Goal: Task Accomplishment & Management: Use online tool/utility

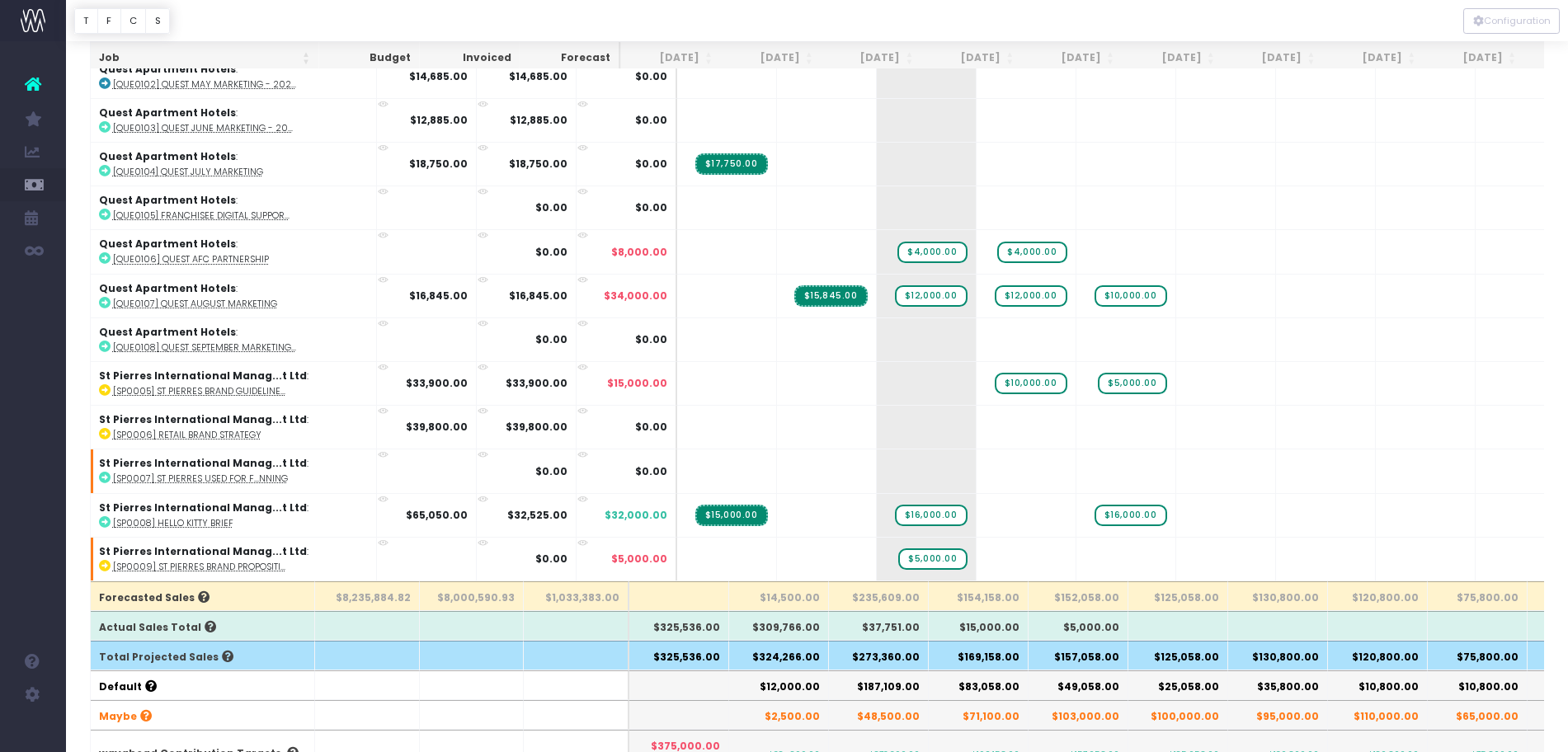
scroll to position [169, 0]
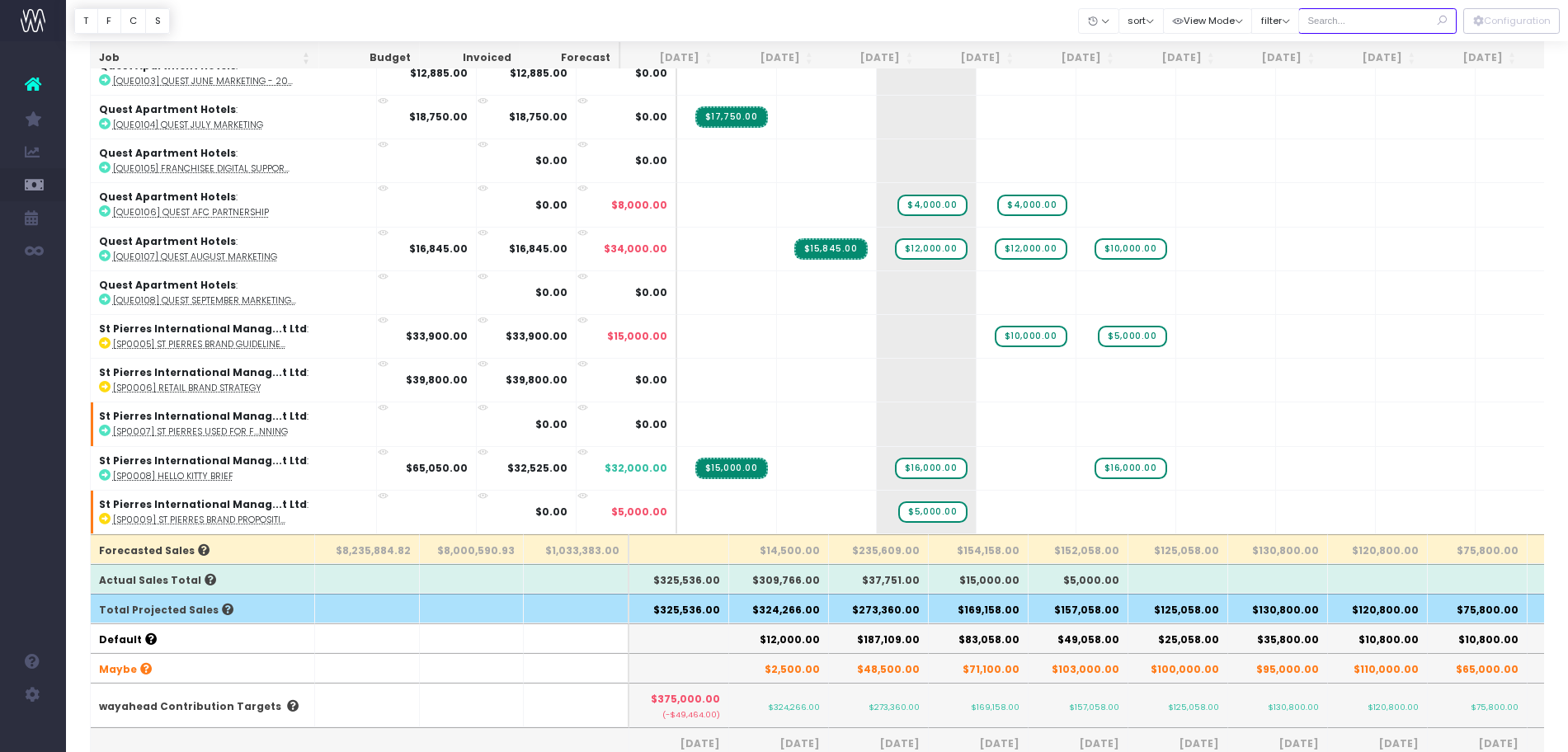
click at [1381, 18] on input "text" at bounding box center [1377, 21] width 158 height 25
type input "co-op"
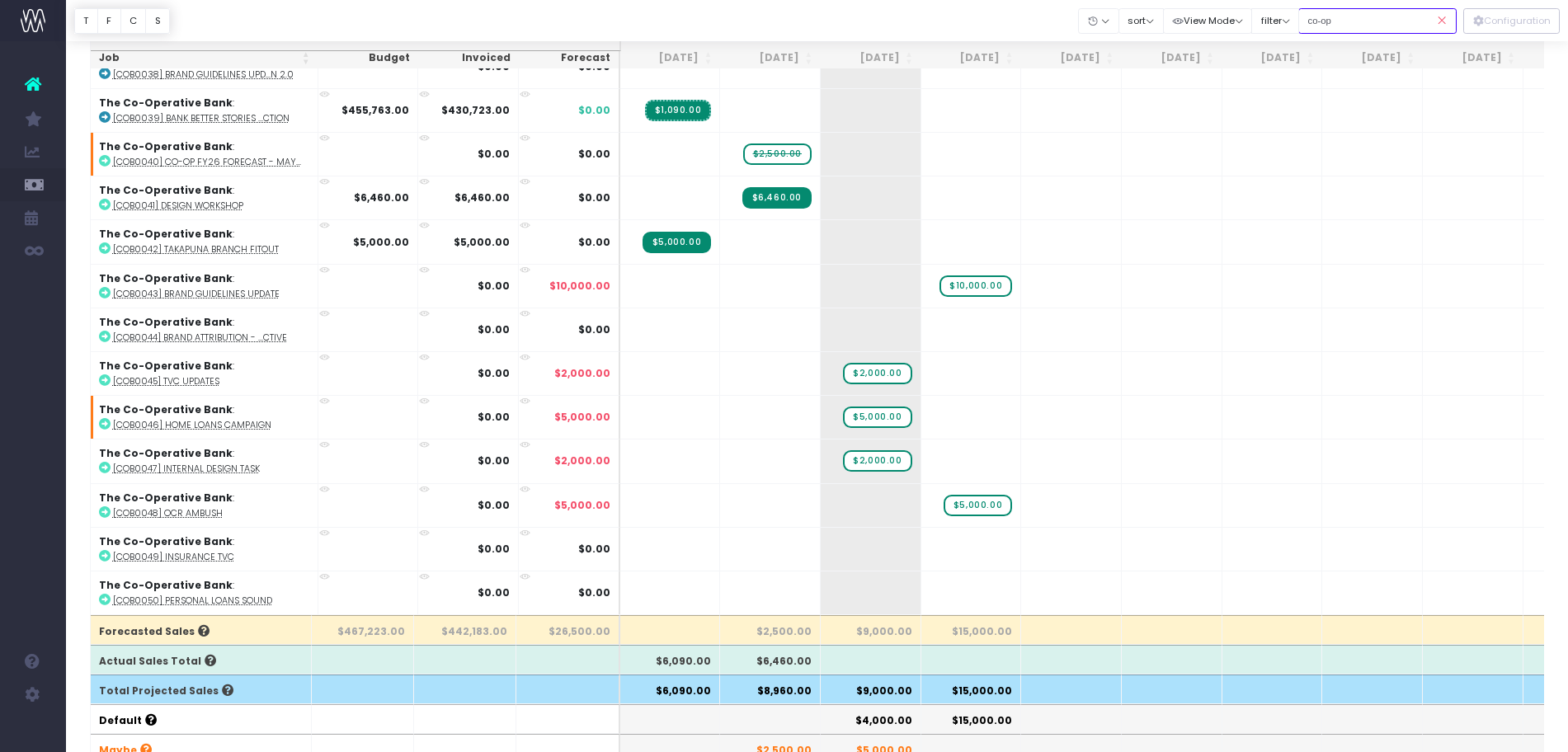
scroll to position [89, 0]
click at [888, 406] on span "$5,000.00" at bounding box center [876, 417] width 68 height 22
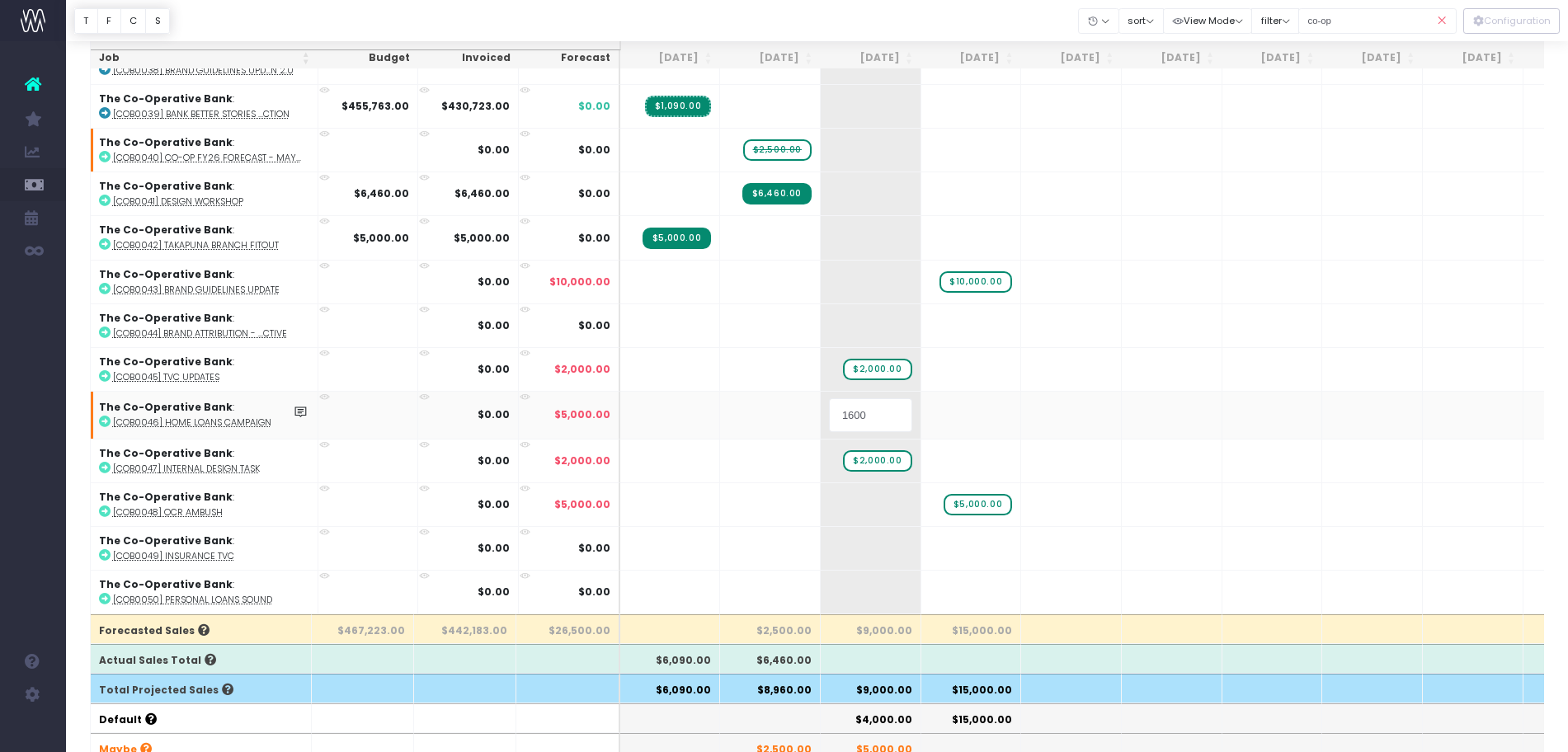
type input "16000"
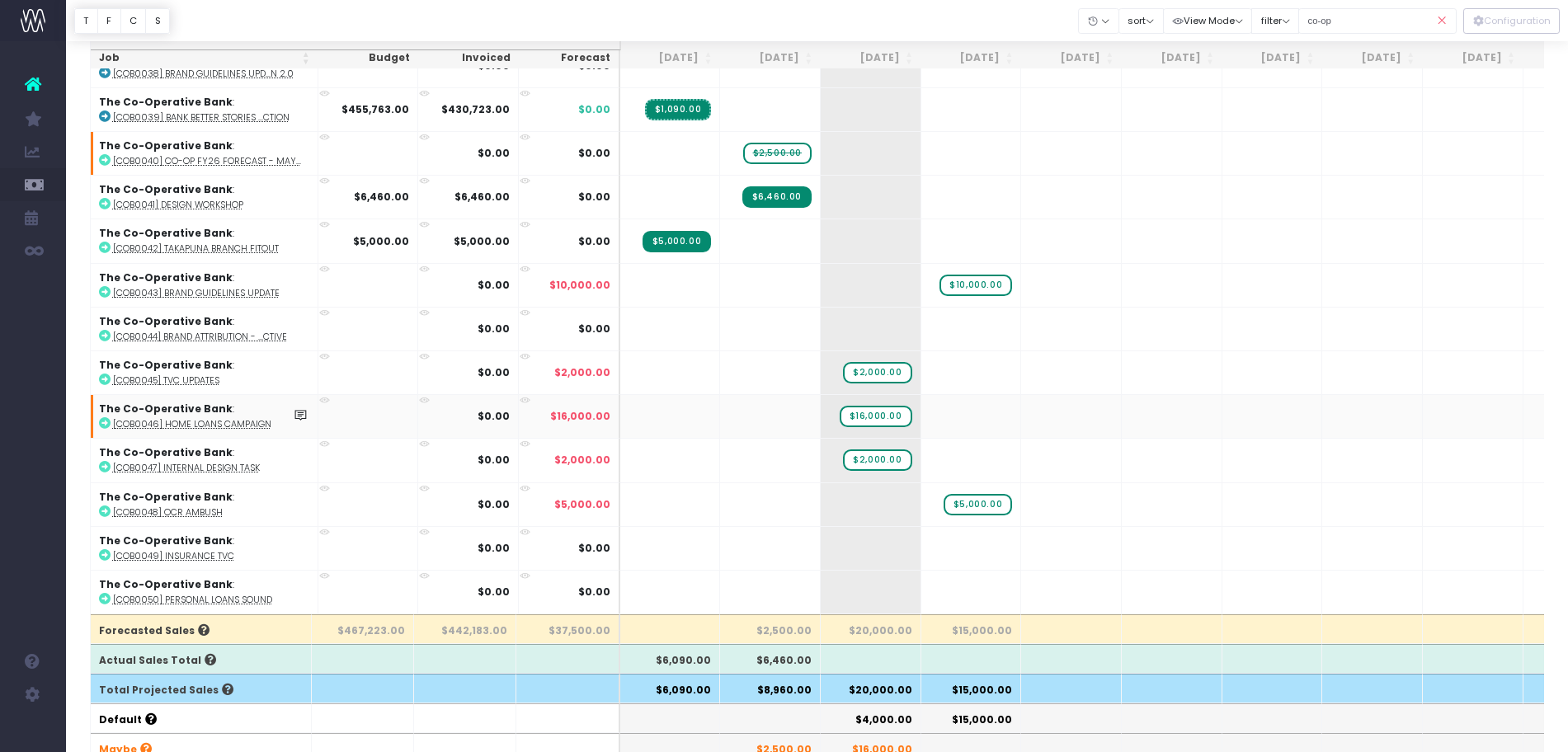
click at [193, 418] on abbr "[COB0046] Home Loans Campaign" at bounding box center [192, 424] width 158 height 13
click at [1381, 2] on div at bounding box center [818, 20] width 1502 height 41
click at [1355, 27] on input "co-op" at bounding box center [1377, 21] width 158 height 25
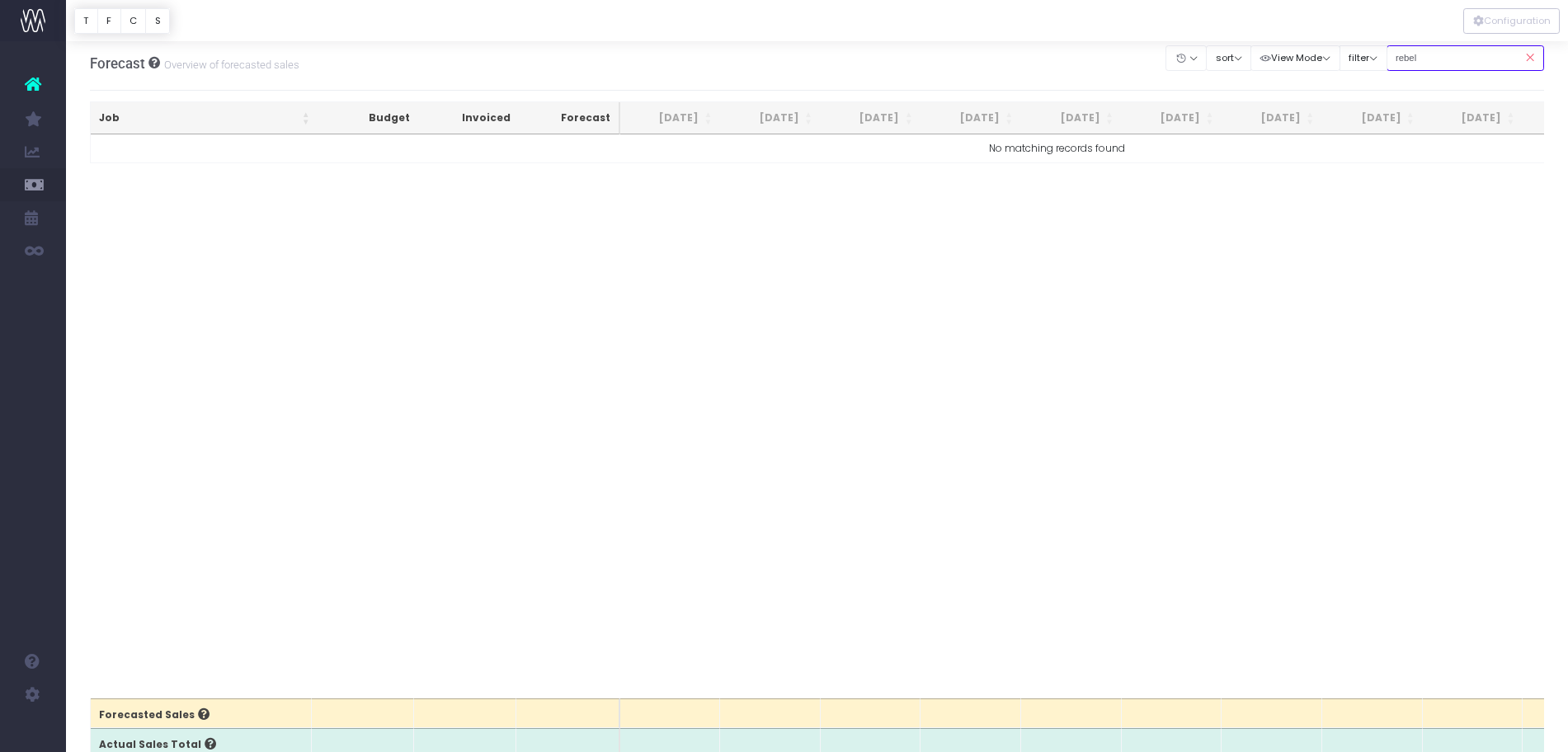
scroll to position [0, 0]
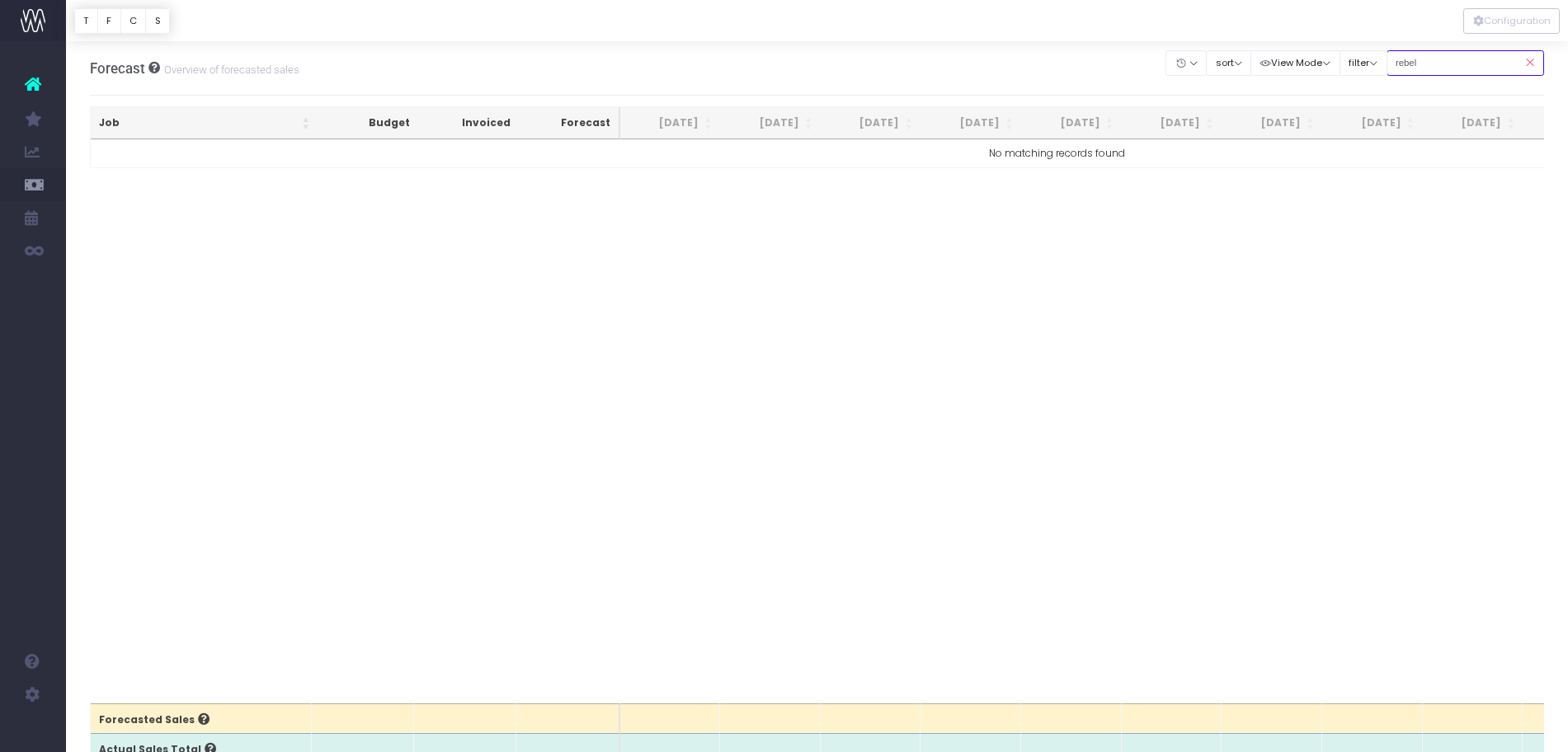
click at [1412, 64] on input "rebel" at bounding box center [1465, 63] width 158 height 25
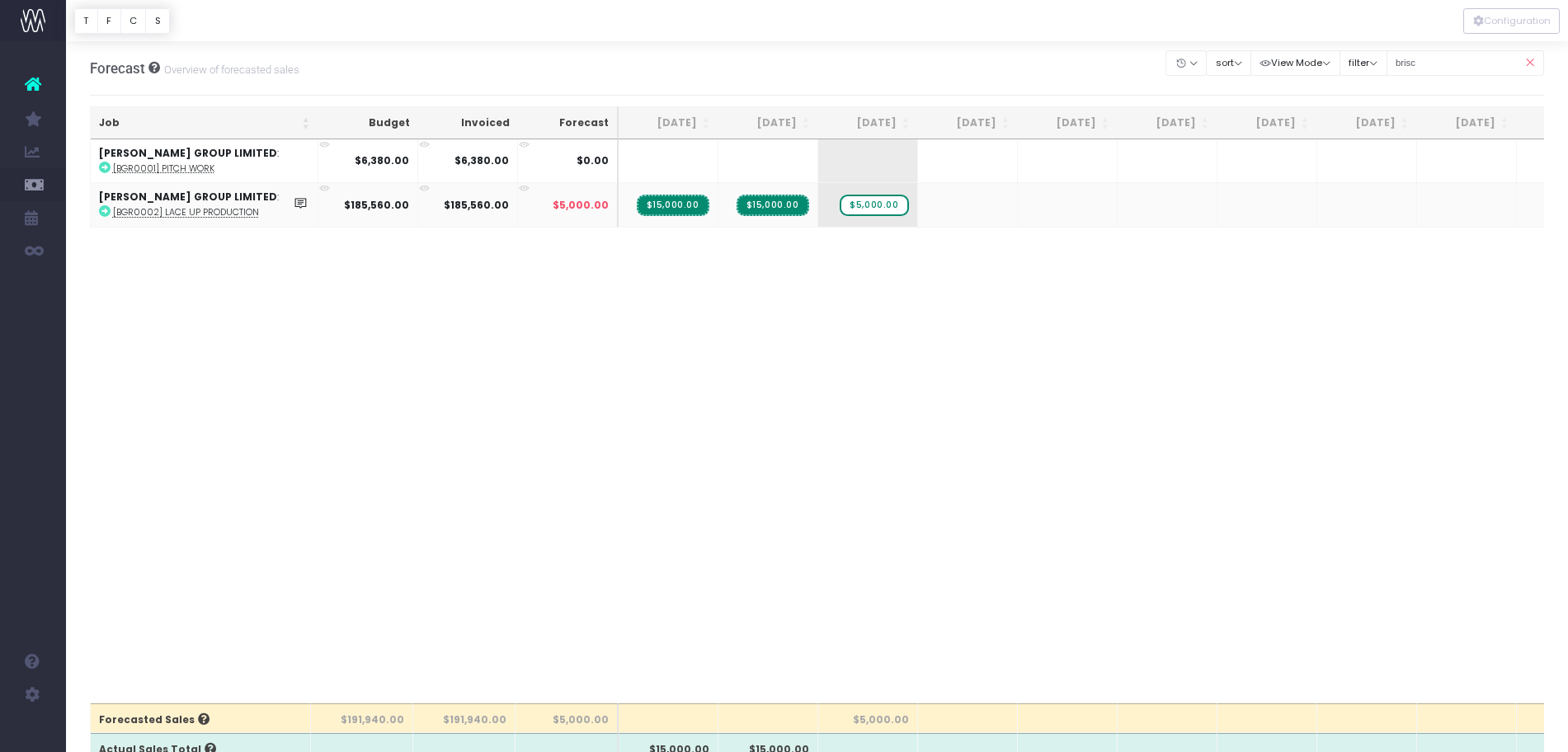
click at [187, 213] on abbr "[BGR0002] Lace Up Production" at bounding box center [186, 212] width 146 height 13
click at [1417, 63] on input "brisc" at bounding box center [1465, 63] width 158 height 25
type input "epic"
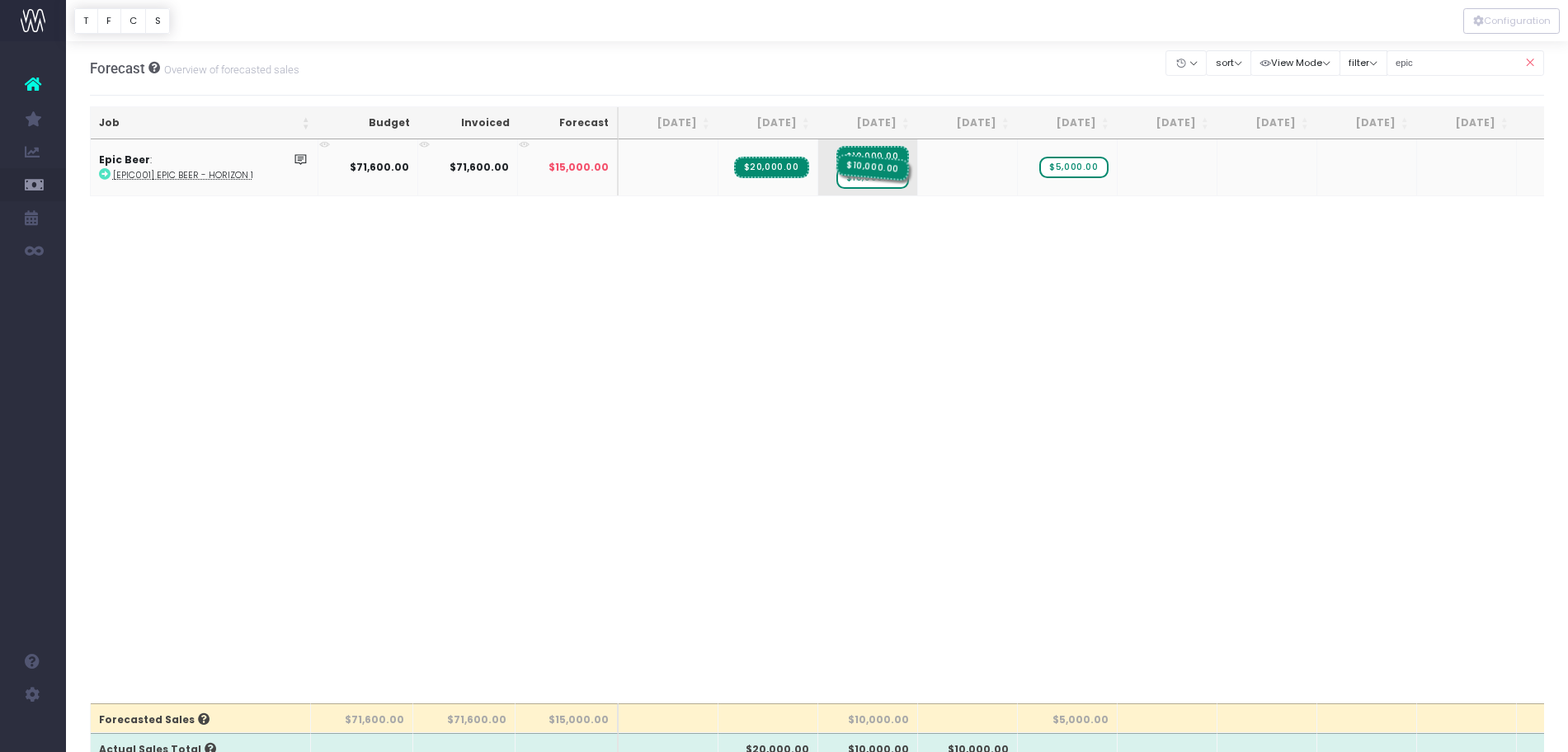
drag, startPoint x: 982, startPoint y: 164, endPoint x: 894, endPoint y: 165, distance: 88.0
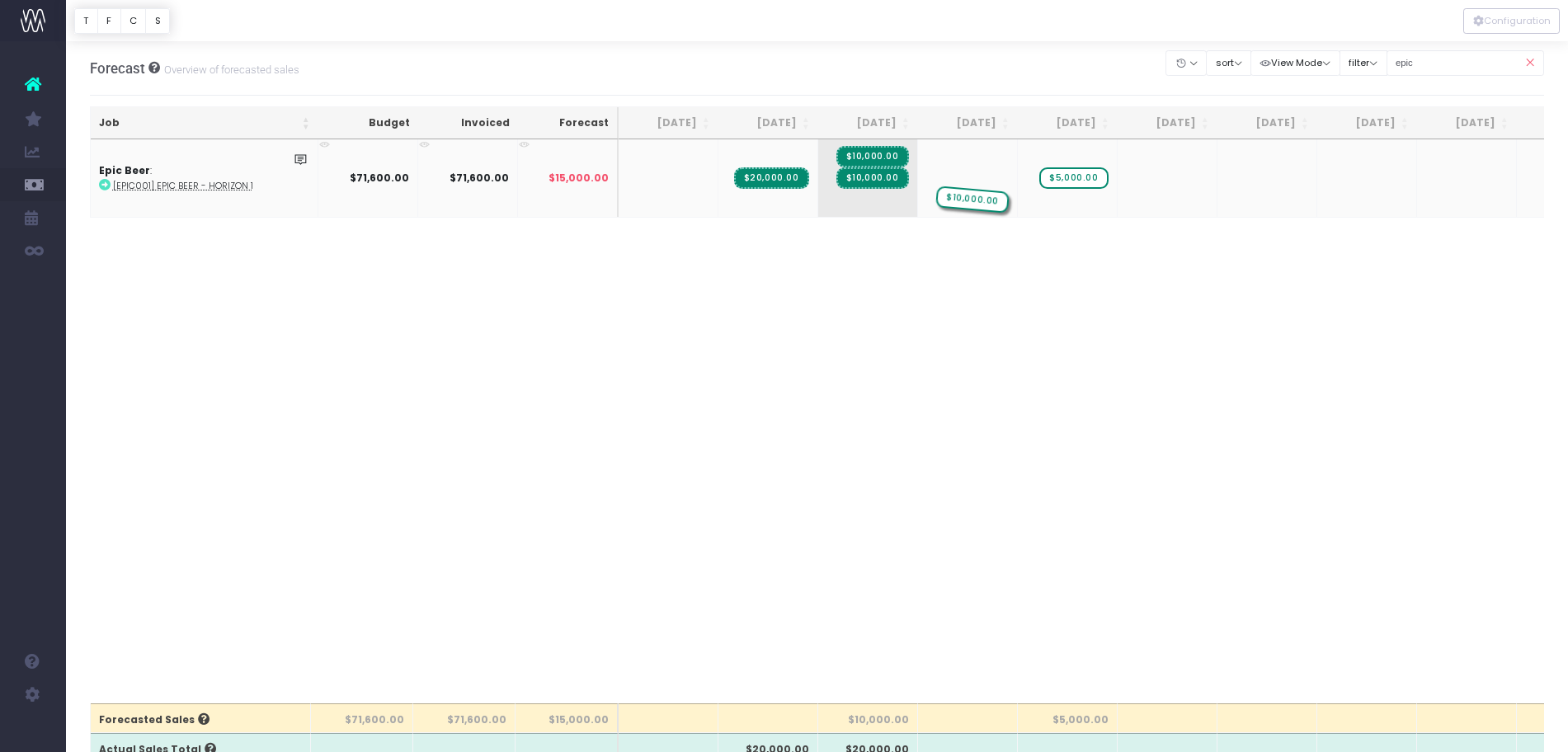
drag, startPoint x: 878, startPoint y: 201, endPoint x: 1014, endPoint y: 195, distance: 136.1
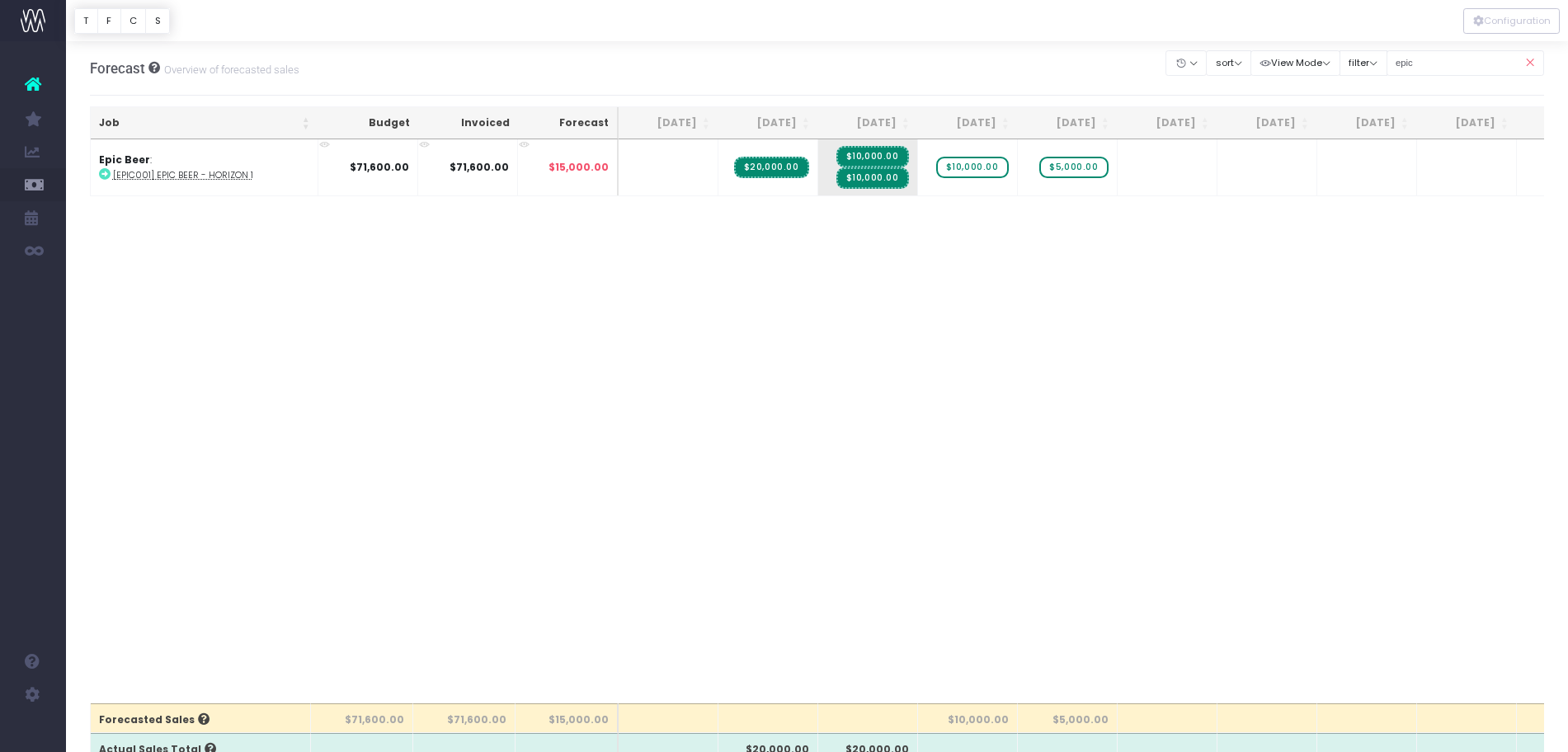
click at [1533, 66] on icon at bounding box center [1529, 63] width 29 height 34
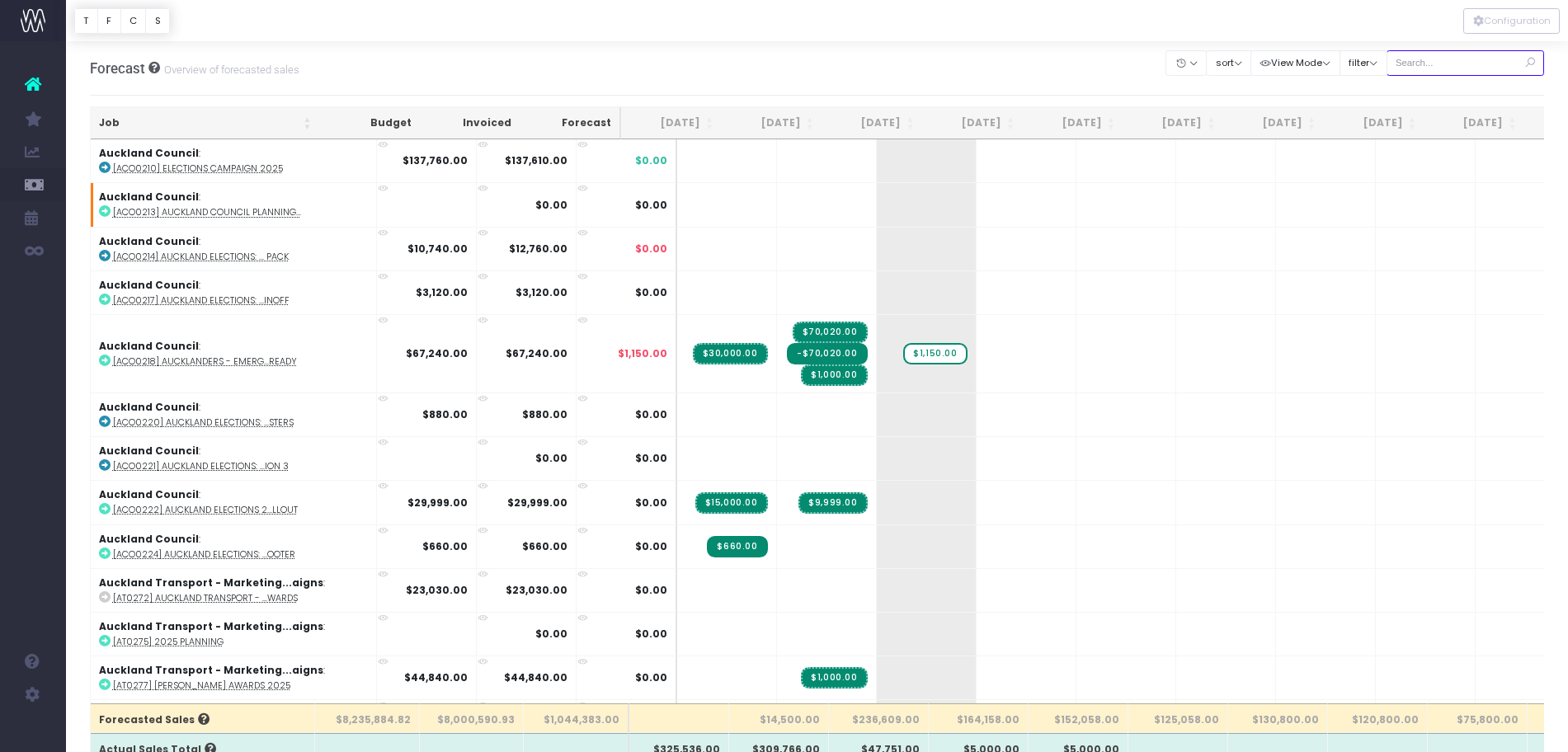
click at [1439, 72] on input "text" at bounding box center [1465, 63] width 158 height 25
type input "maritime"
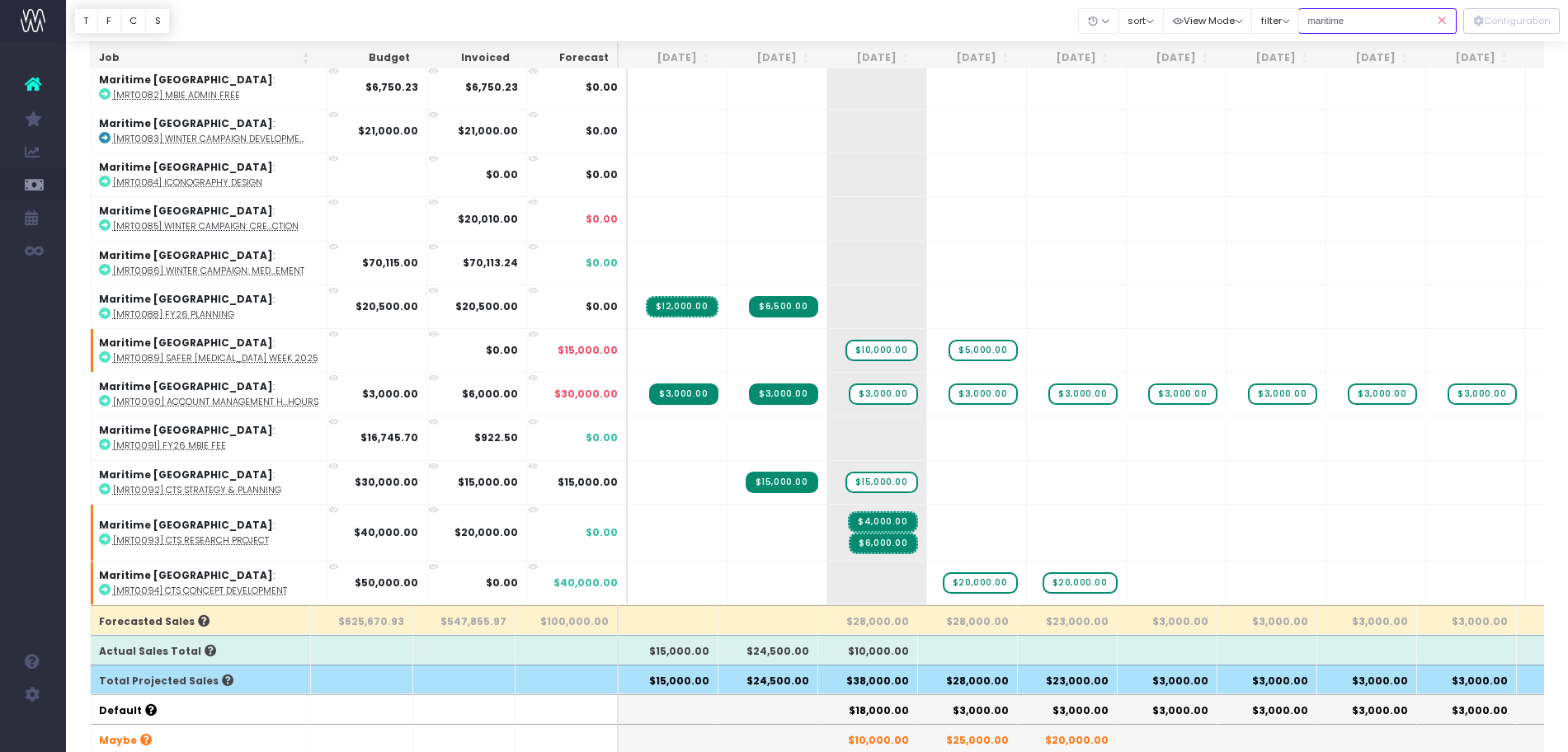
scroll to position [75, 0]
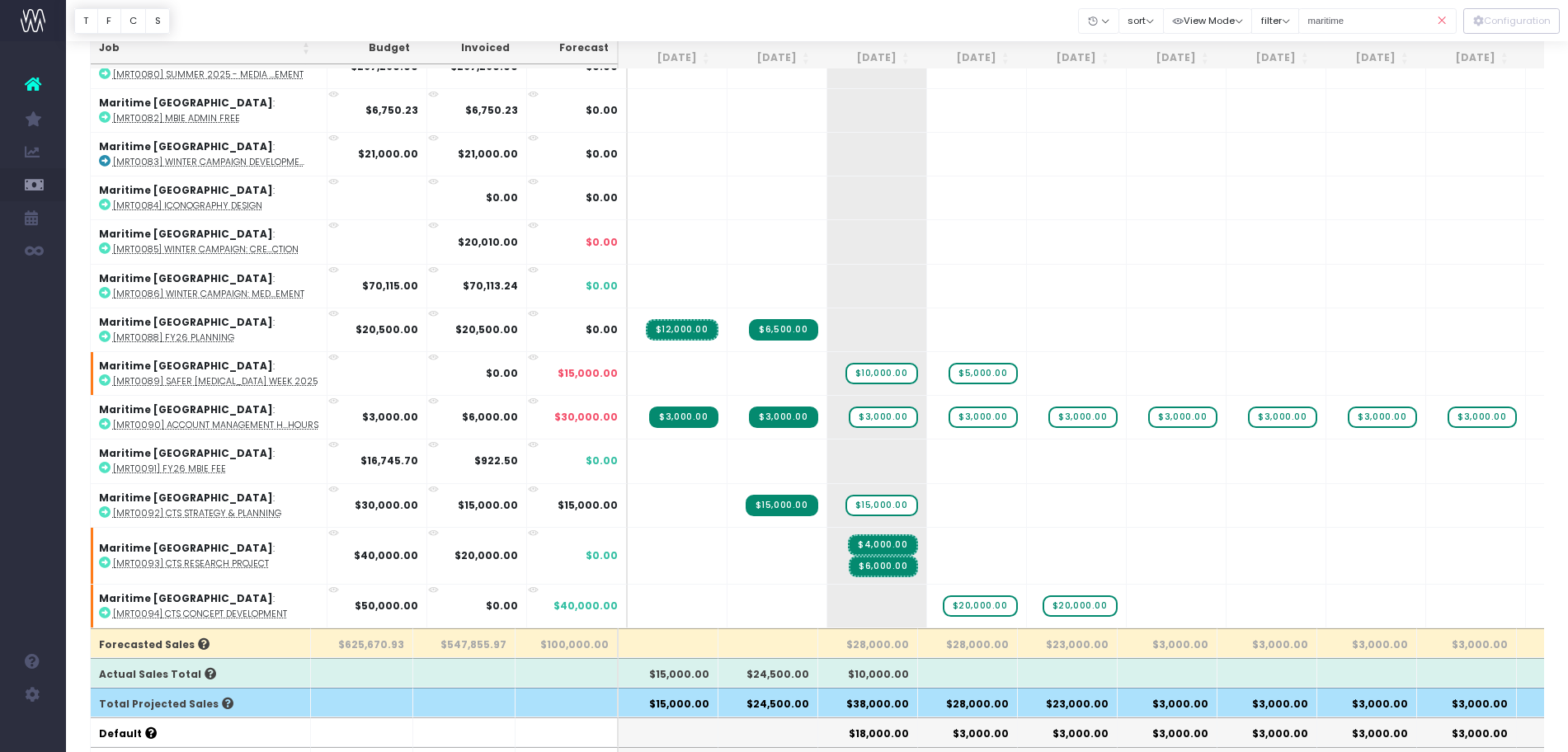
click at [1441, 10] on icon at bounding box center [1442, 21] width 29 height 34
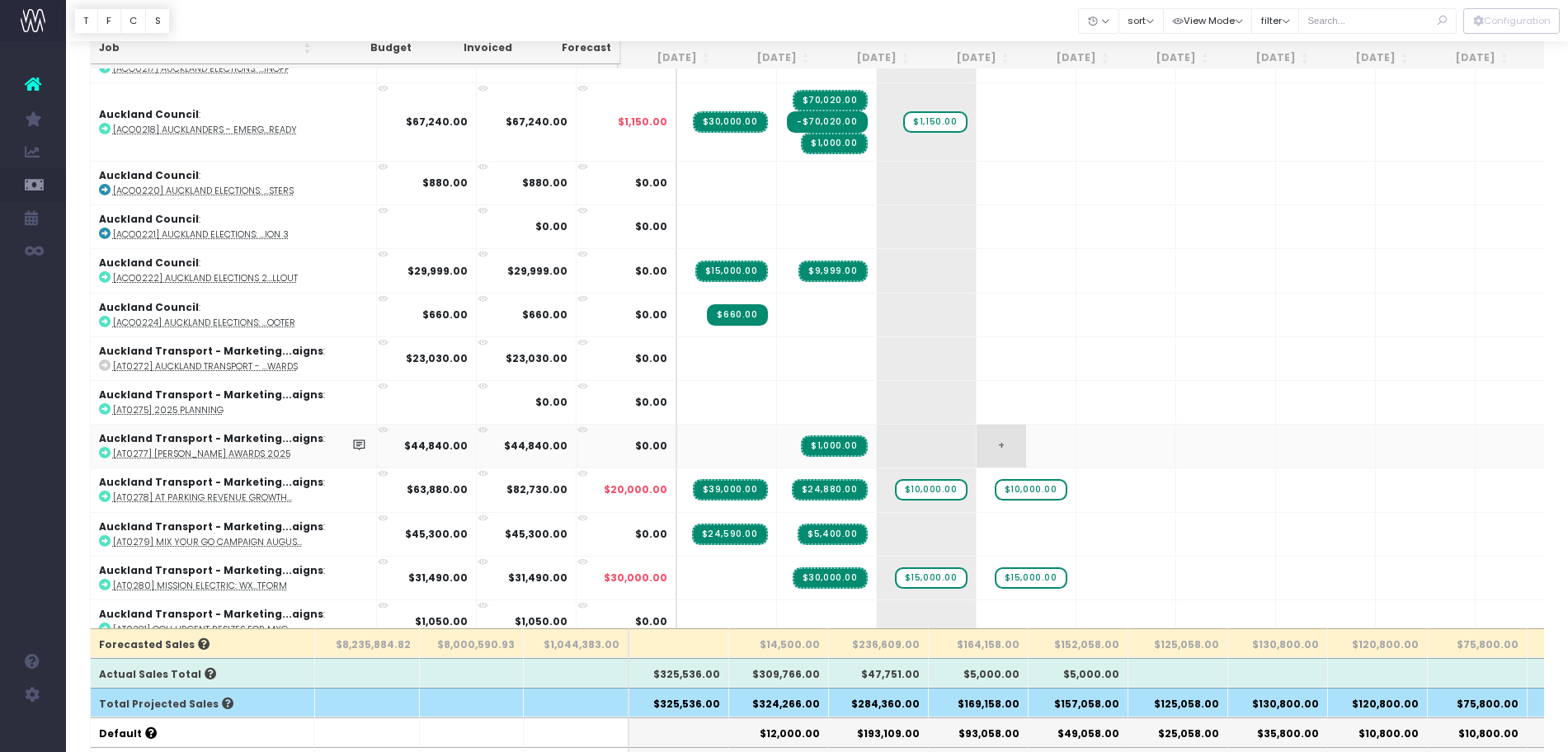
scroll to position [155, 0]
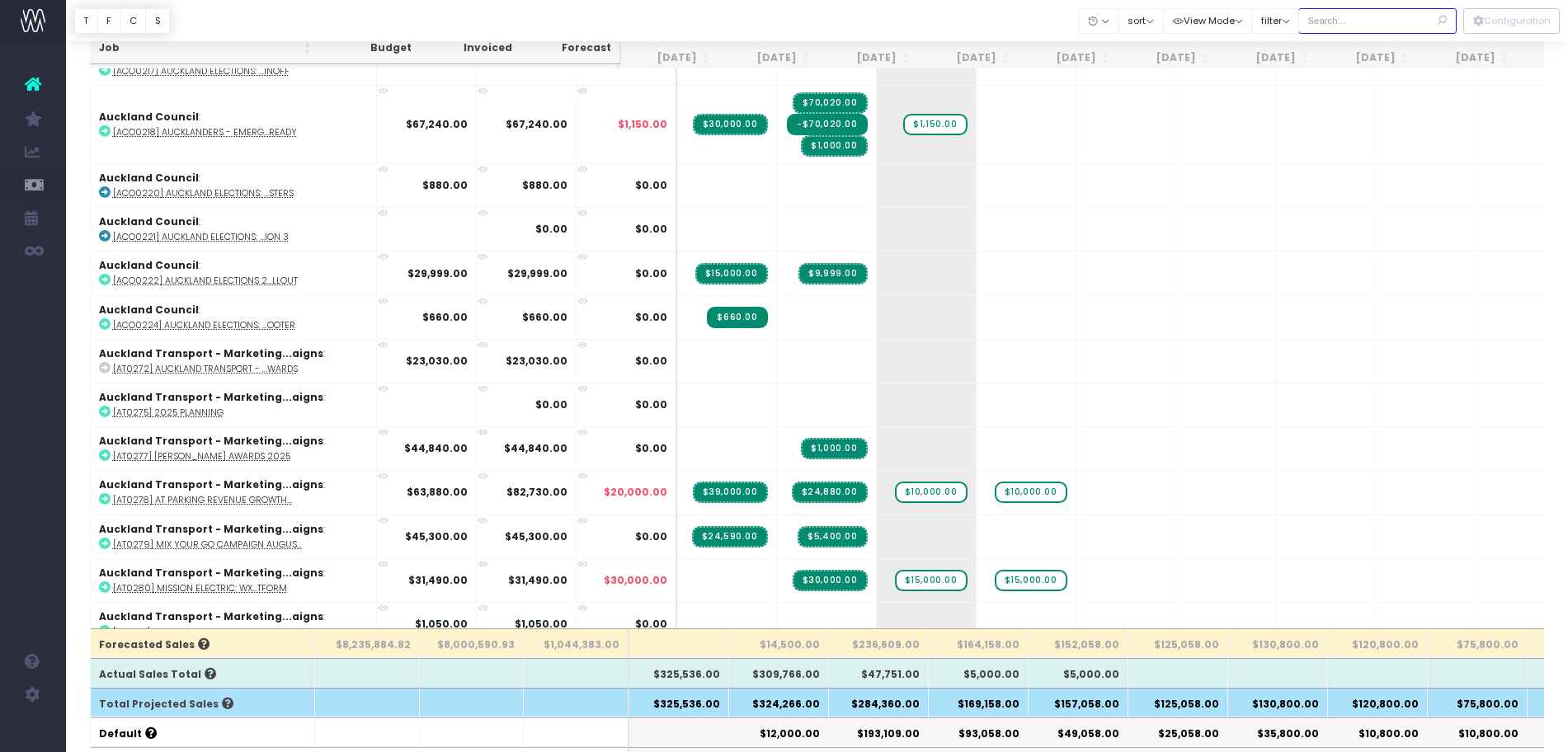
click at [1386, 25] on input "text" at bounding box center [1377, 21] width 158 height 25
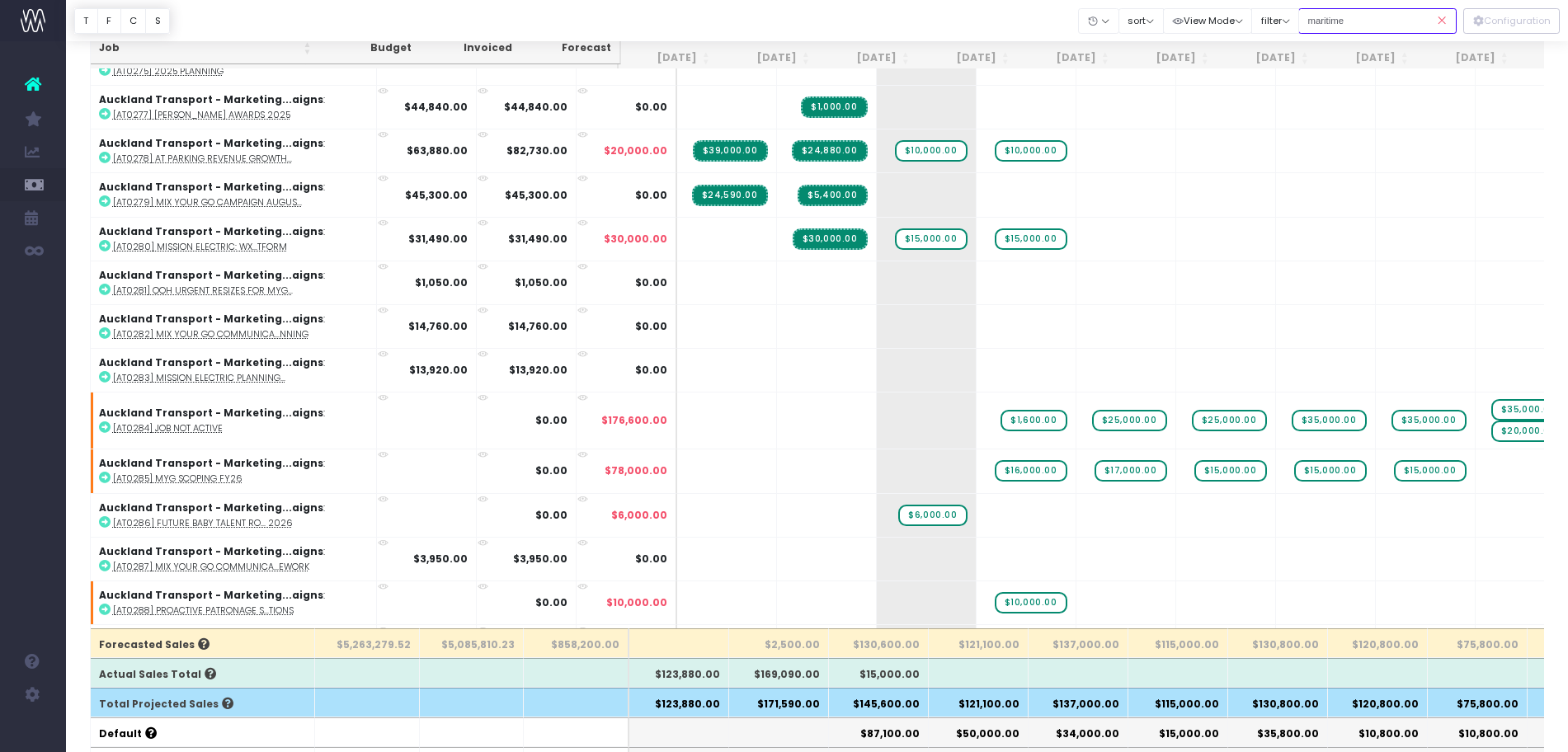
type input "maritime"
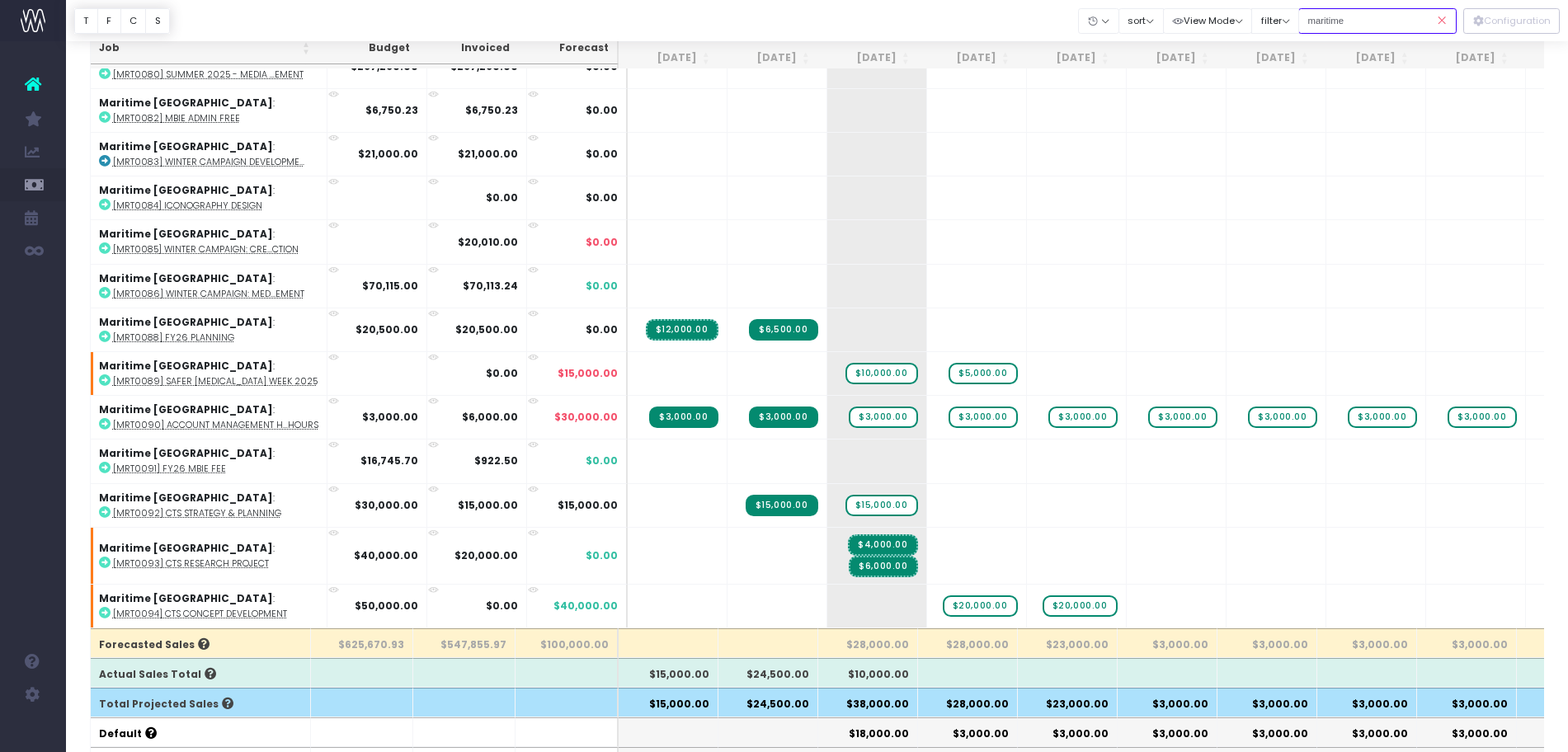
scroll to position [123, 0]
click at [1445, 23] on icon at bounding box center [1442, 21] width 29 height 34
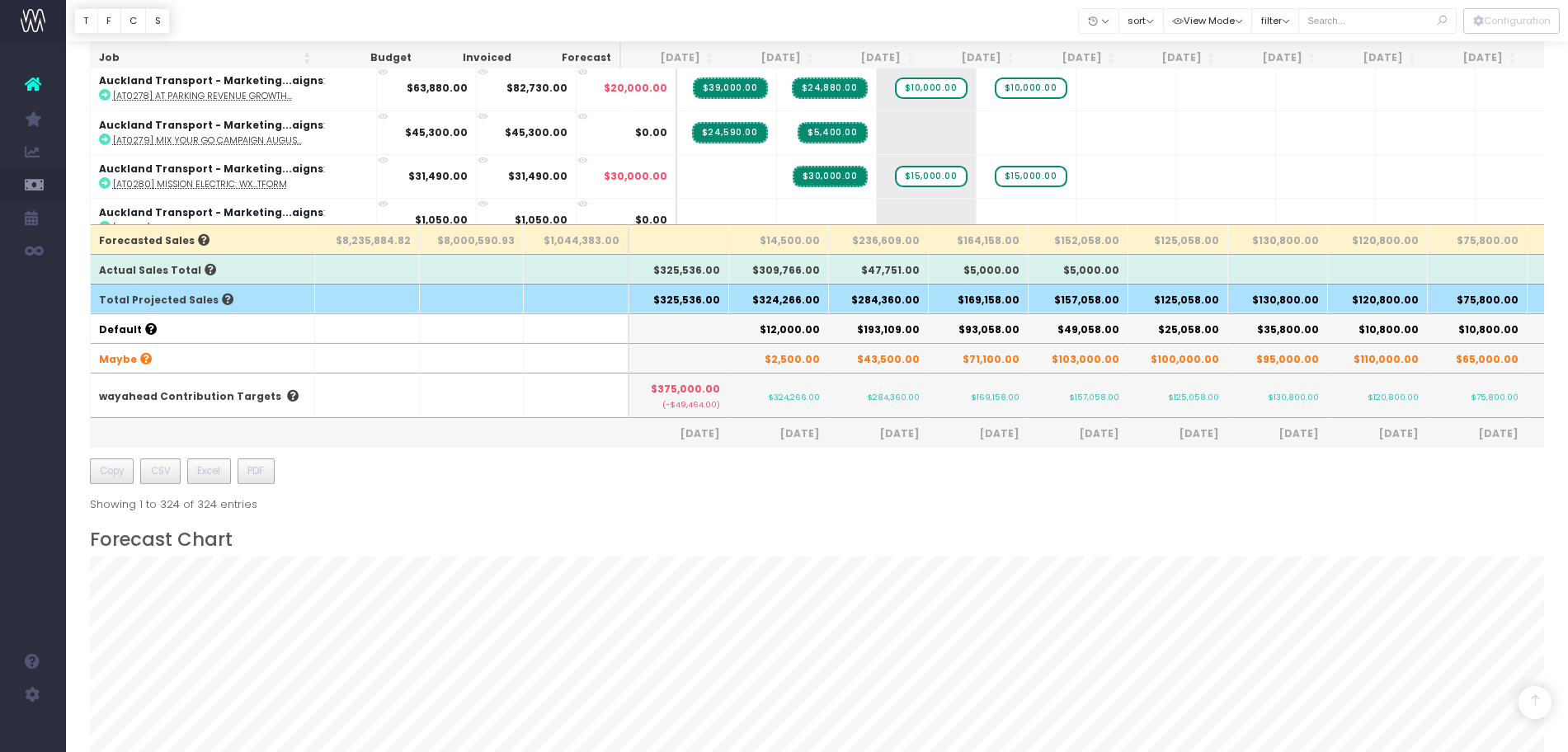
scroll to position [0, 0]
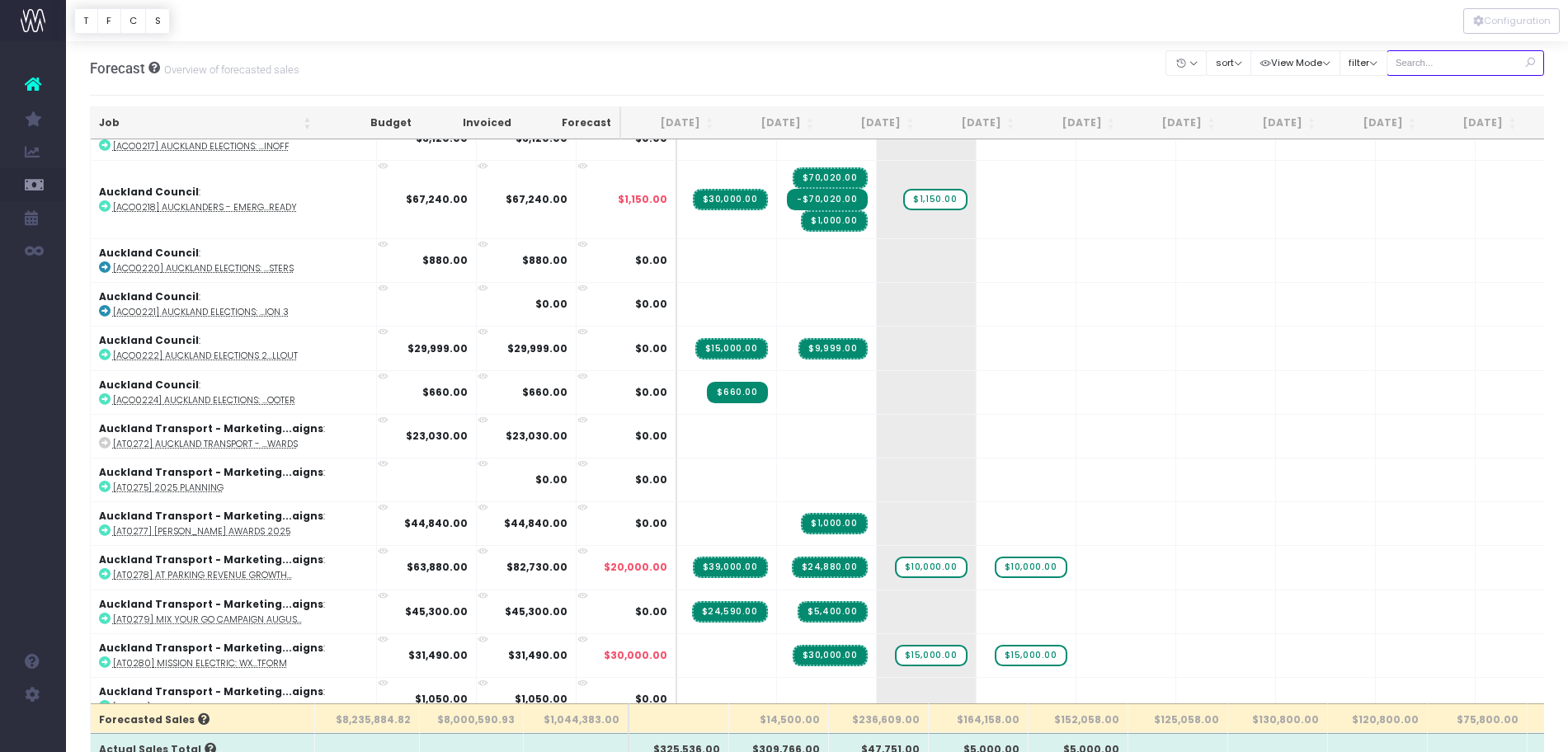
click at [1453, 66] on input "text" at bounding box center [1465, 63] width 158 height 25
type input "transport"
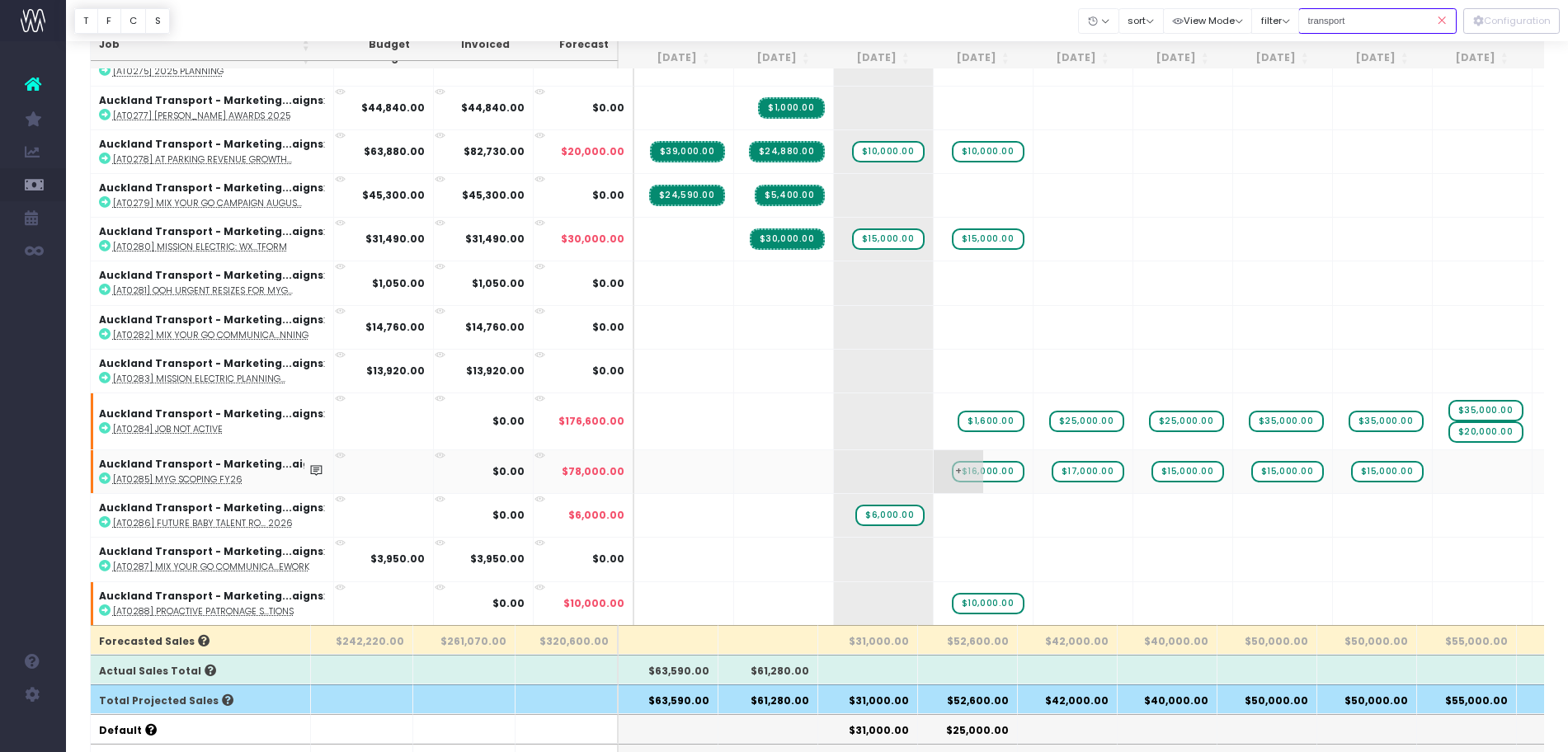
scroll to position [78, 0]
click at [1443, 13] on icon at bounding box center [1442, 21] width 29 height 34
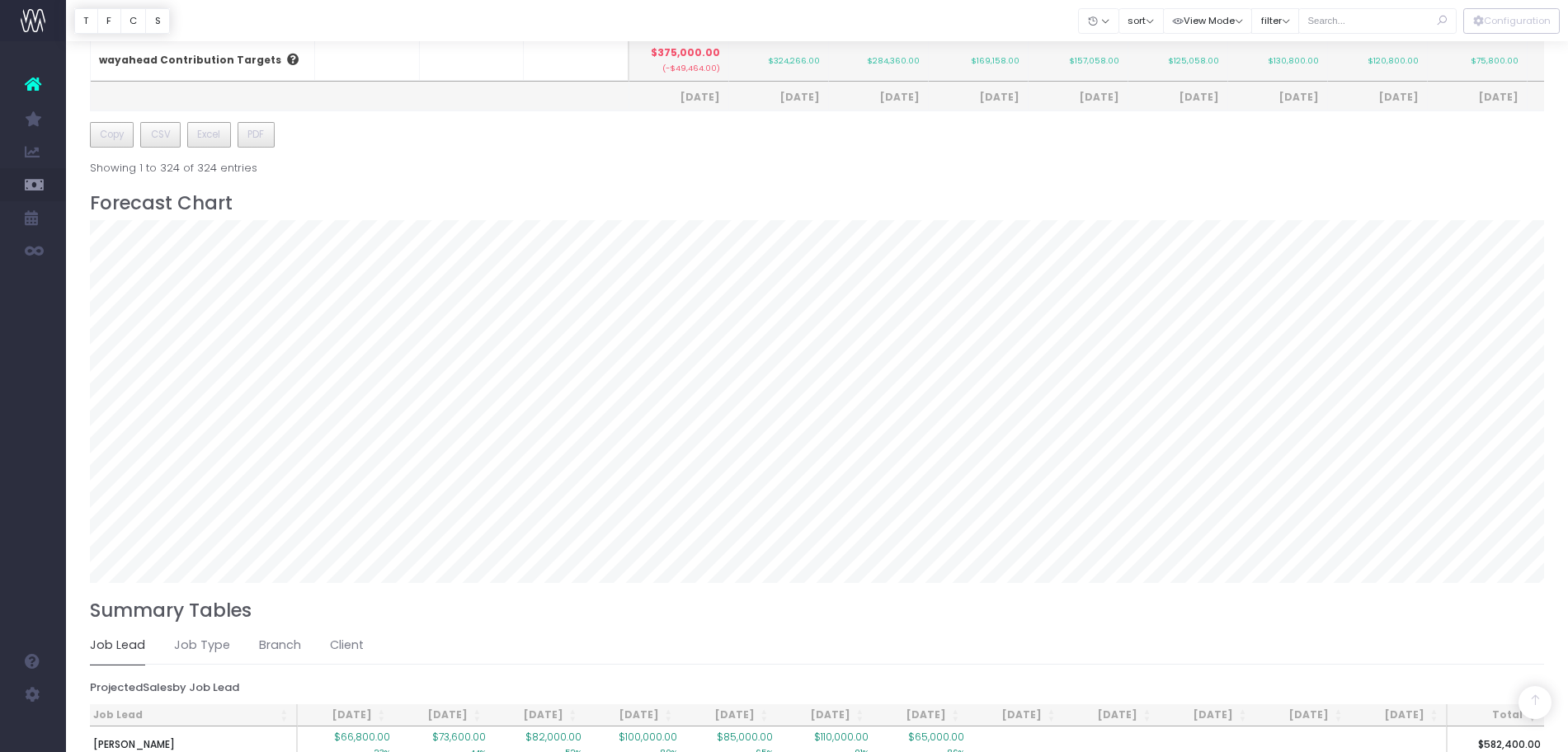
scroll to position [928, 0]
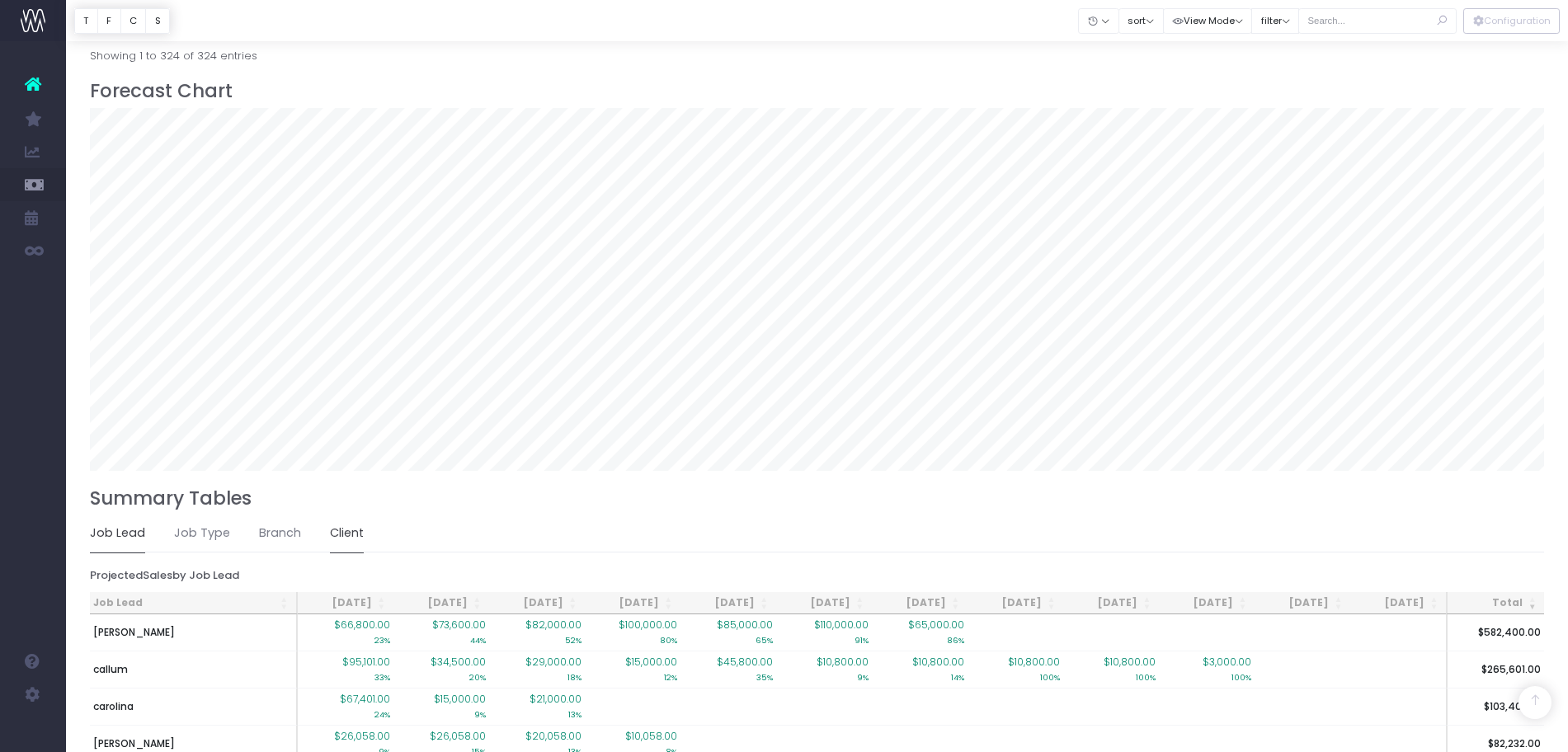
click at [347, 526] on link "Client" at bounding box center [347, 534] width 34 height 38
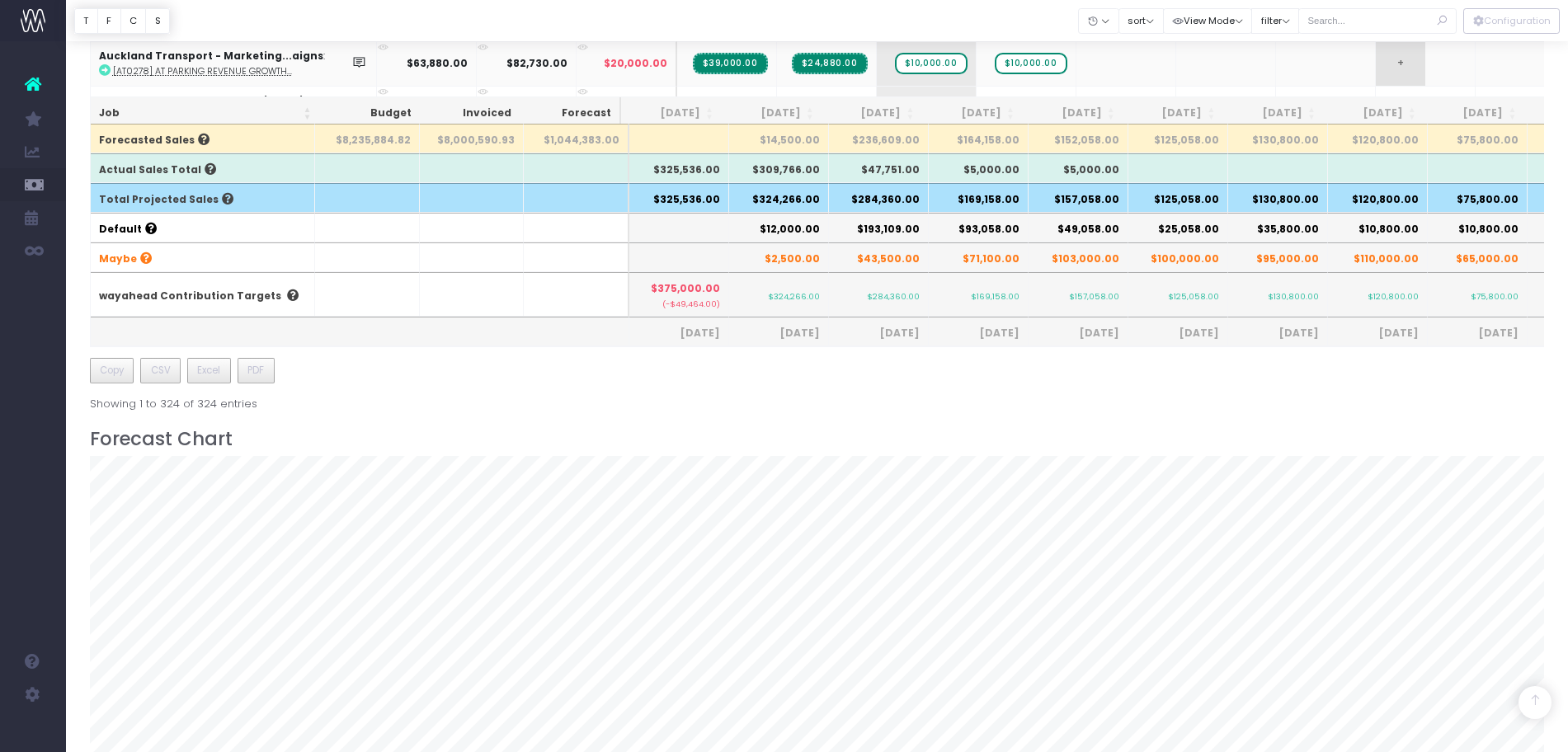
scroll to position [568, 0]
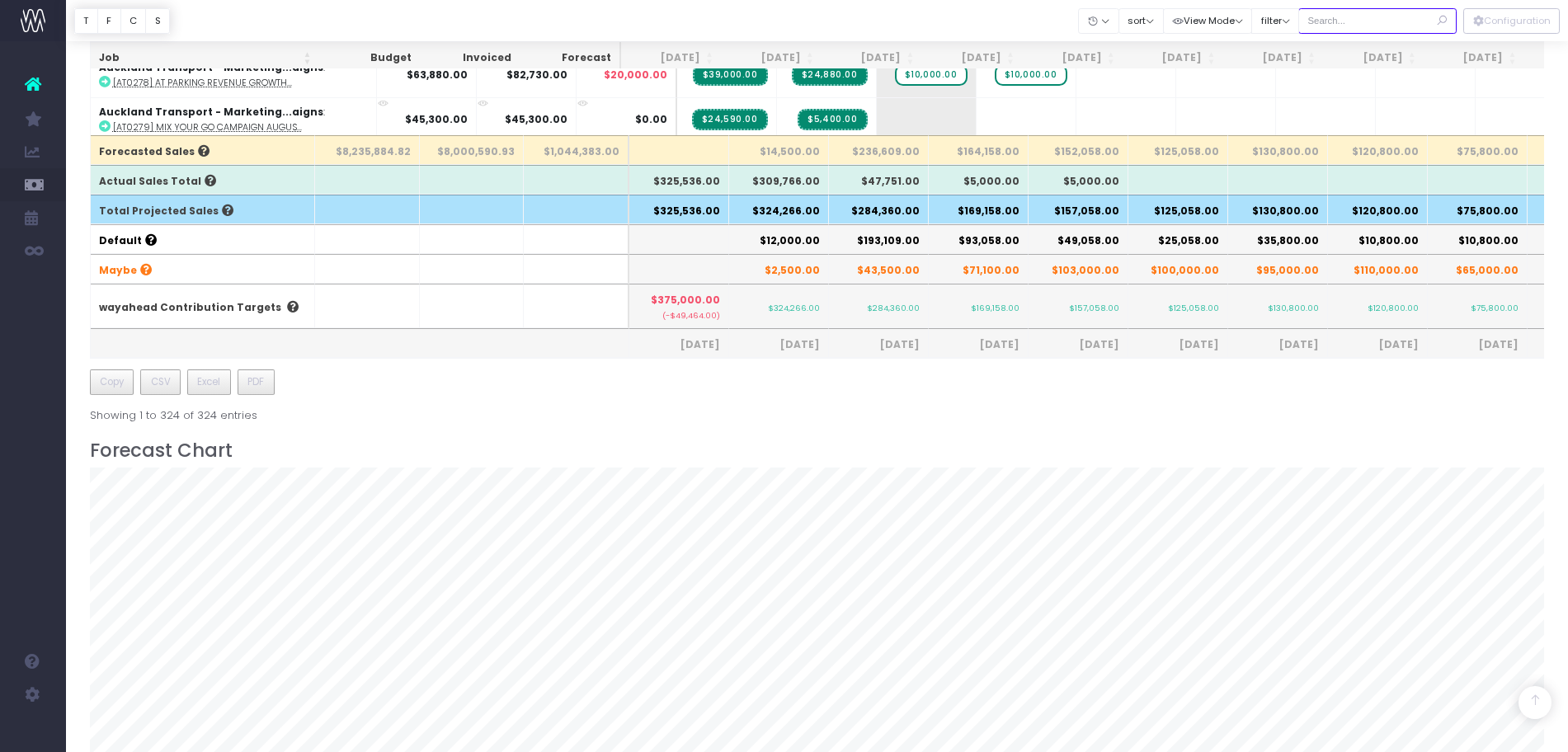
click at [1355, 24] on input "text" at bounding box center [1377, 21] width 158 height 25
type input "co-op"
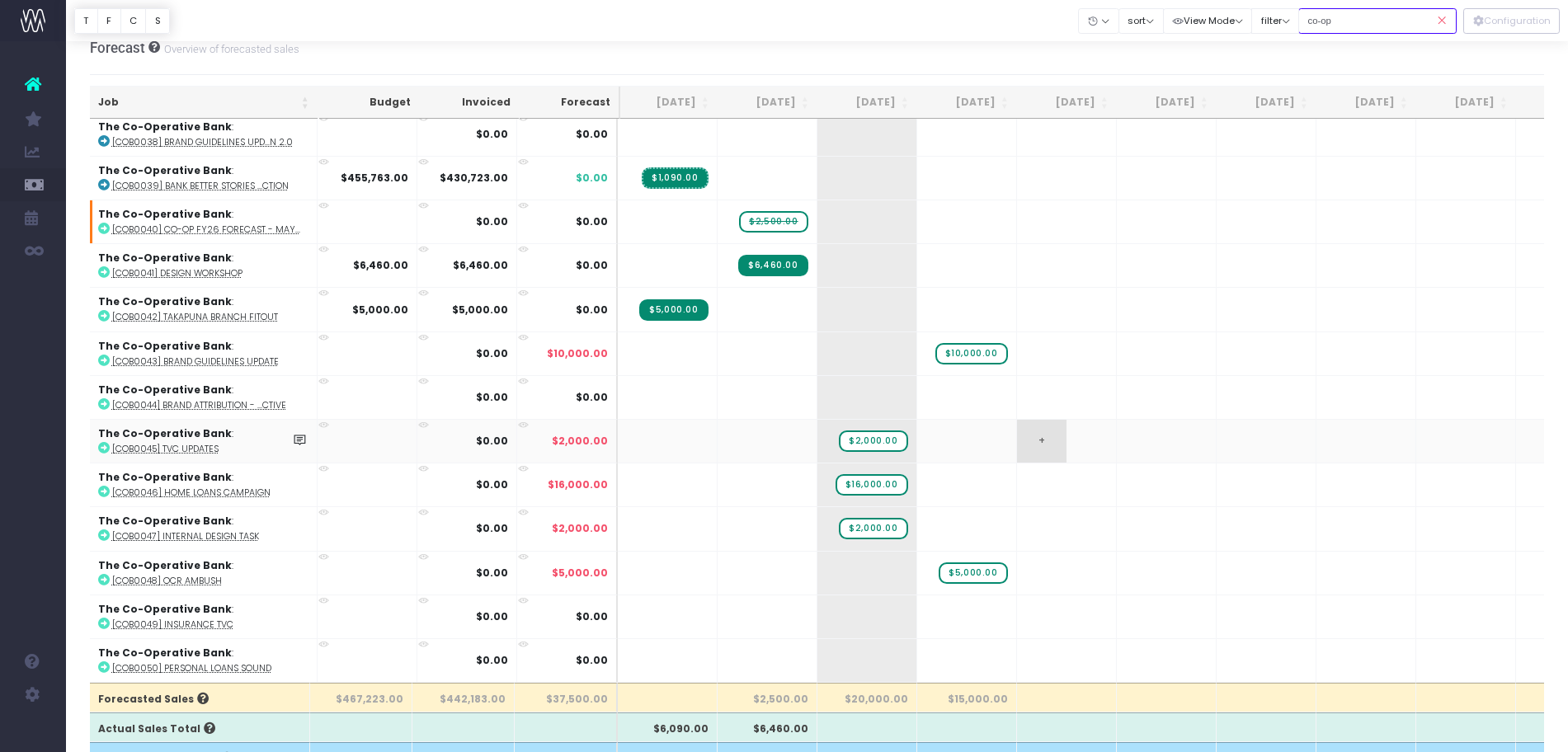
scroll to position [0, 3]
click at [182, 618] on abbr "[COB0049] Insurance TVC" at bounding box center [173, 624] width 121 height 13
click at [889, 430] on span "$2,000.00" at bounding box center [871, 441] width 68 height 22
click at [0, 0] on span "+" at bounding box center [0, 0] width 0 height 0
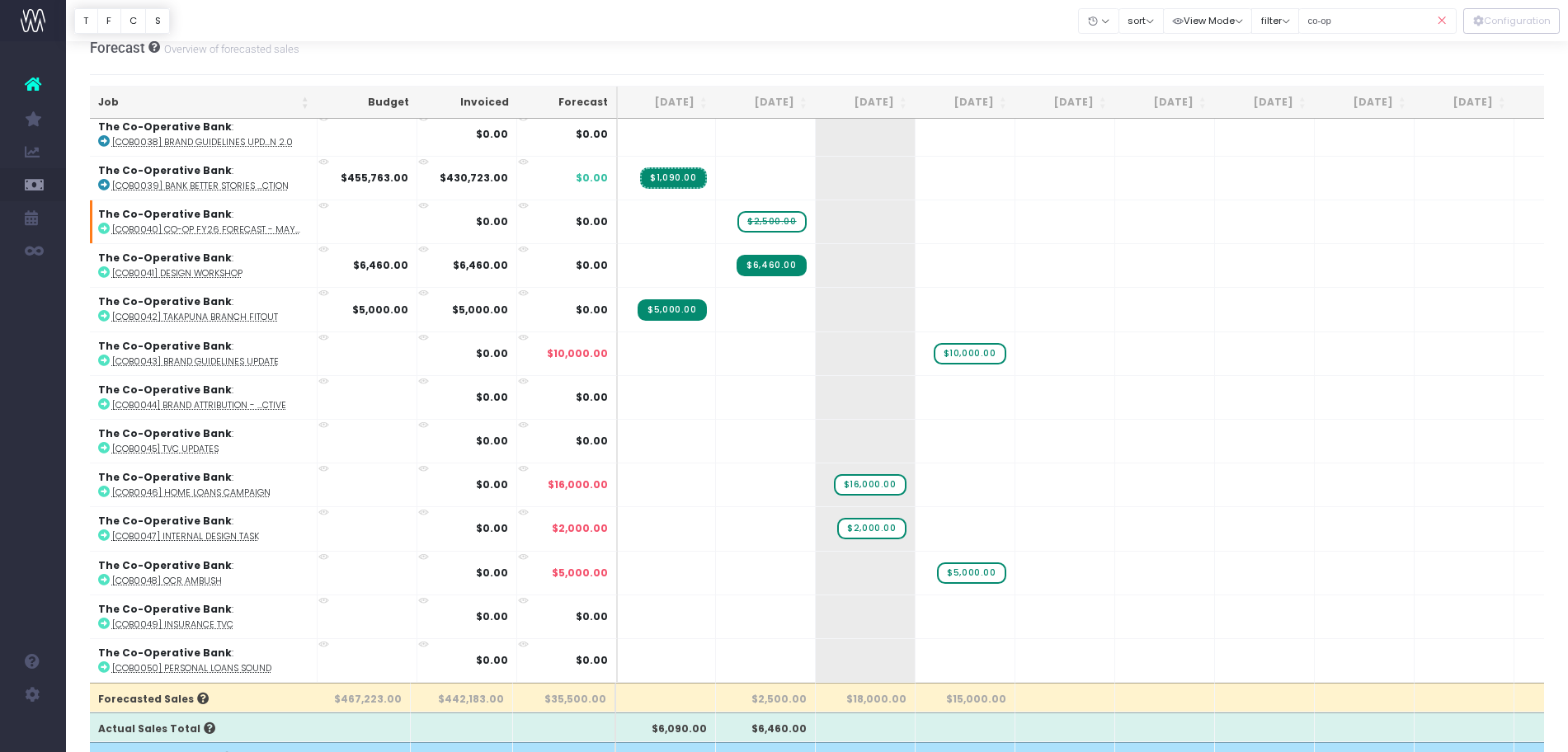
click at [0, 0] on span "+" at bounding box center [0, 0] width 0 height 0
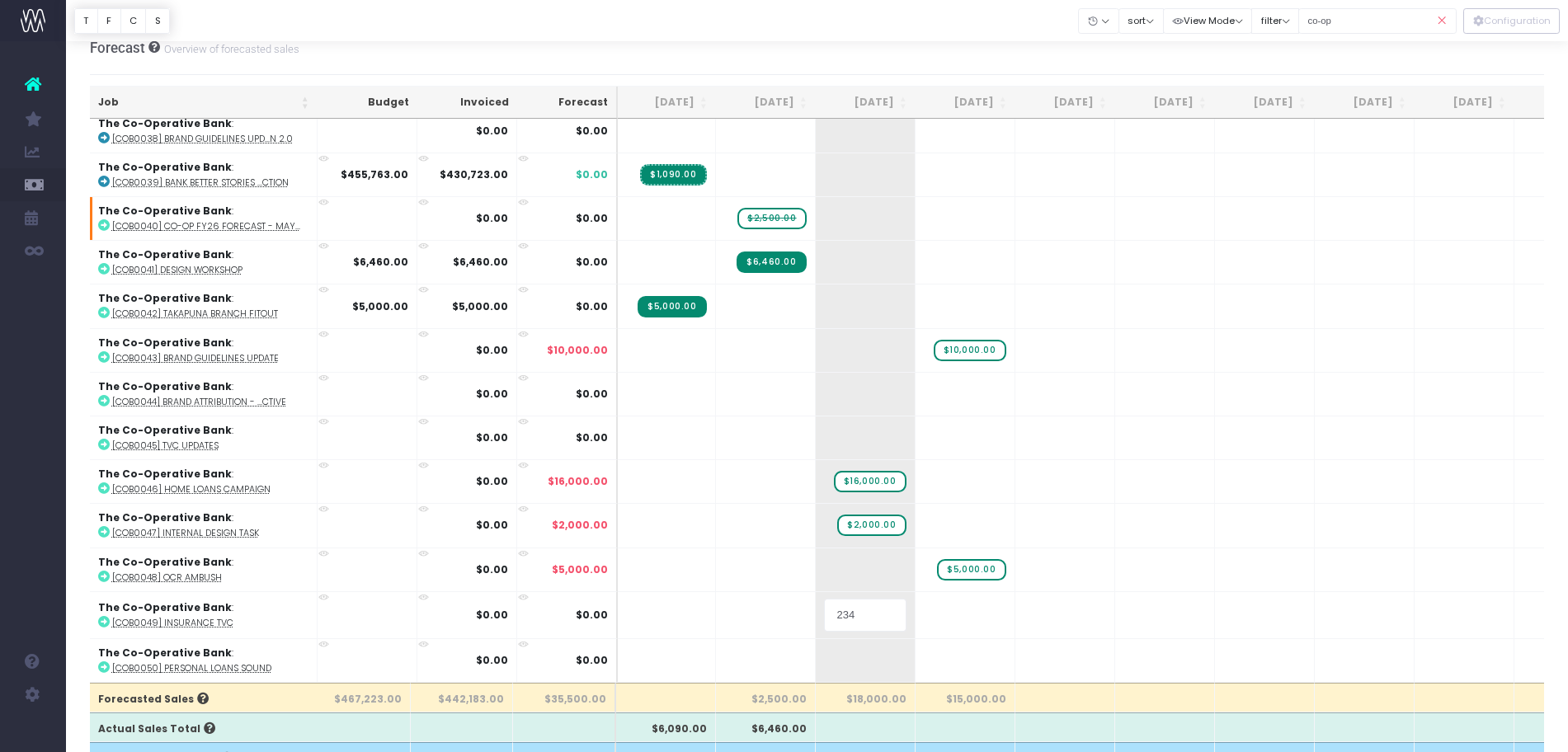
type input "2340"
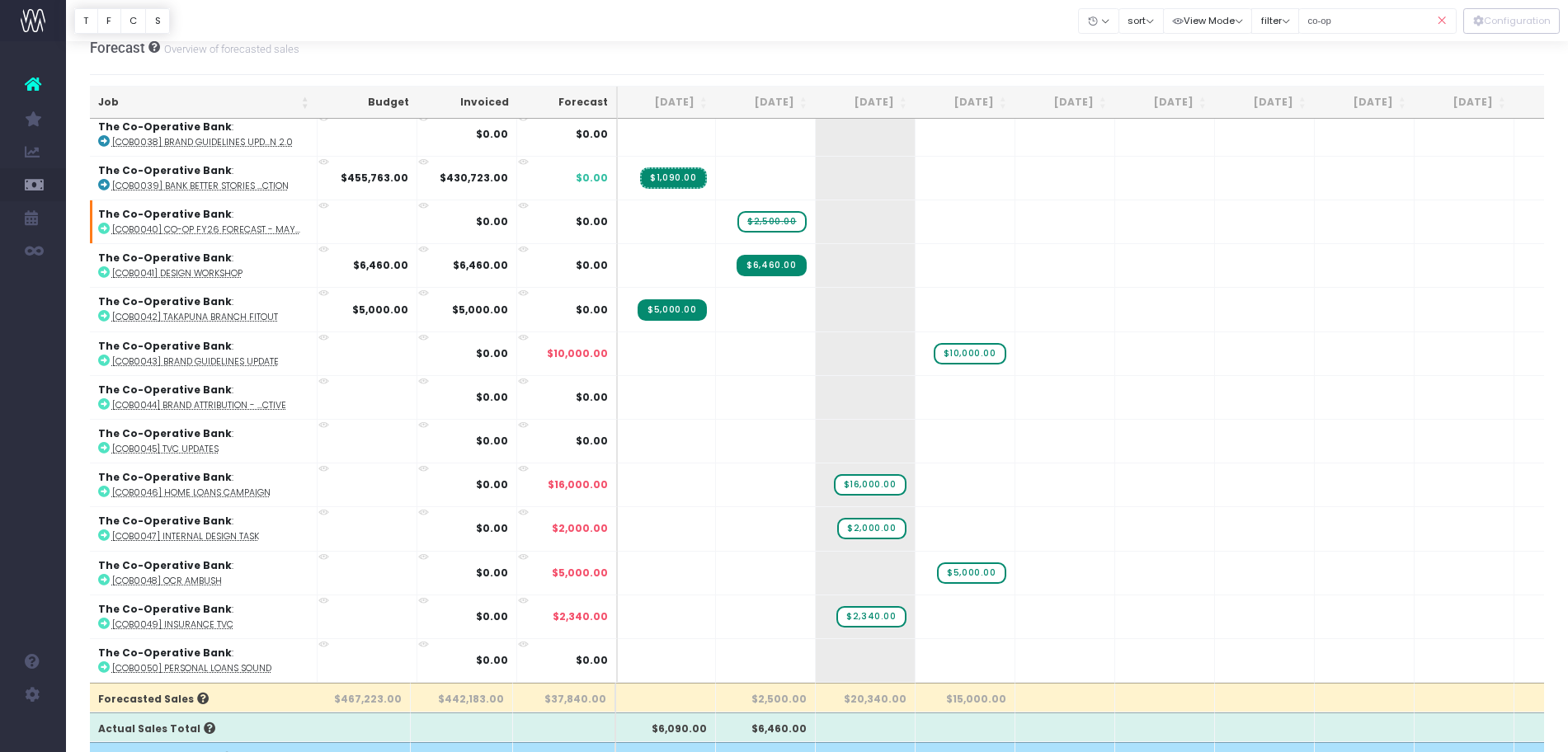
click at [149, 443] on abbr "[COB0045] TVC Updates" at bounding box center [166, 449] width 107 height 13
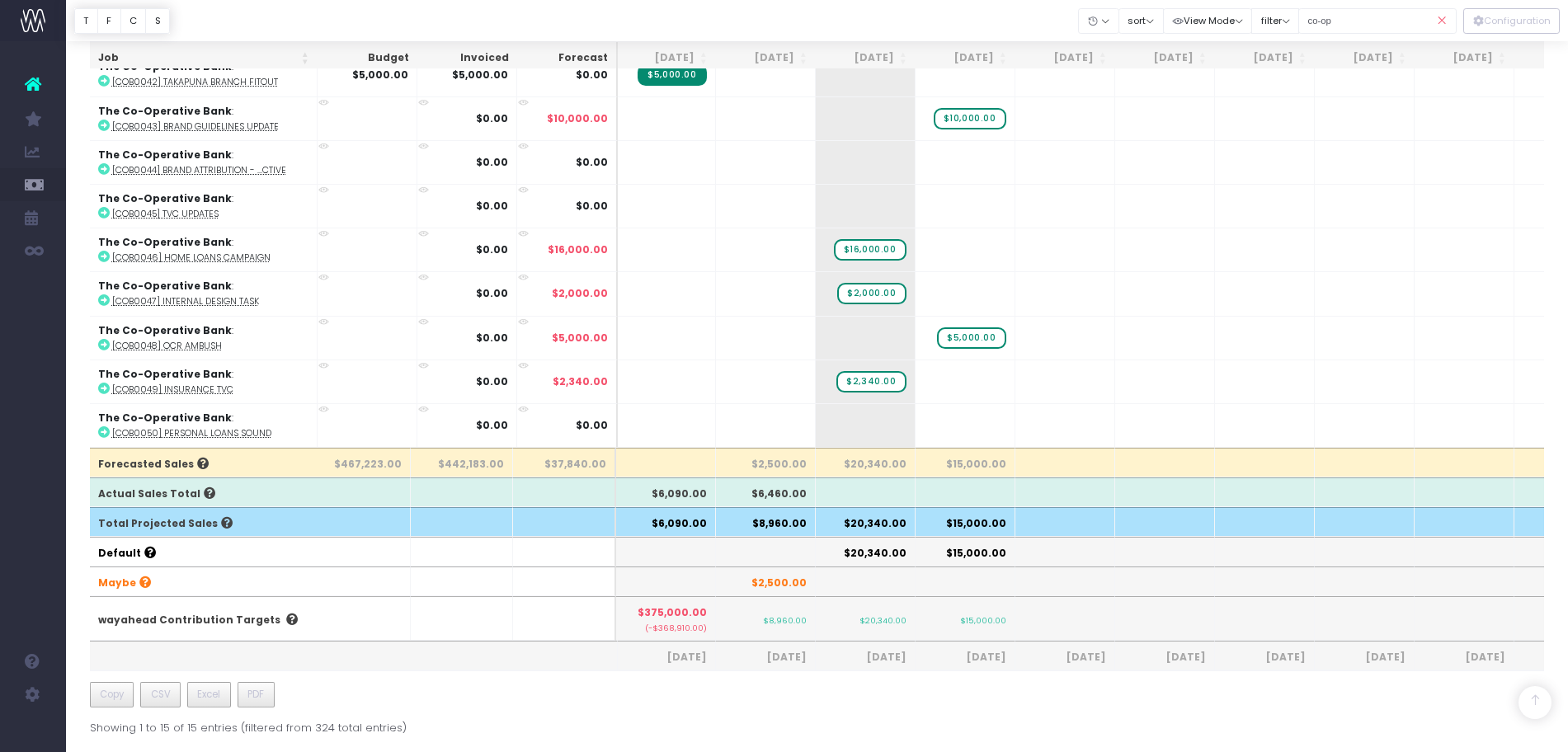
scroll to position [0, 0]
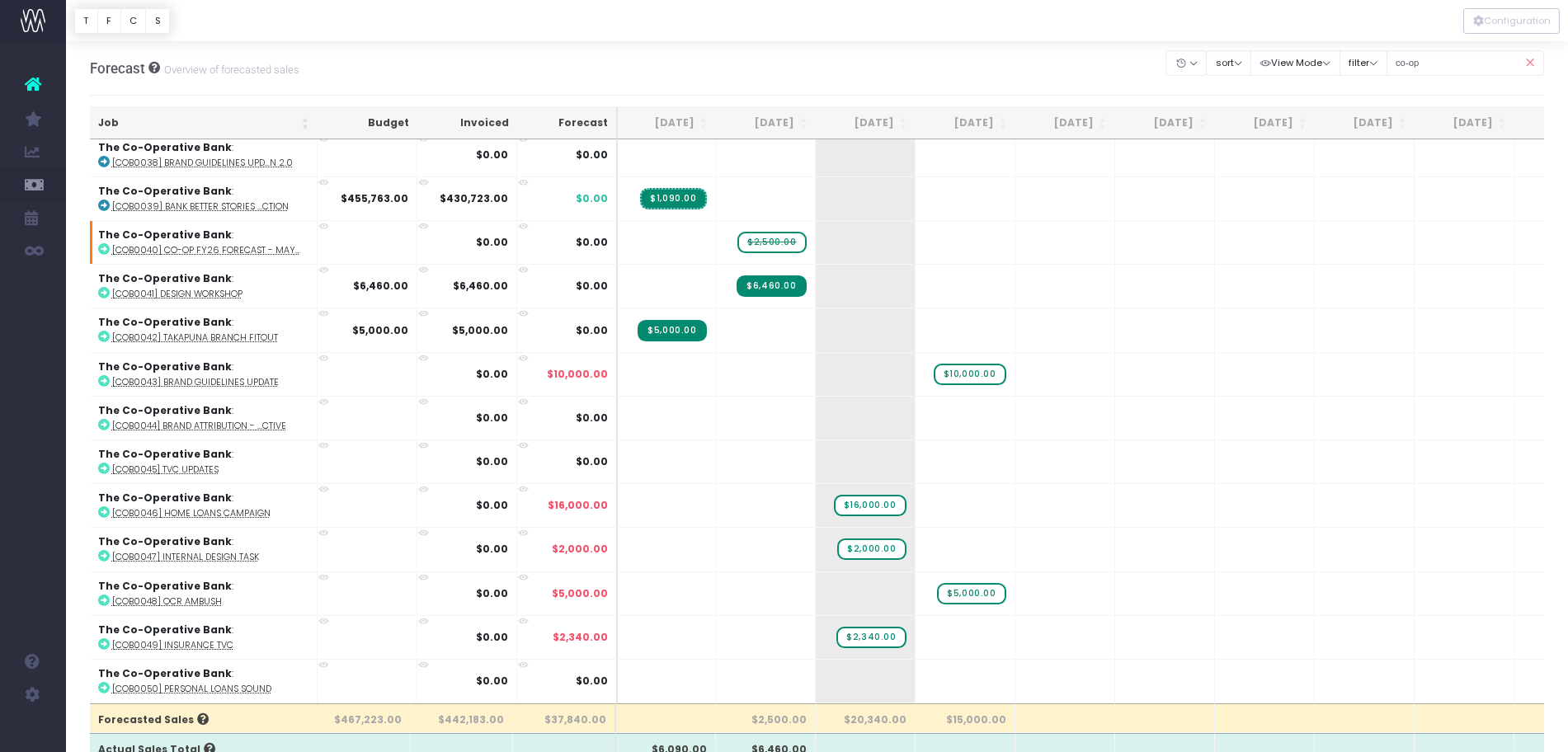
click at [1536, 59] on icon at bounding box center [1529, 63] width 29 height 34
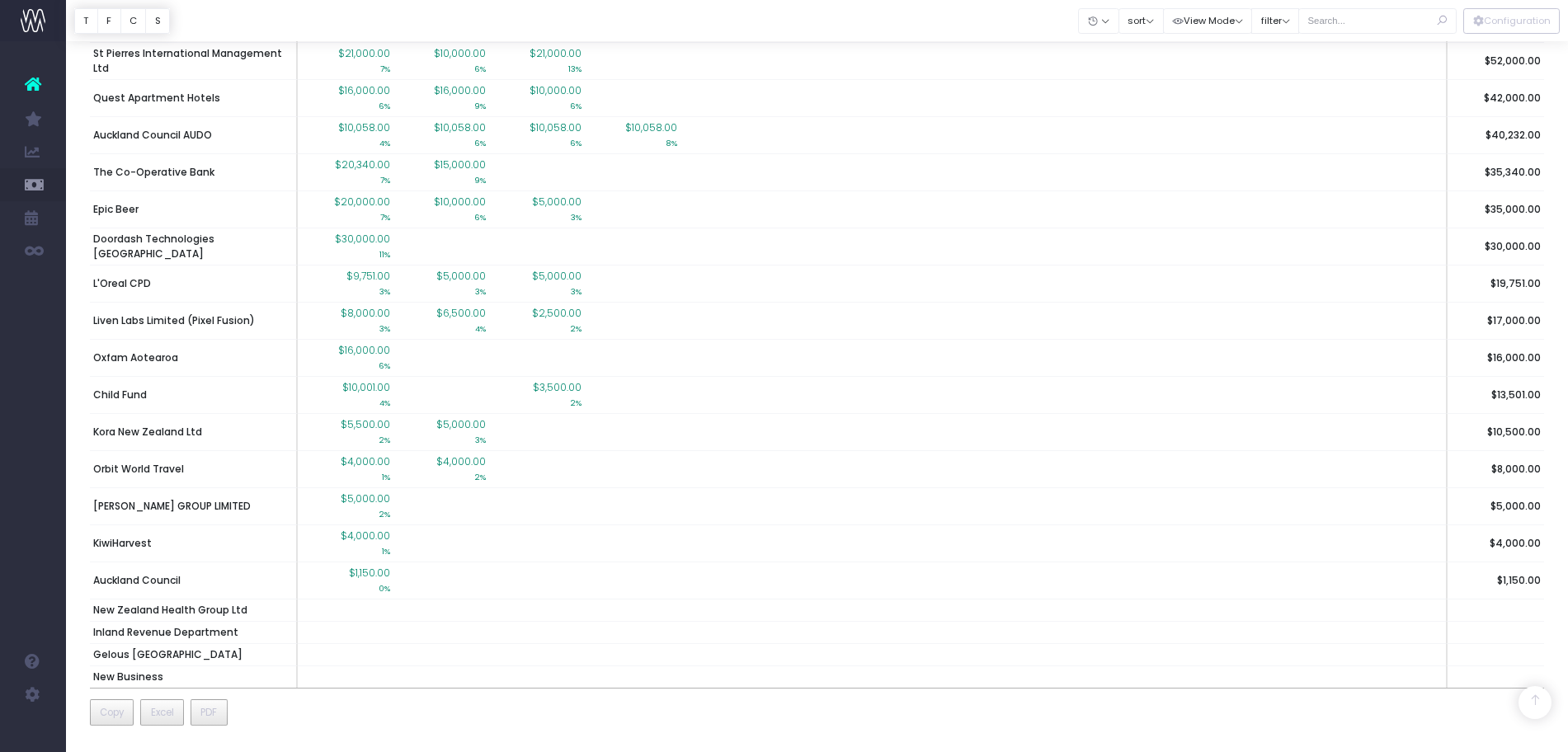
scroll to position [1685, 0]
click at [748, 590] on td at bounding box center [729, 581] width 96 height 37
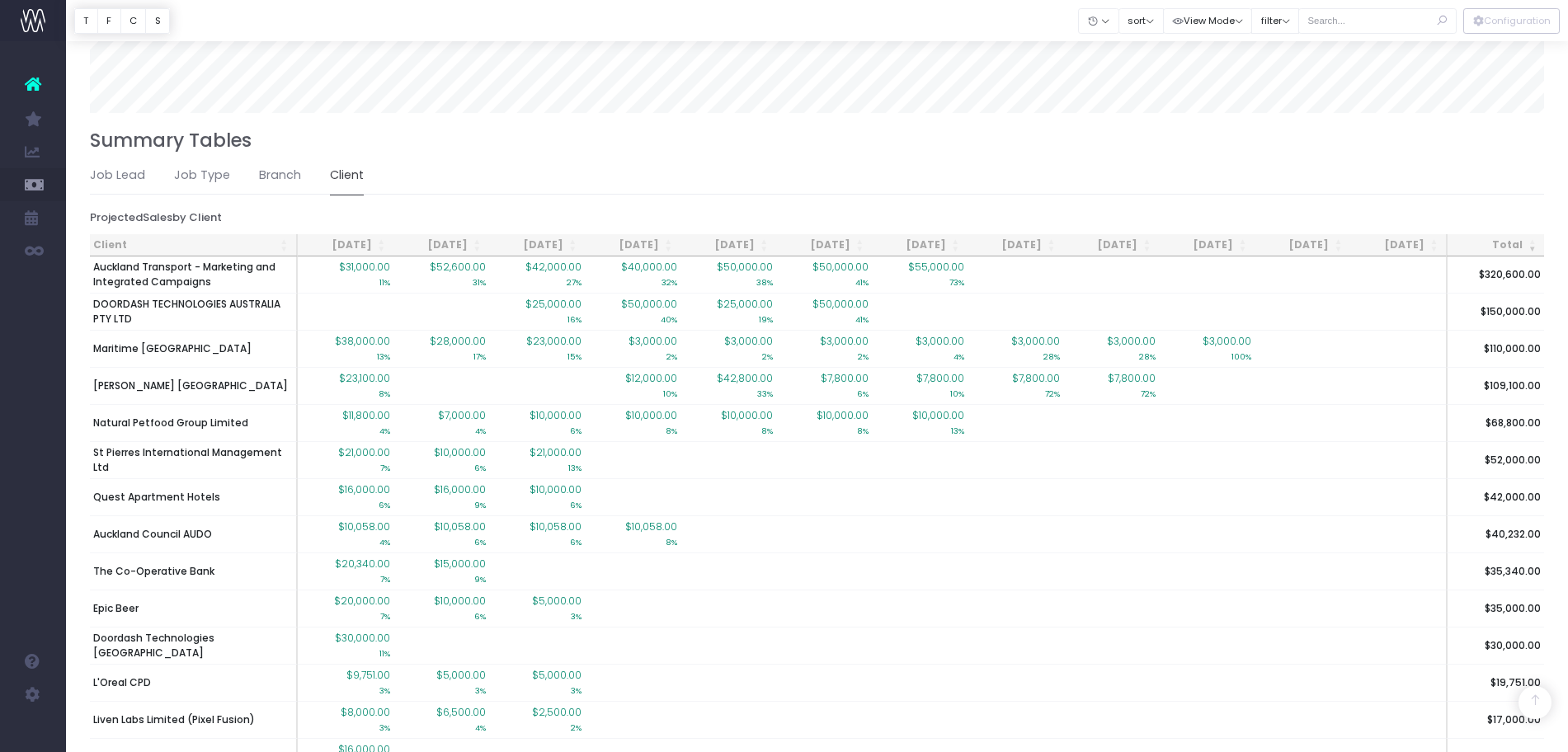
scroll to position [1286, 0]
click at [812, 139] on h3 "Summary Tables" at bounding box center [818, 139] width 1455 height 23
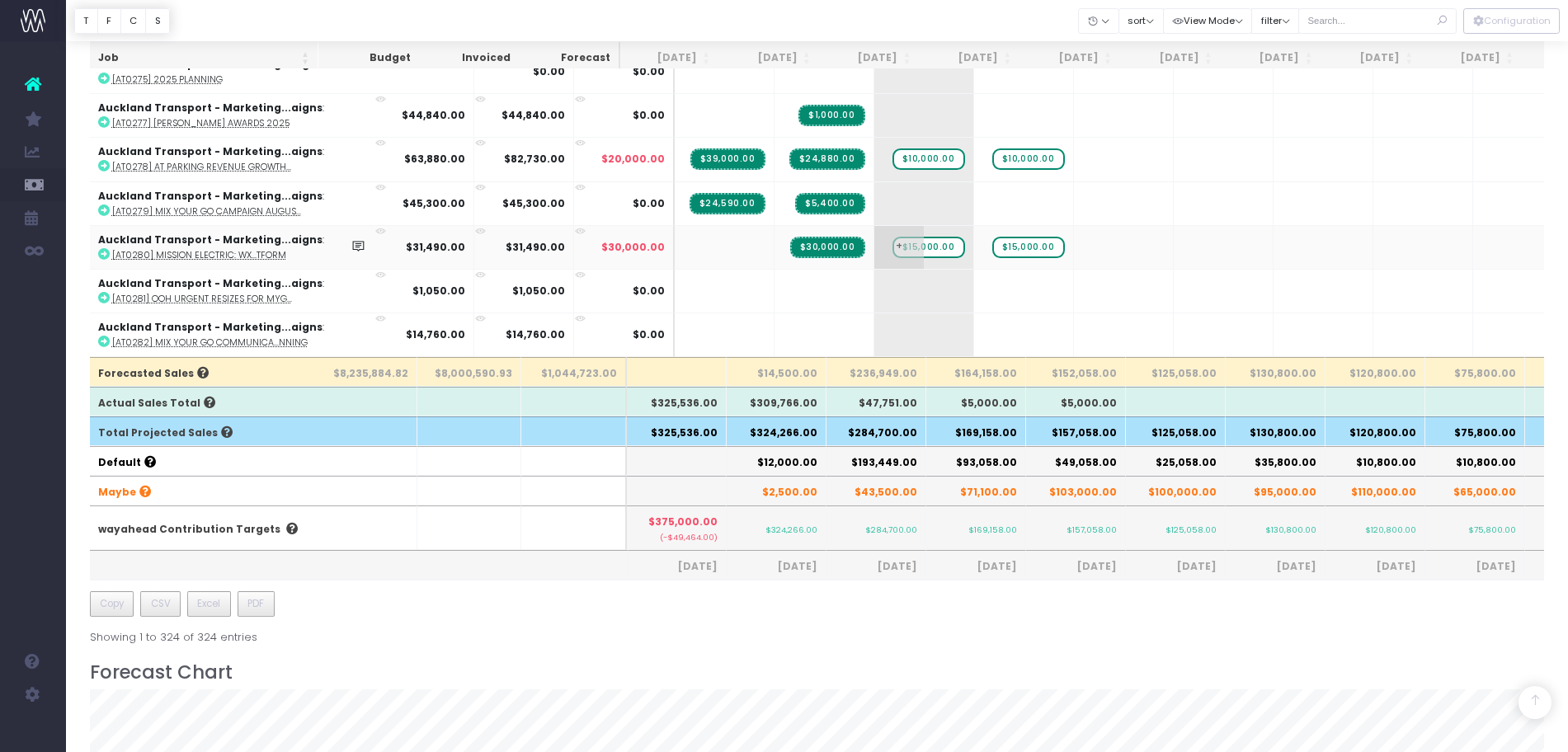
scroll to position [206, 3]
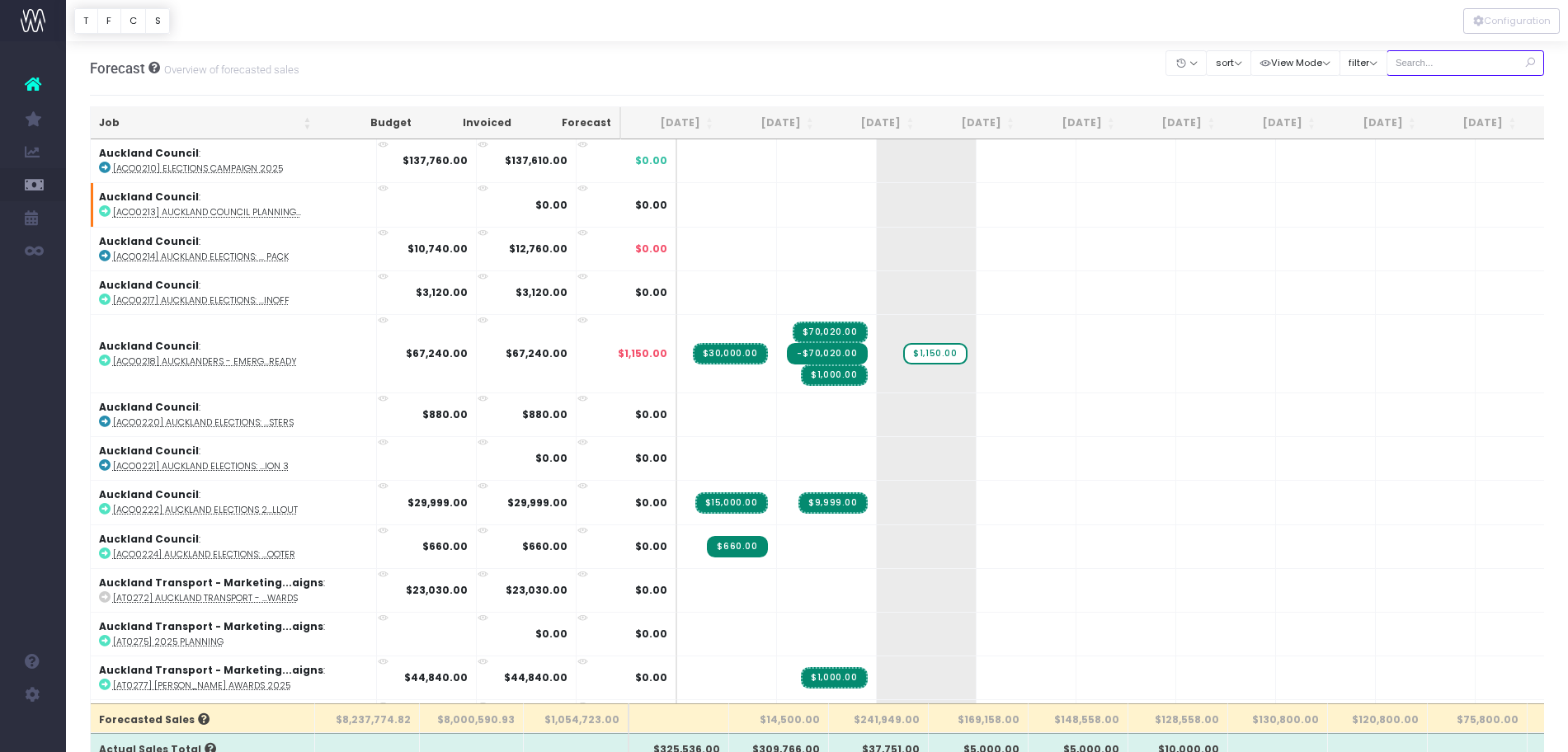
click at [1465, 67] on input "text" at bounding box center [1465, 63] width 158 height 25
type input "maritime"
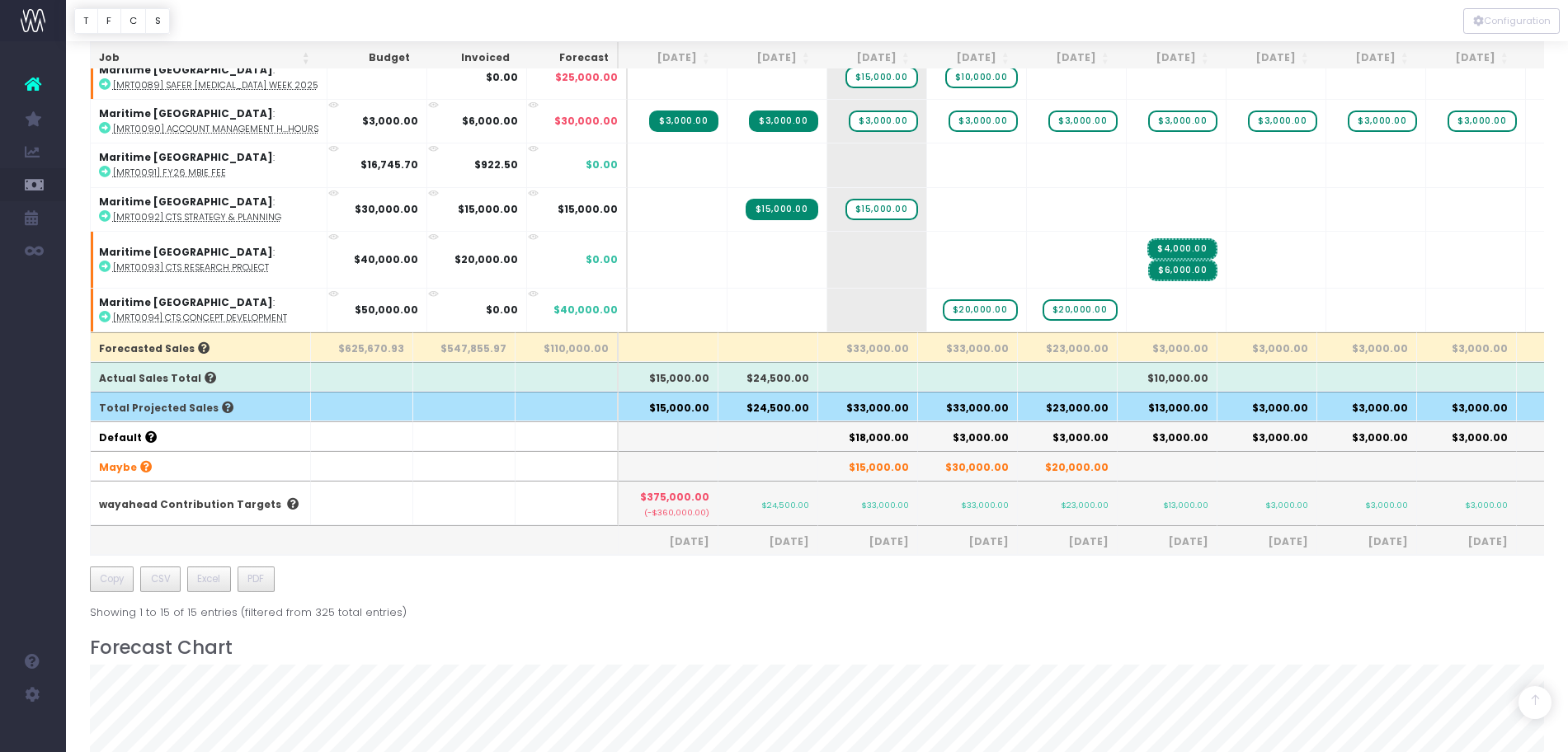
scroll to position [413, 0]
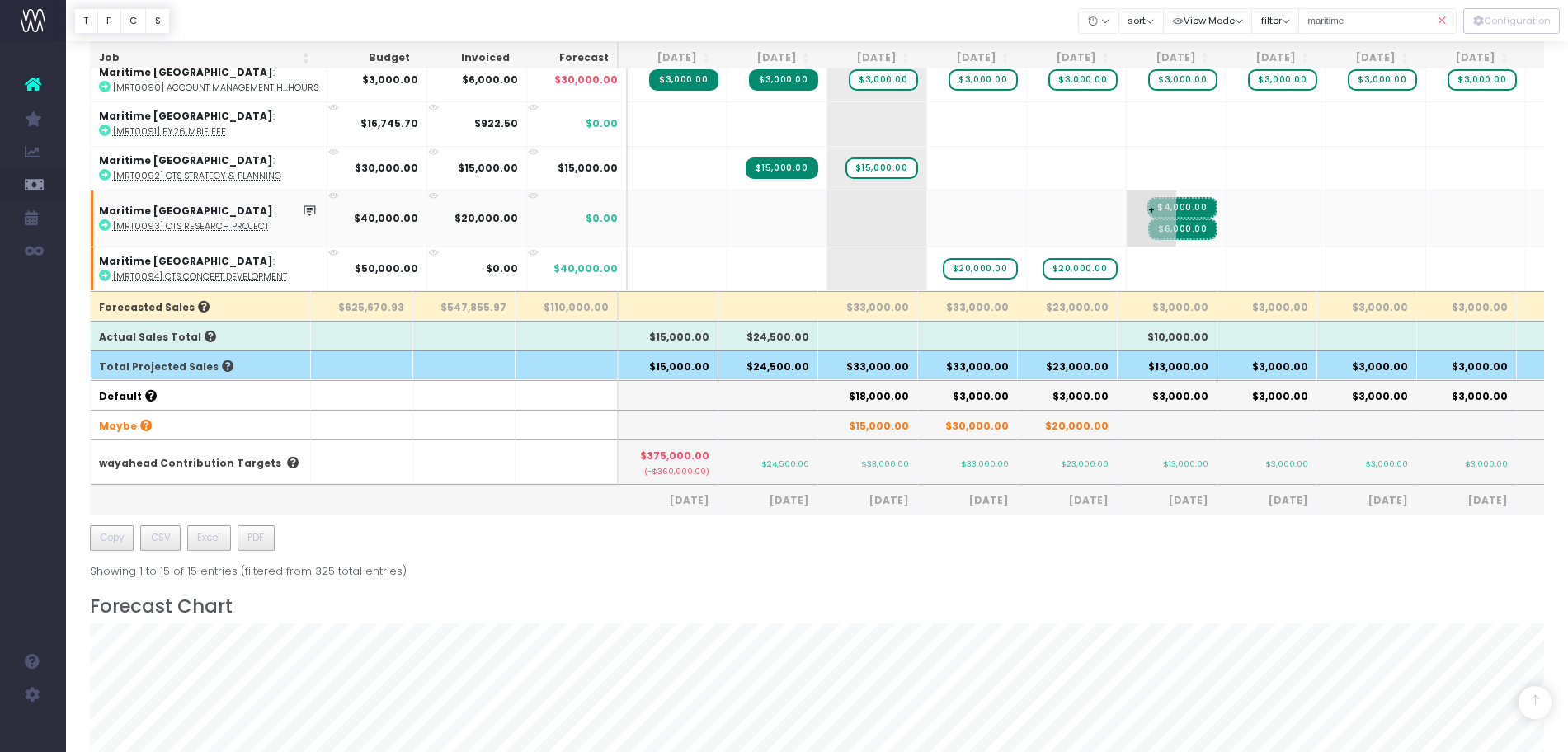
click at [1177, 197] on span "$4,000.00" at bounding box center [1181, 208] width 69 height 22
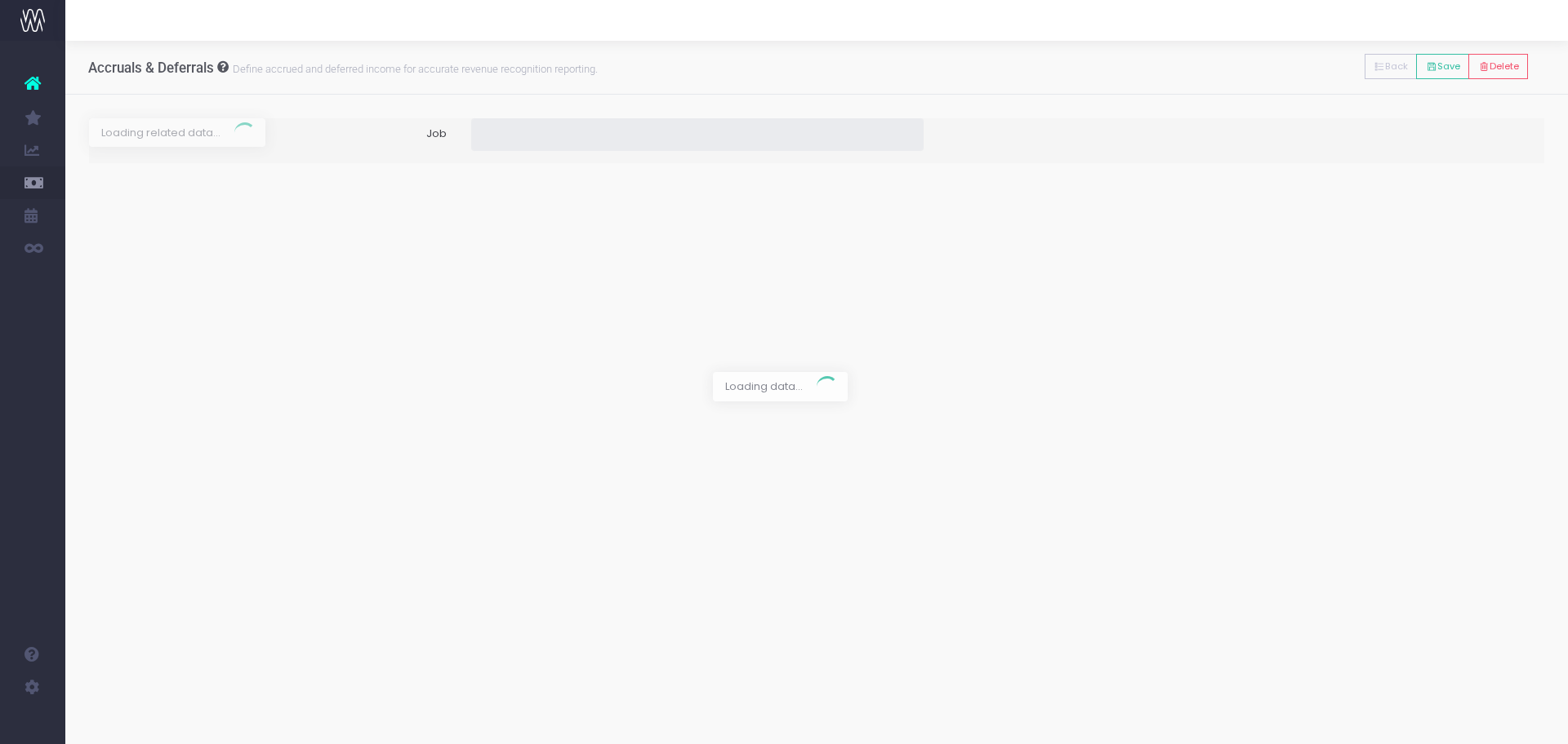
type input "[MRT0093] CTS Research Project"
type input "Invoice INV-13516 / 25 Aug 25 / $20,000.00"
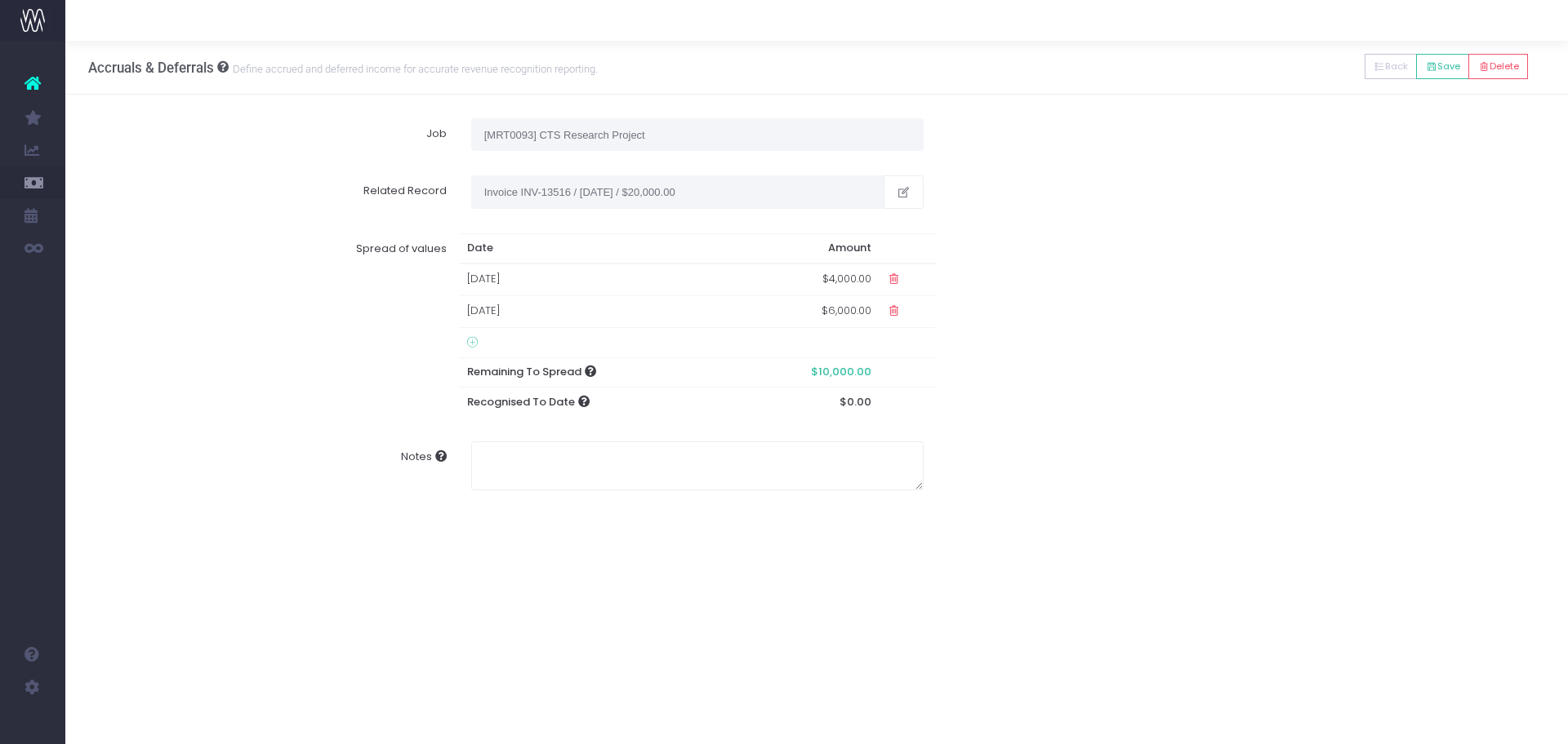
click at [889, 308] on icon at bounding box center [893, 311] width 14 height 14
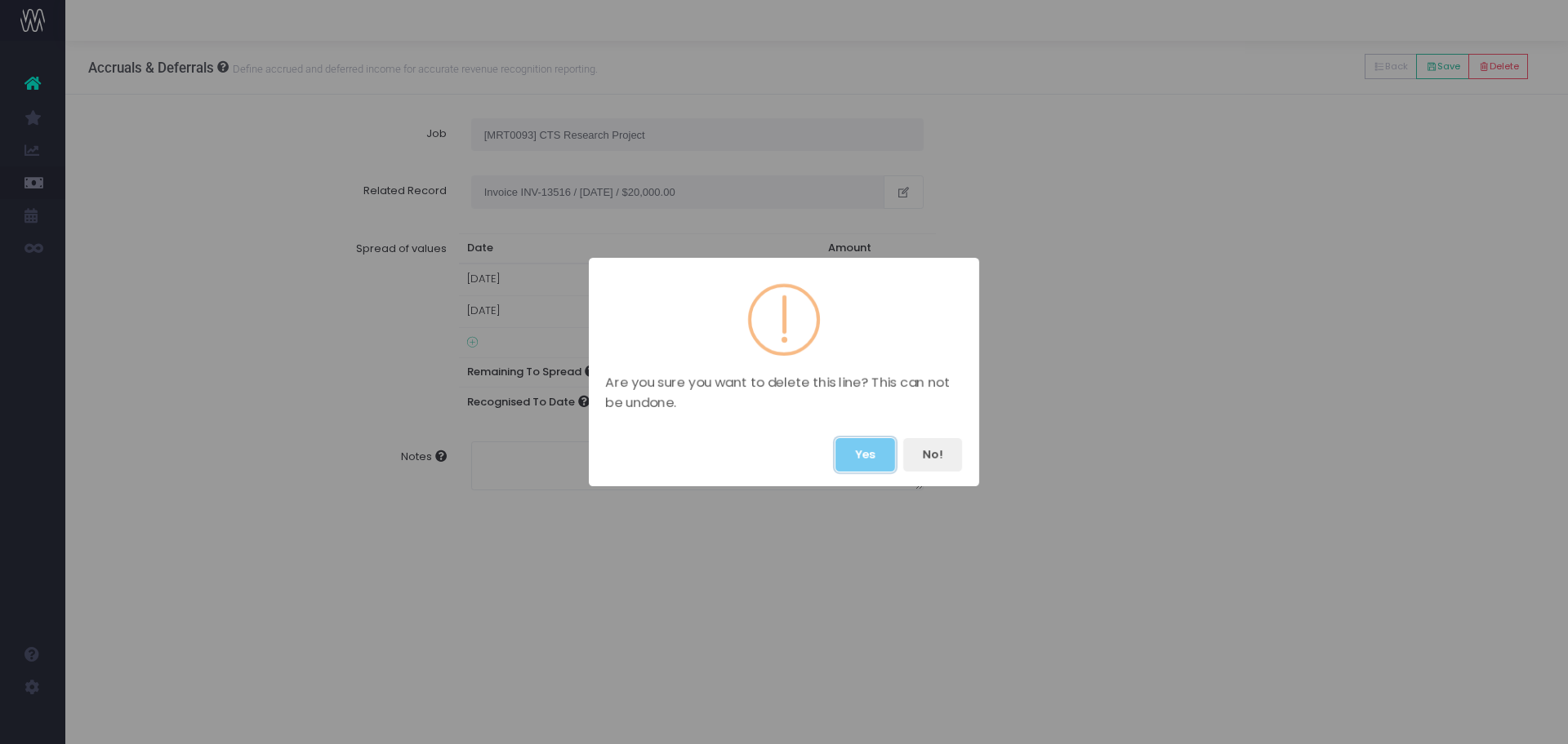
click at [864, 451] on button "Yes" at bounding box center [865, 455] width 60 height 33
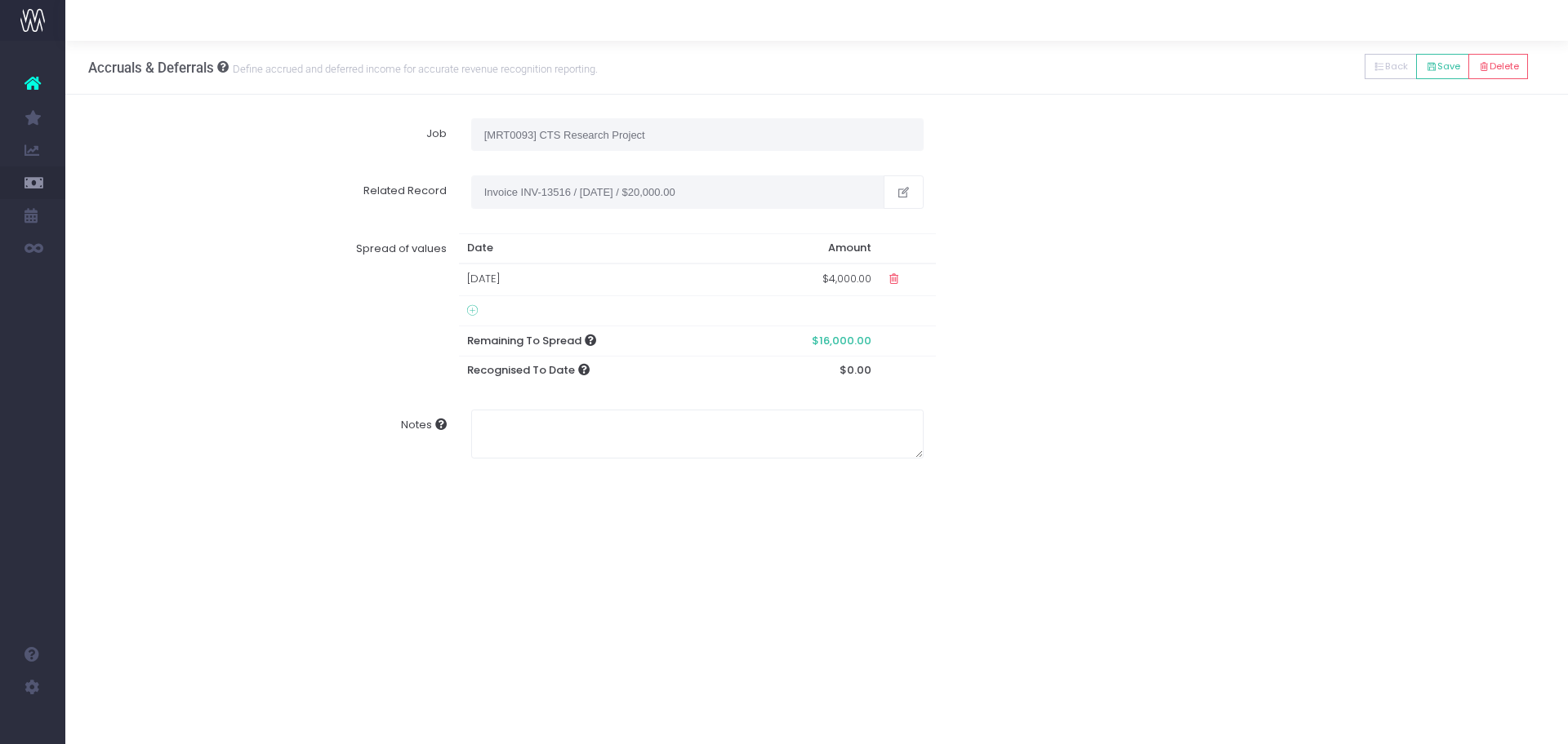
click at [829, 282] on td "$4,000.00" at bounding box center [806, 279] width 144 height 32
type input "1"
click at [885, 281] on icon at bounding box center [891, 278] width 14 height 14
click at [1443, 54] on button "Save" at bounding box center [1442, 67] width 53 height 25
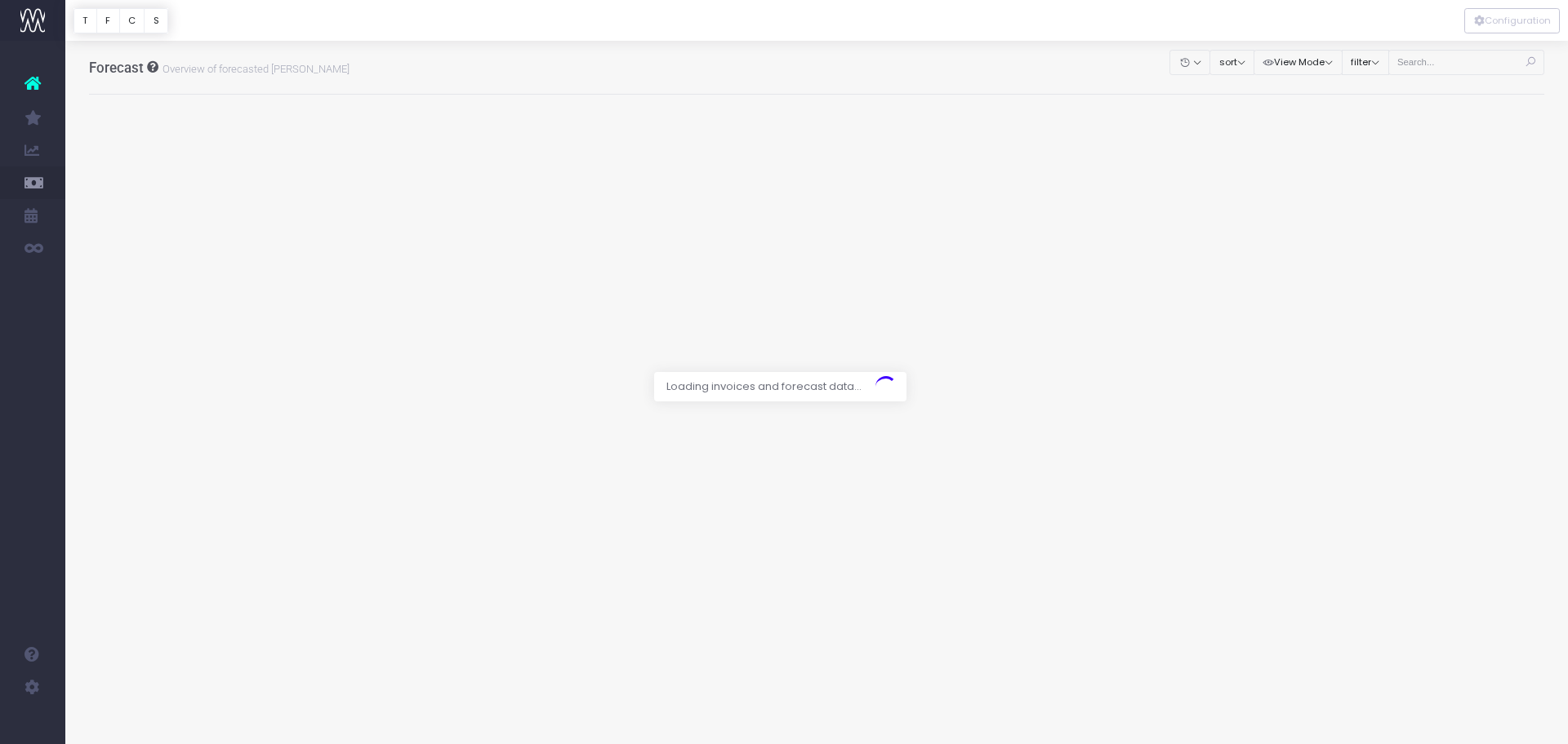
click at [1442, 67] on div at bounding box center [784, 372] width 1568 height 744
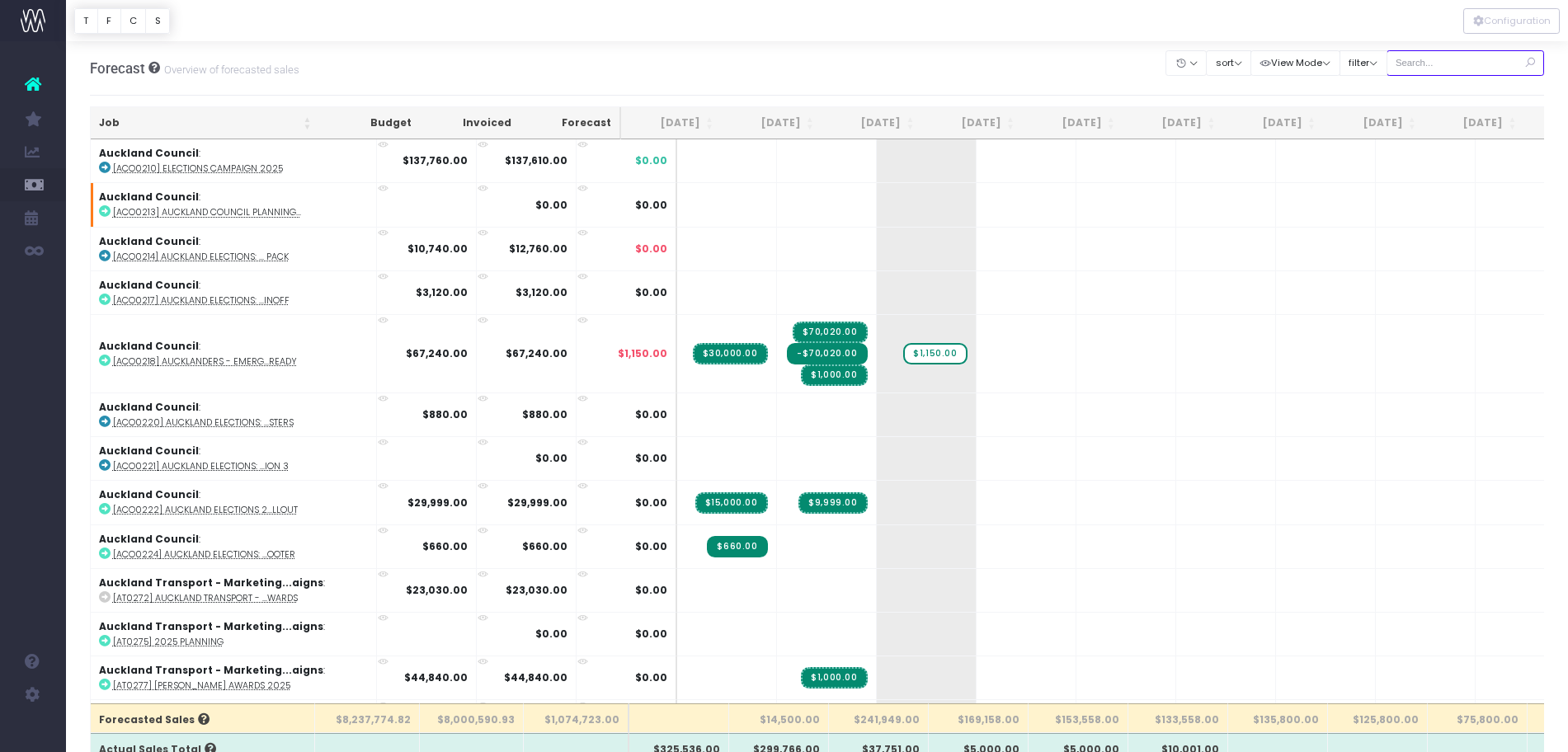
click at [1434, 64] on input "text" at bounding box center [1465, 63] width 158 height 25
type input "0277"
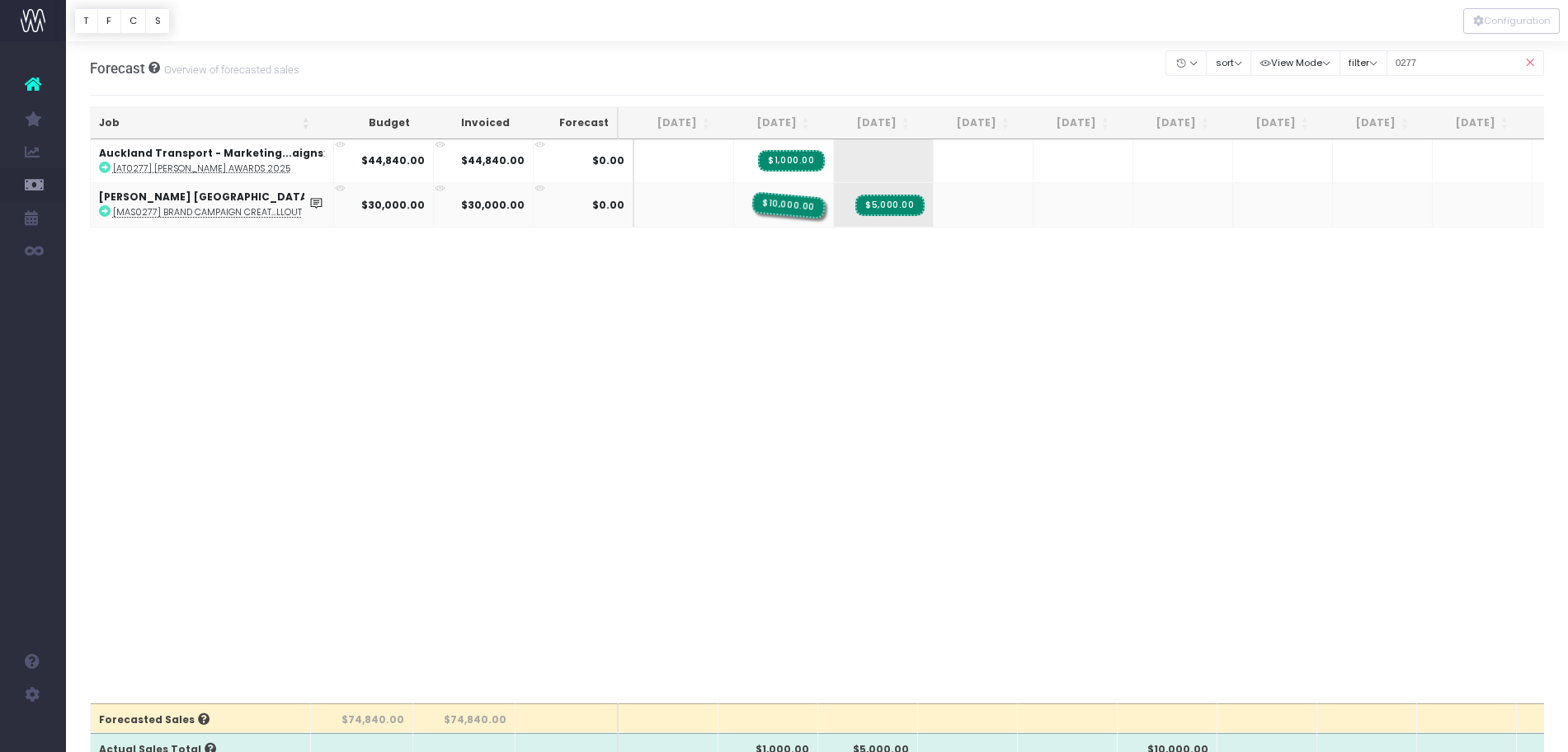
drag, startPoint x: 1176, startPoint y: 208, endPoint x: 803, endPoint y: 218, distance: 373.1
click at [803, 218] on tr "Massey University of New Zealand : [MAS0277] Brand Campaign Creat...llout $30,0…" at bounding box center [1061, 204] width 1941 height 44
click at [1175, 212] on span "$10,000.00" at bounding box center [1187, 206] width 72 height 22
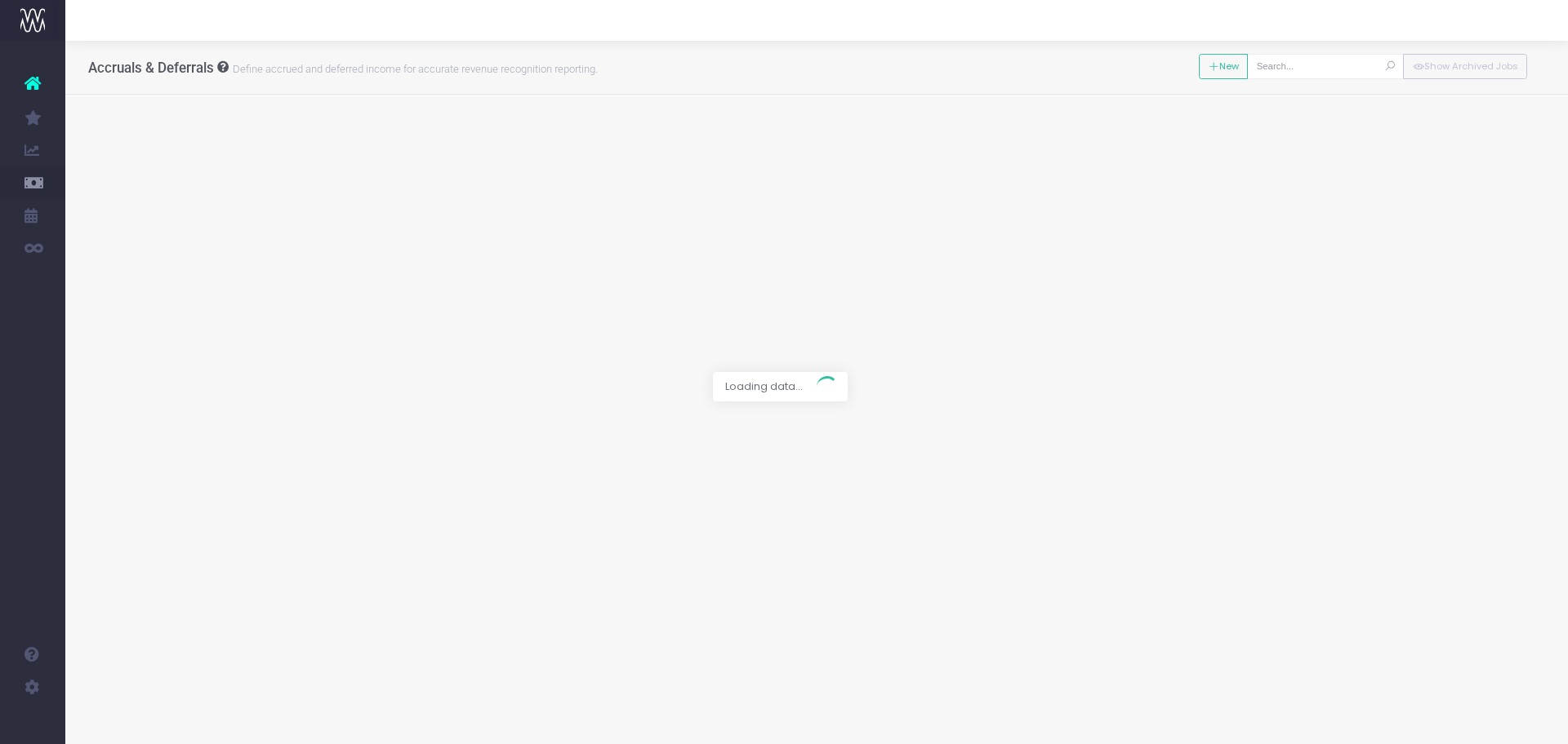
type input "[MAS0277] Brand Campaign Creative Rollout"
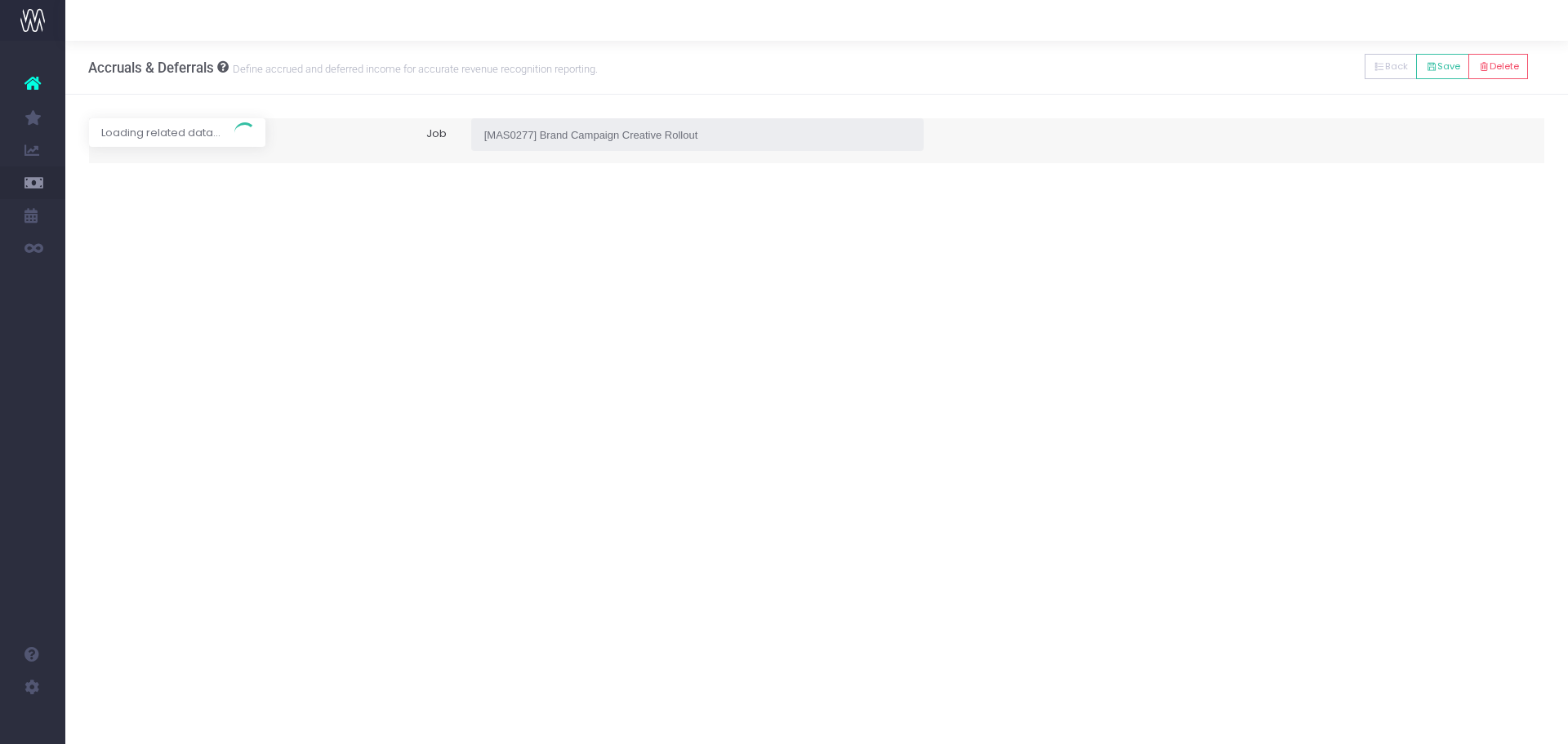
type input "Invoice INV-13348 / 28 Mar 25 / $30,000.00"
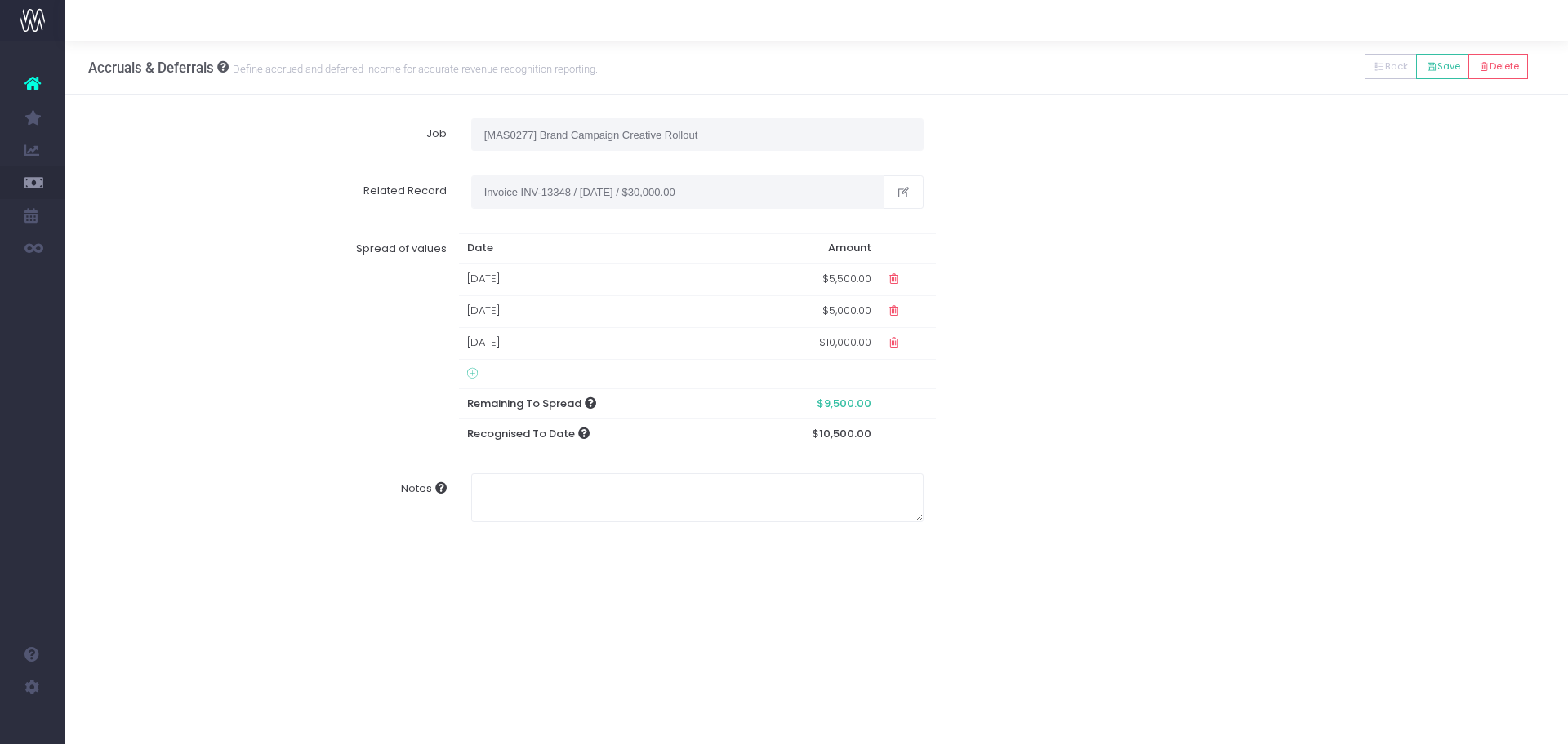
click at [541, 344] on td "31 Dec 2025" at bounding box center [597, 343] width 276 height 32
click at [481, 380] on th at bounding box center [489, 381] width 28 height 24
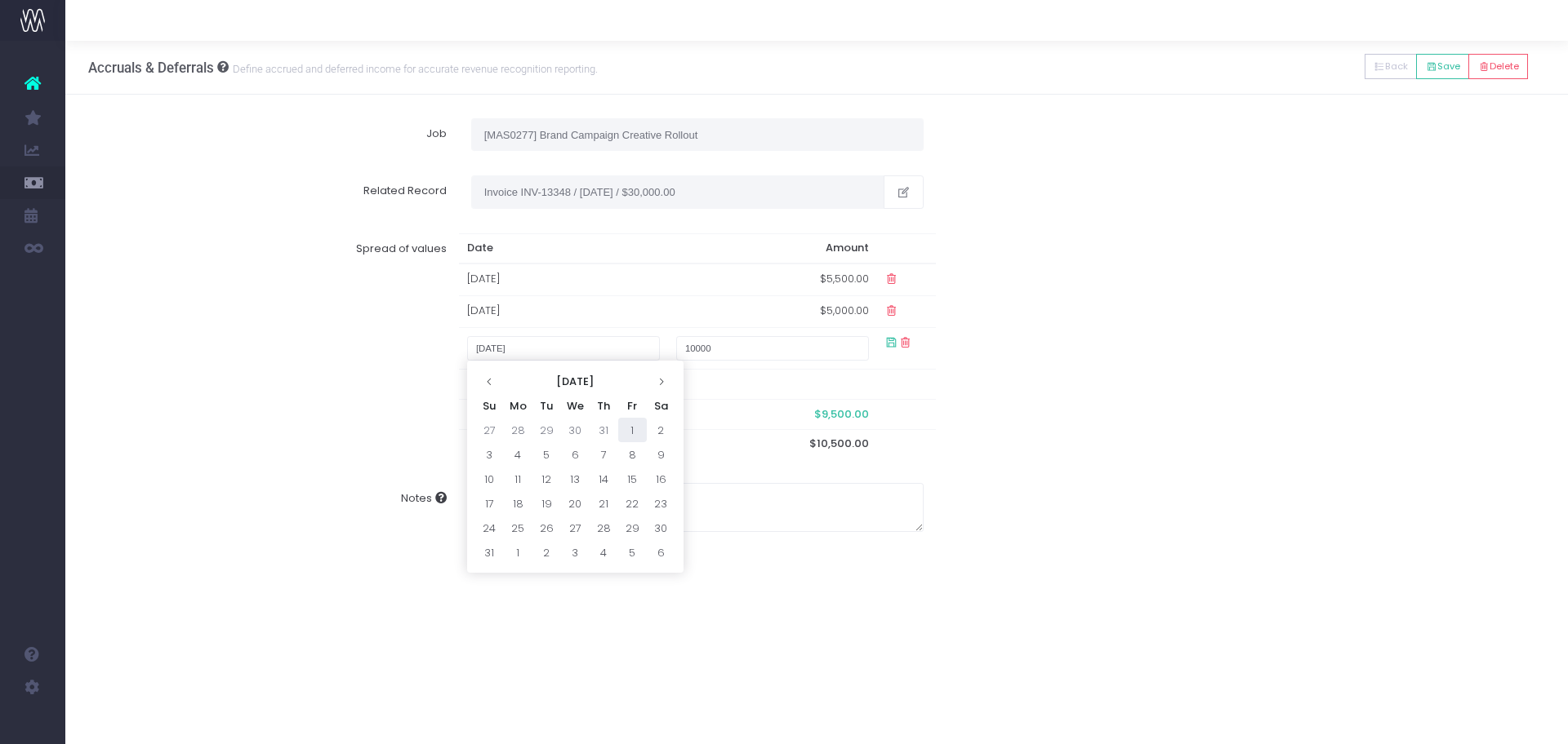
click at [643, 431] on td "1" at bounding box center [632, 430] width 28 height 24
type input "August 1, 2025"
click at [1254, 416] on div "Spread of values Date Amount 31 Mar 2025 $5,500.00 01 Sep 2025 $5,000.00 August…" at bounding box center [817, 346] width 1481 height 250
click at [890, 346] on icon at bounding box center [891, 342] width 14 height 14
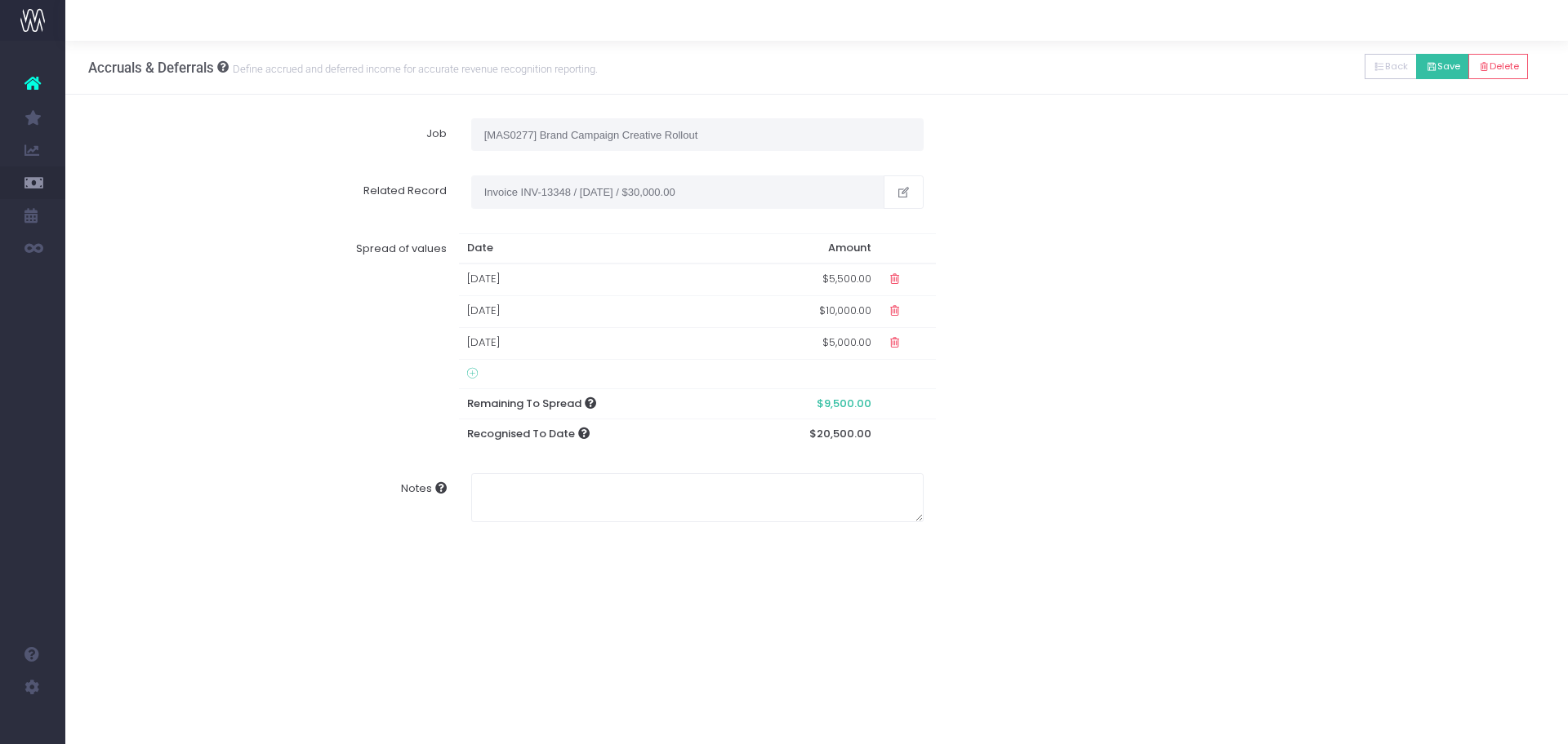
click at [1254, 60] on button "Save" at bounding box center [1442, 67] width 53 height 25
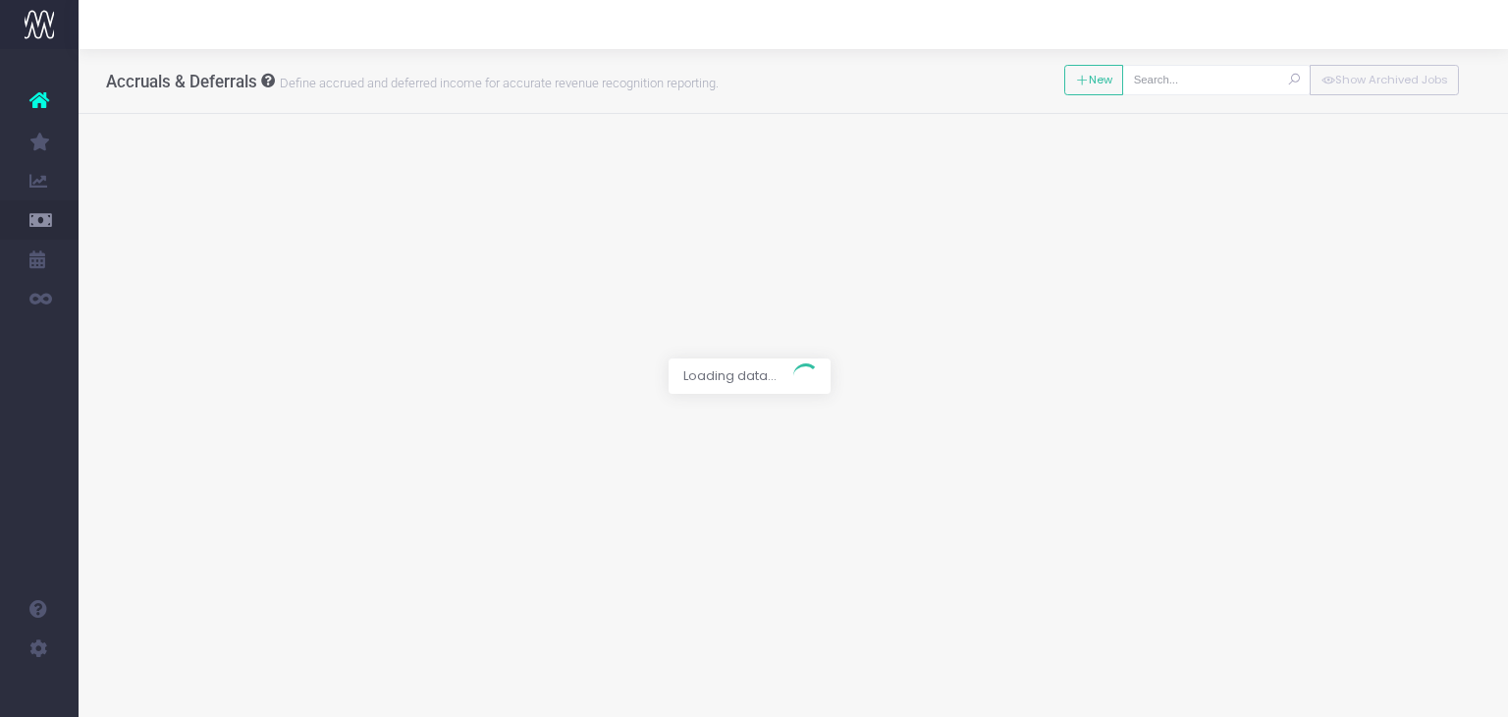
type input "[MAS0277] Brand Campaign Creative Rollout"
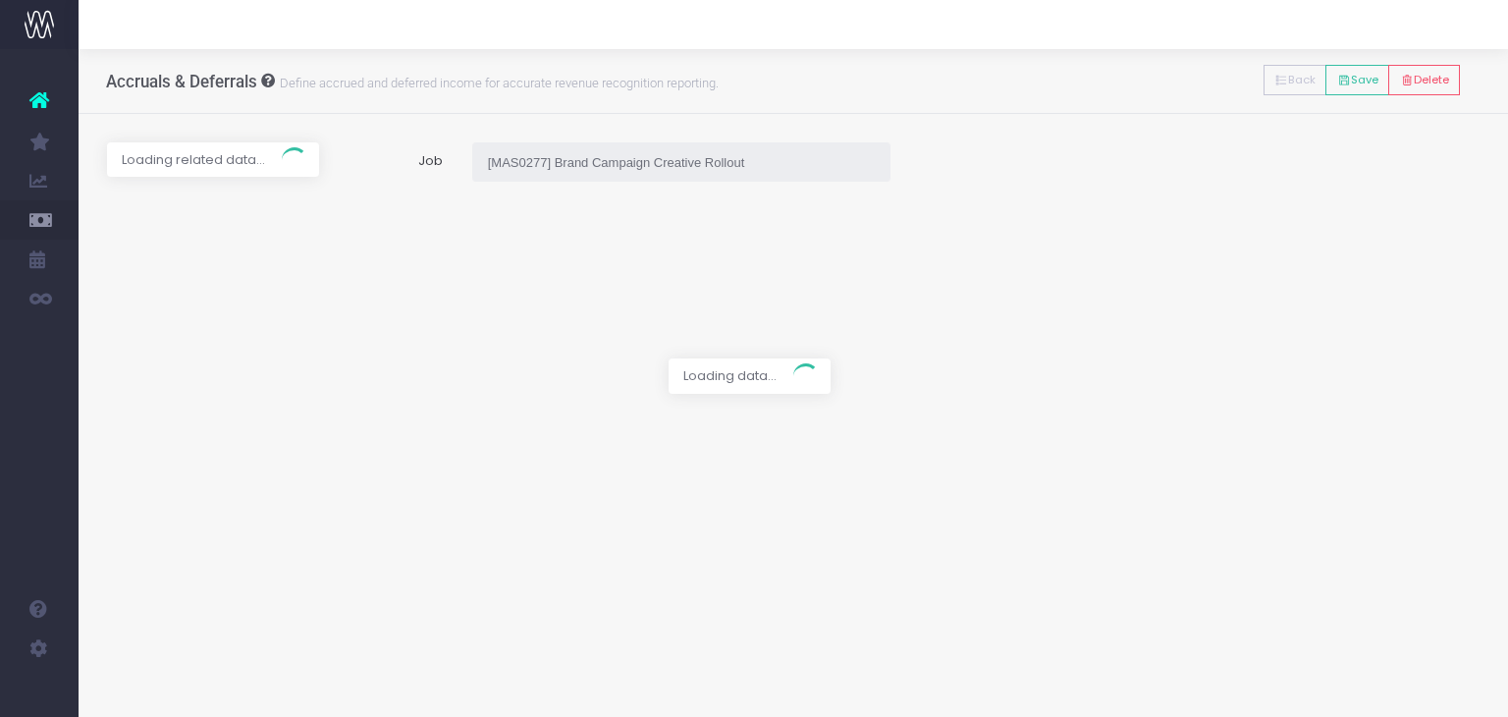
type input "Invoice INV-13348 / [DATE] / $30,000.00"
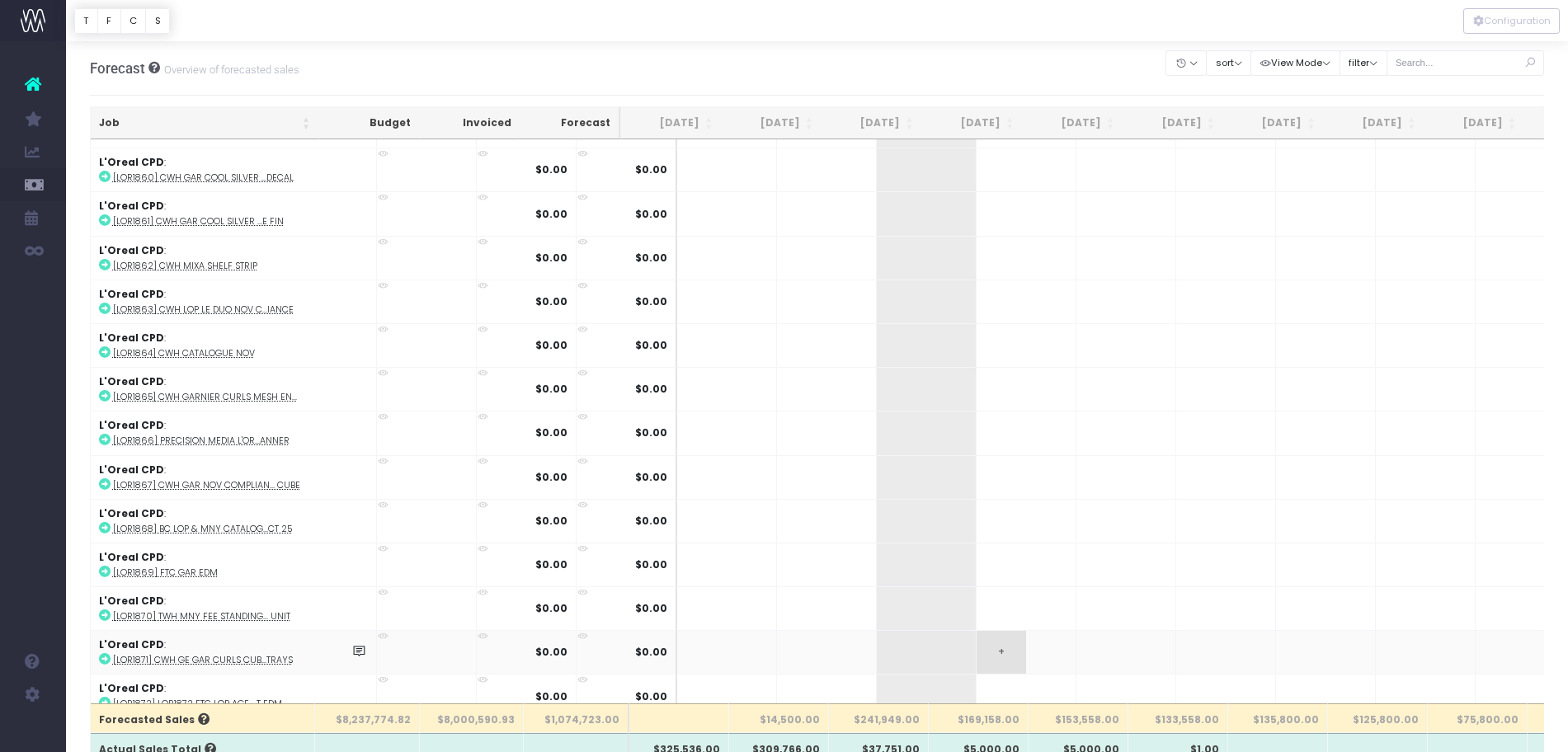
scroll to position [9279, 0]
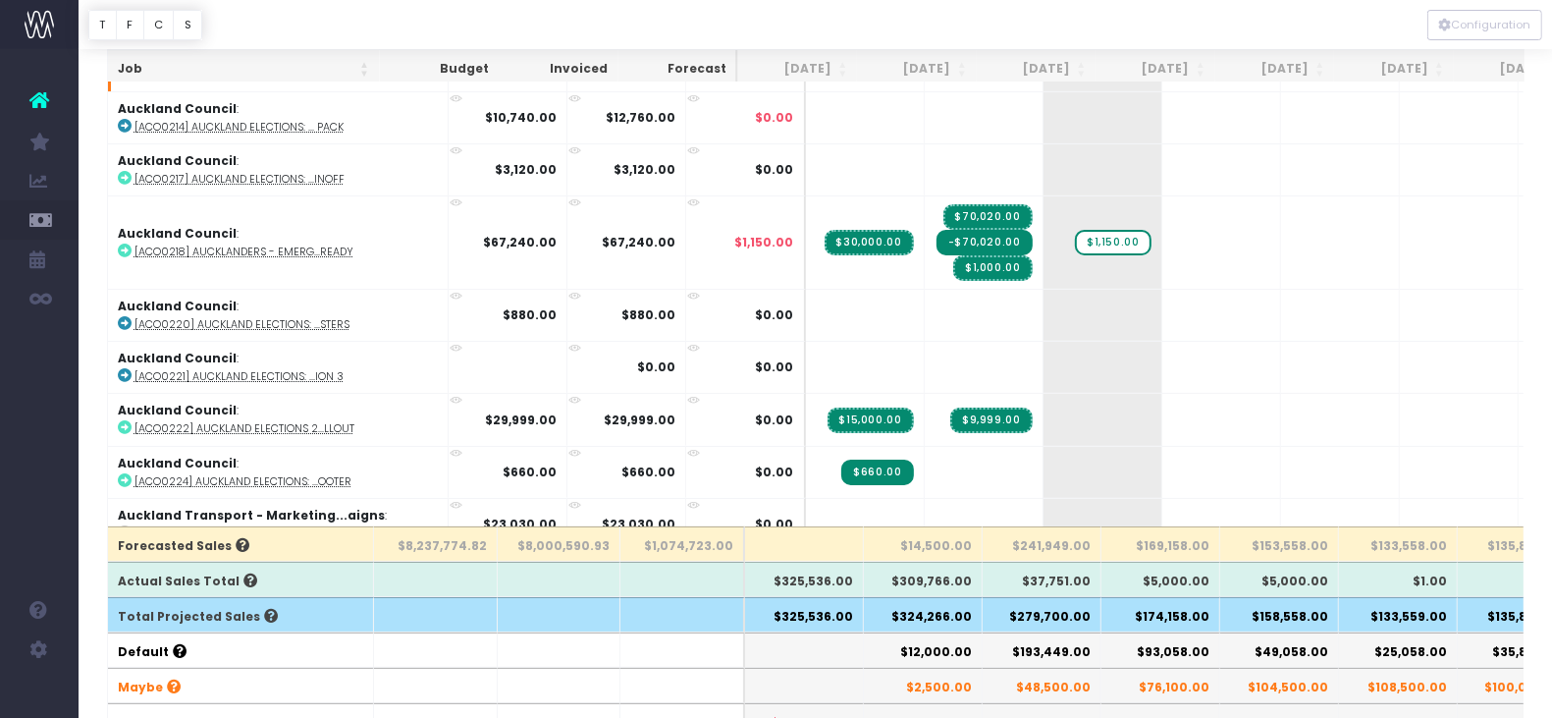
scroll to position [190, 0]
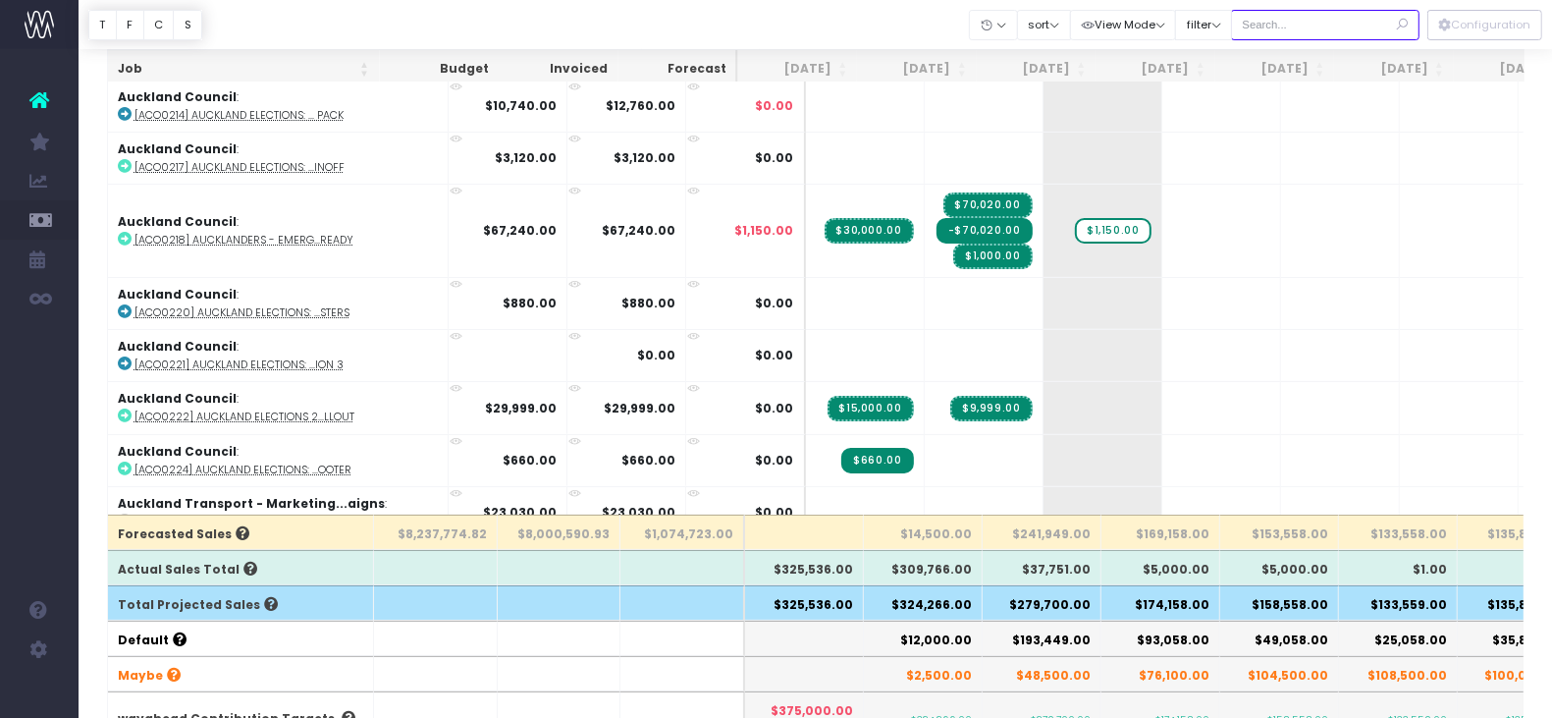
click at [1265, 28] on input "text" at bounding box center [1325, 25] width 188 height 30
type input "maritime"
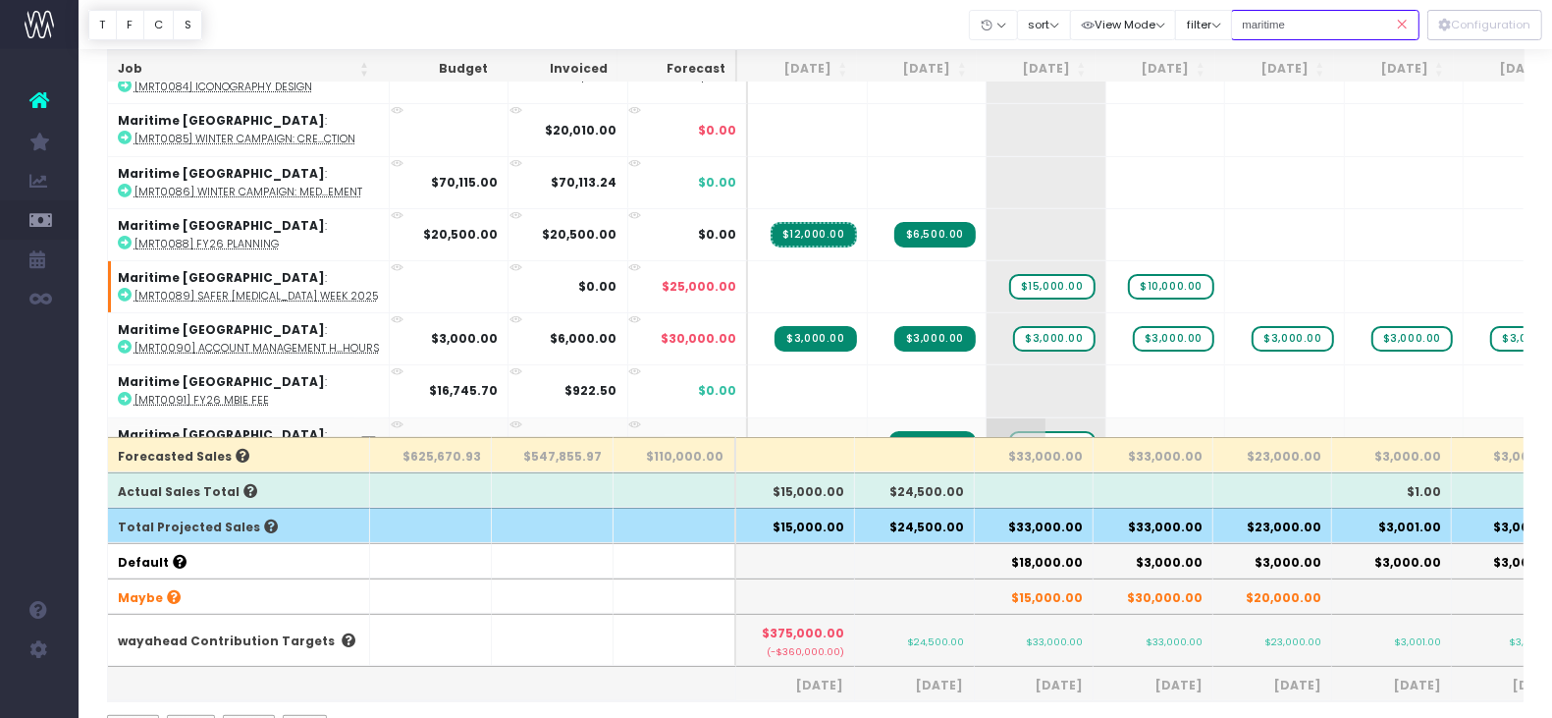
scroll to position [106, 0]
click at [1399, 25] on icon at bounding box center [1402, 25] width 34 height 40
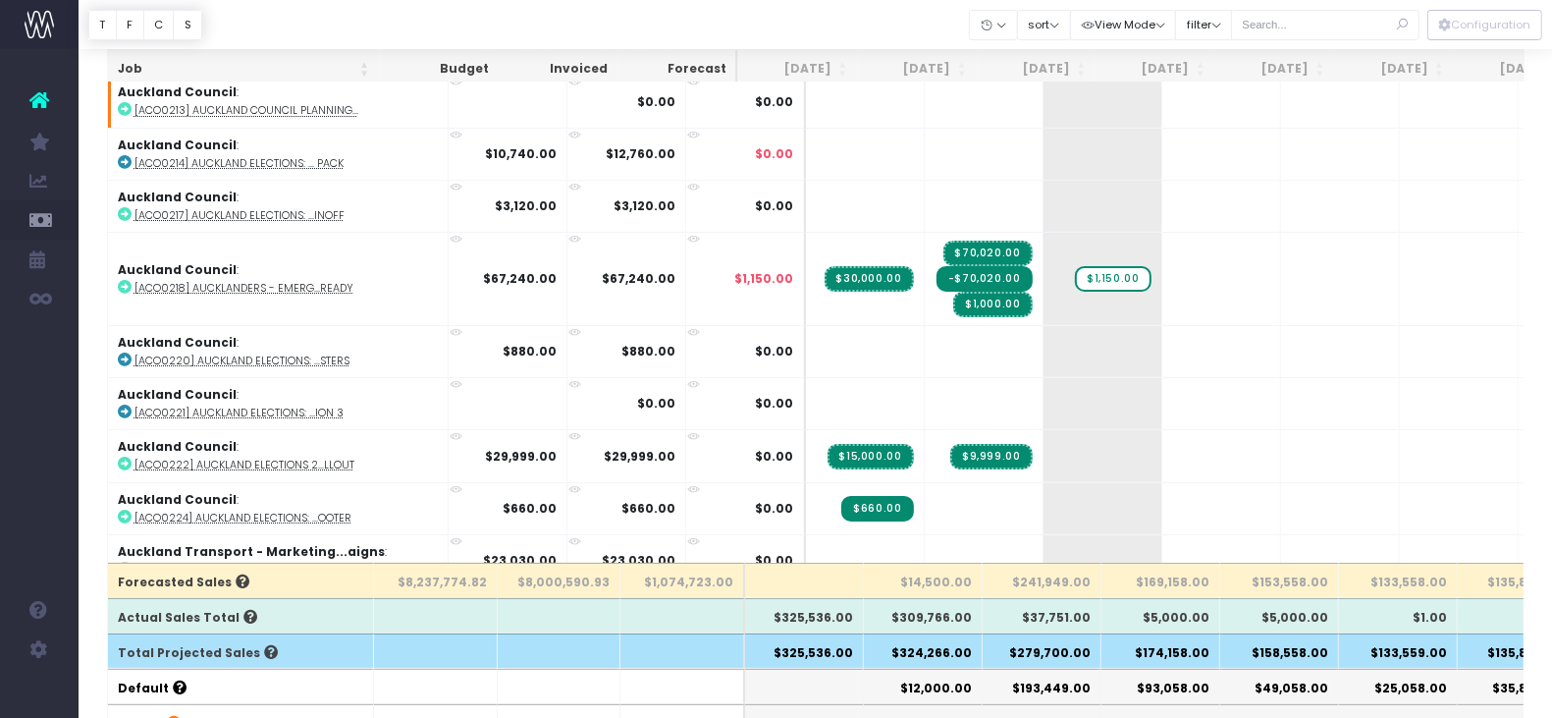
scroll to position [154, 0]
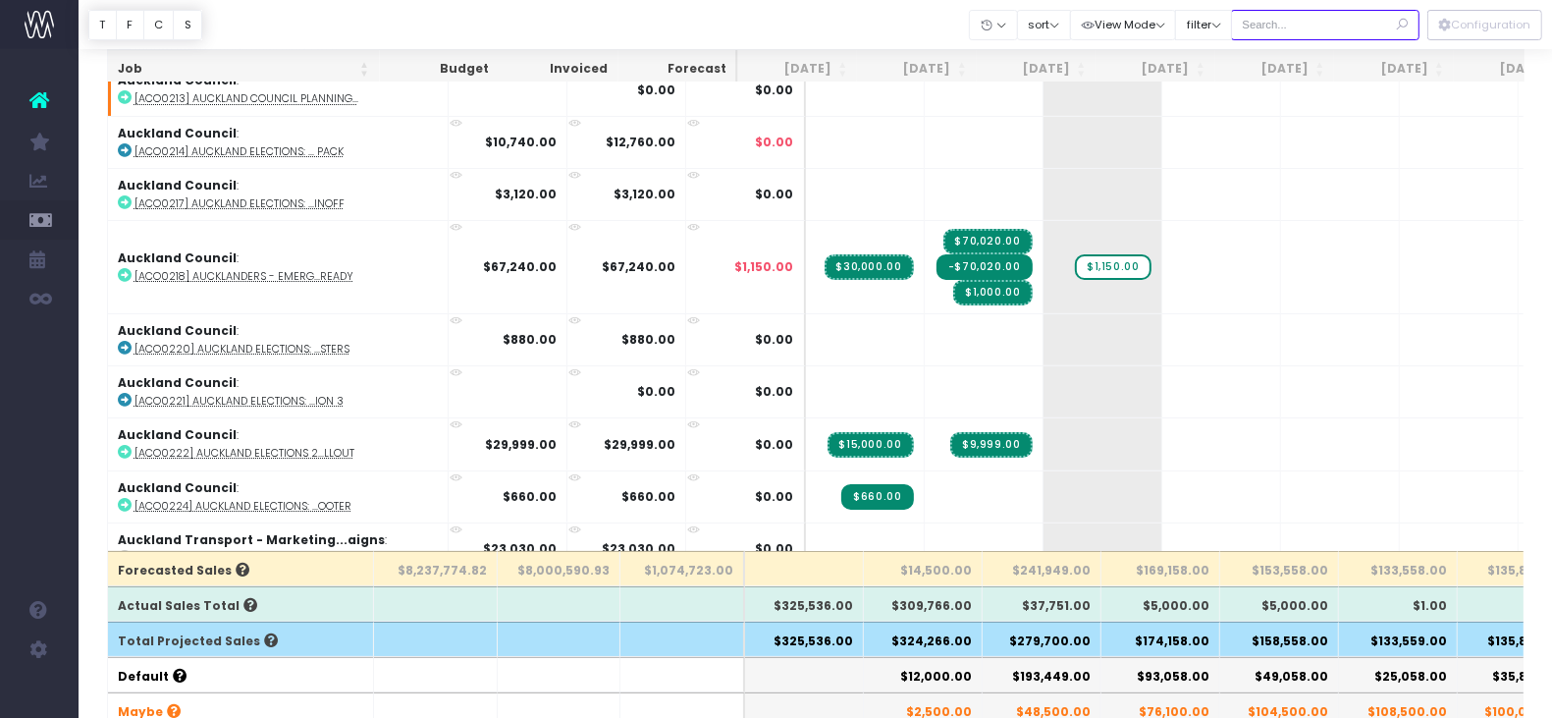
click at [1306, 26] on input "text" at bounding box center [1325, 25] width 188 height 30
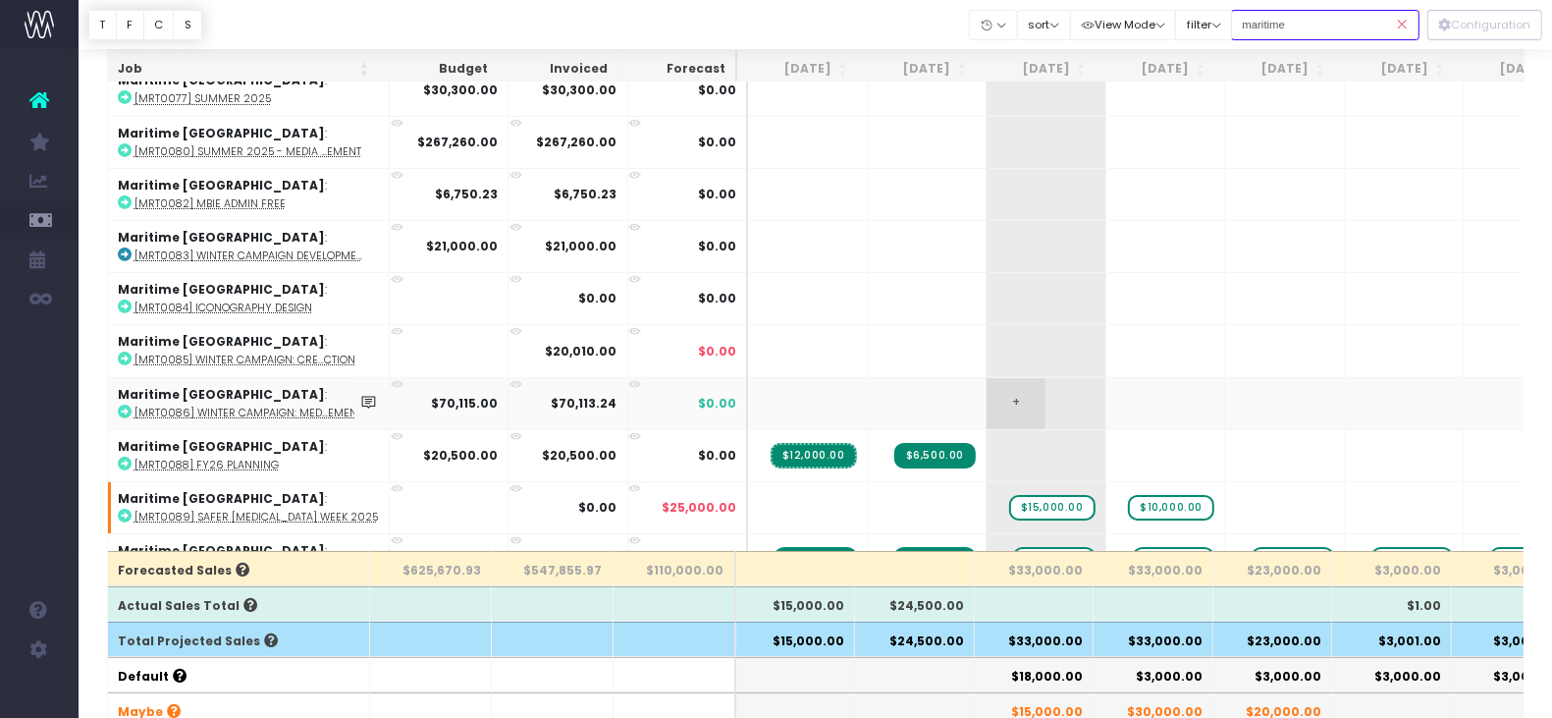
scroll to position [257, 0]
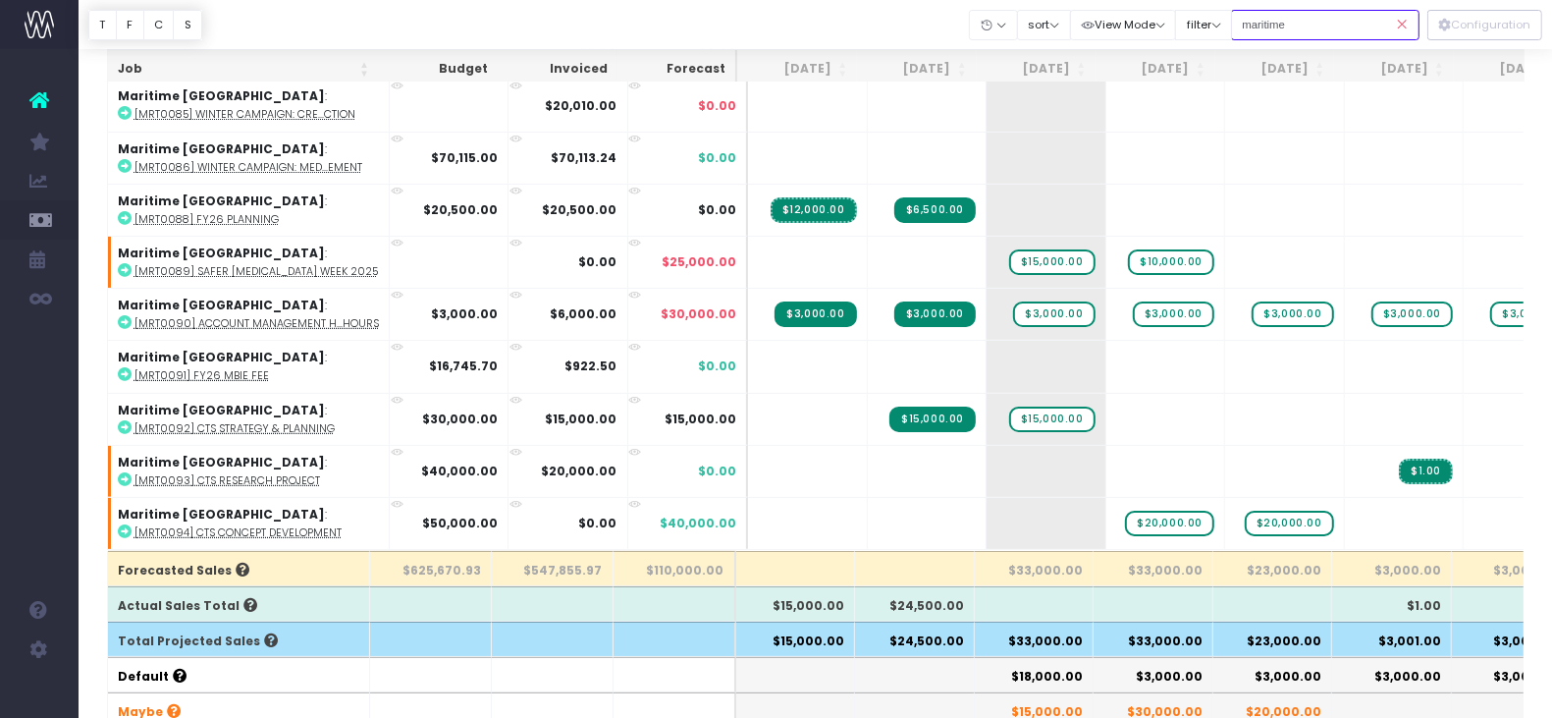
type input "maritime"
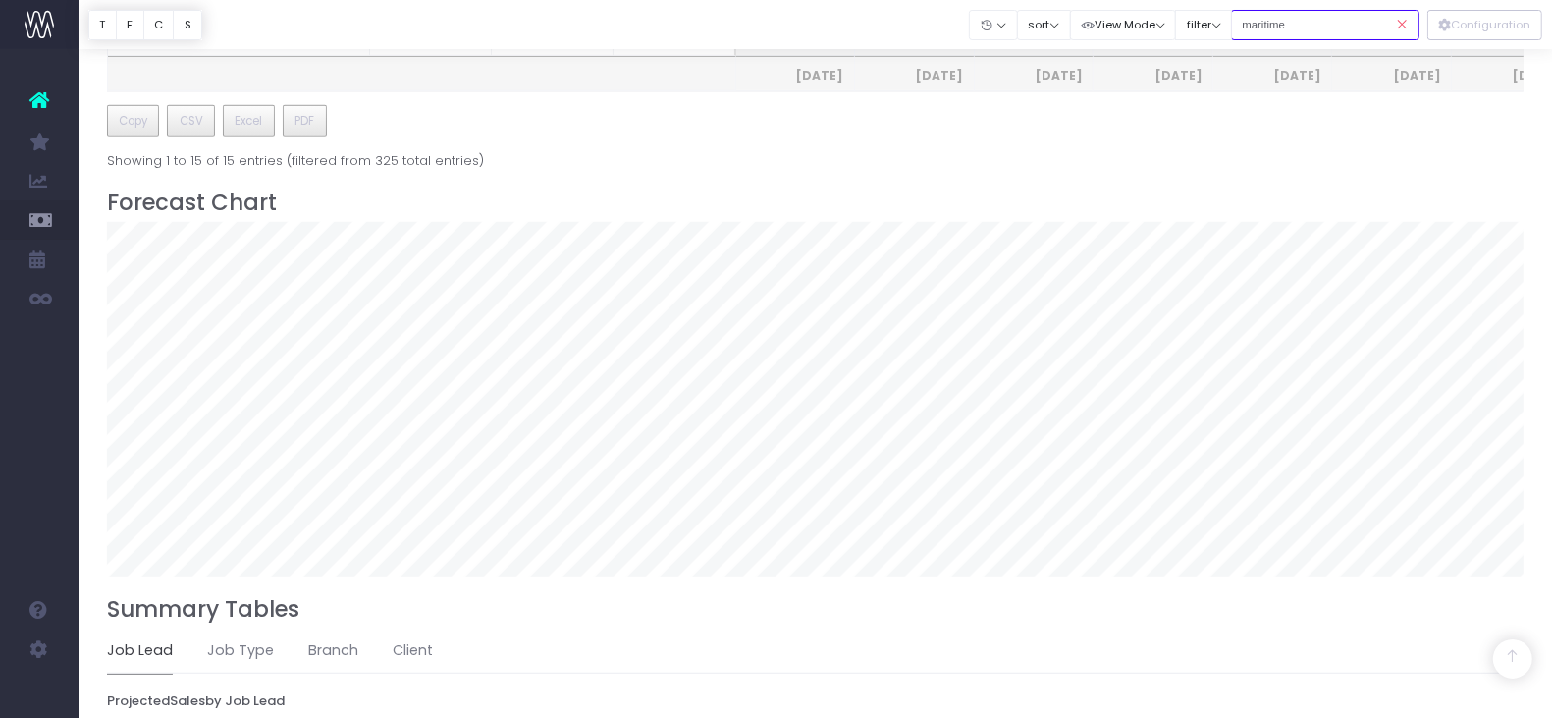
scroll to position [1067, 0]
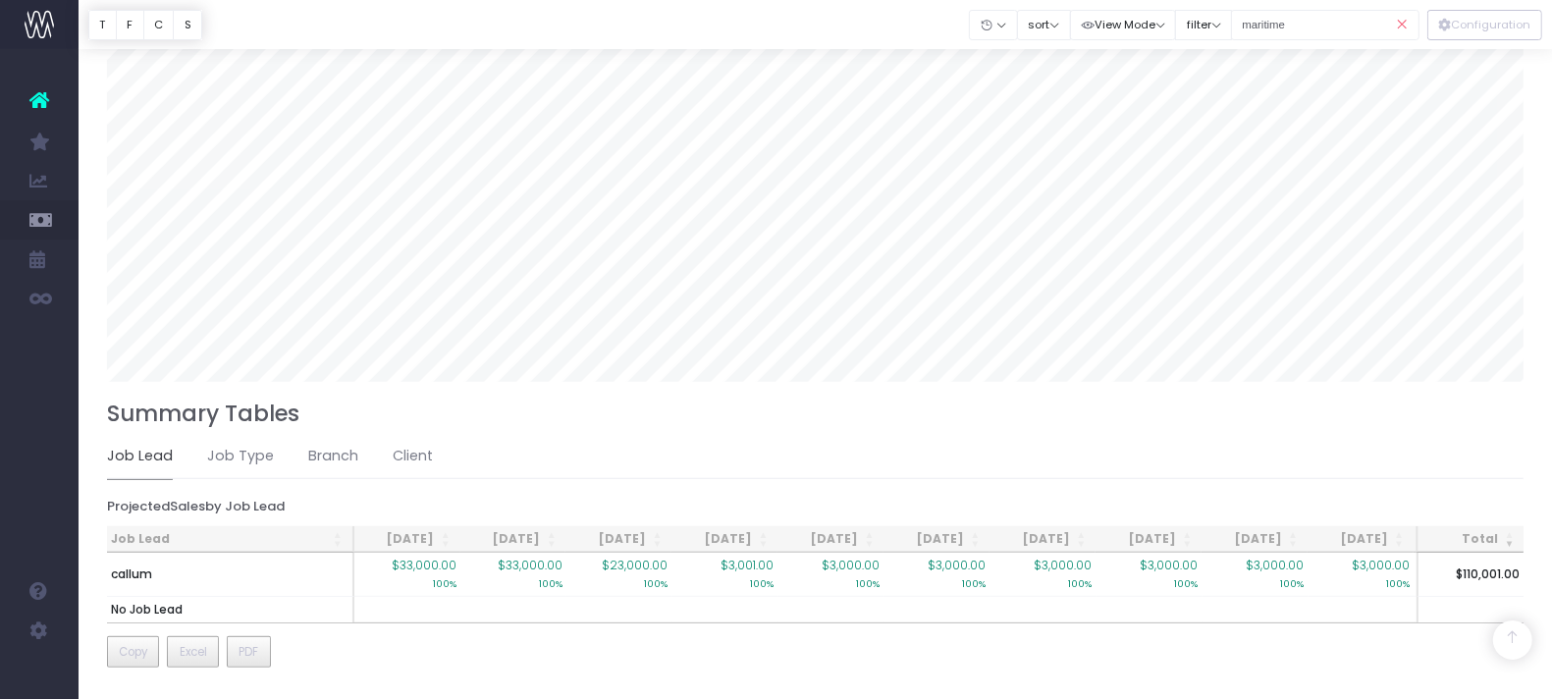
click at [1401, 22] on icon at bounding box center [1402, 25] width 34 height 40
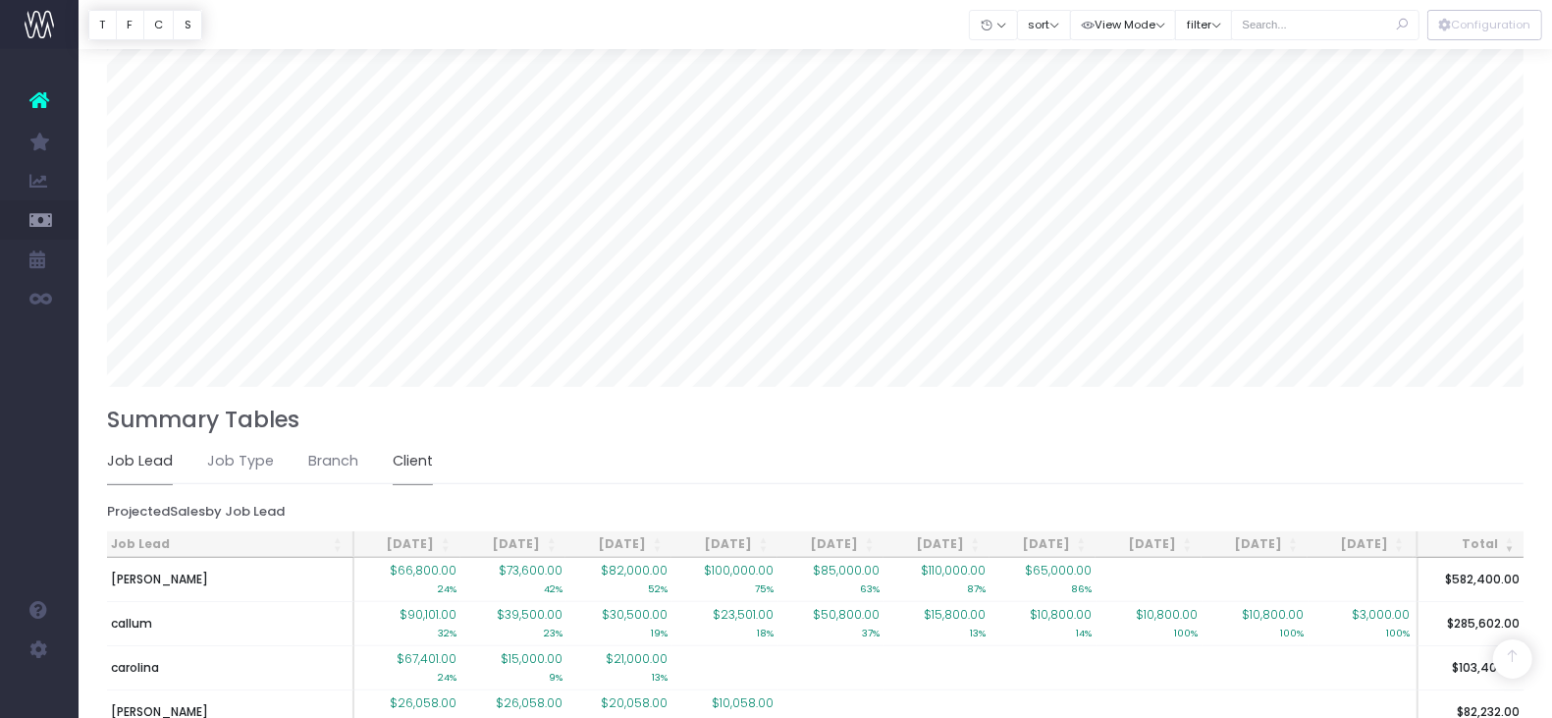
click at [413, 458] on link "Client" at bounding box center [413, 461] width 40 height 45
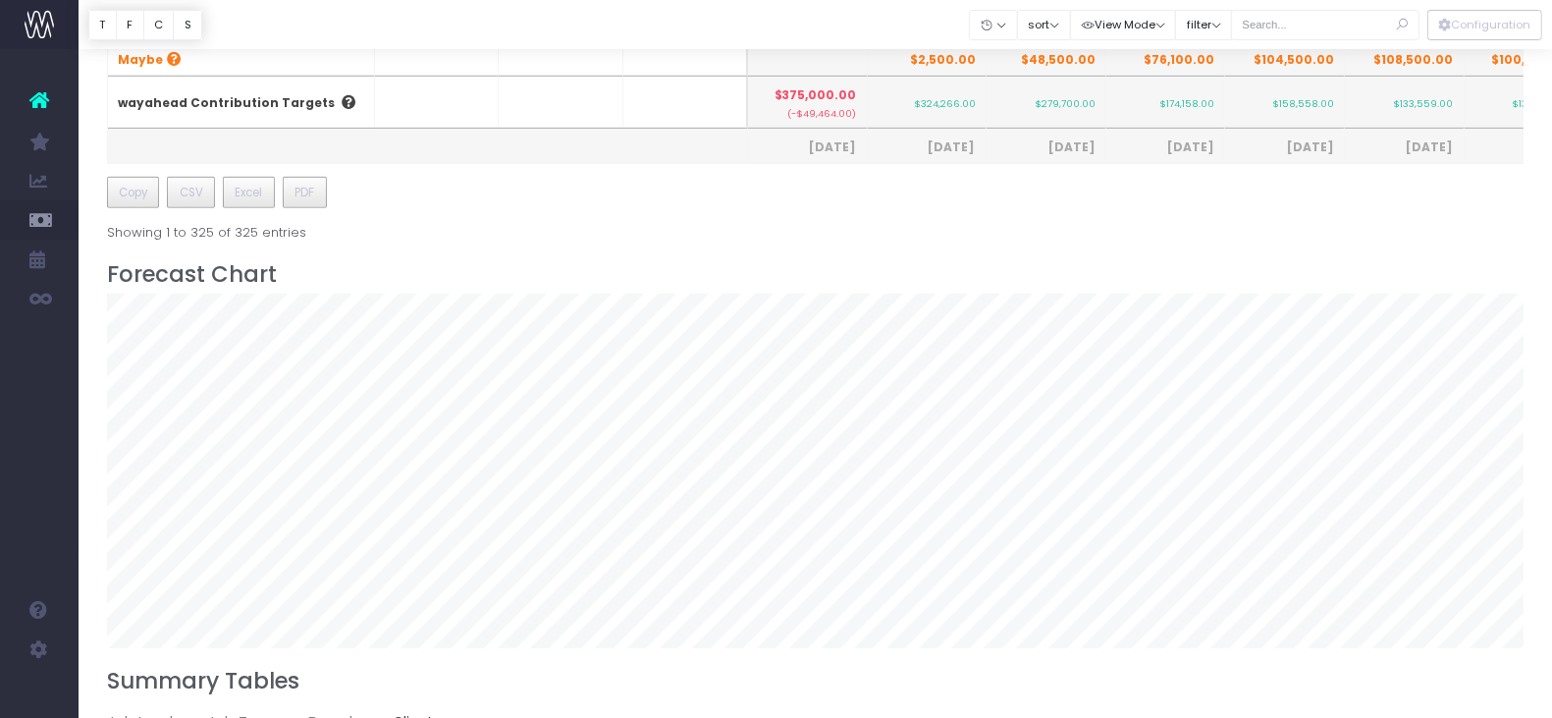
scroll to position [83, 0]
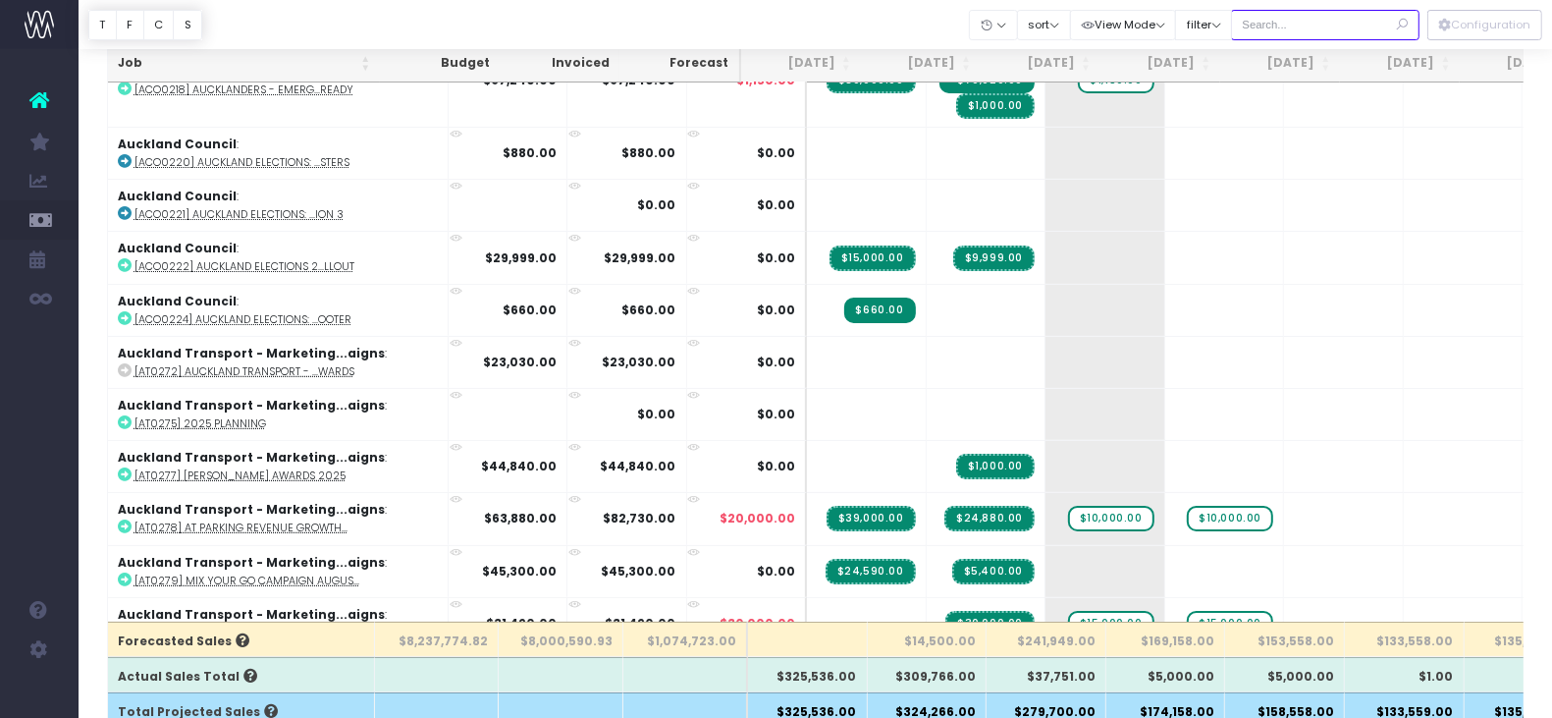
click at [1280, 27] on input "text" at bounding box center [1325, 25] width 188 height 30
type input "council"
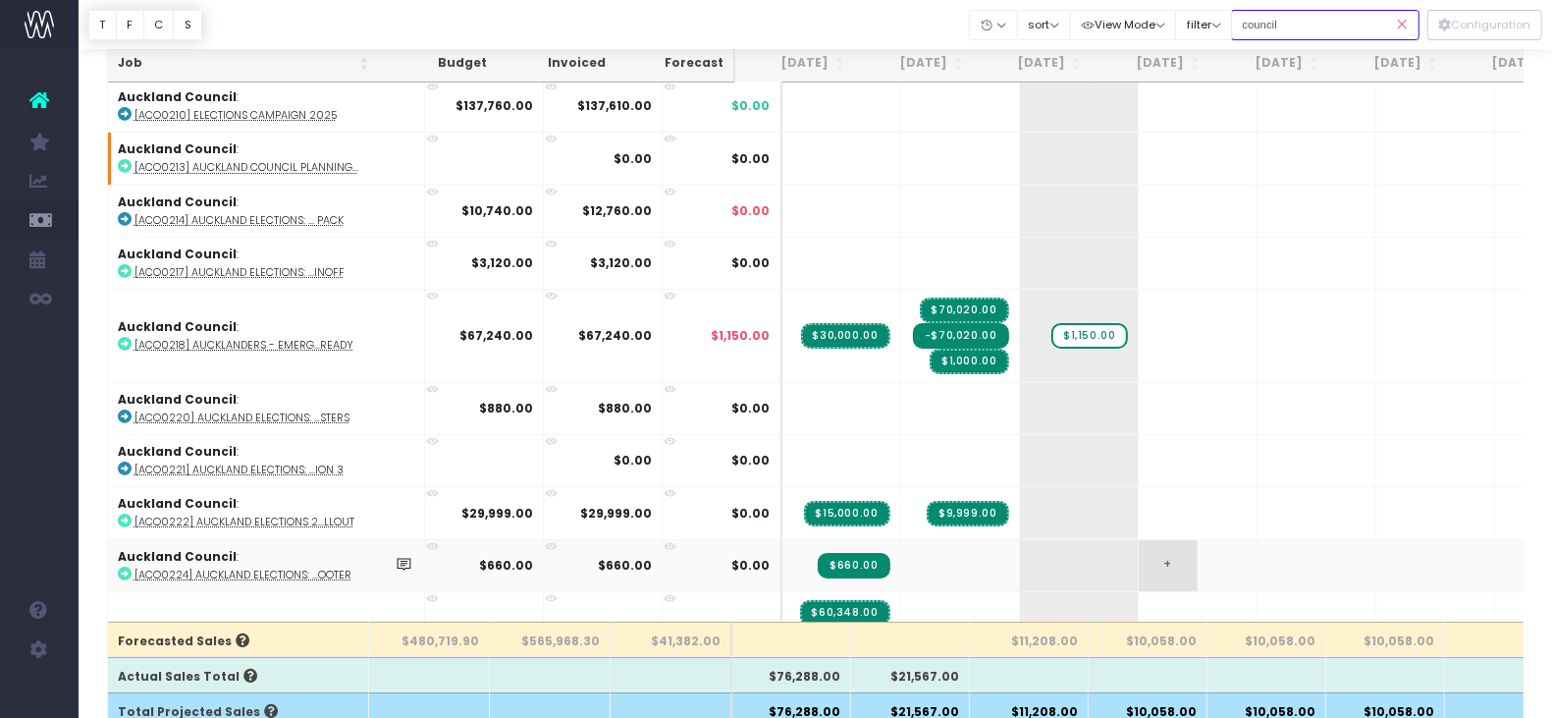
scroll to position [0, 0]
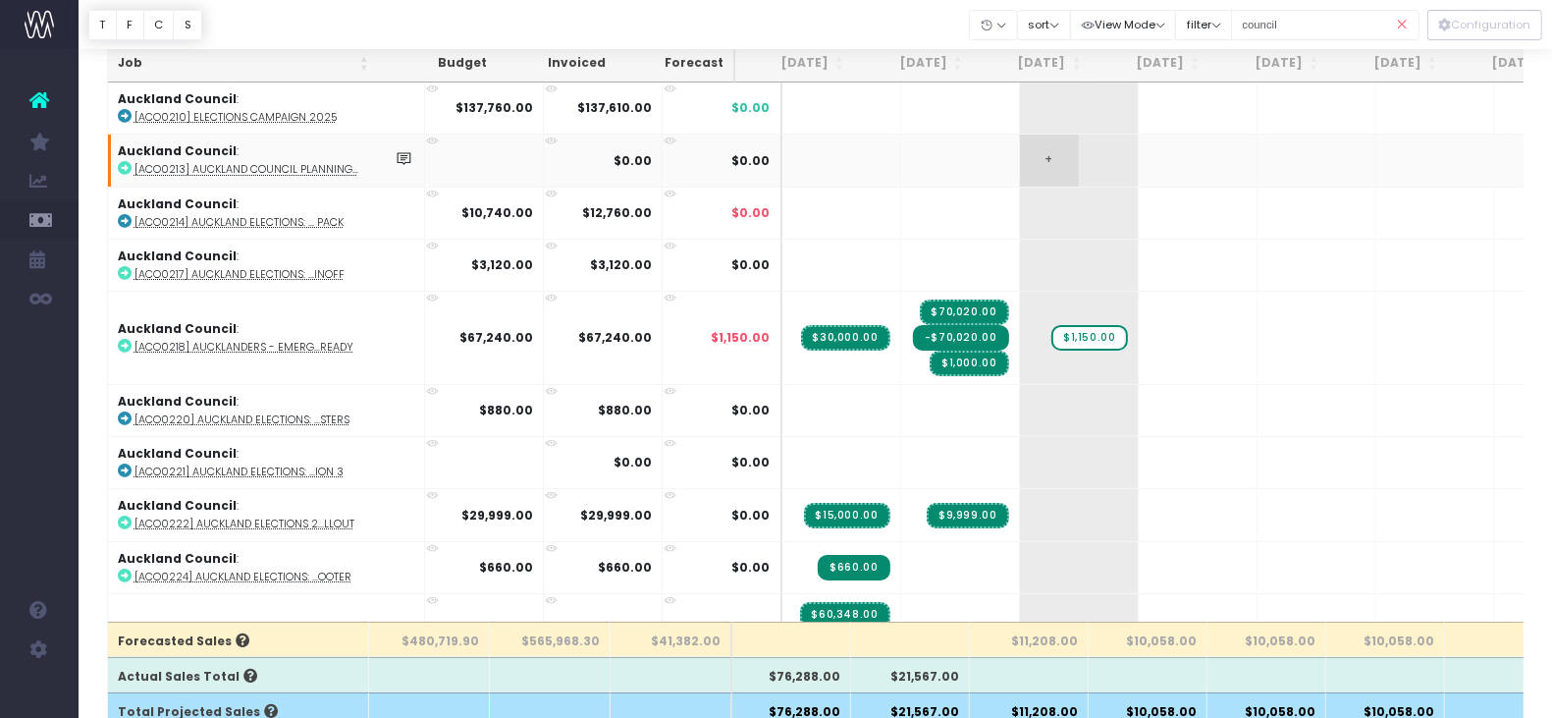
click at [1020, 164] on span "+" at bounding box center [1049, 159] width 59 height 51
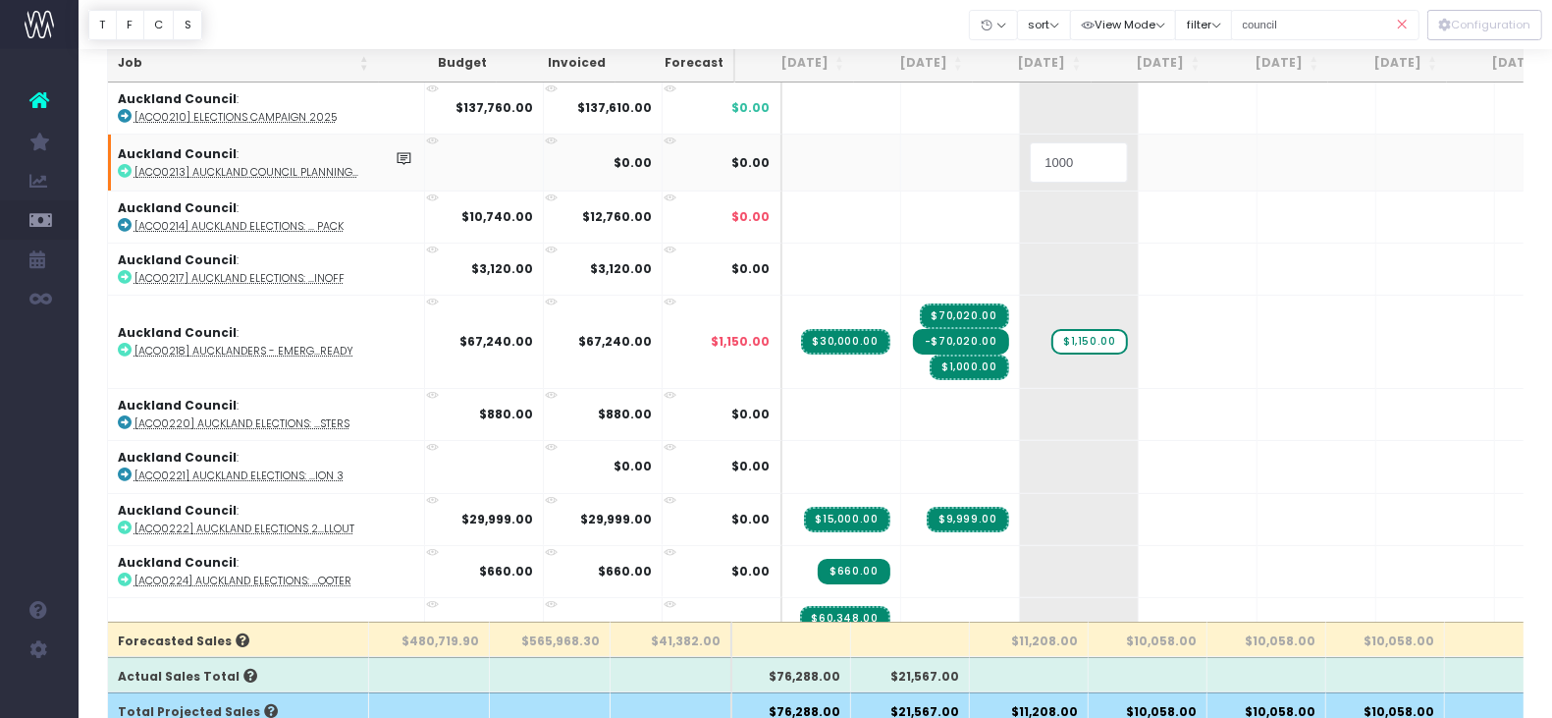
type input "10000"
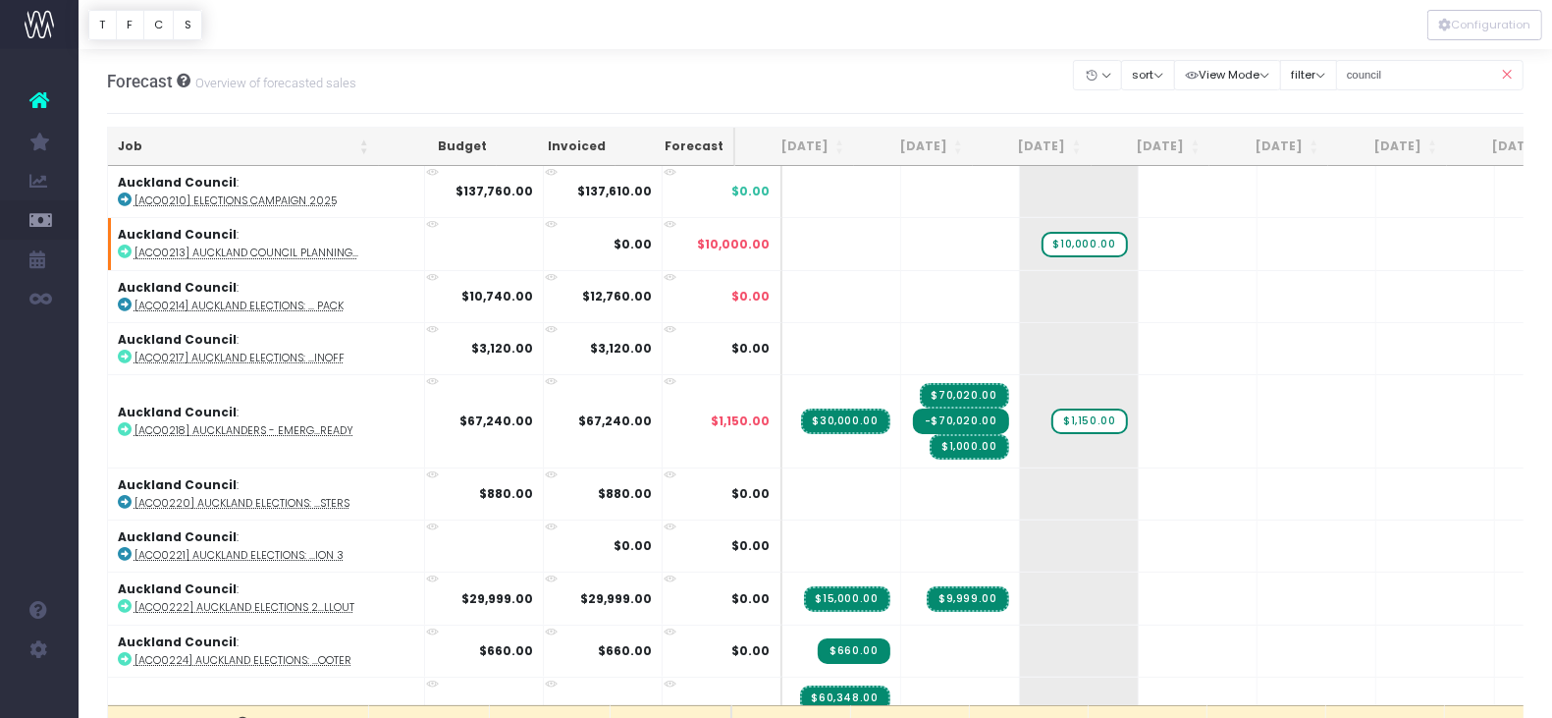
click at [1505, 76] on icon at bounding box center [1506, 75] width 34 height 40
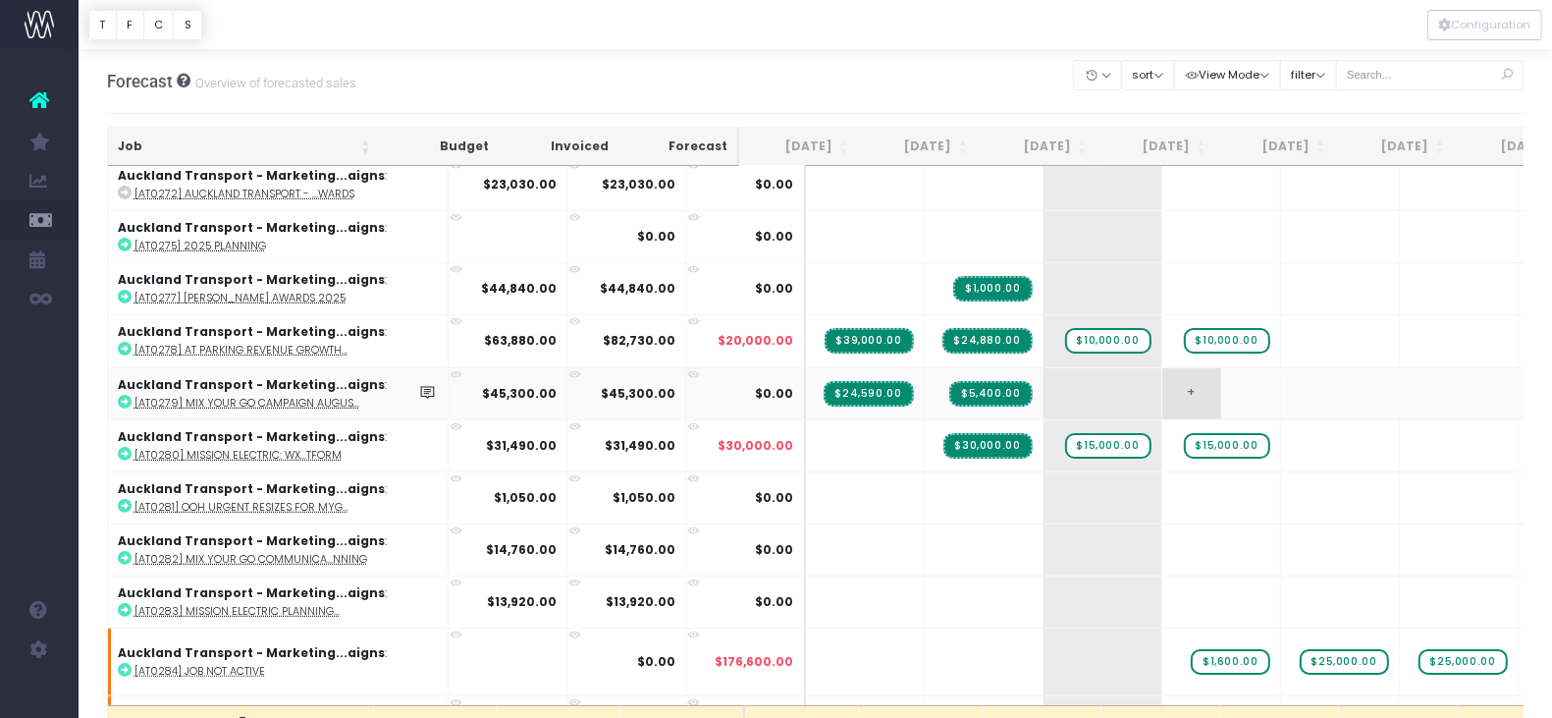
scroll to position [522, 0]
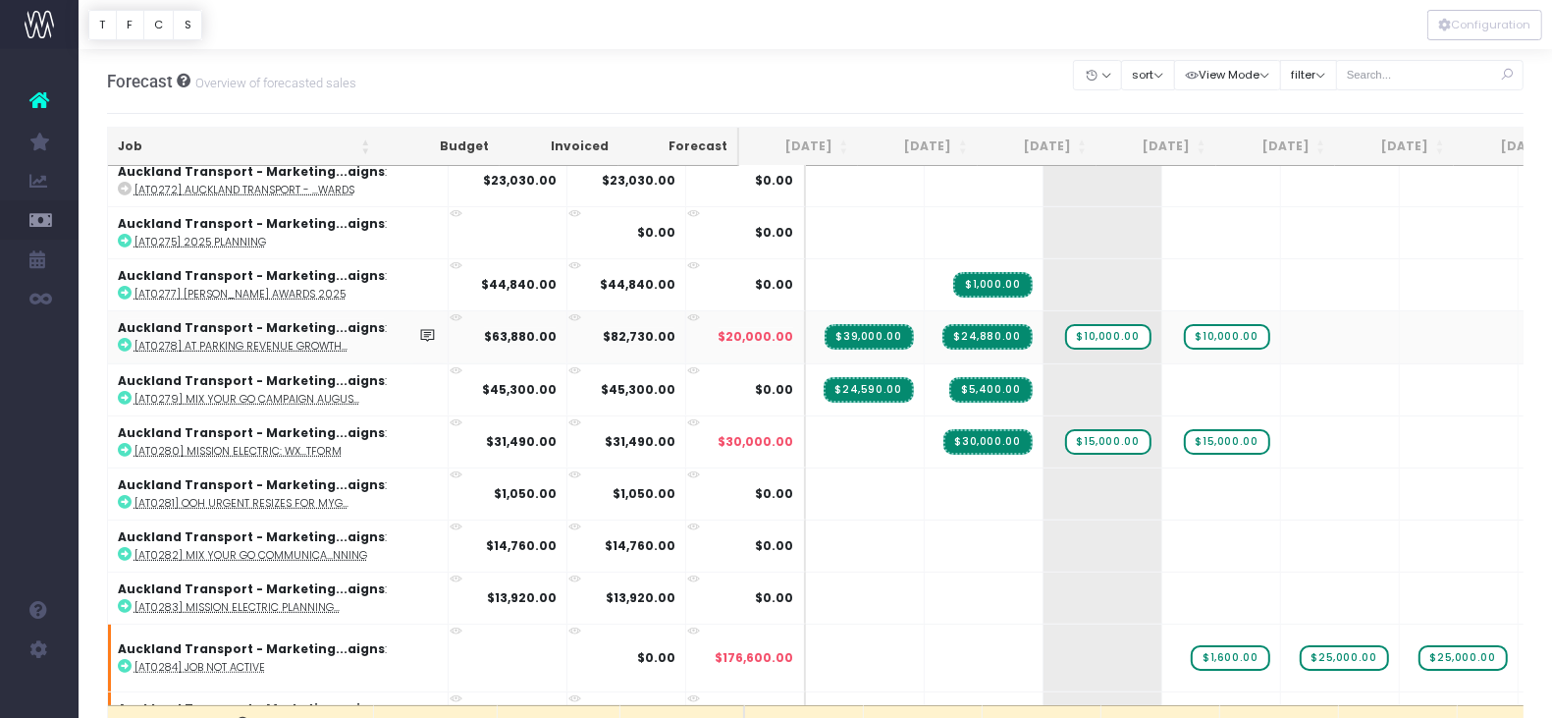
click at [289, 339] on abbr "[AT0278] AT Parking Revenue Growth..." at bounding box center [240, 346] width 213 height 15
click at [285, 444] on abbr "[AT0280] Mission Electric: WX...tform" at bounding box center [237, 451] width 207 height 15
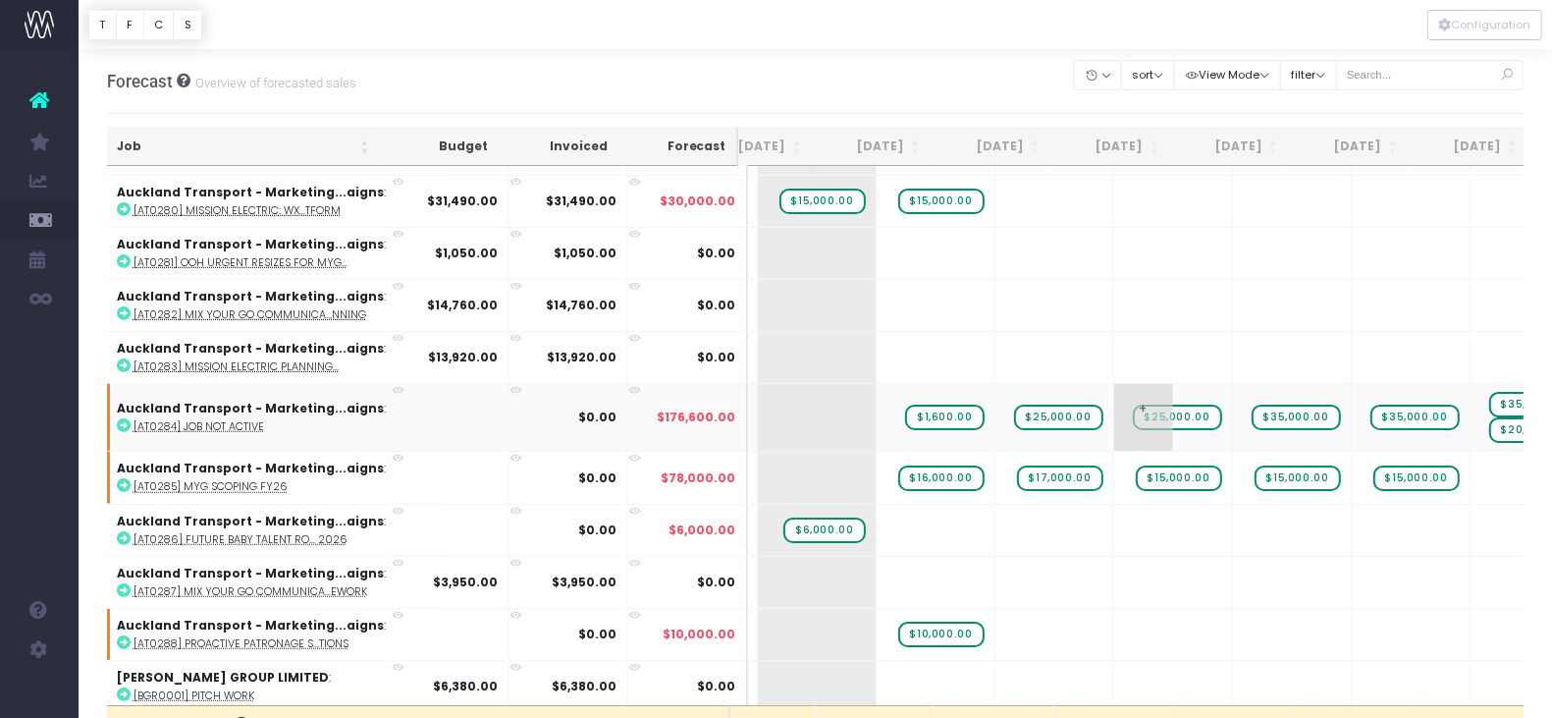
scroll to position [0, 287]
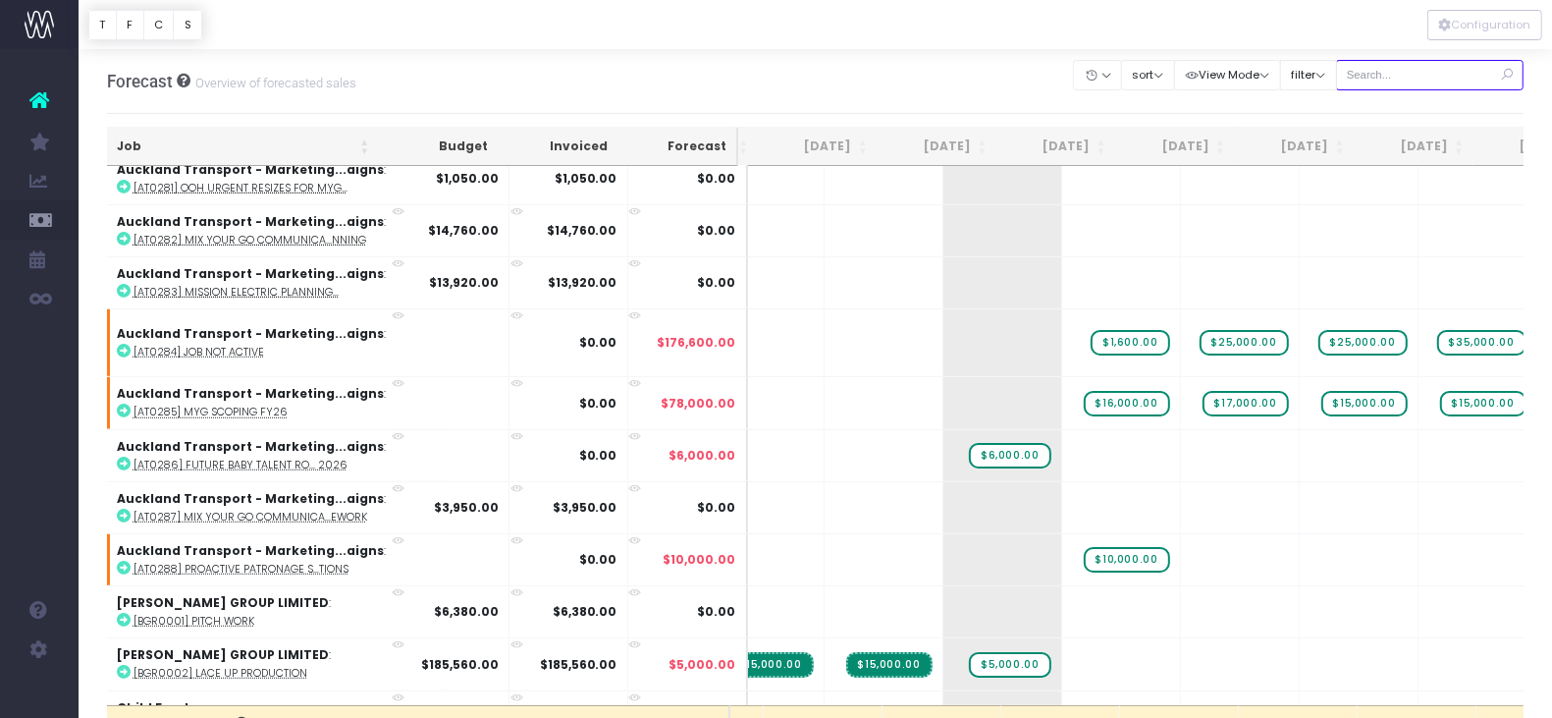
click at [1399, 67] on input "text" at bounding box center [1430, 75] width 188 height 30
click at [979, 69] on div "Forecast Overview of forecasted sales Clear Filters Hide Jul 2025 Aug 2025 Sep …" at bounding box center [816, 81] width 1418 height 65
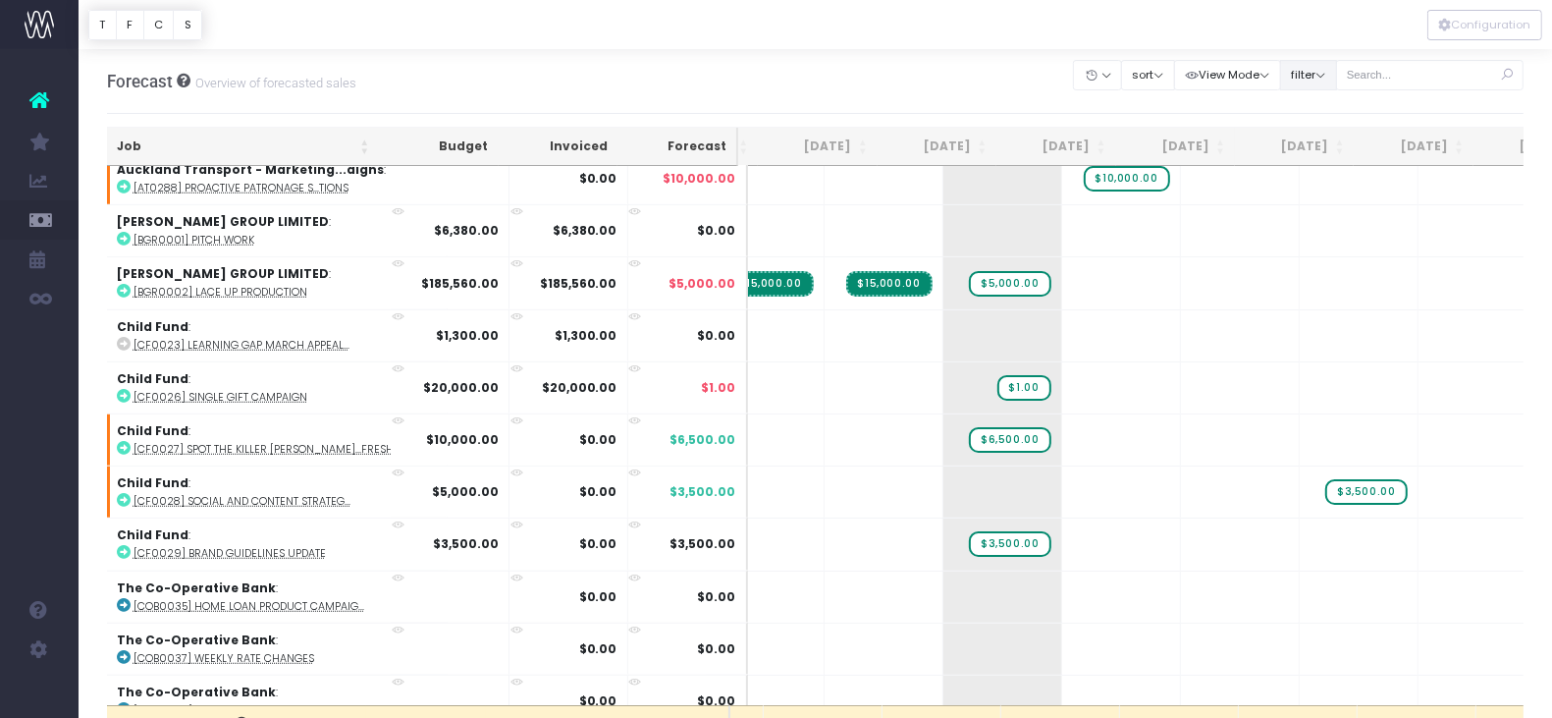
click at [1309, 70] on button "filter" at bounding box center [1308, 75] width 57 height 30
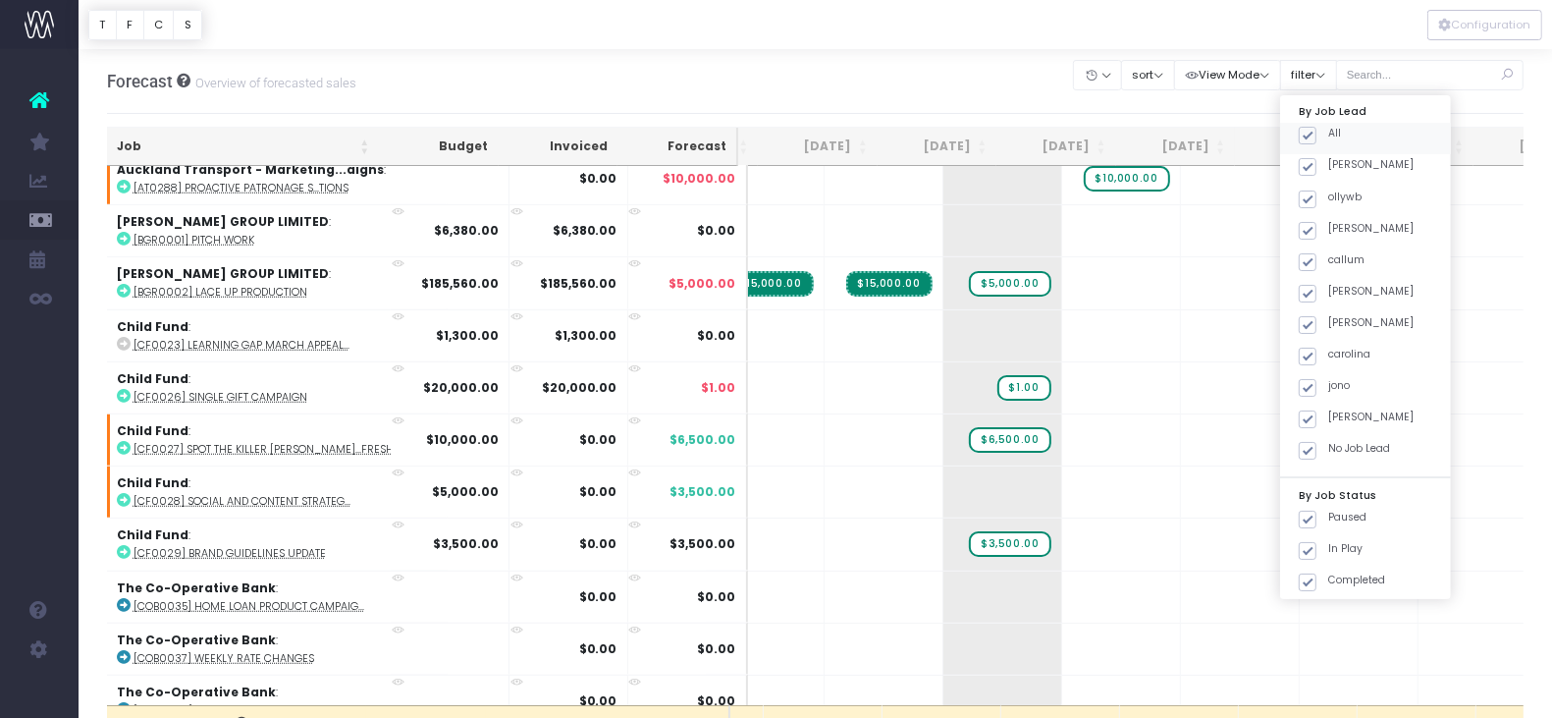
click at [1312, 132] on span at bounding box center [1308, 136] width 18 height 18
click at [1328, 132] on input "All" at bounding box center [1334, 132] width 13 height 13
checkbox input "false"
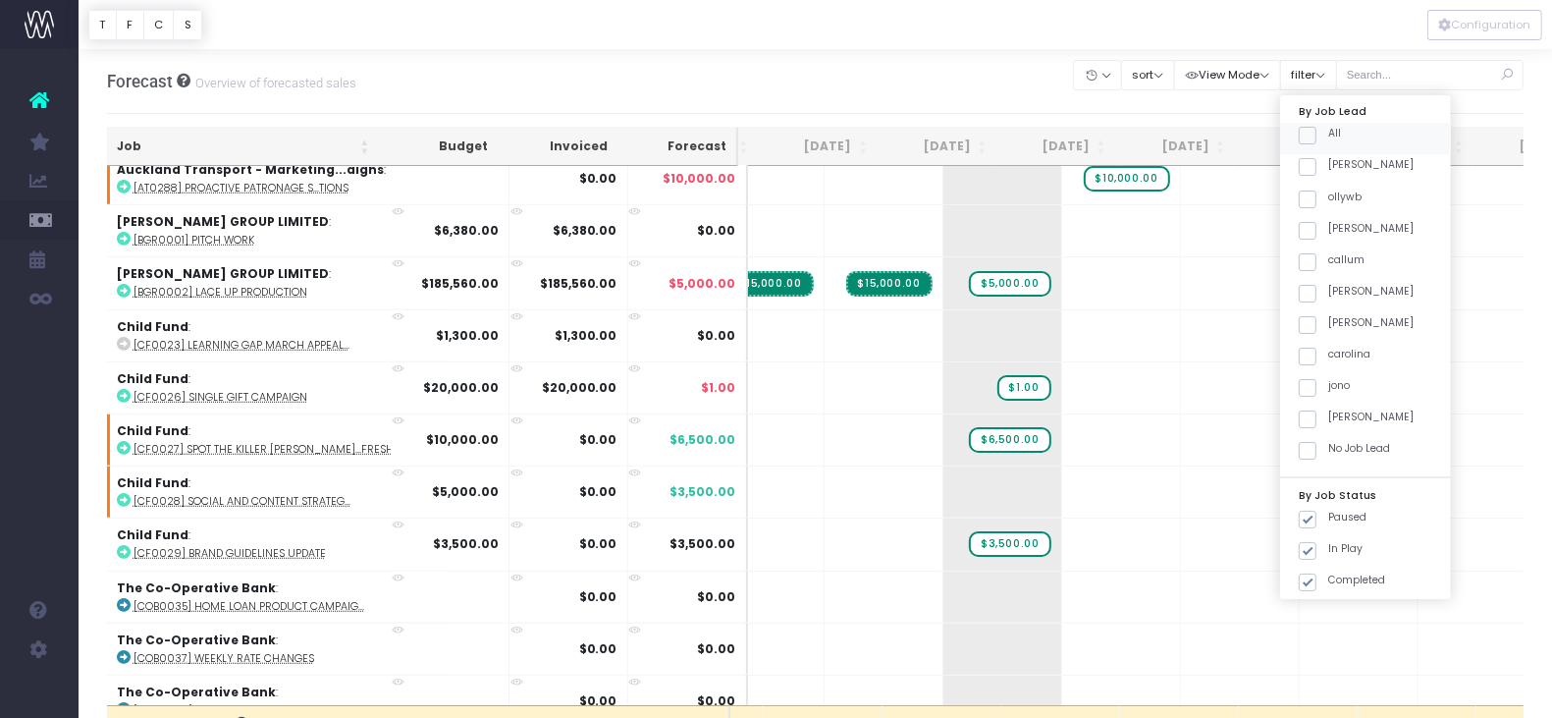
checkbox input "false"
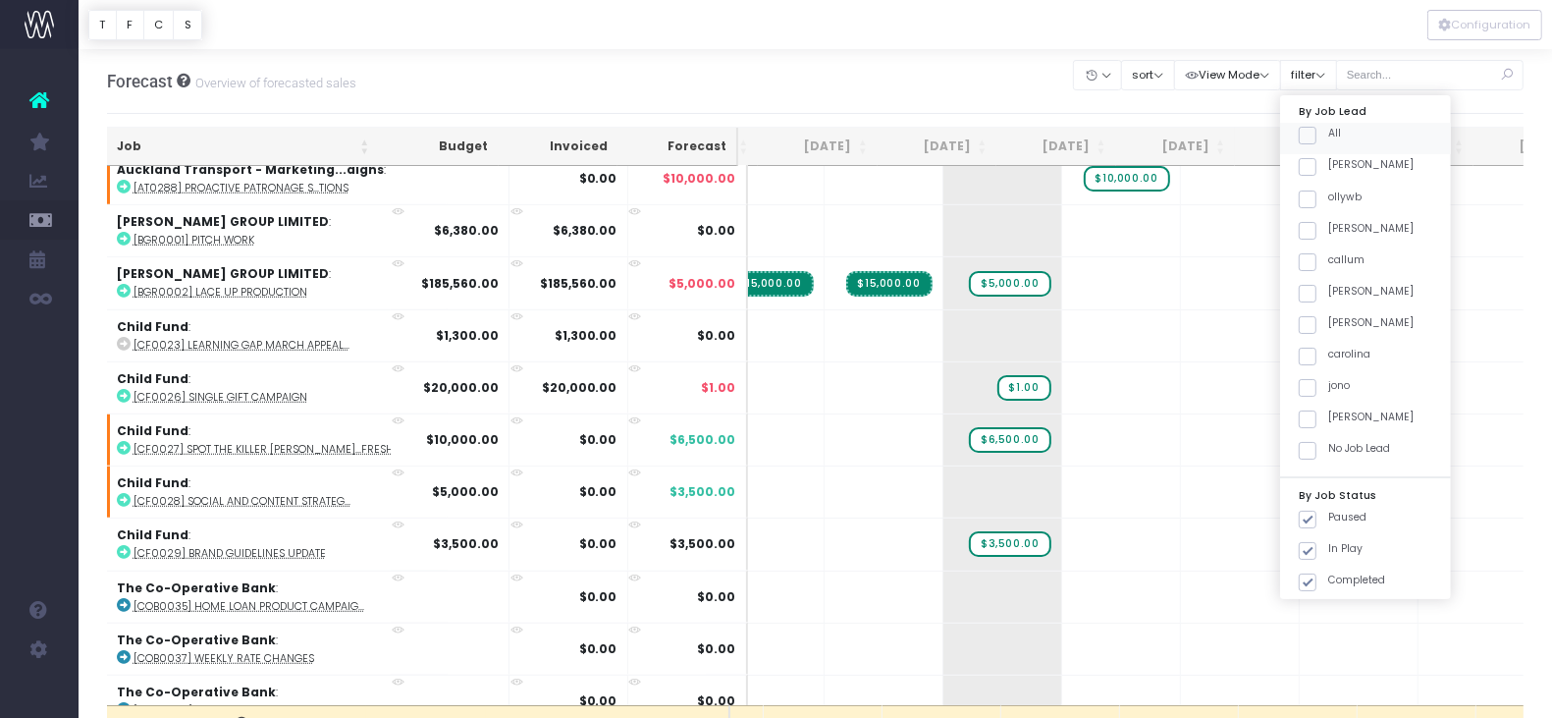
checkbox input "false"
click at [1311, 231] on span at bounding box center [1308, 231] width 18 height 18
click at [1328, 231] on input "[PERSON_NAME]" at bounding box center [1334, 227] width 13 height 13
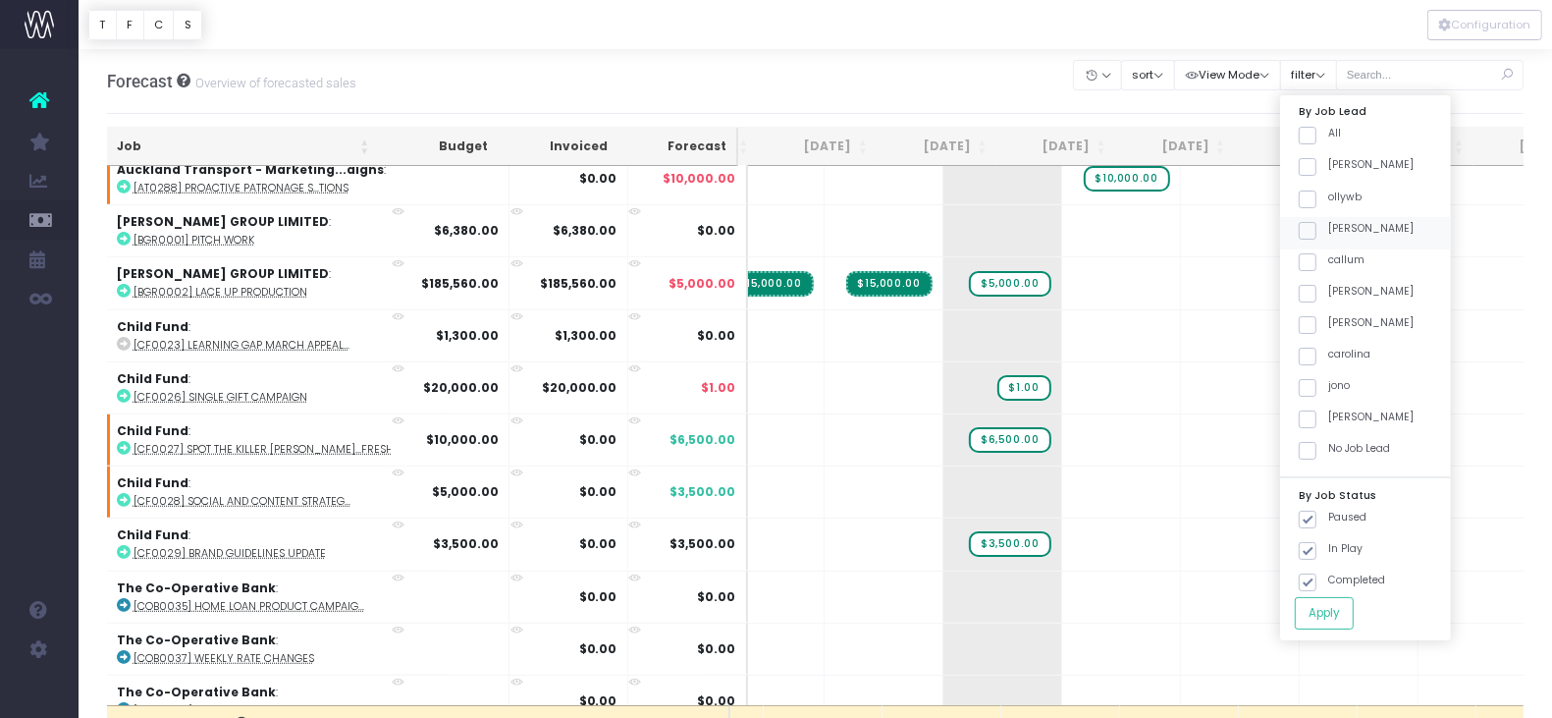
checkbox input "true"
click at [1330, 610] on button "Apply" at bounding box center [1324, 613] width 59 height 32
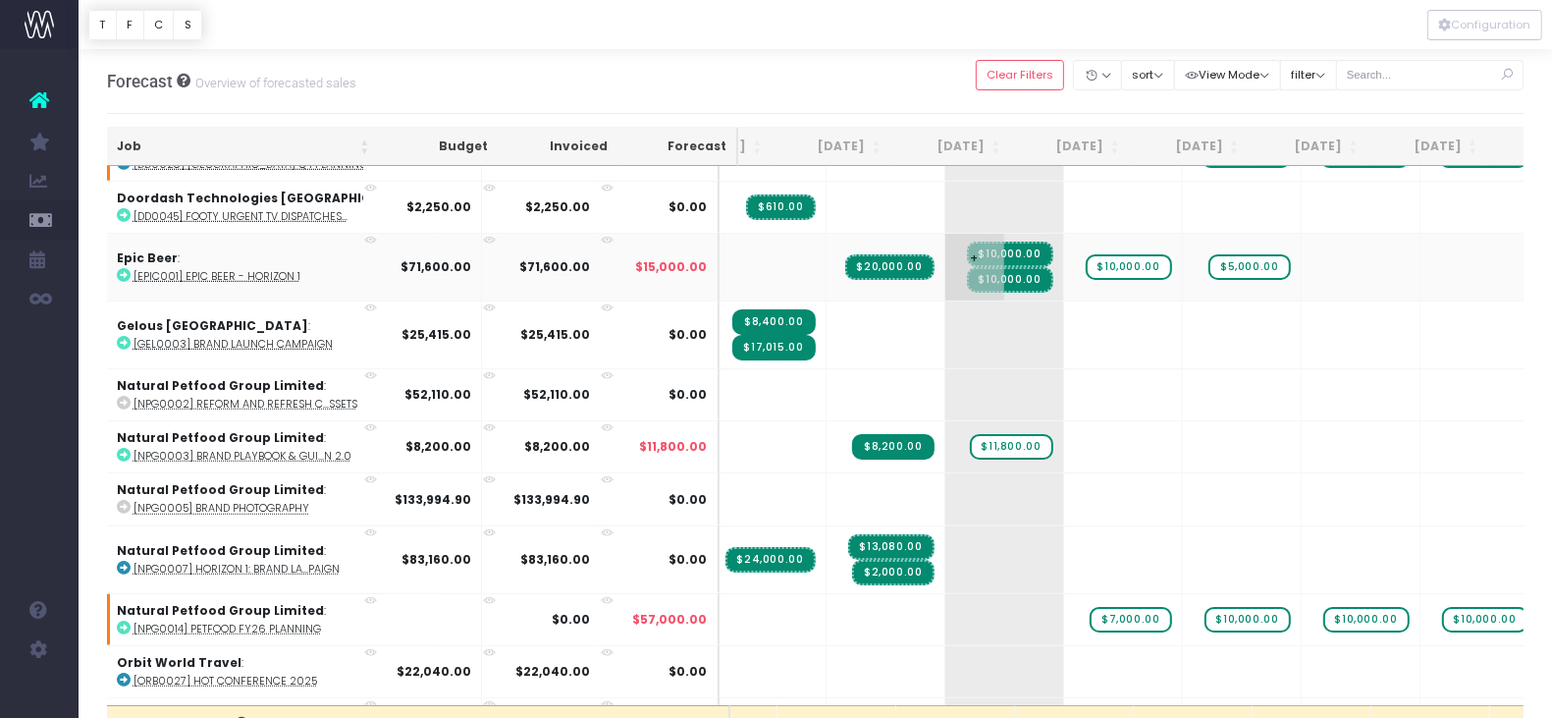
scroll to position [0, 85]
click at [240, 269] on abbr "[EPIC001] Epic Beer - Horizon 1" at bounding box center [217, 276] width 167 height 15
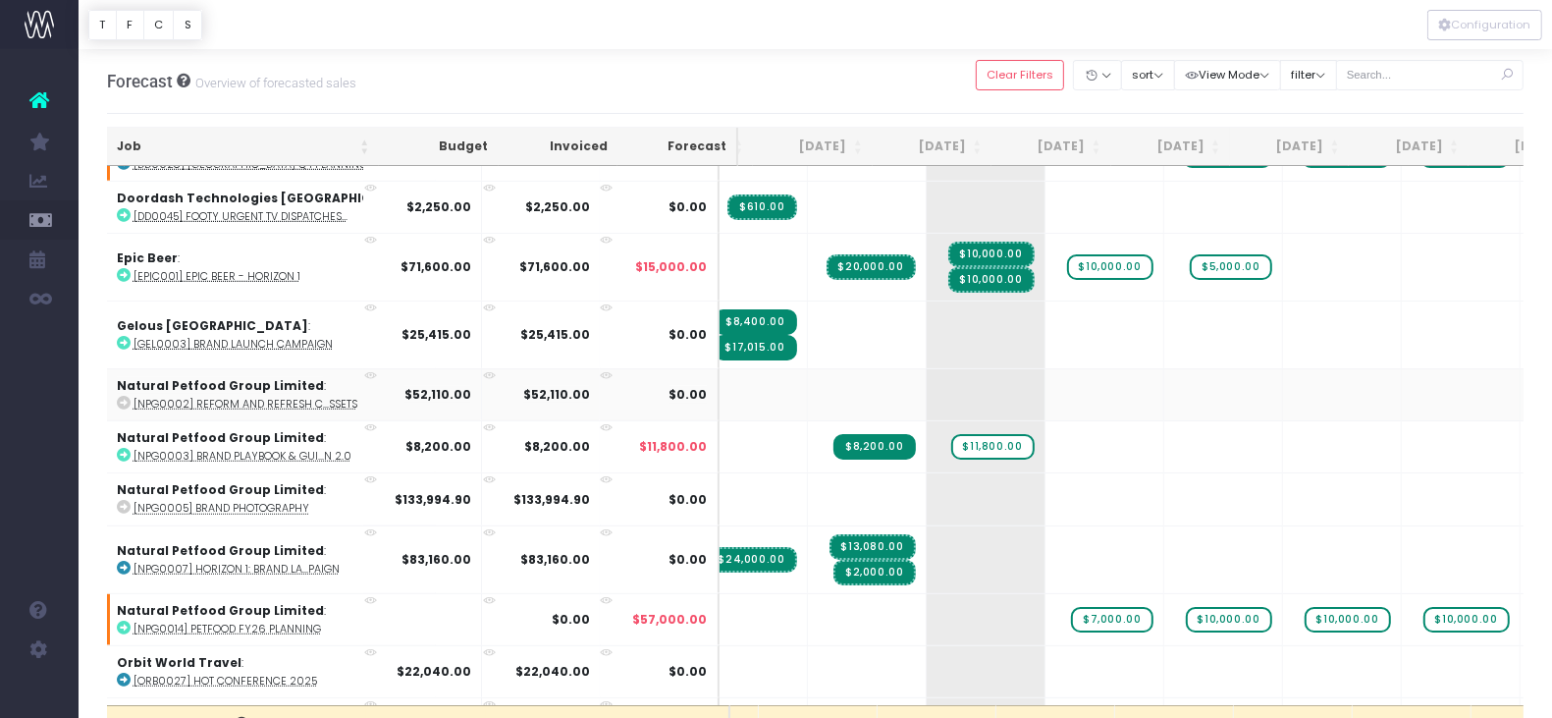
scroll to position [784, 111]
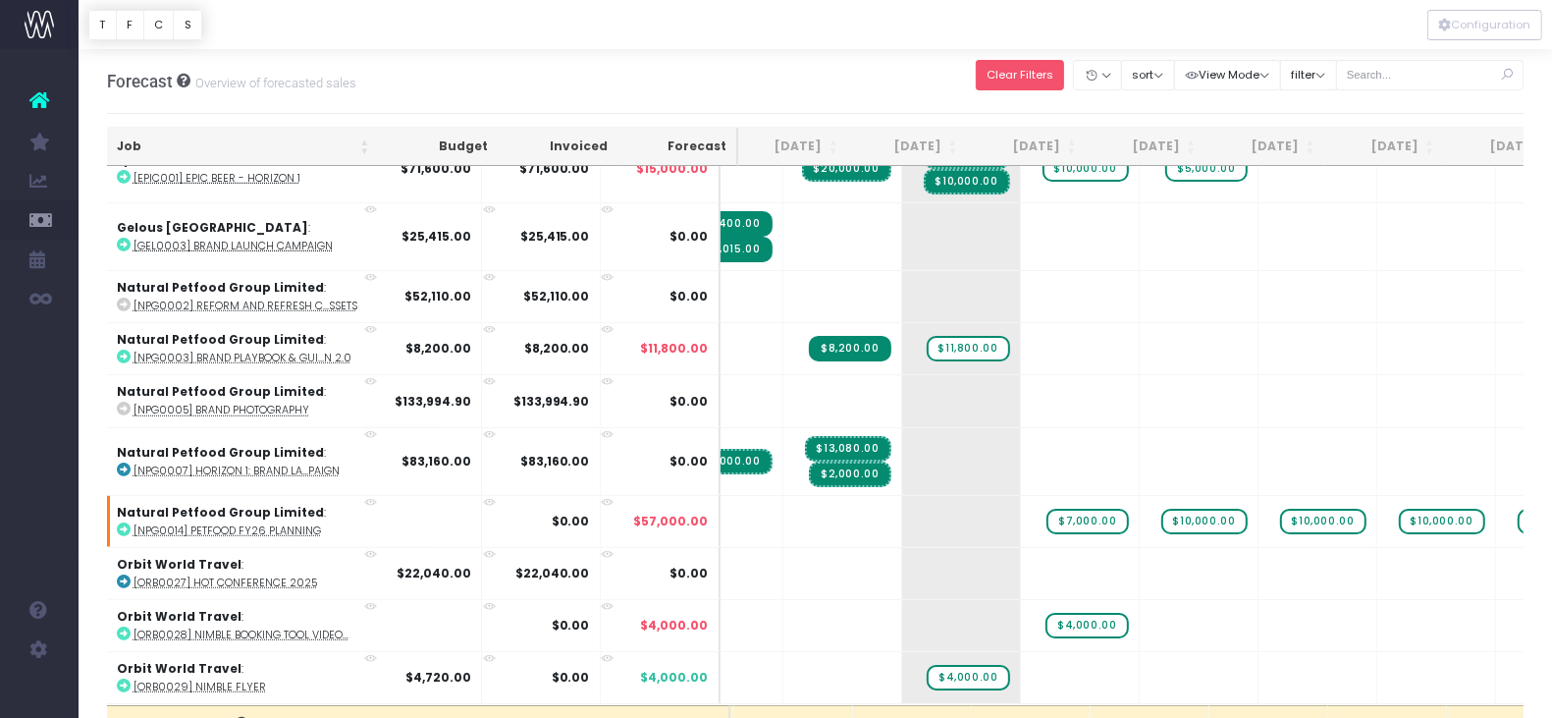
click at [997, 60] on button "Clear Filters" at bounding box center [1020, 75] width 89 height 30
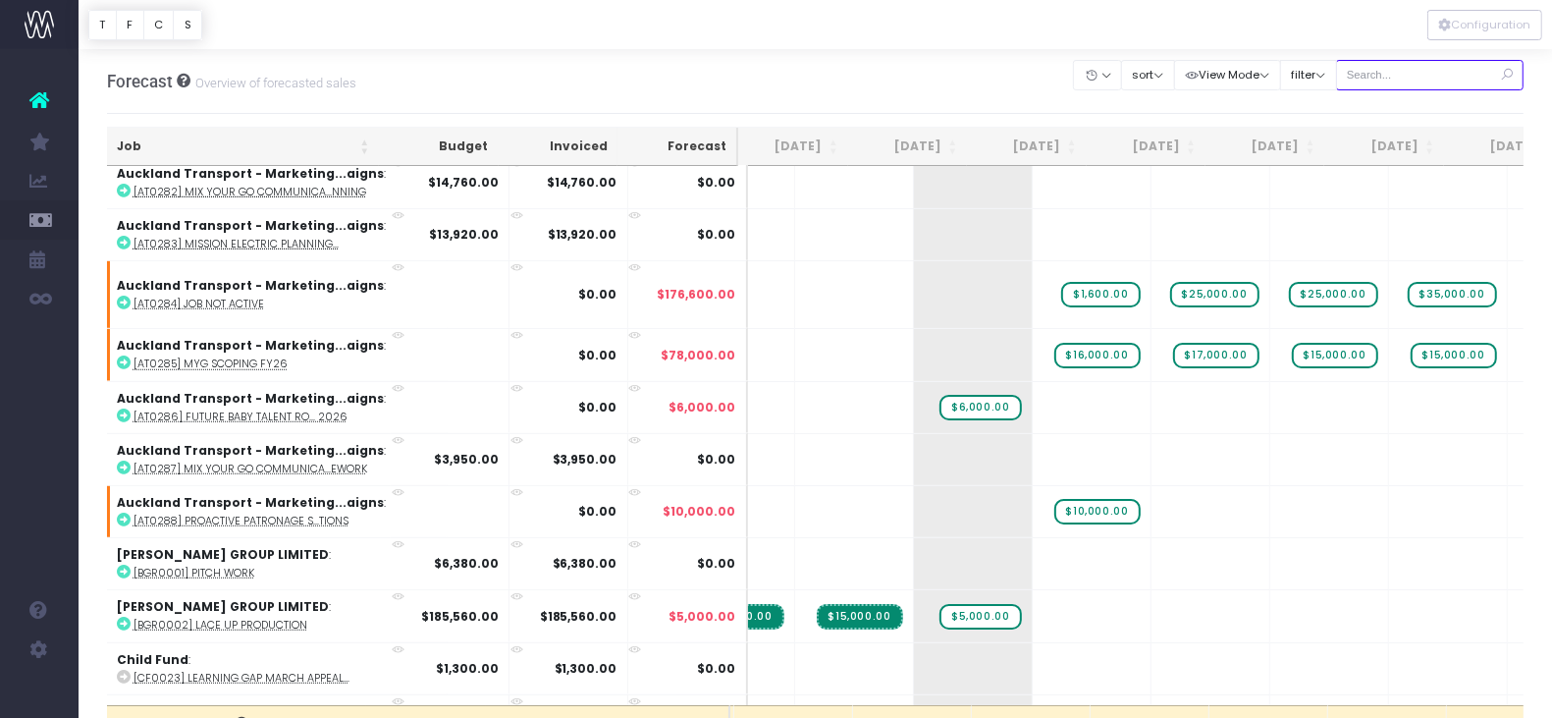
click at [1412, 73] on input "text" at bounding box center [1430, 75] width 188 height 30
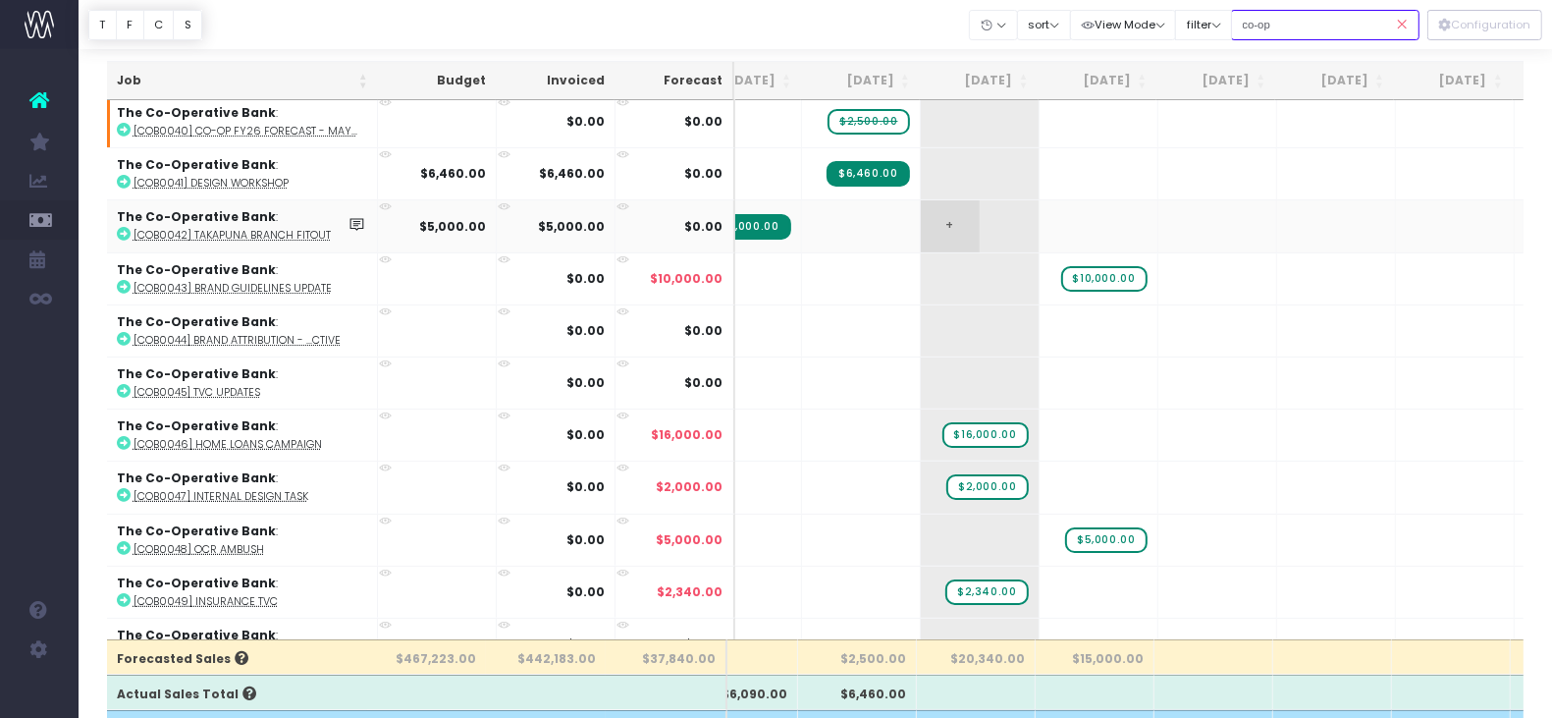
scroll to position [257, 53]
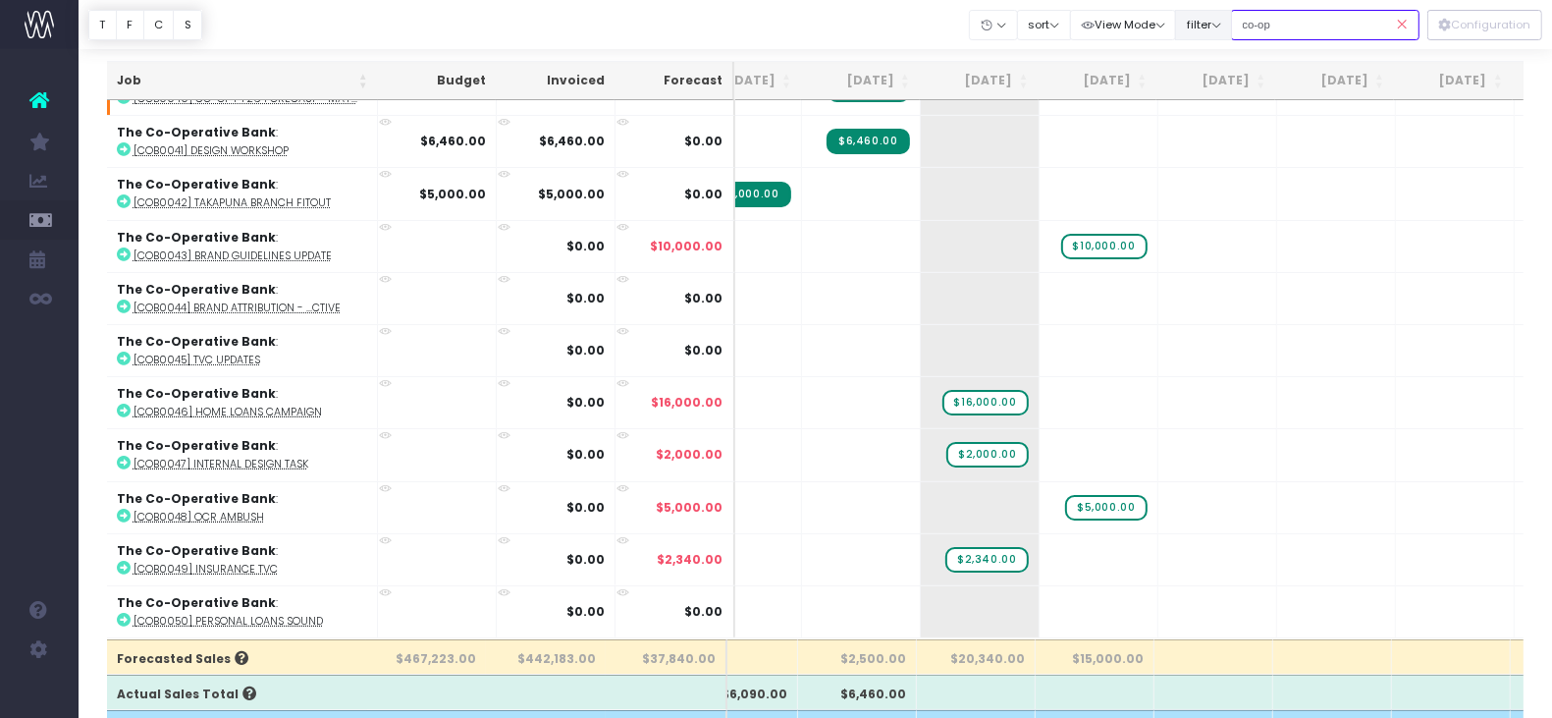
drag, startPoint x: 1322, startPoint y: 24, endPoint x: 1198, endPoint y: 15, distance: 125.0
click at [1198, 15] on div "Clear Filters Hide Jul 2025 Aug 2025 Sep 2025 Oct 2025 Nov 2025 Dec 2025 Jan 20…" at bounding box center [1195, 25] width 450 height 40
type input "quest"
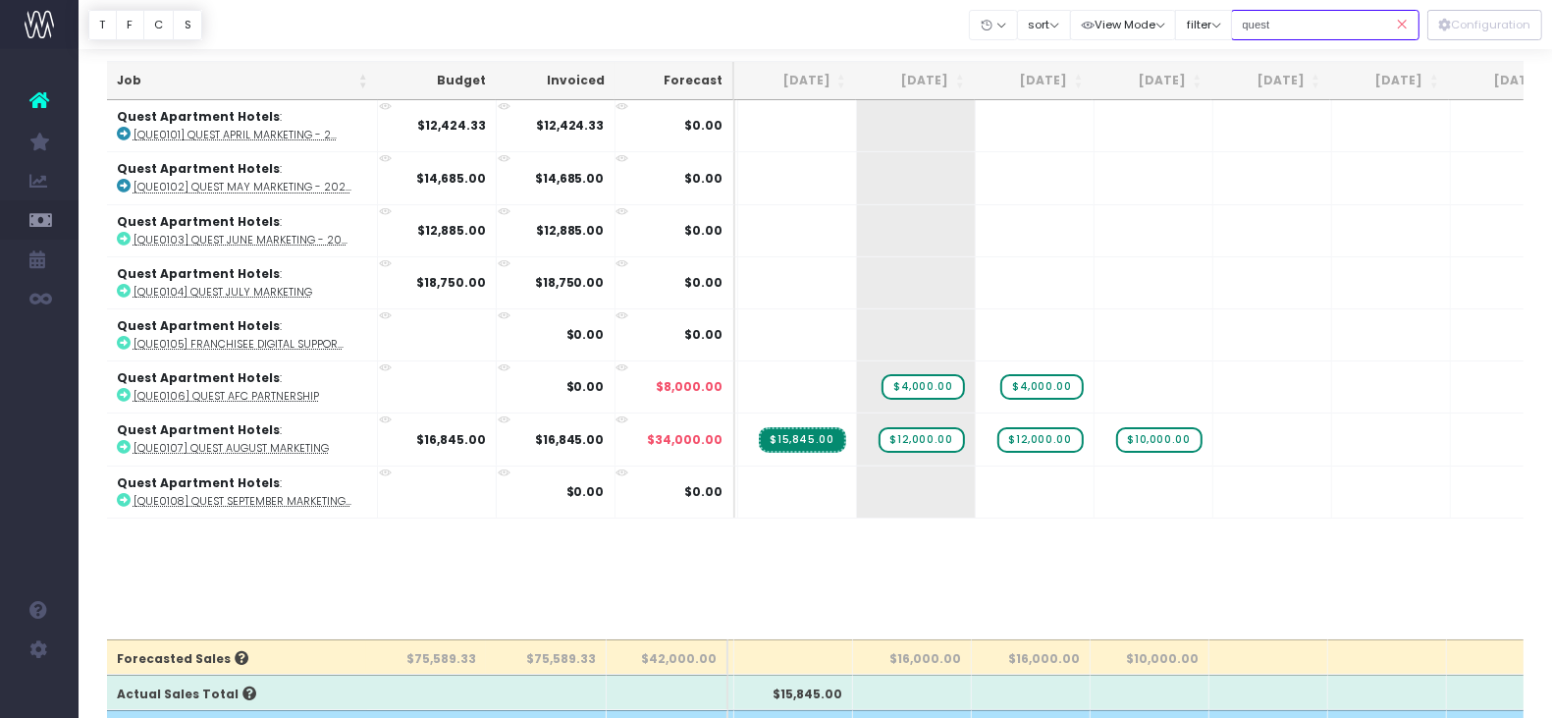
scroll to position [0, 117]
drag, startPoint x: 1282, startPoint y: 29, endPoint x: 1249, endPoint y: 19, distance: 35.1
click at [1249, 19] on input "quest" at bounding box center [1325, 25] width 188 height 30
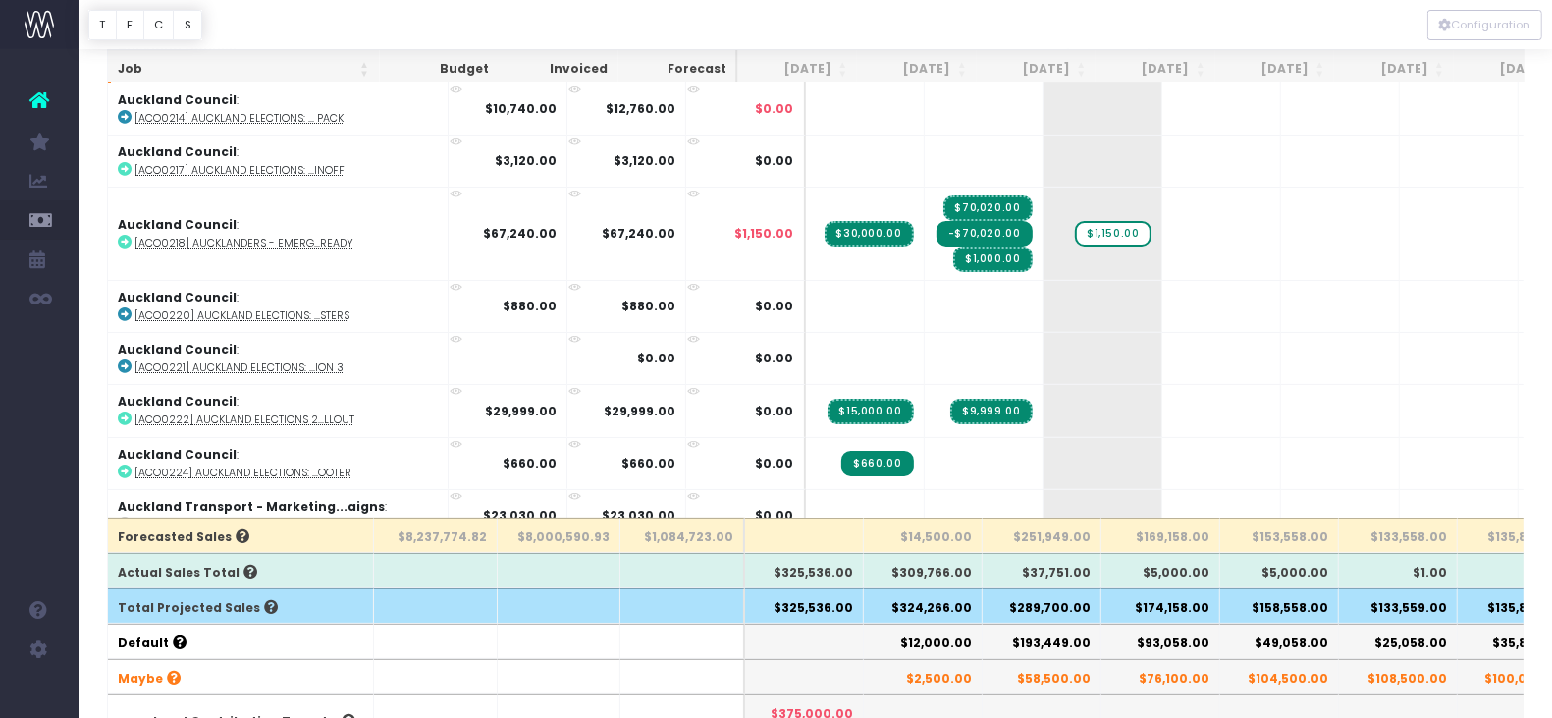
scroll to position [193, 0]
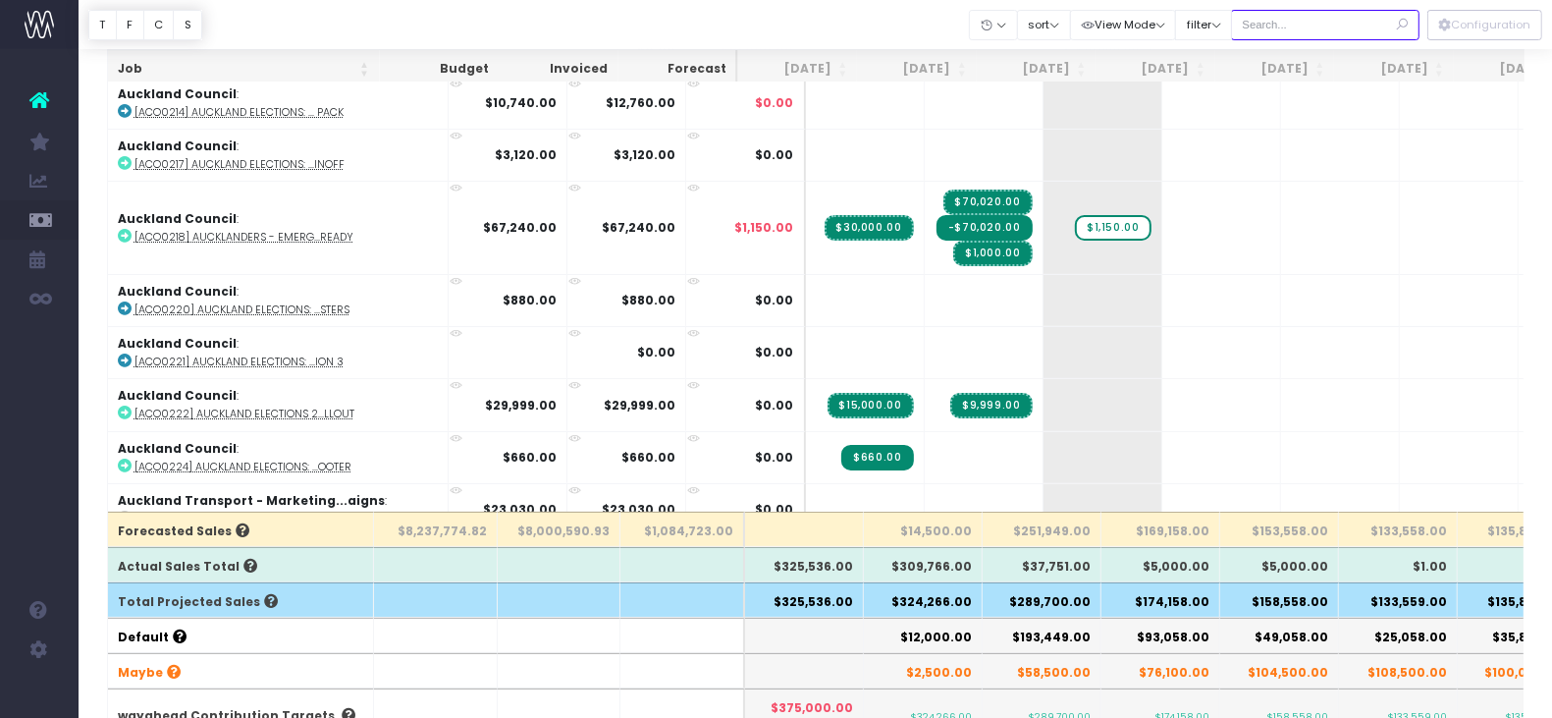
click at [1270, 12] on input "text" at bounding box center [1325, 25] width 188 height 30
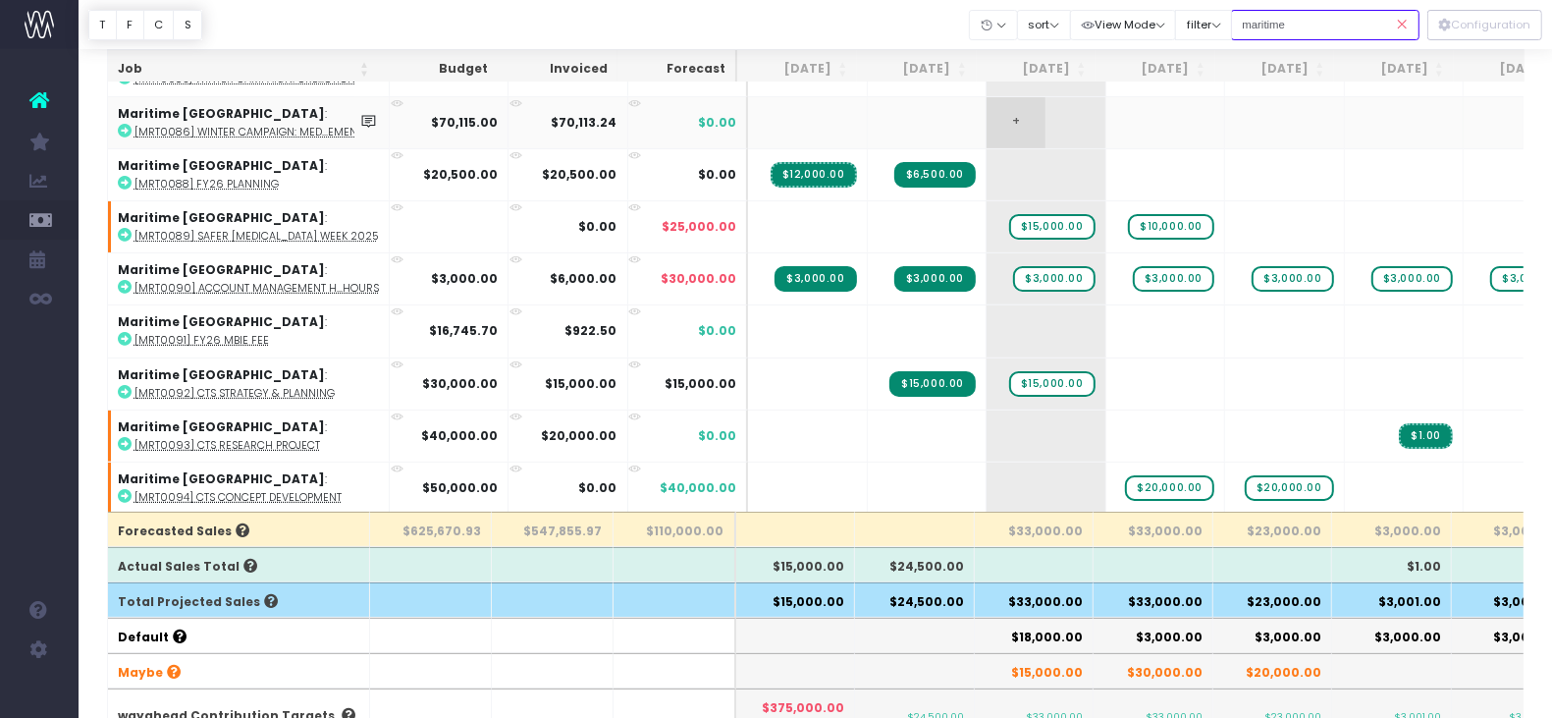
scroll to position [257, 0]
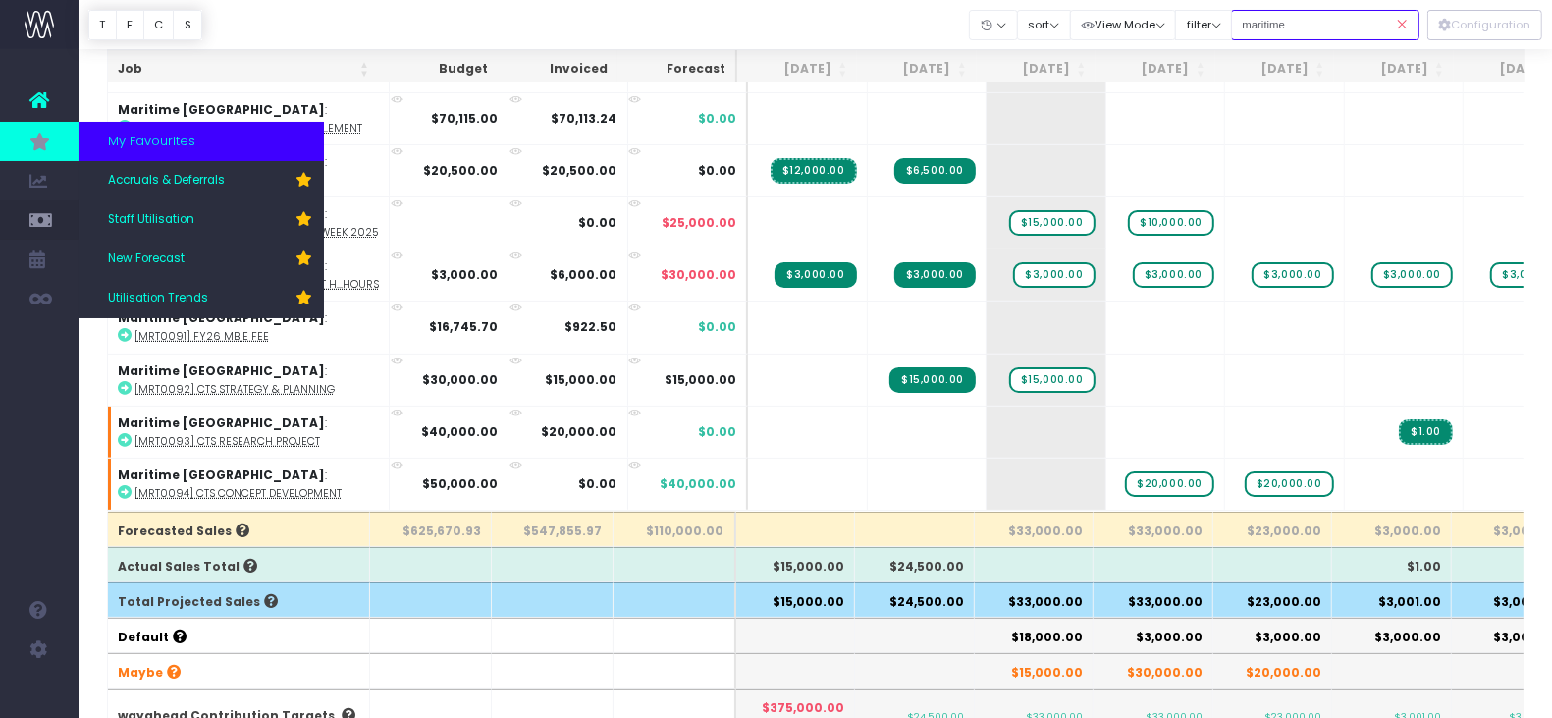
type input "maritime"
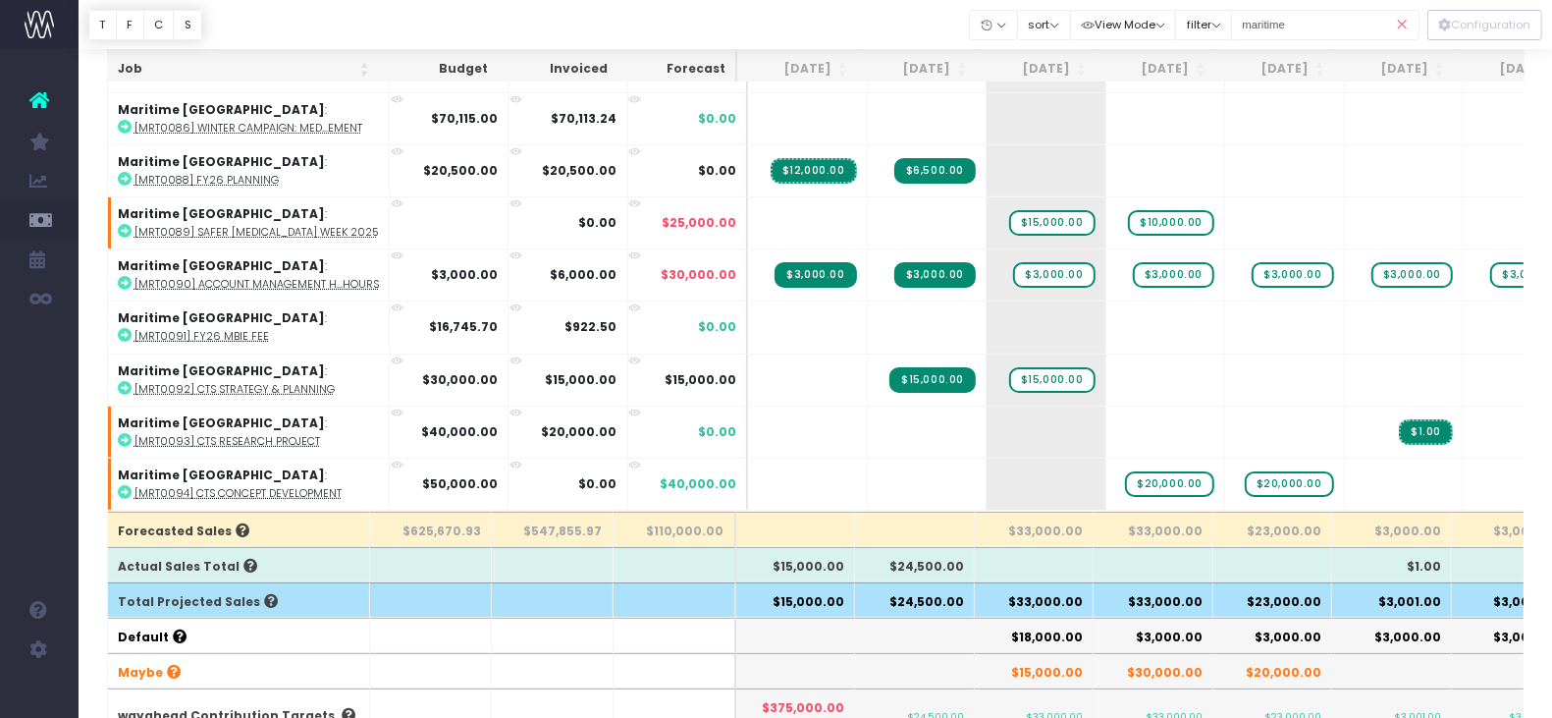
drag, startPoint x: 1411, startPoint y: 13, endPoint x: 449, endPoint y: 0, distance: 962.1
click at [1411, 13] on icon at bounding box center [1402, 25] width 34 height 40
click at [1401, 27] on icon at bounding box center [1402, 25] width 34 height 40
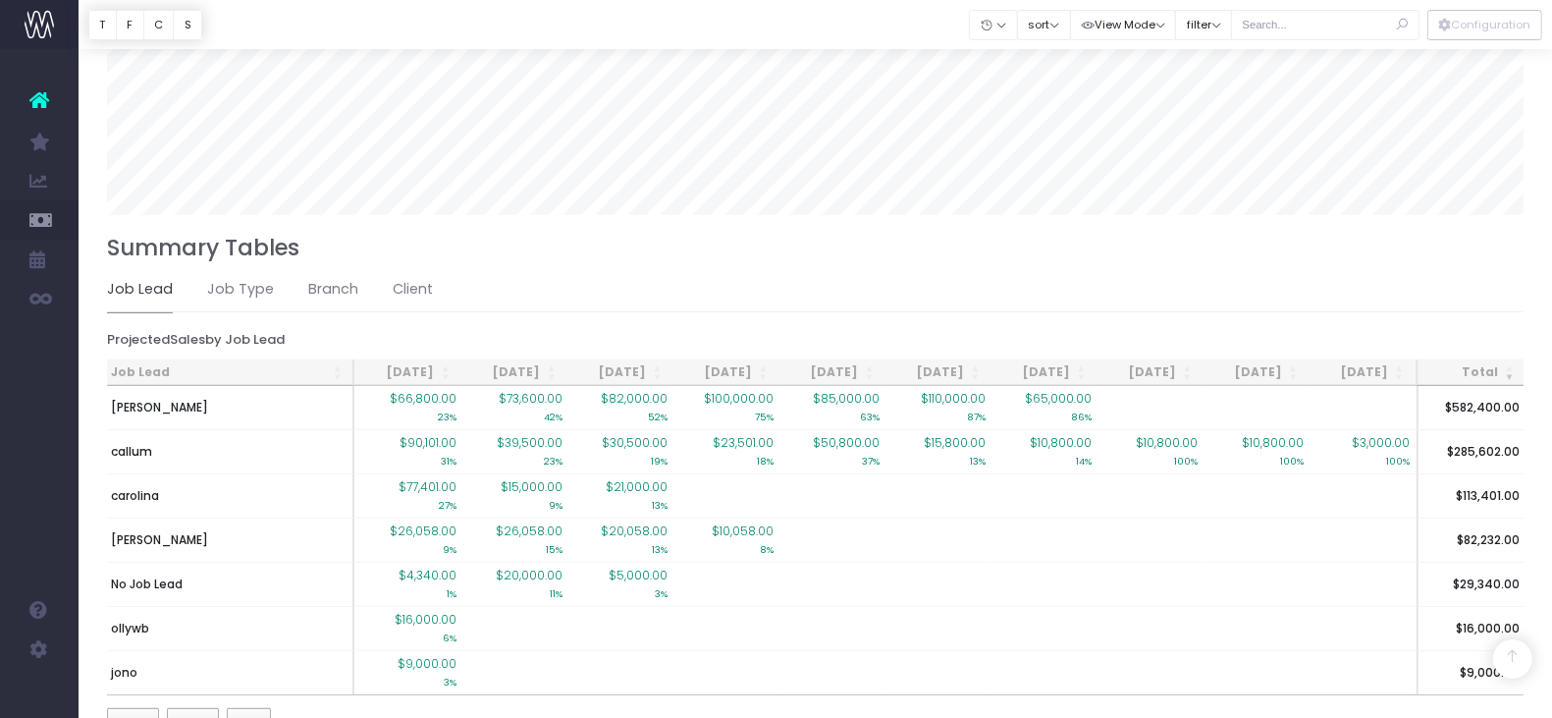
scroll to position [1237, 0]
click at [400, 293] on link "Client" at bounding box center [413, 291] width 40 height 45
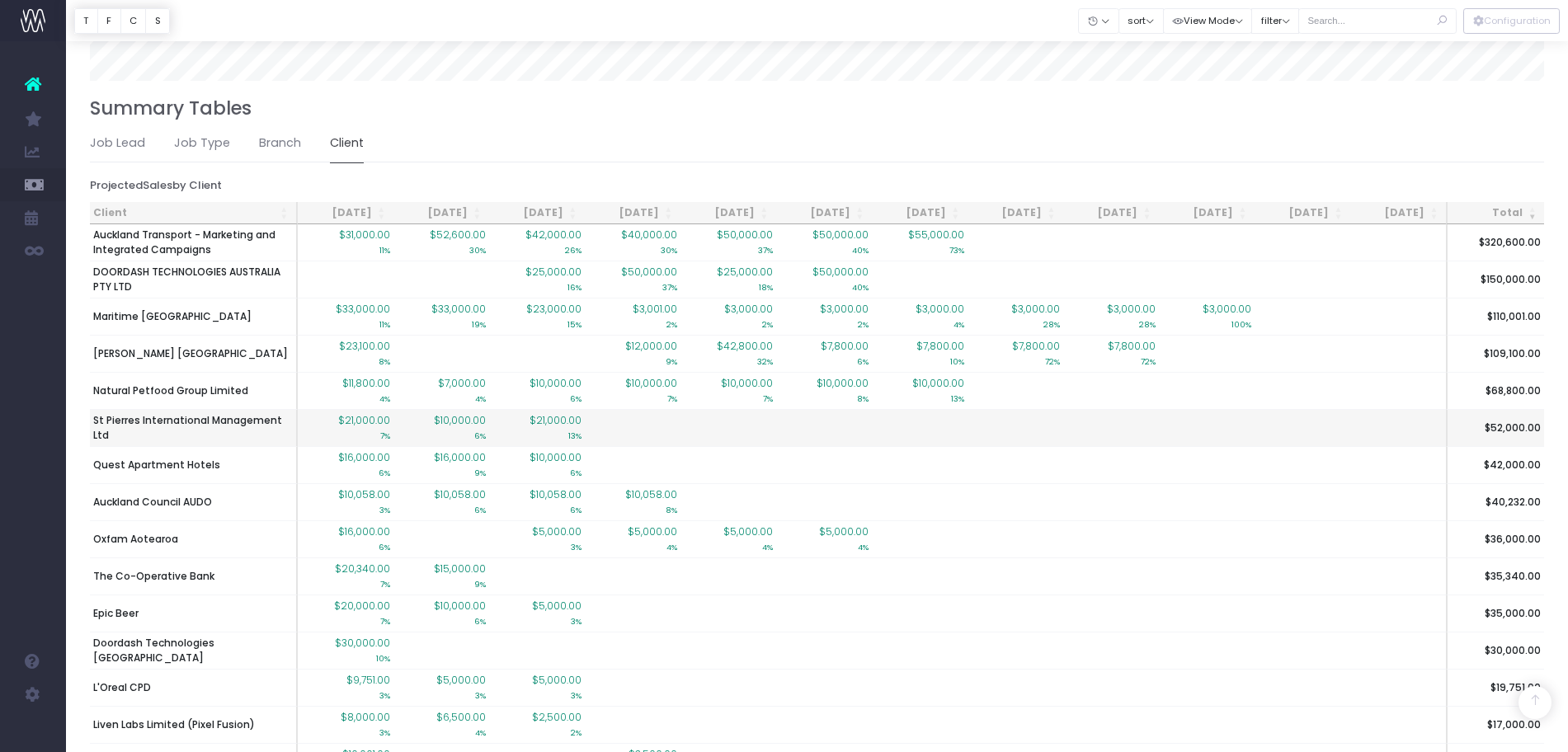
scroll to position [0, 174]
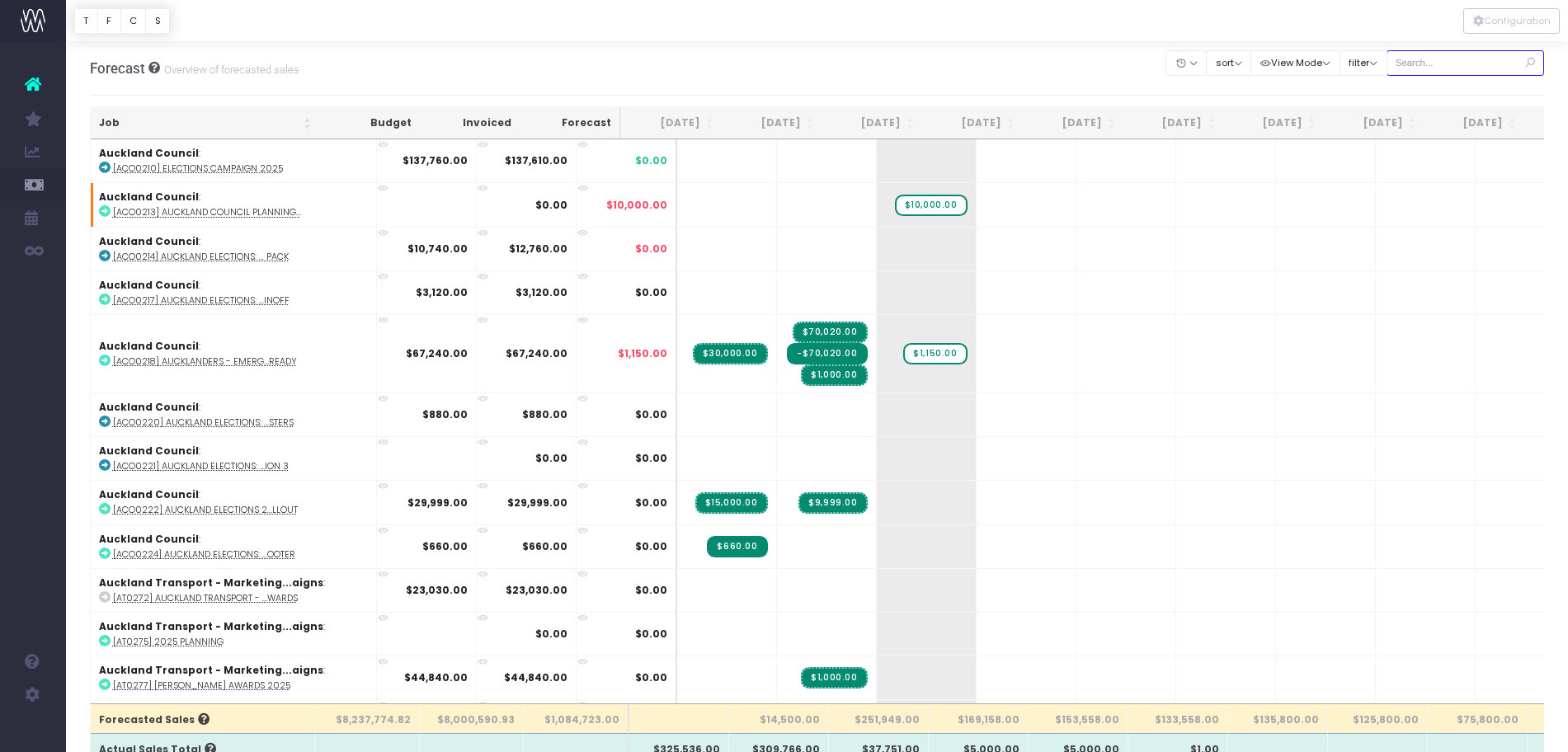
click at [1434, 61] on input "text" at bounding box center [1465, 63] width 158 height 25
type input "brisc"
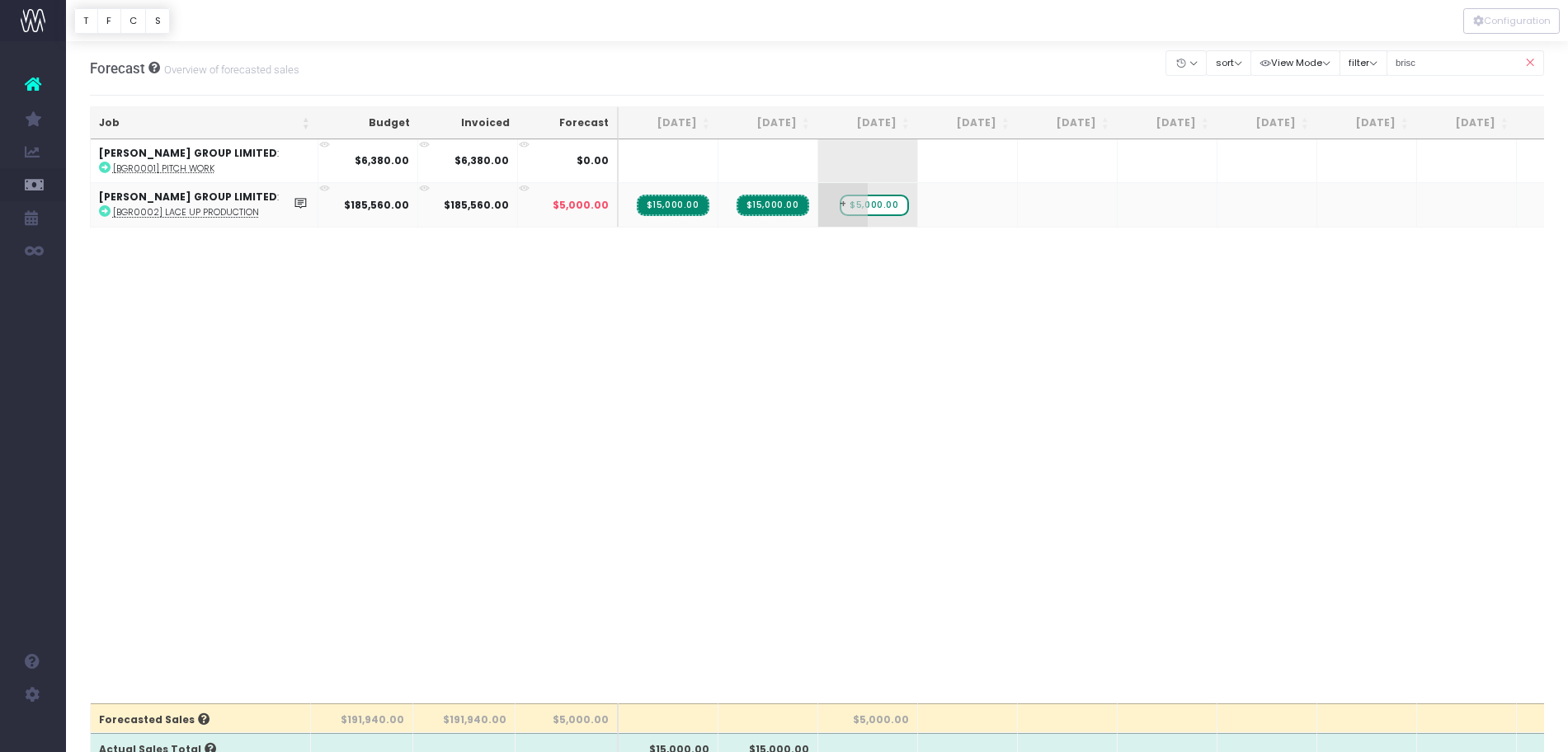
click at [884, 208] on span "$5,000.00" at bounding box center [873, 206] width 68 height 22
type input "7500"
click at [1072, 70] on div "Forecast Overview of forecasted sales Clear Filters Hide [DATE] [DATE] [DATE] […" at bounding box center [818, 68] width 1455 height 55
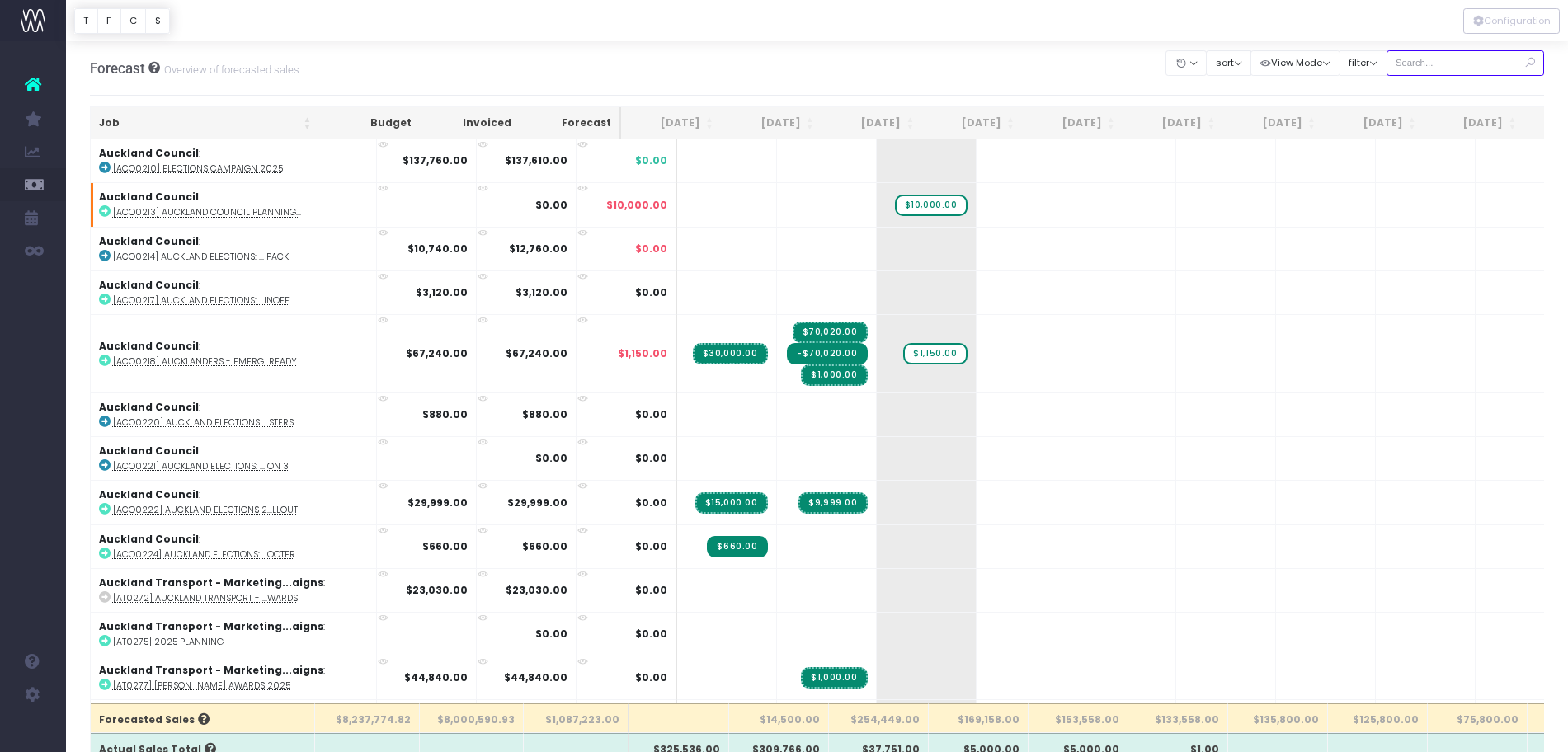
click at [1443, 65] on input "text" at bounding box center [1465, 63] width 158 height 25
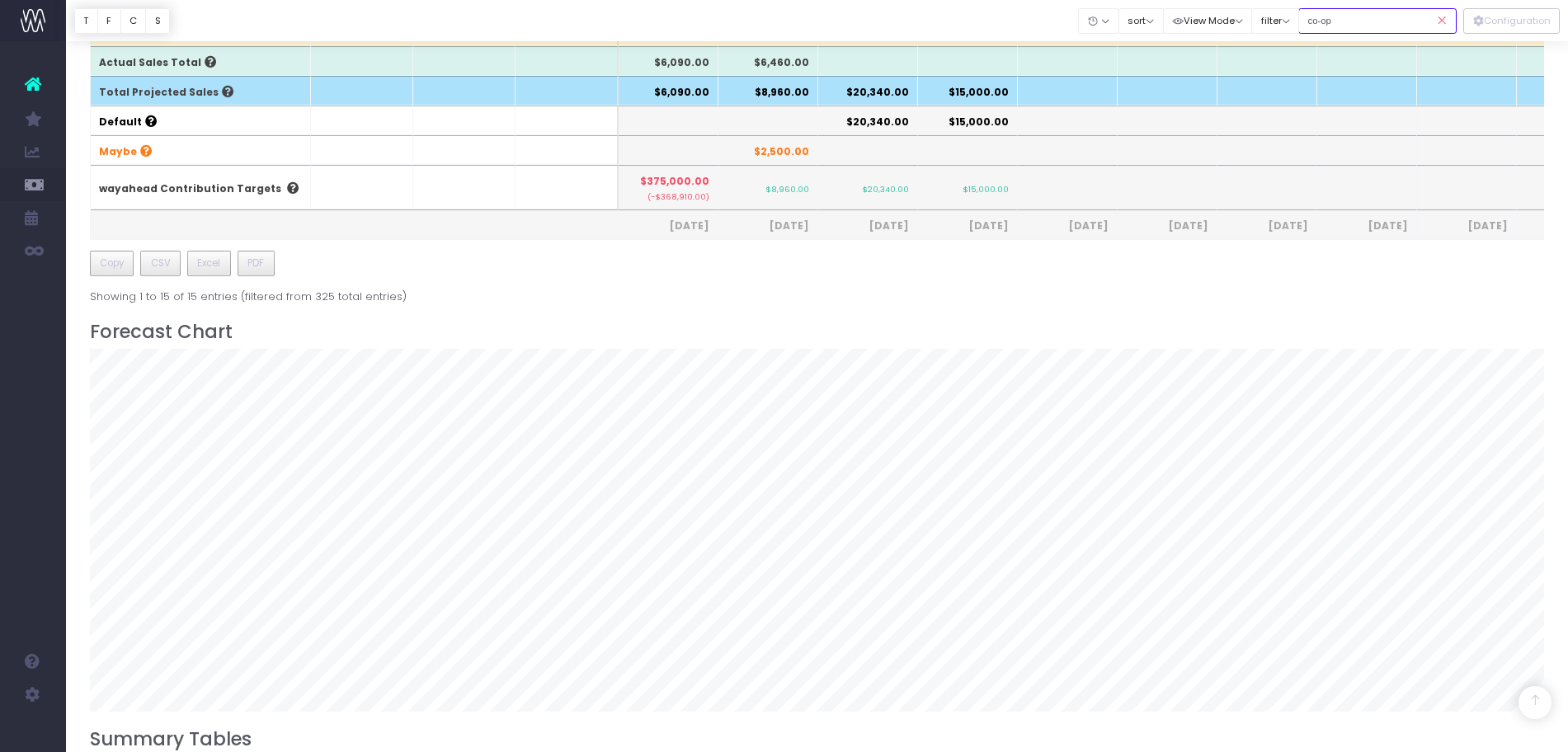
scroll to position [671, 0]
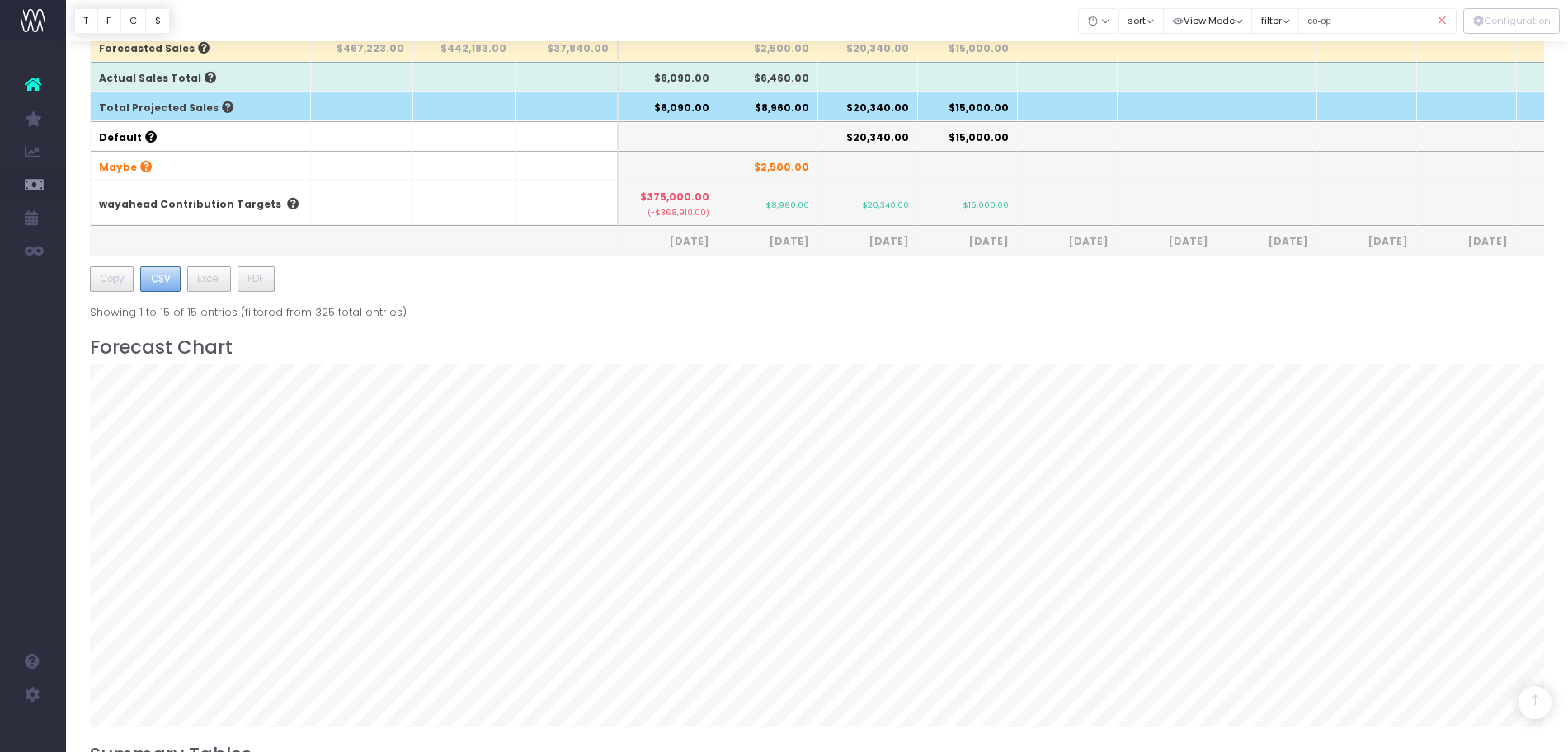
click at [176, 280] on button "CSV" at bounding box center [160, 279] width 40 height 26
drag, startPoint x: 1349, startPoint y: 14, endPoint x: 1294, endPoint y: 13, distance: 55.0
click at [1294, 13] on div "Clear Filters Hide [DATE] [DATE] [DATE] [DATE] [DATE] [DATE] [DATE] [DATE] [DAT…" at bounding box center [1268, 21] width 378 height 34
type input "mas0295"
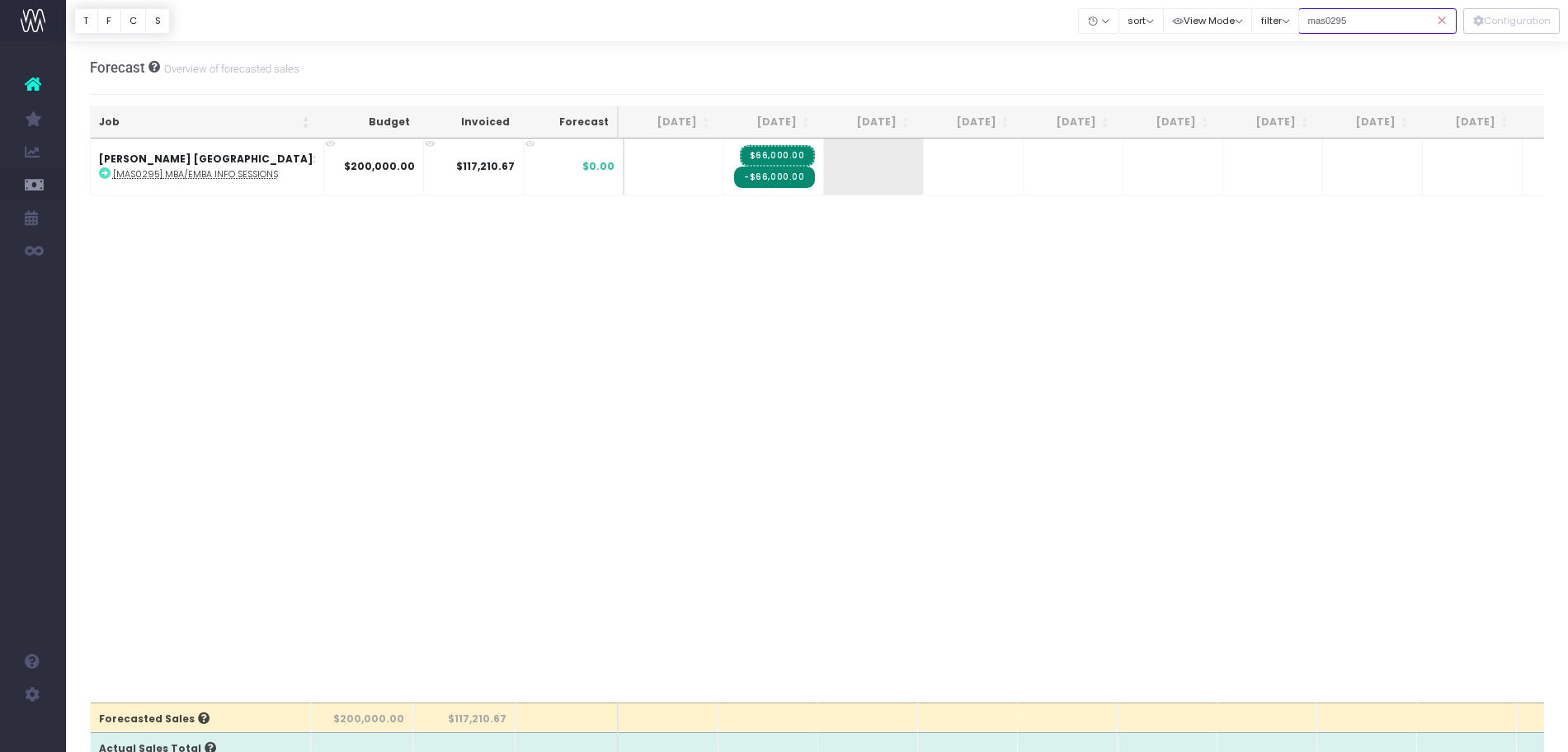
scroll to position [0, 0]
click at [157, 172] on abbr "[MAS0295] MBA/eMBA Info Sessions" at bounding box center [195, 175] width 165 height 13
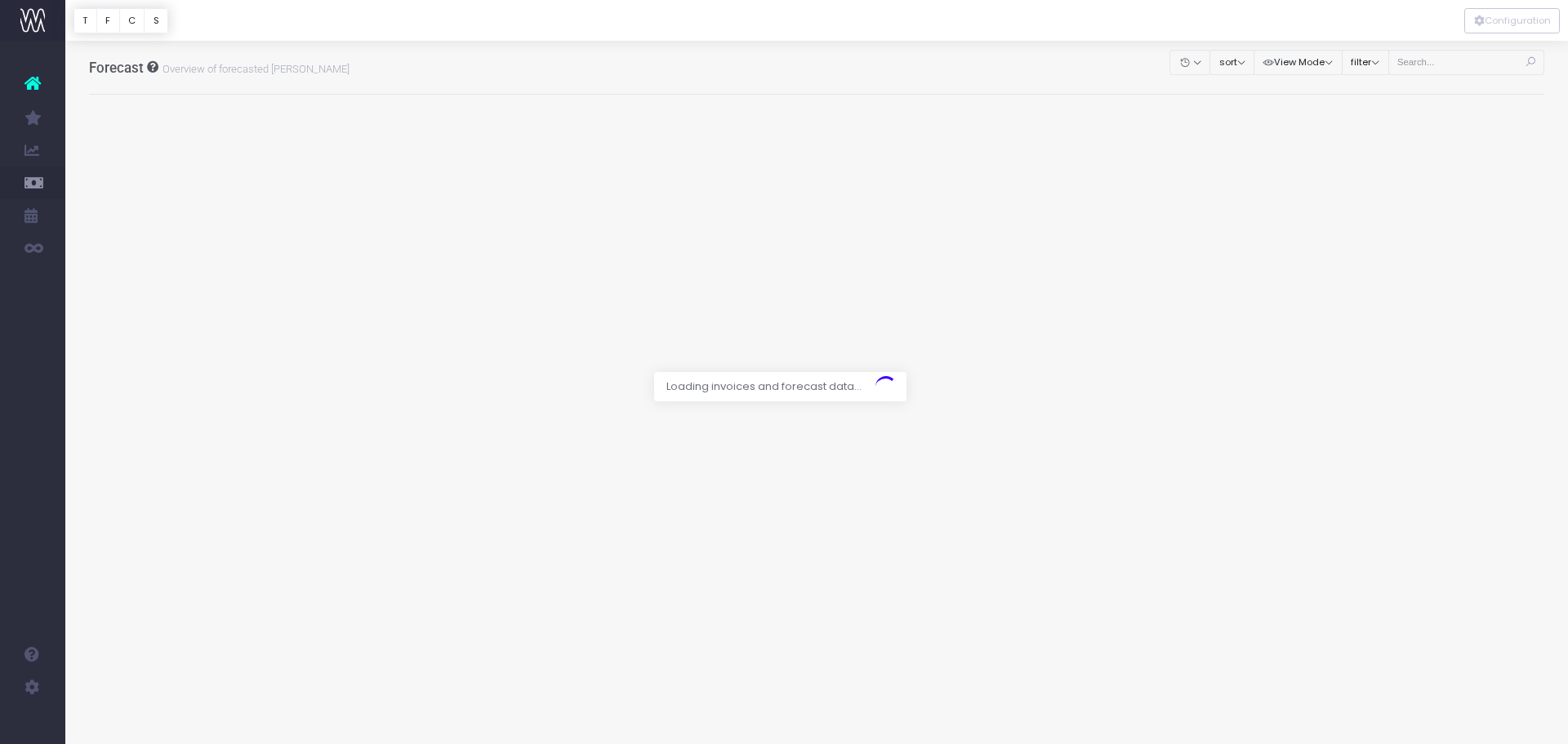
click at [859, 76] on div at bounding box center [784, 372] width 1568 height 744
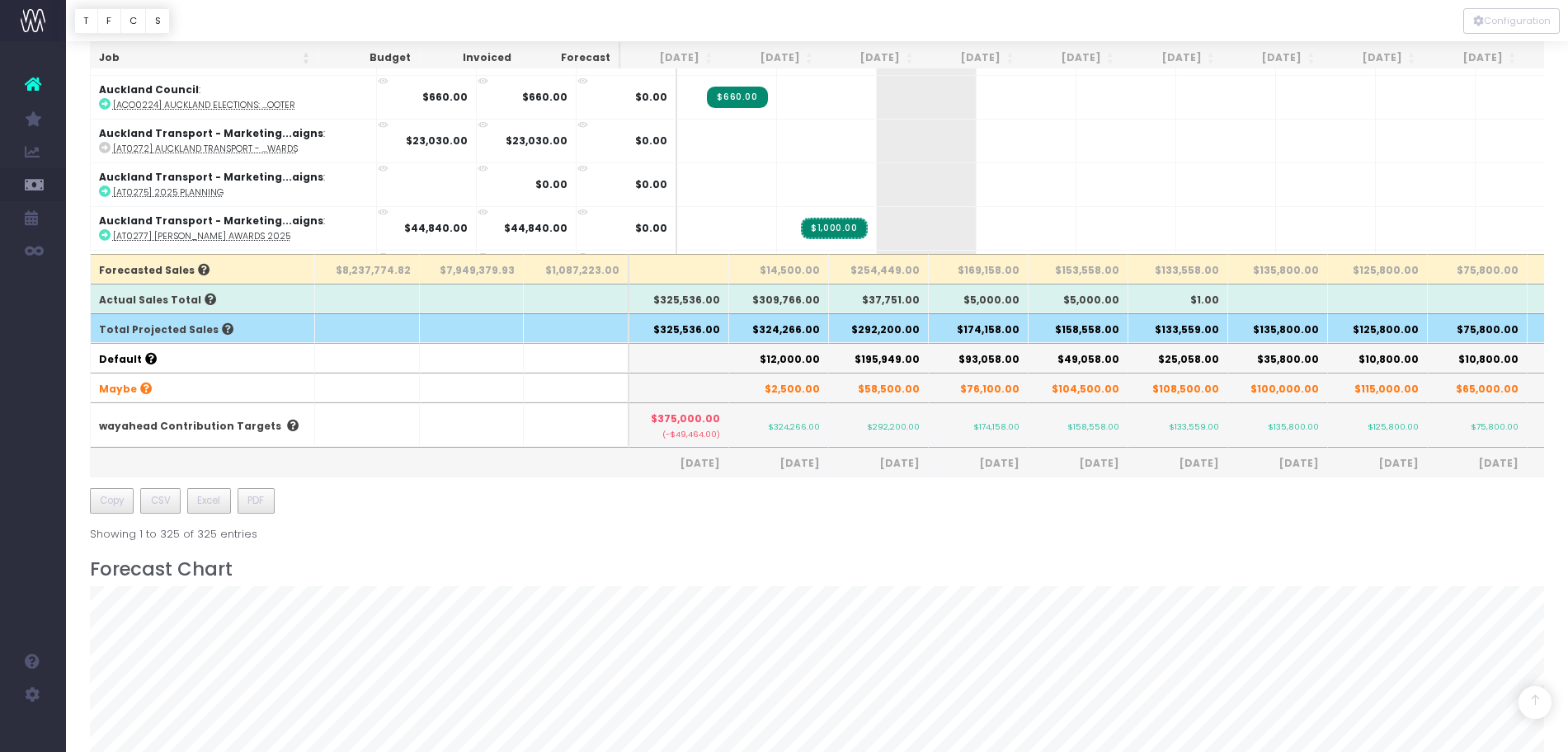
scroll to position [516, 0]
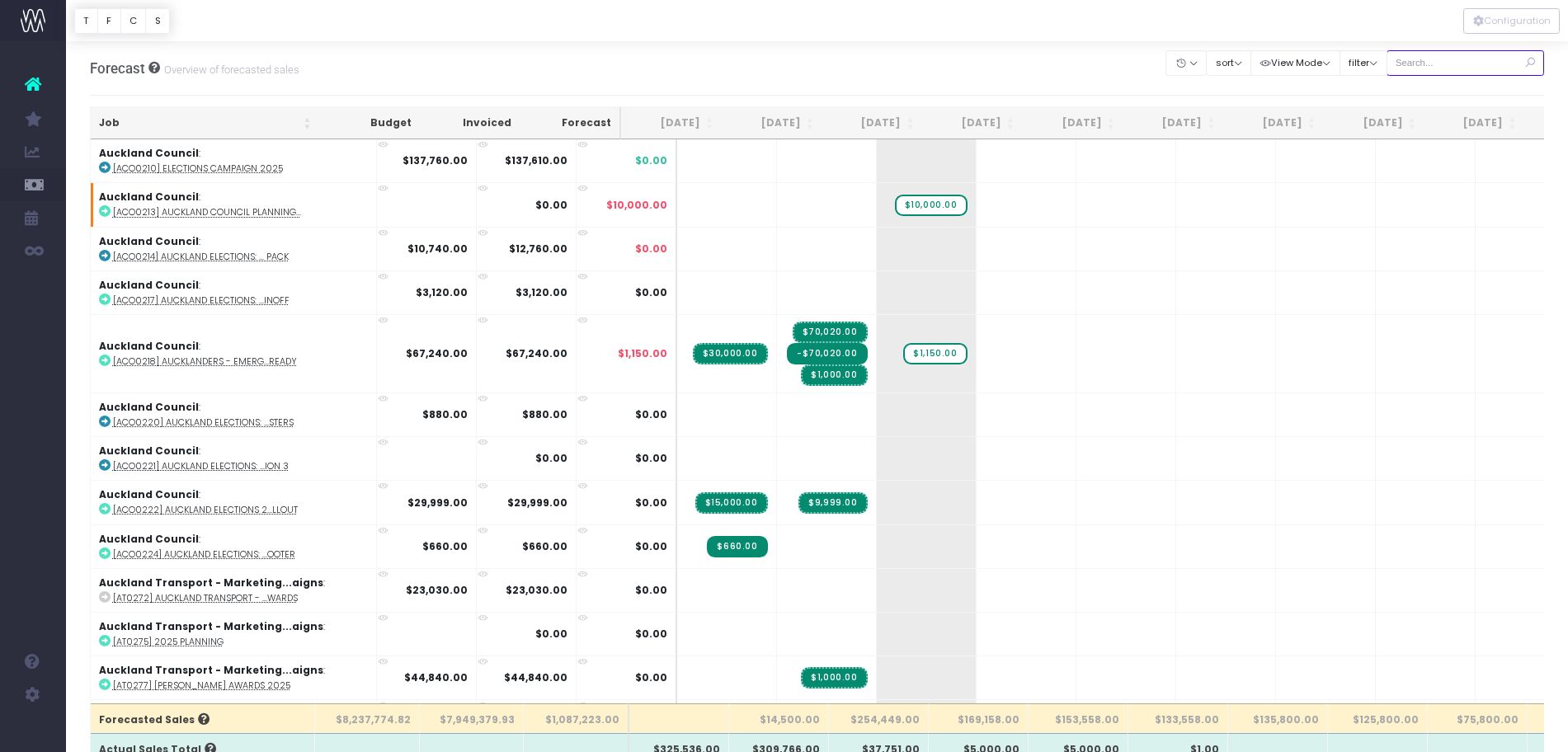
click at [1466, 70] on input "text" at bounding box center [1465, 63] width 158 height 25
type input "co-op"
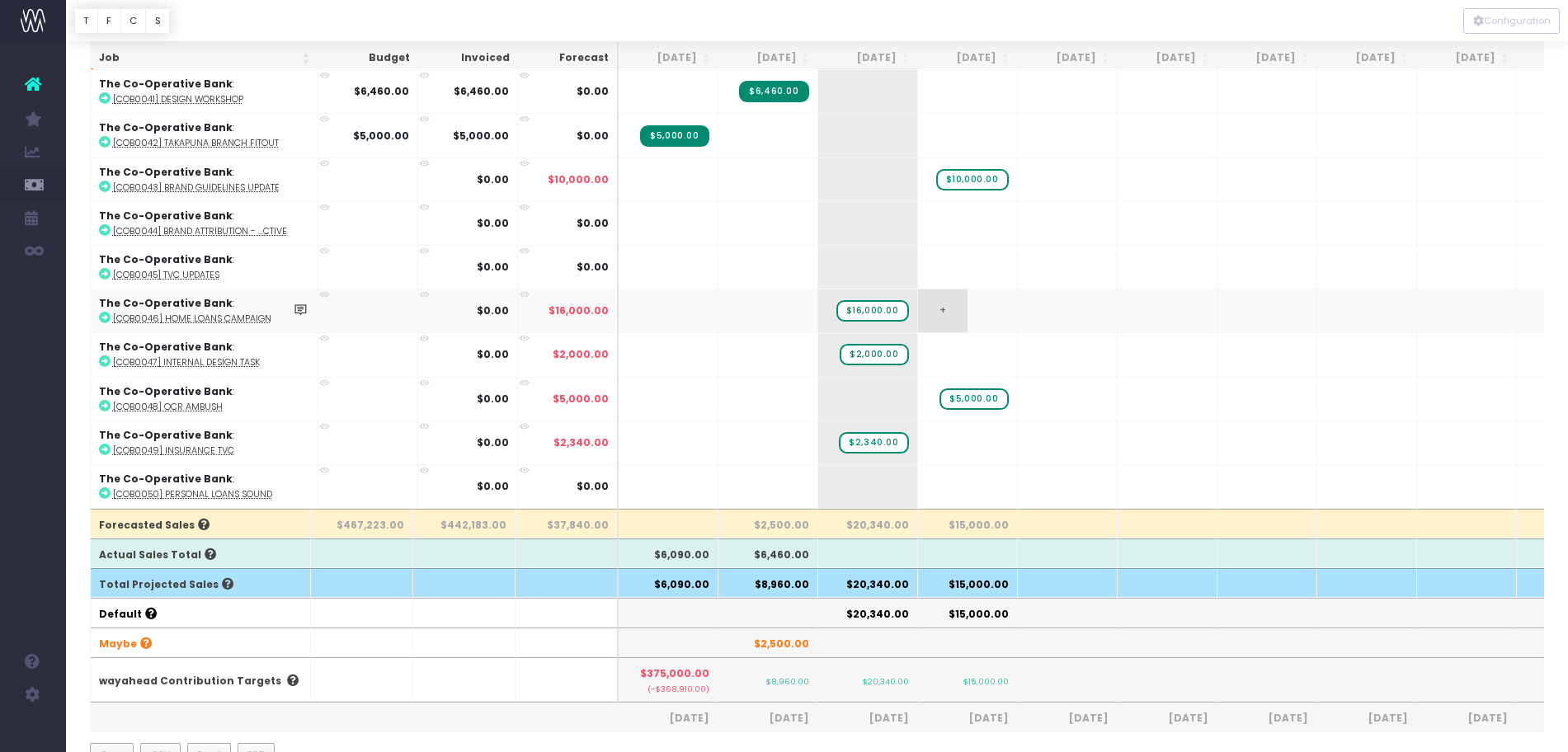
scroll to position [206, 0]
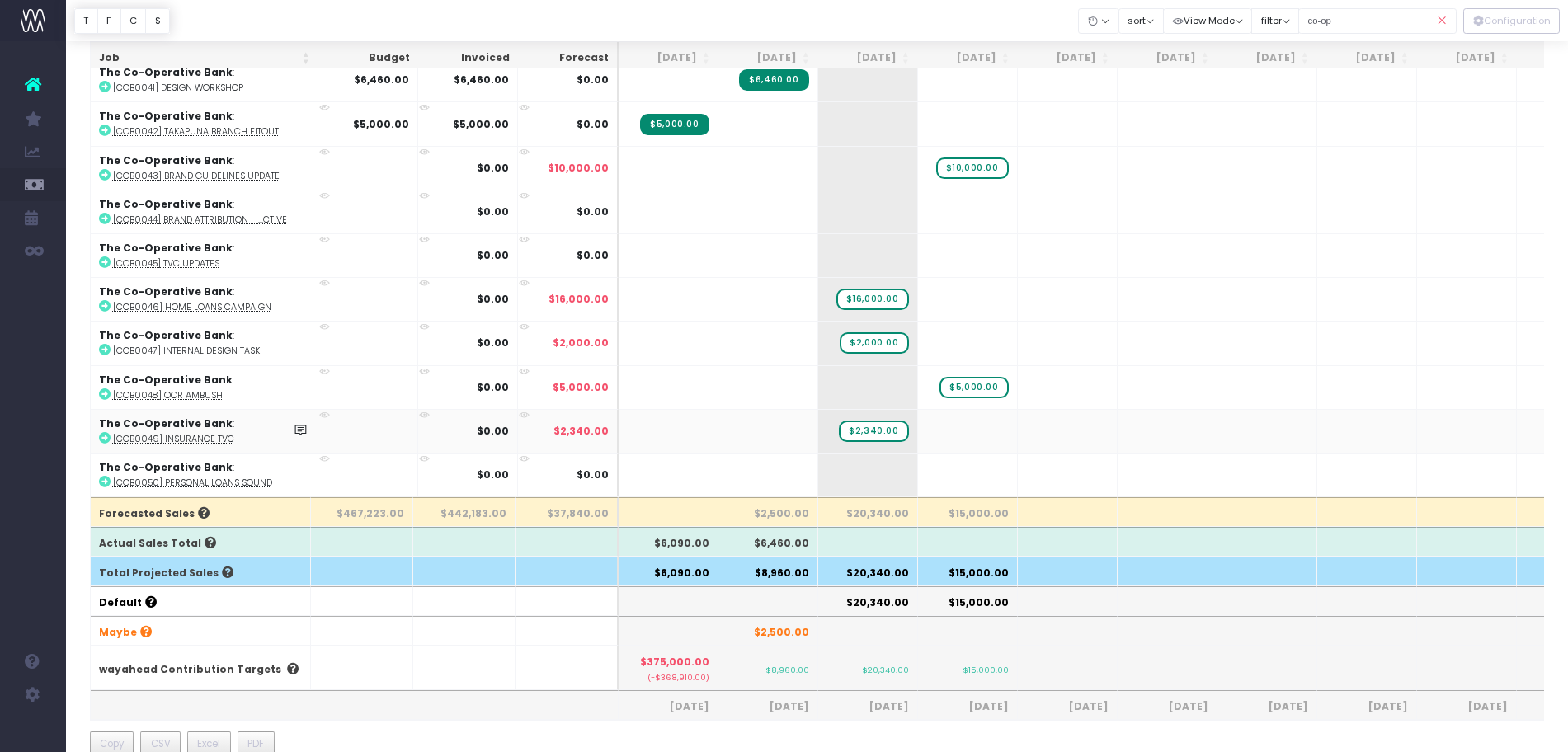
click at [193, 433] on abbr "[COB0049] Insurance TVC" at bounding box center [173, 439] width 121 height 13
click at [180, 257] on abbr "[COB0045] TVC Updates" at bounding box center [166, 263] width 107 height 13
click at [844, 236] on span "+" at bounding box center [843, 255] width 50 height 43
type input "2000"
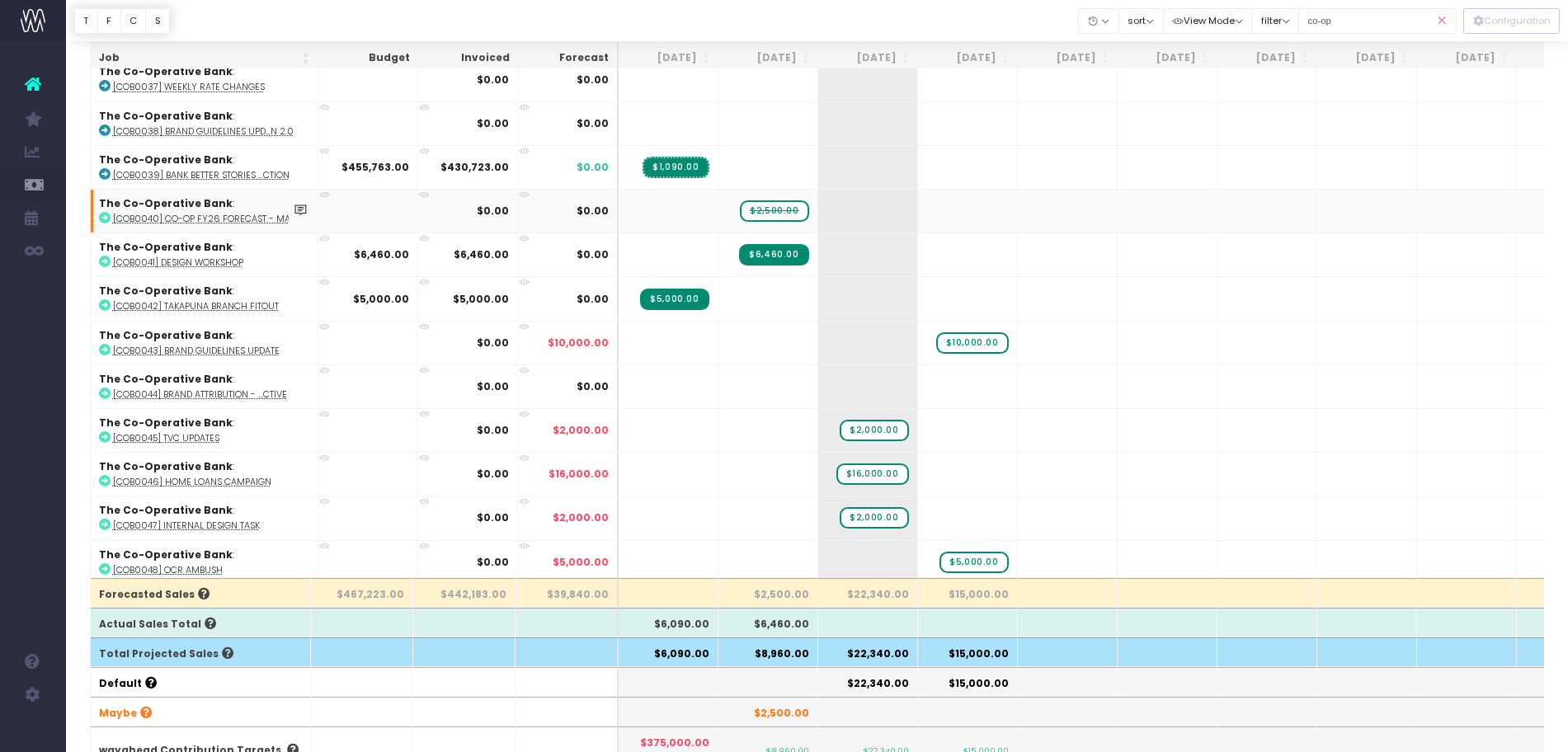
scroll to position [103, 0]
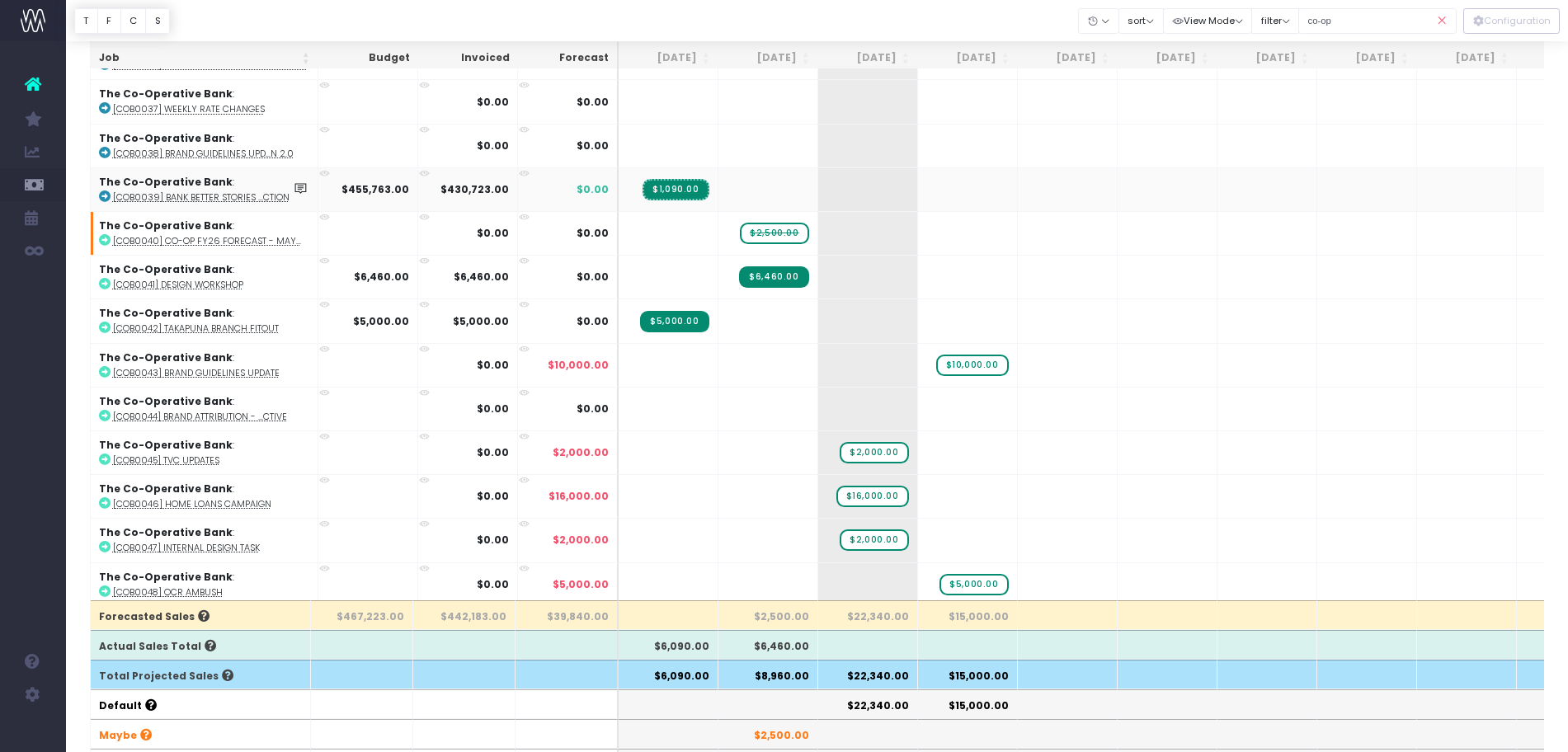
click at [181, 197] on abbr "[COB0039] Bank Better Stories ...ction" at bounding box center [201, 197] width 176 height 13
drag, startPoint x: 197, startPoint y: 461, endPoint x: 16, endPoint y: 435, distance: 182.9
click at [16, 435] on div "Account Warning You are on a paid plan. My Favourites Accruals & Deferrals Staf…" at bounding box center [33, 397] width 66 height 711
click at [152, 460] on abbr "[COB0045] TVC Updates" at bounding box center [166, 460] width 107 height 13
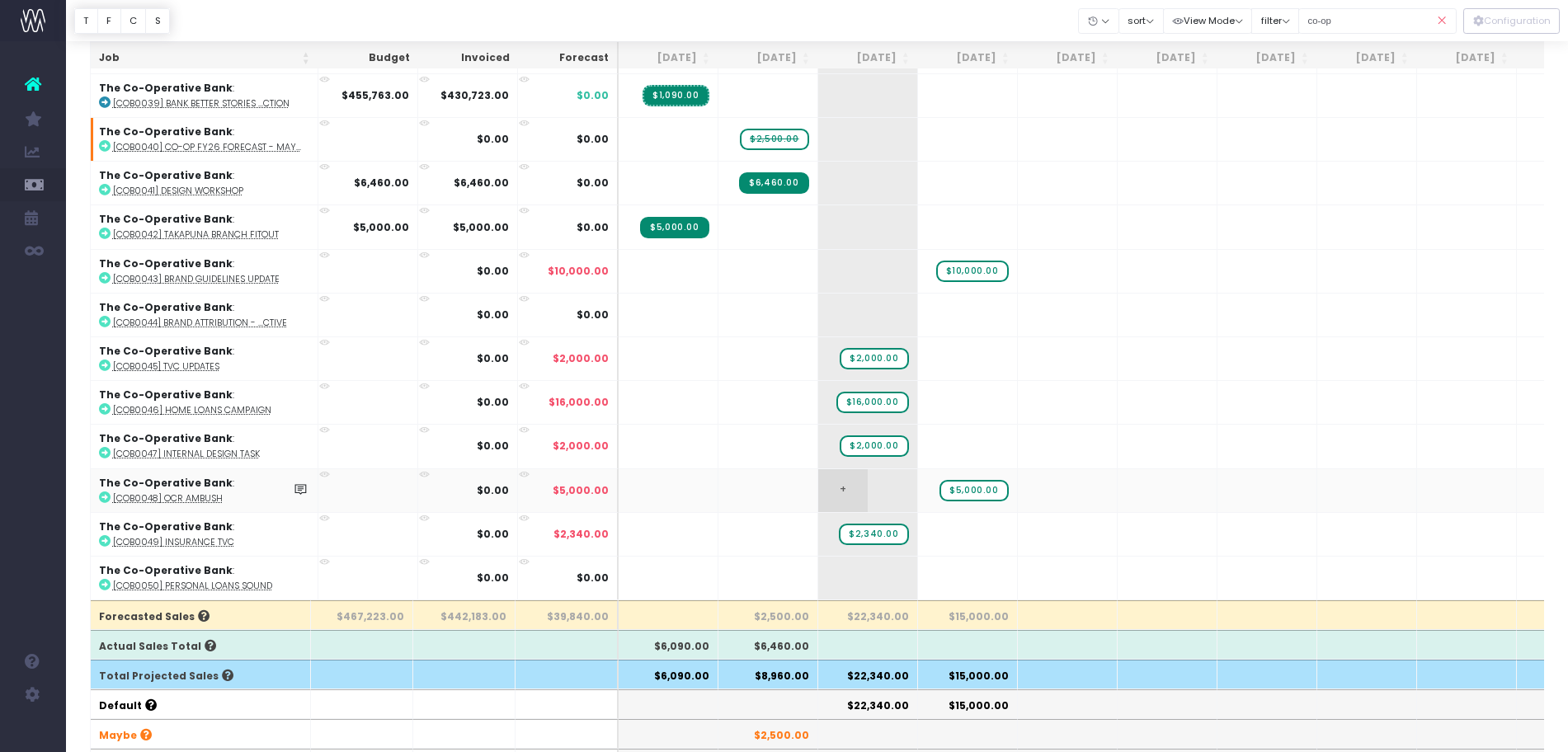
scroll to position [110, 0]
click at [192, 536] on abbr "[COB0049] Insurance TVC" at bounding box center [173, 542] width 121 height 13
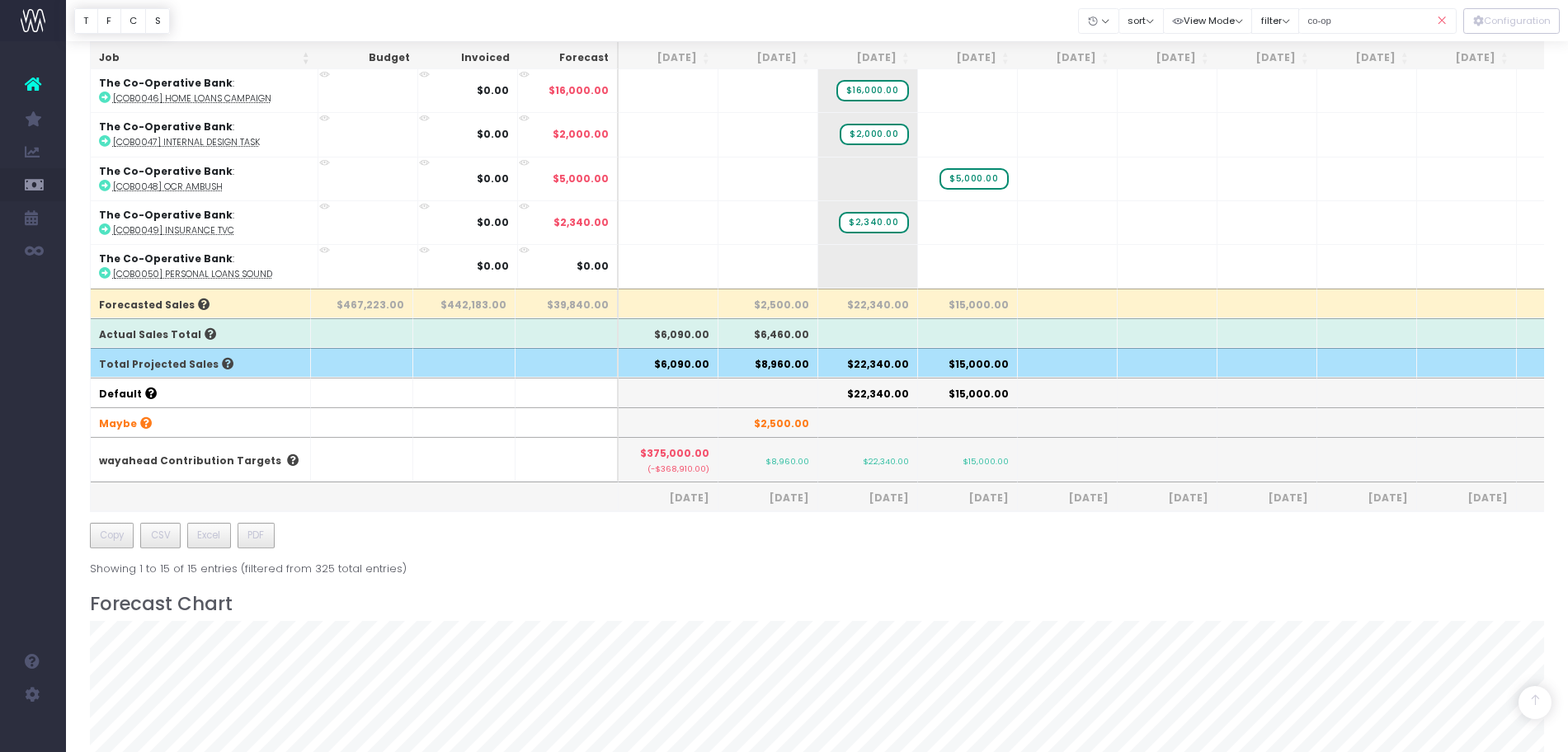
scroll to position [413, 0]
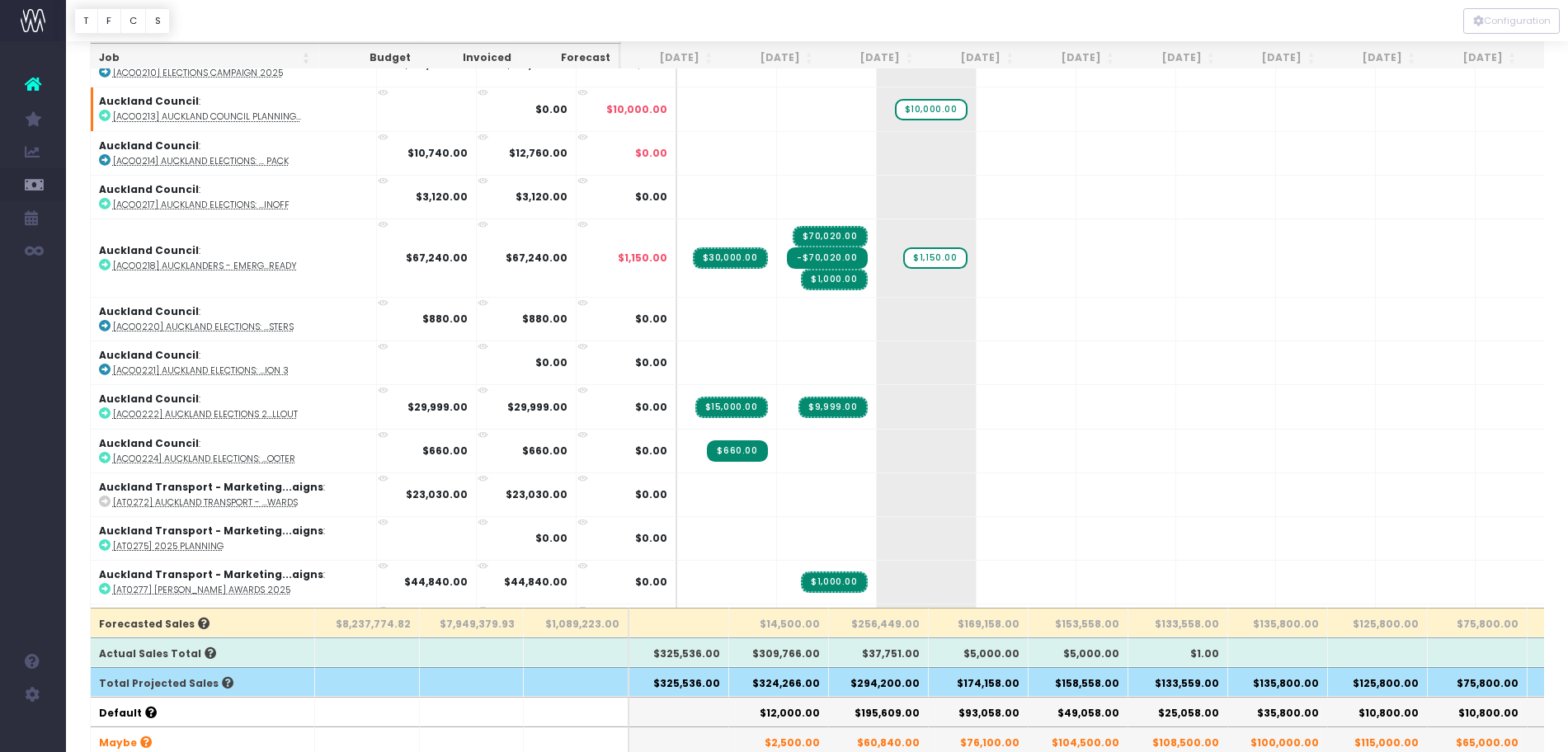
scroll to position [206, 0]
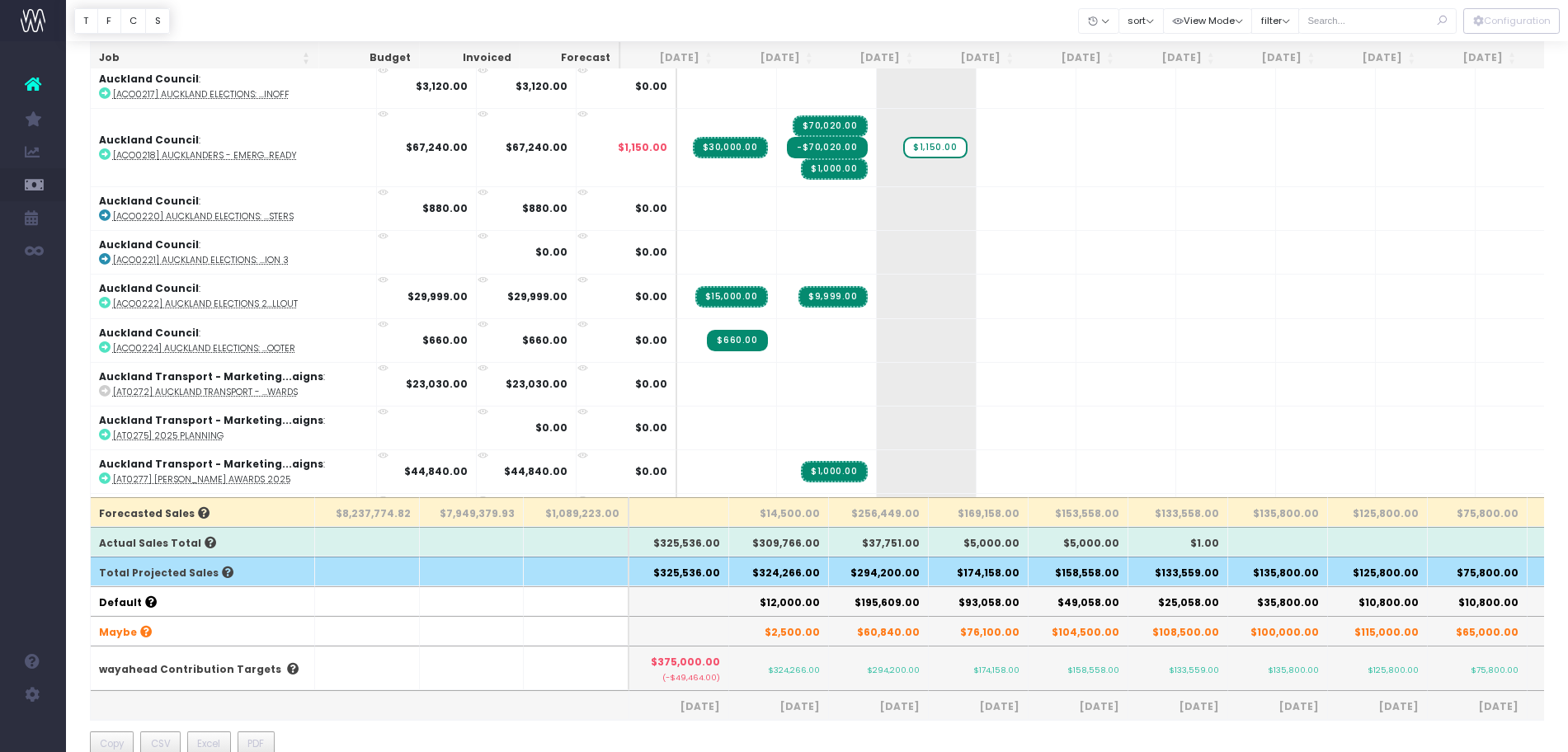
click at [878, 571] on th "$294,200.00" at bounding box center [879, 571] width 100 height 29
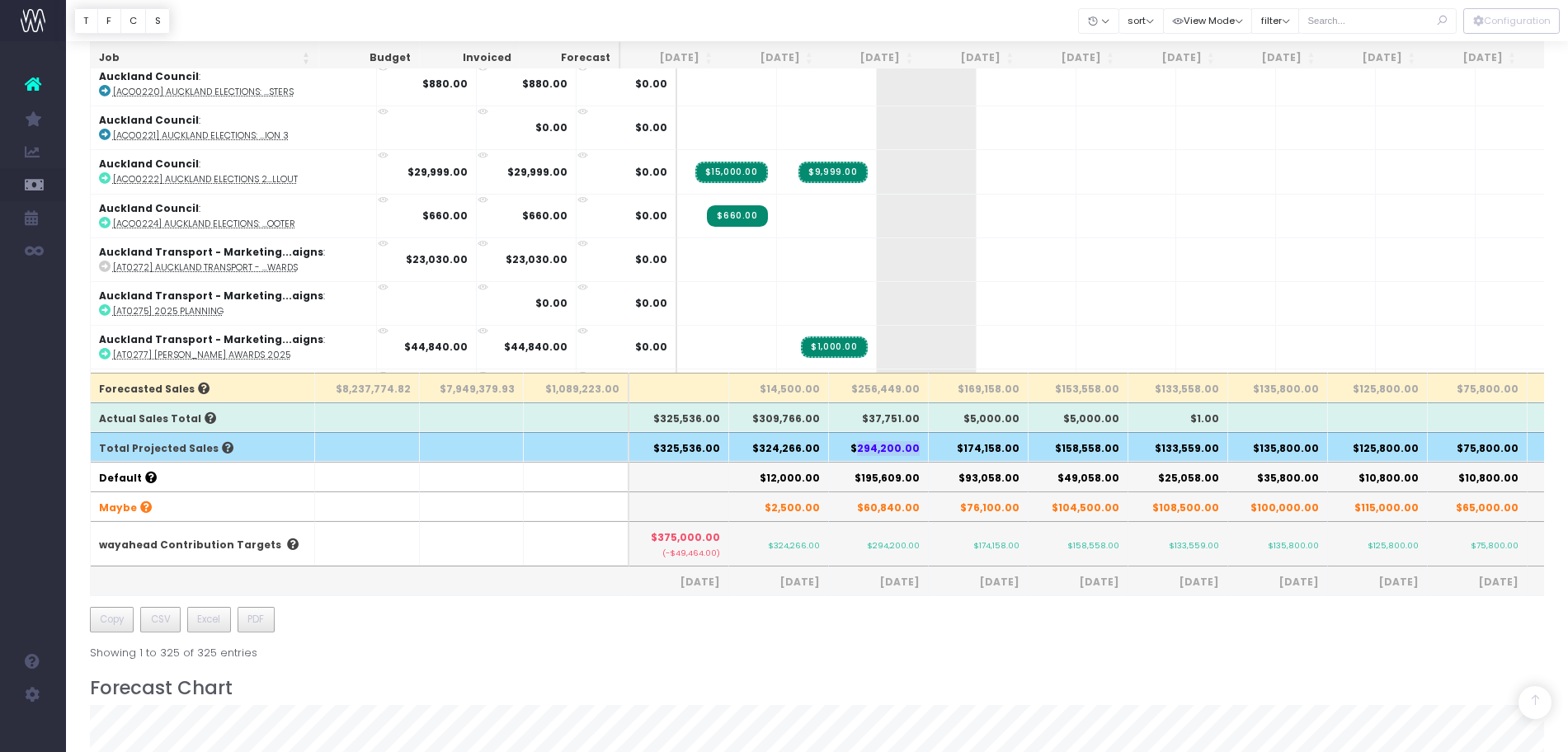
scroll to position [413, 0]
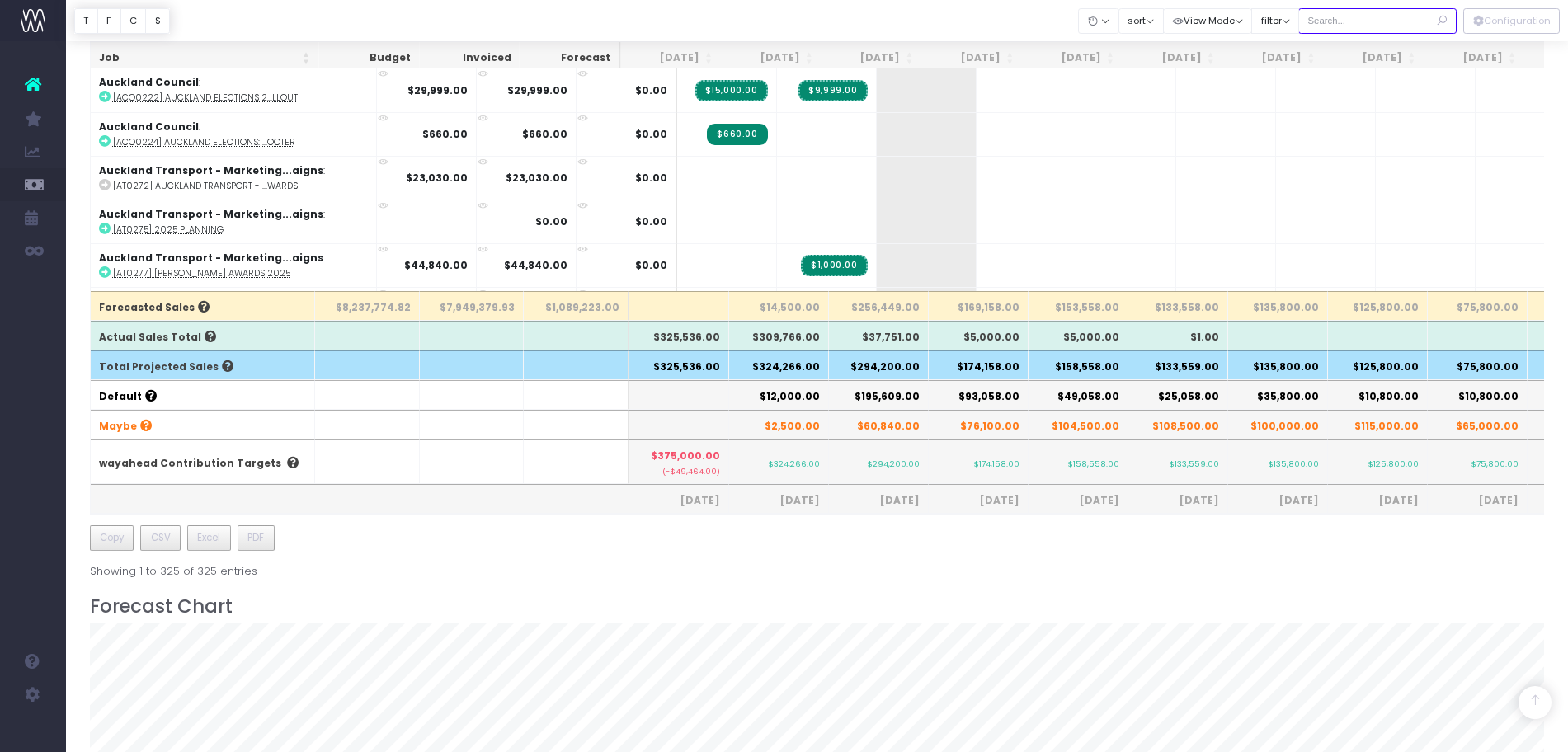
click at [1341, 29] on input "text" at bounding box center [1377, 21] width 158 height 25
type input "maybe"
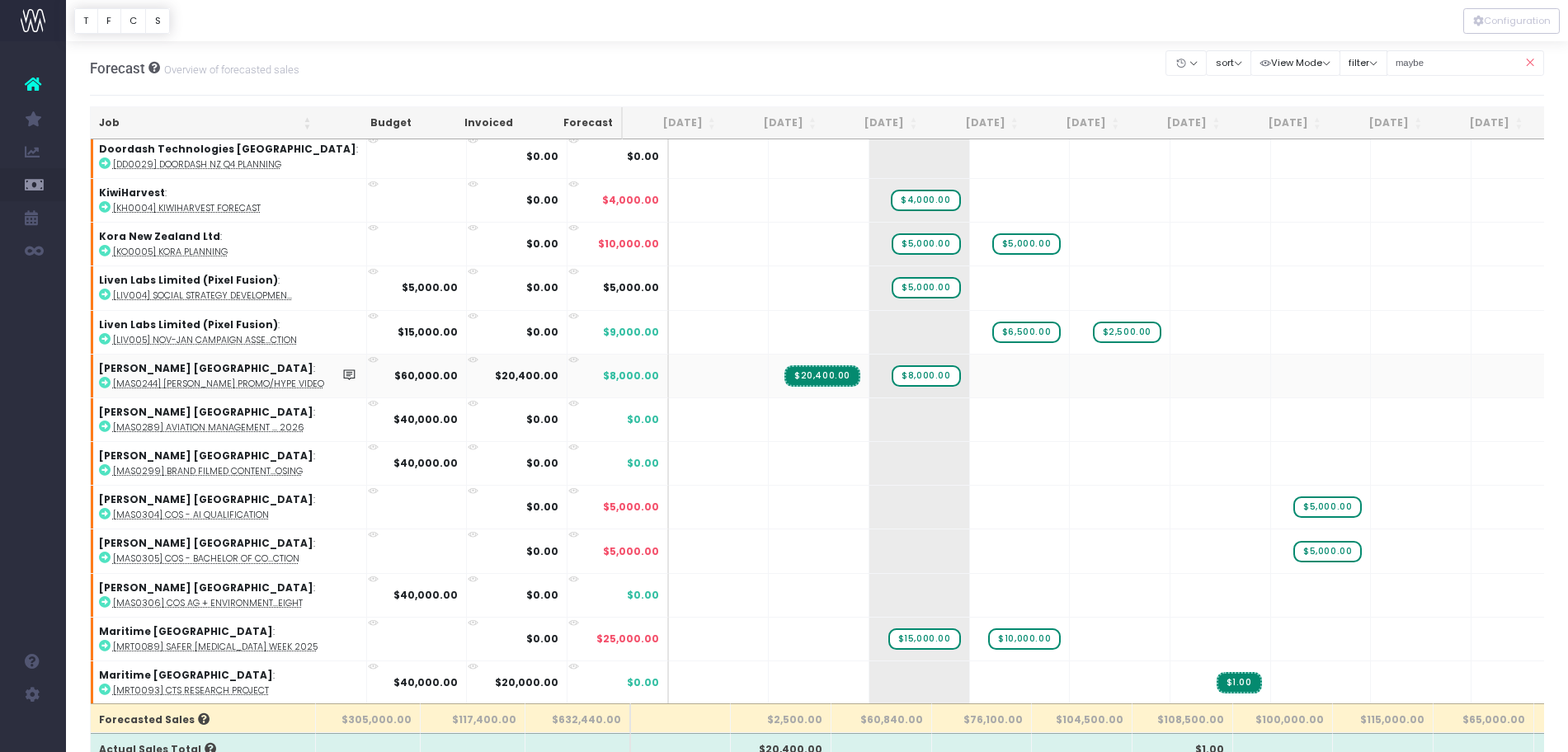
click at [185, 385] on abbr "[MAS0244] [PERSON_NAME] Promo/Hype Video" at bounding box center [218, 384] width 211 height 13
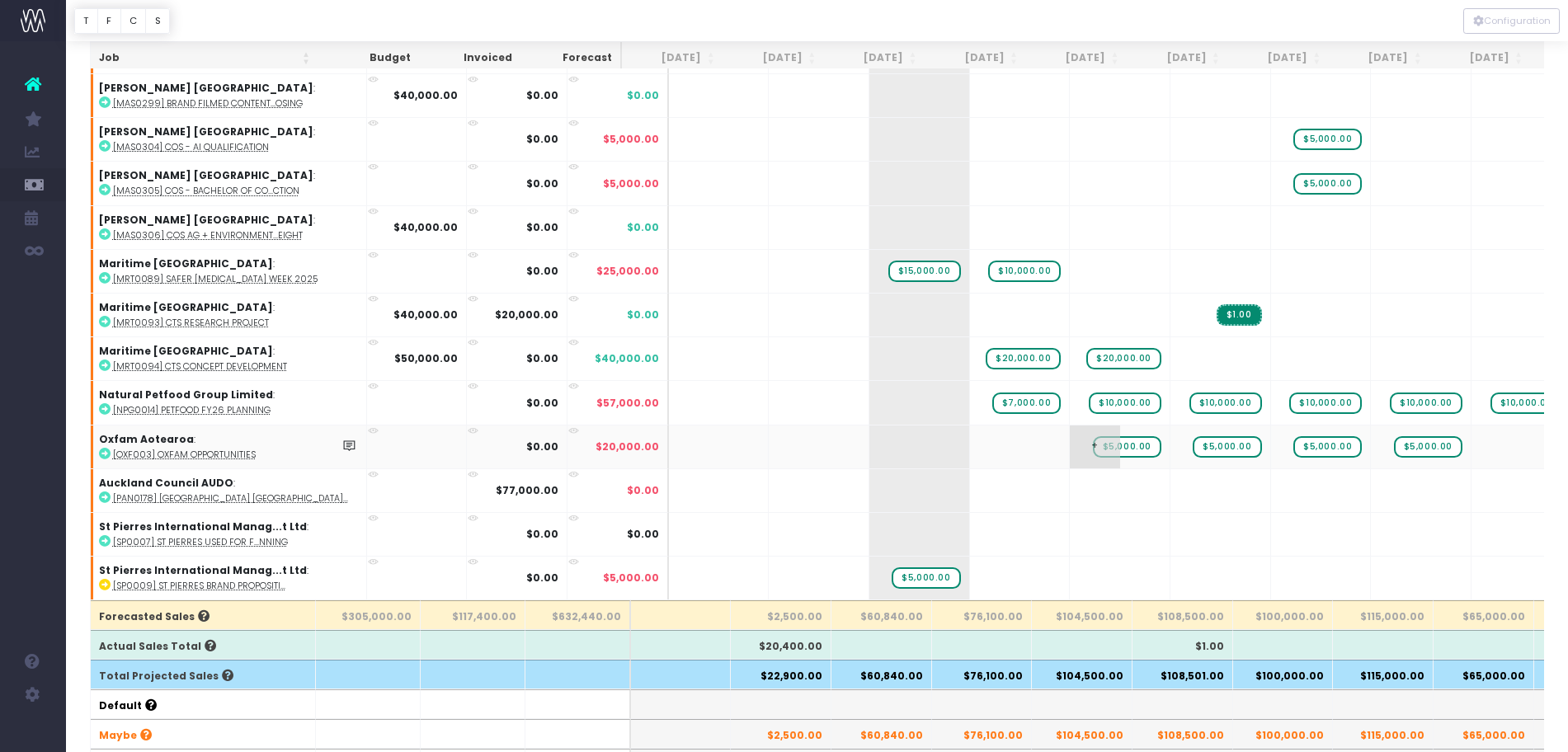
scroll to position [206, 0]
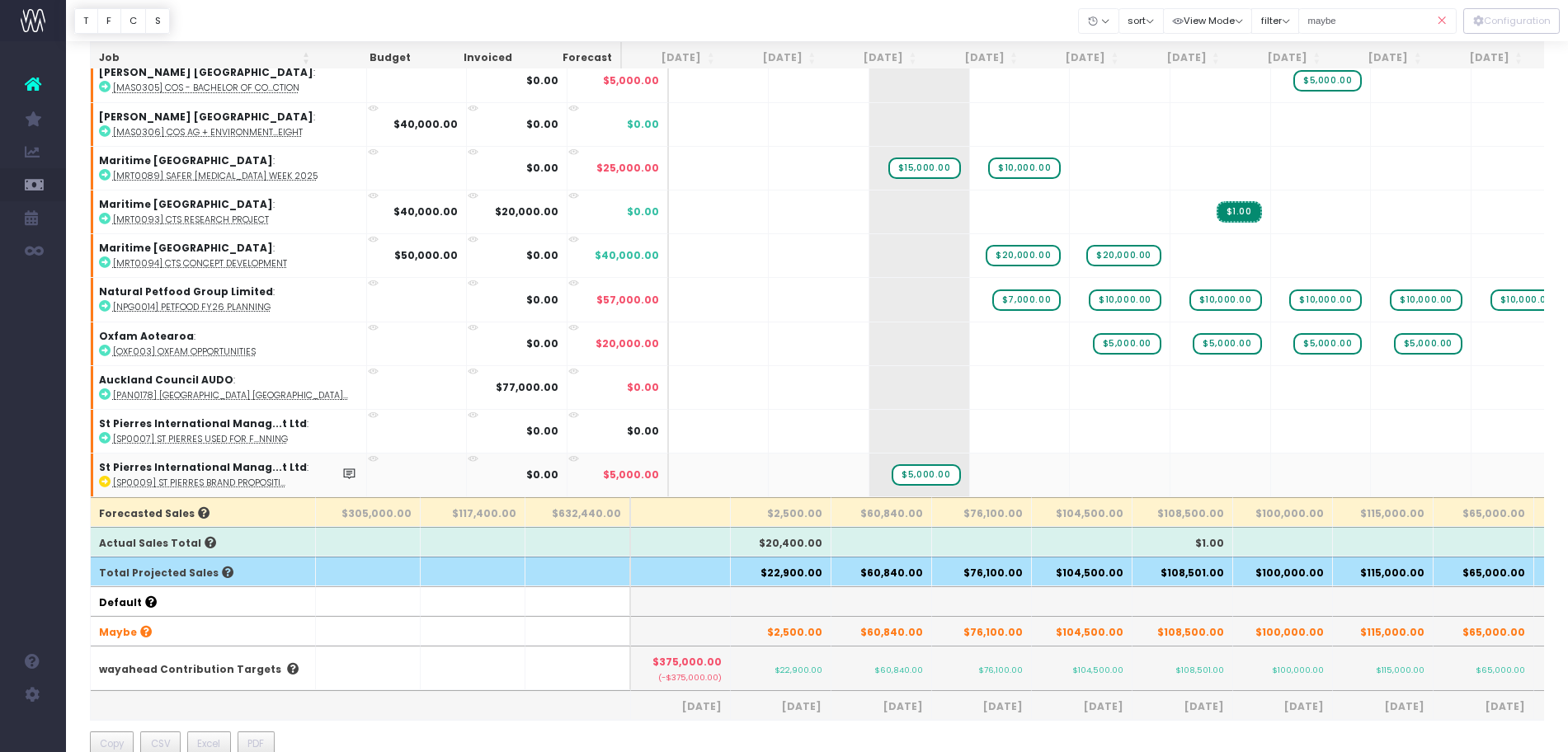
click at [170, 459] on td "St Pierres International Manag...t Ltd : [SP0009] St Pierres Brand Propositi..." at bounding box center [229, 475] width 276 height 44
click at [176, 476] on abbr "[SP0009] St Pierres Brand Propositi..." at bounding box center [198, 482] width 172 height 13
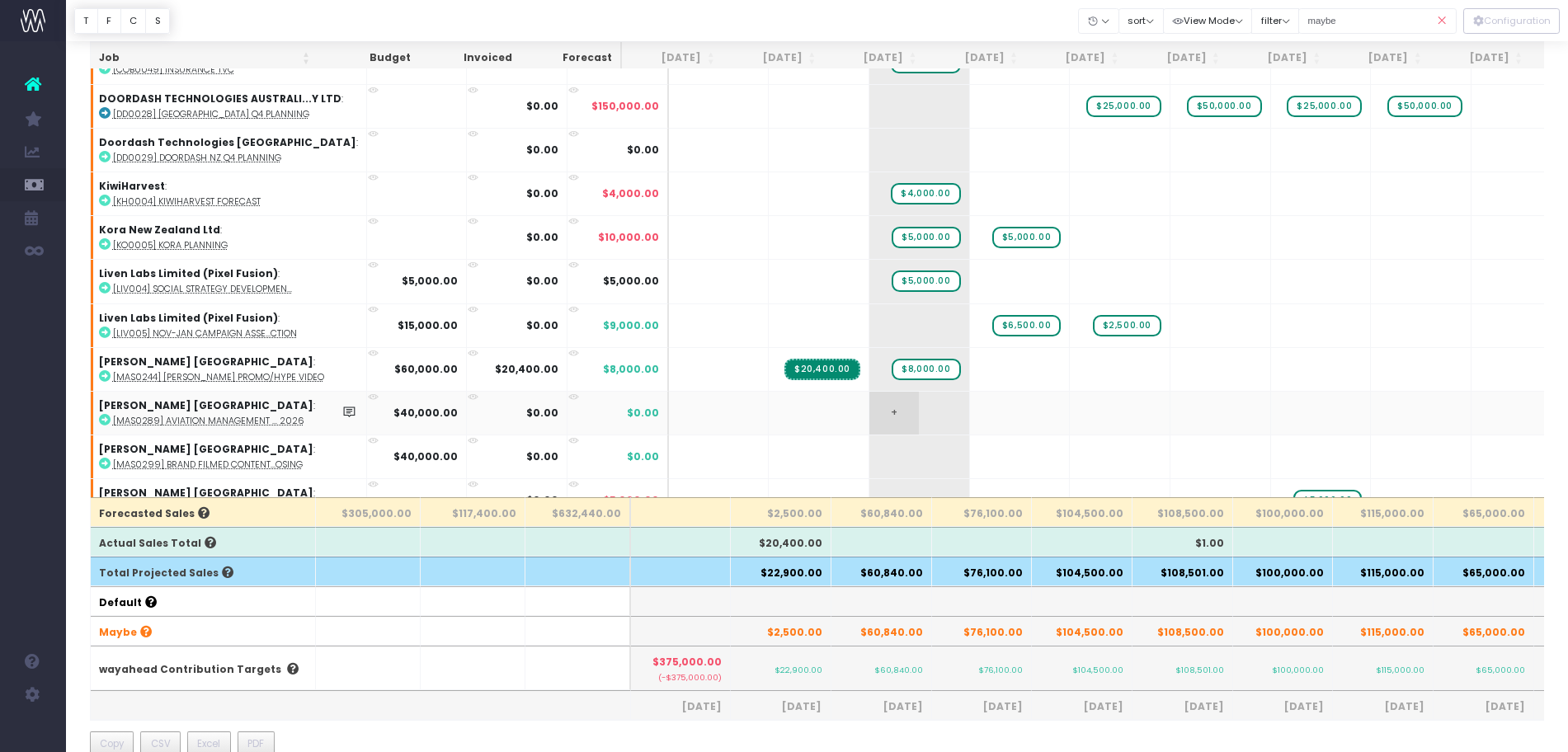
scroll to position [177, 0]
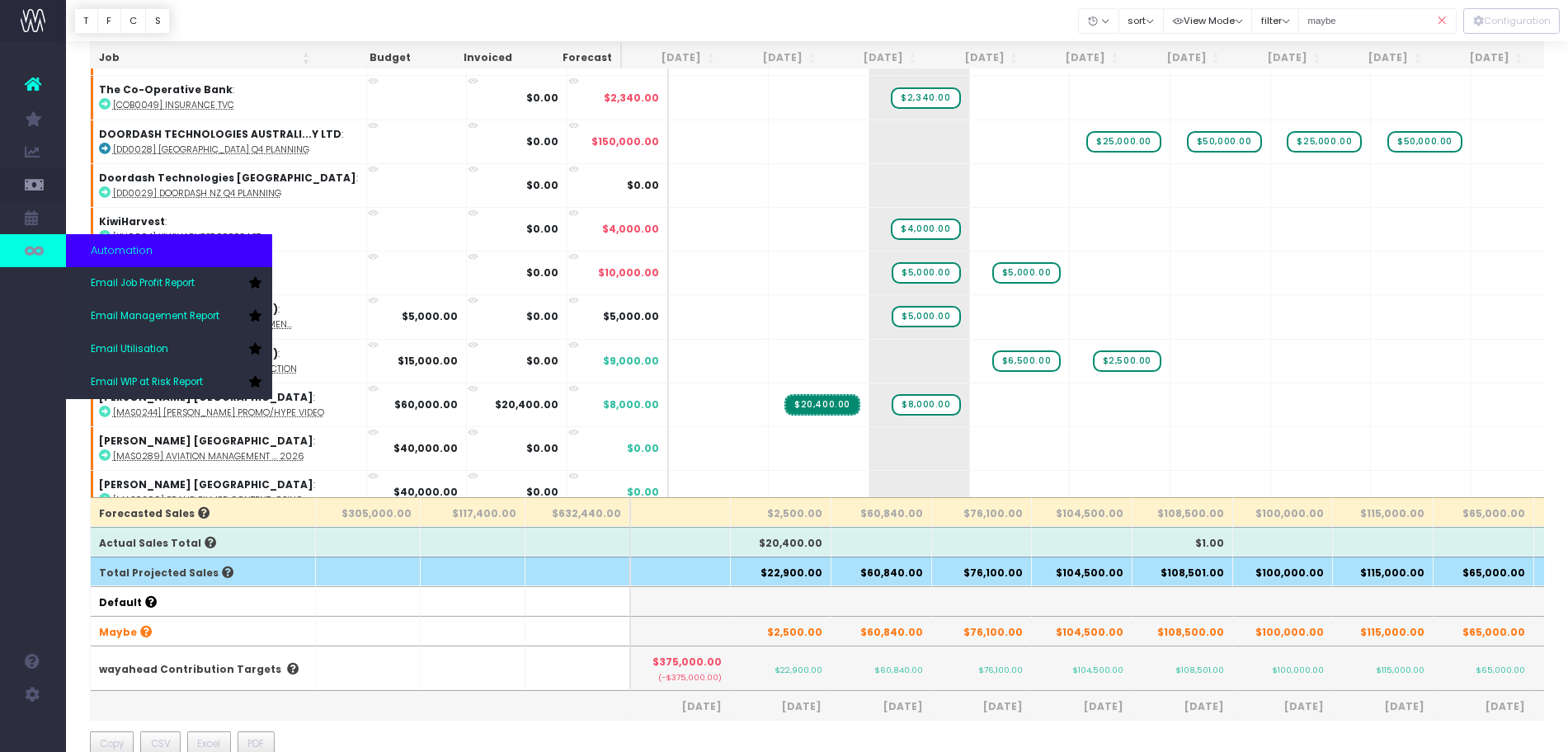
drag, startPoint x: 163, startPoint y: 239, endPoint x: 37, endPoint y: 249, distance: 126.4
click at [37, 249] on icon at bounding box center [33, 251] width 17 height 18
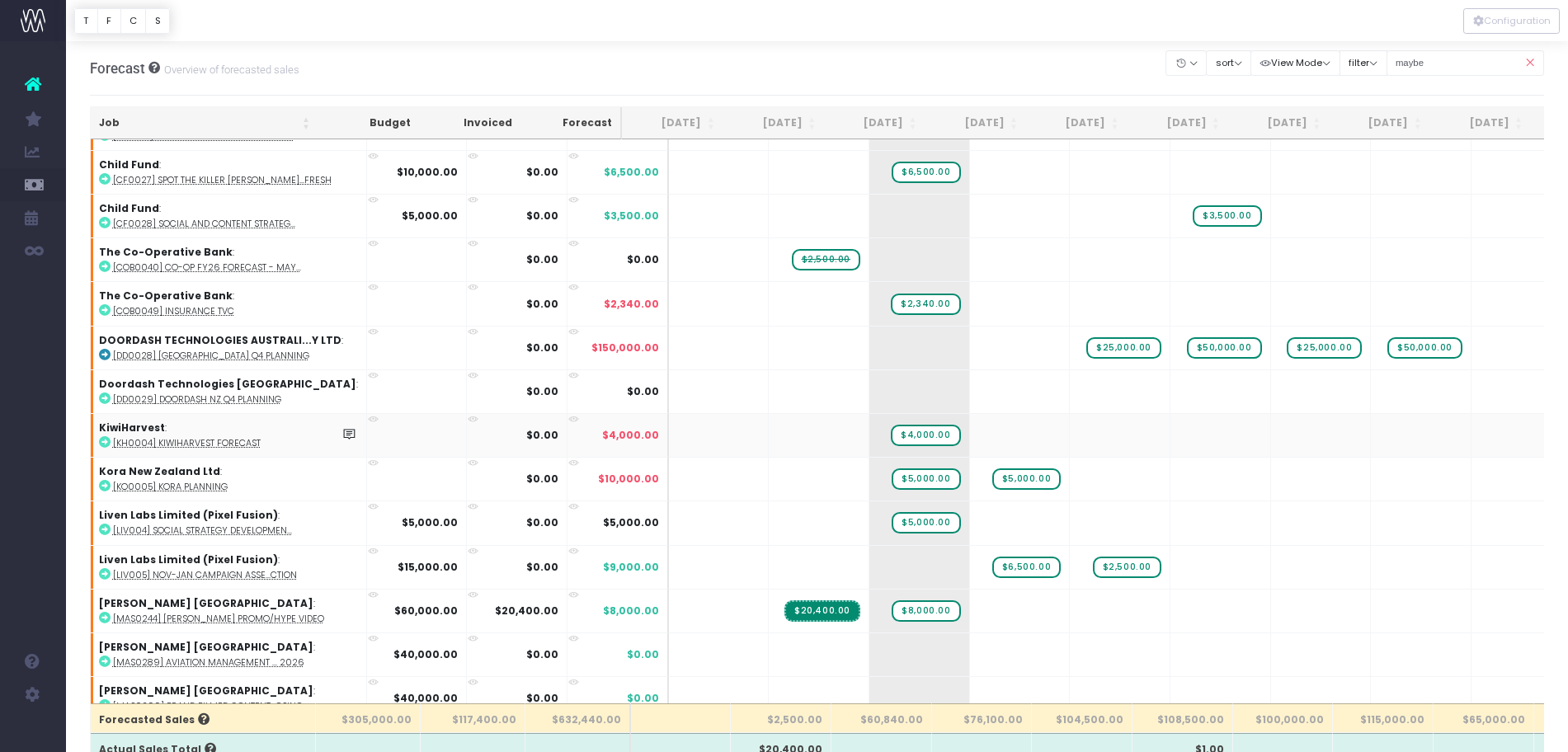
click at [161, 442] on abbr "[KH0004] KiwiHarvest FORECAST" at bounding box center [187, 443] width 148 height 13
drag, startPoint x: 1471, startPoint y: 56, endPoint x: 1303, endPoint y: 54, distance: 168.0
click at [1303, 54] on div "Clear Filters Hide Jul 2025 Aug 2025 Sep 2025 Oct 2025 Nov 2025 Dec 2025 Jan 20…" at bounding box center [1355, 63] width 378 height 34
type input "kiwi"
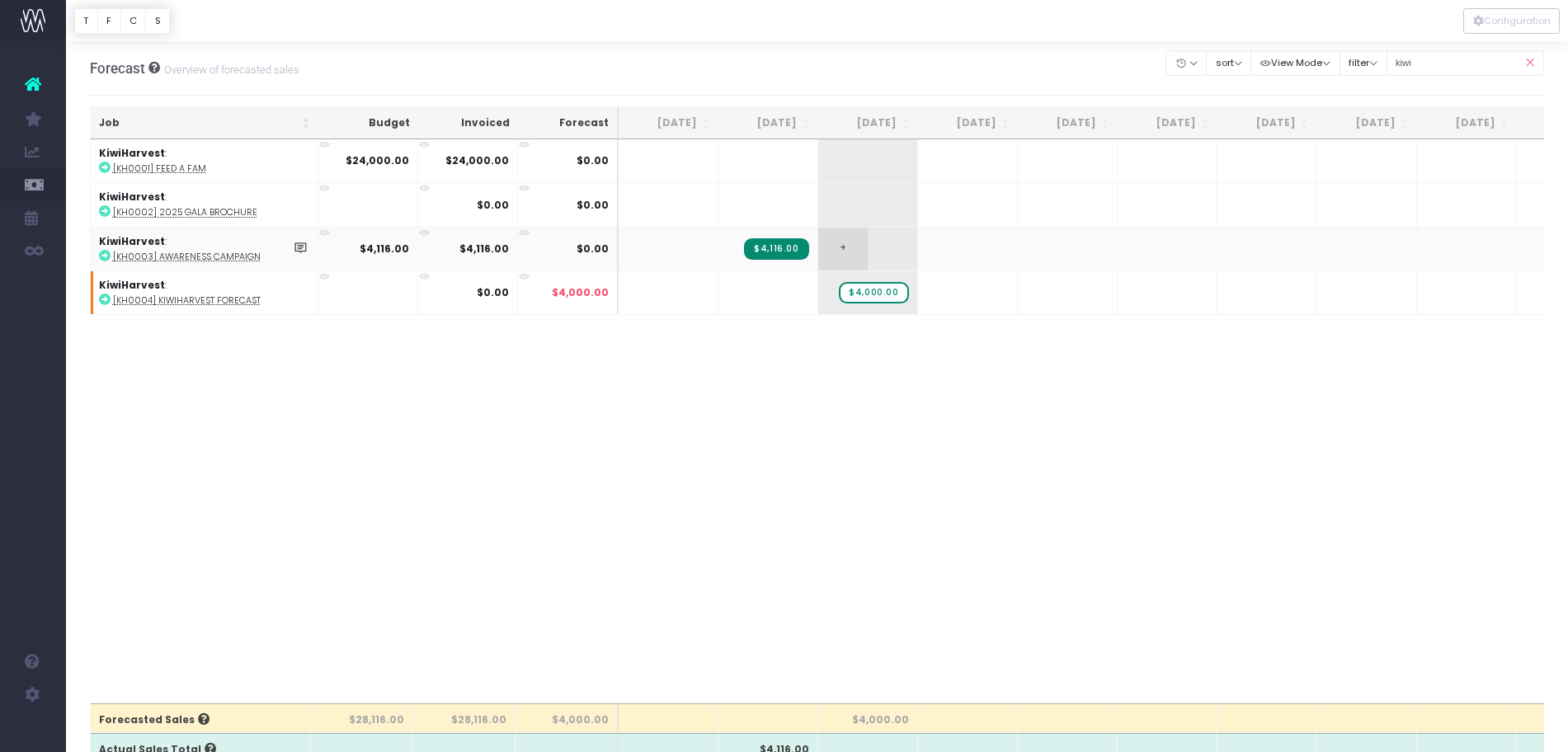
click at [831, 247] on span "+" at bounding box center [843, 249] width 50 height 43
type input "4000"
click at [877, 292] on span "$4,000.00" at bounding box center [873, 293] width 69 height 22
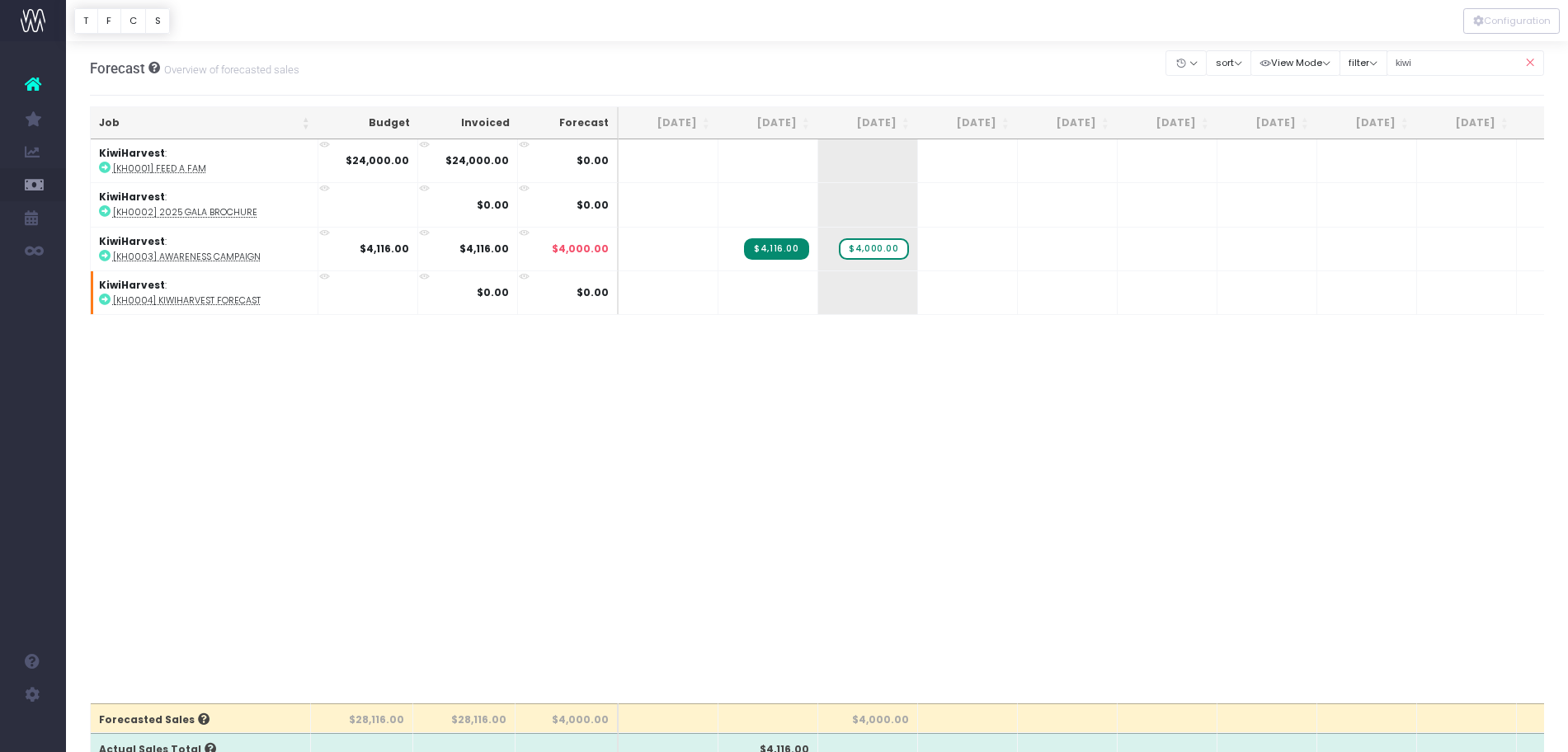
click at [1532, 67] on icon at bounding box center [1529, 63] width 29 height 34
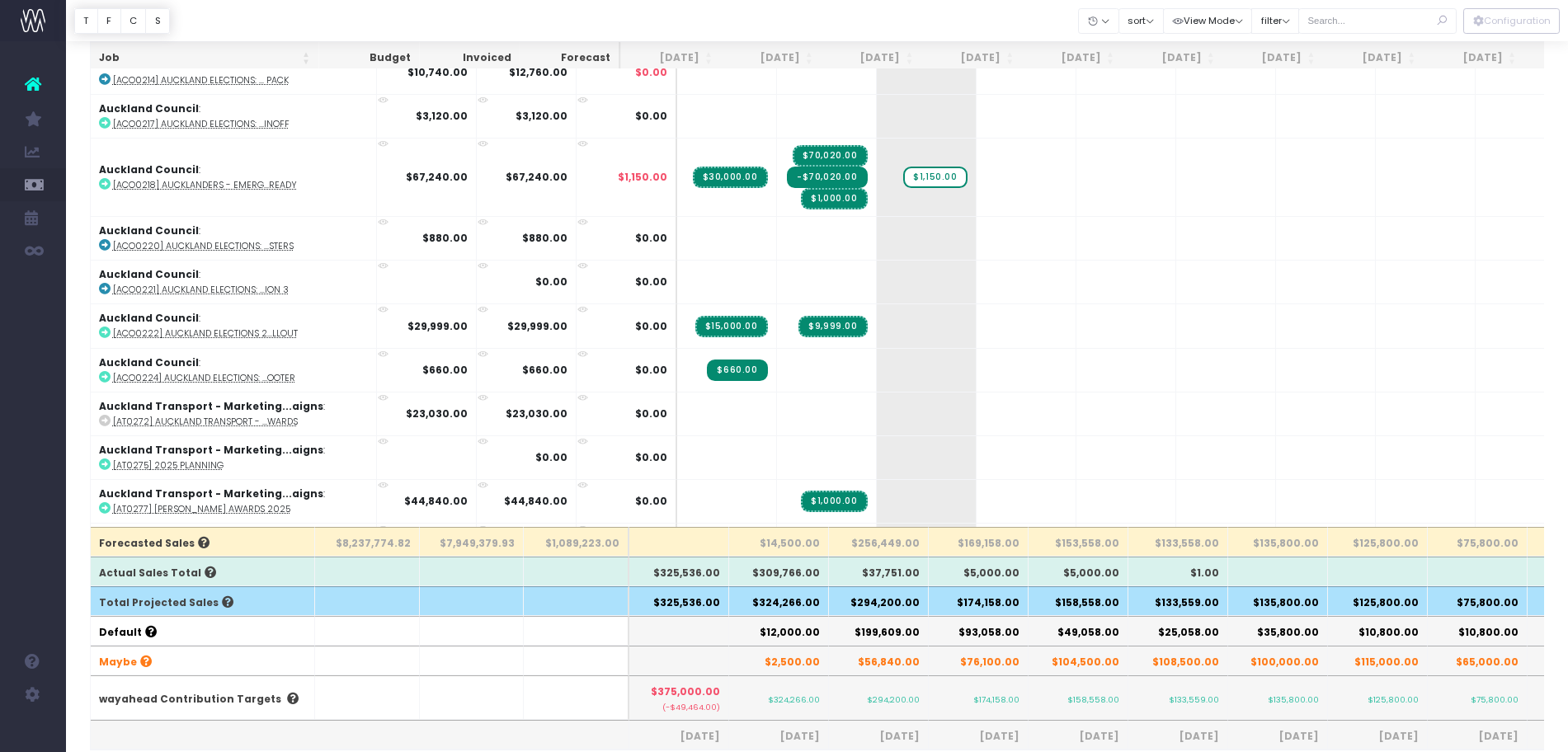
scroll to position [309, 0]
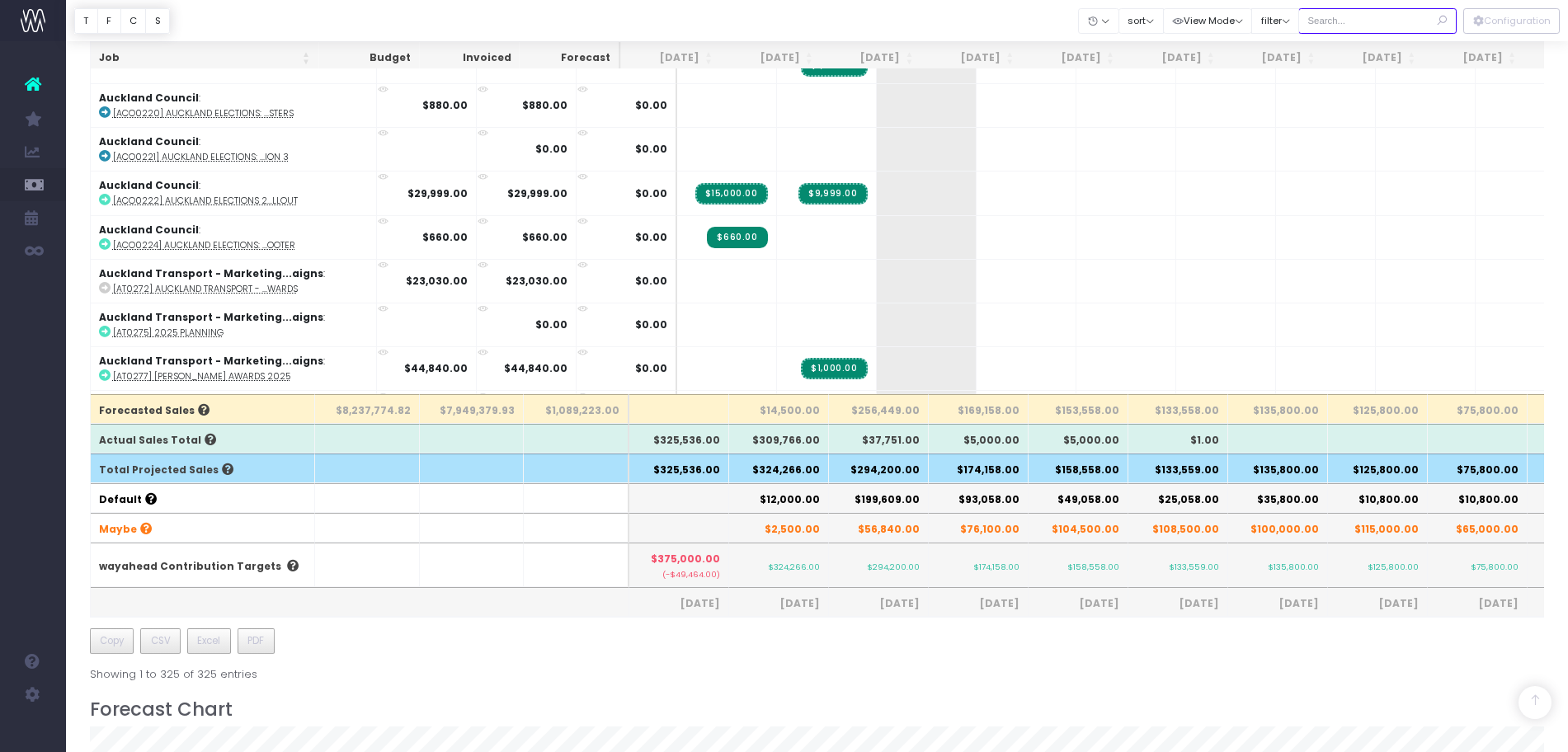
click at [1350, 30] on input "text" at bounding box center [1377, 21] width 158 height 25
type input "maybe"
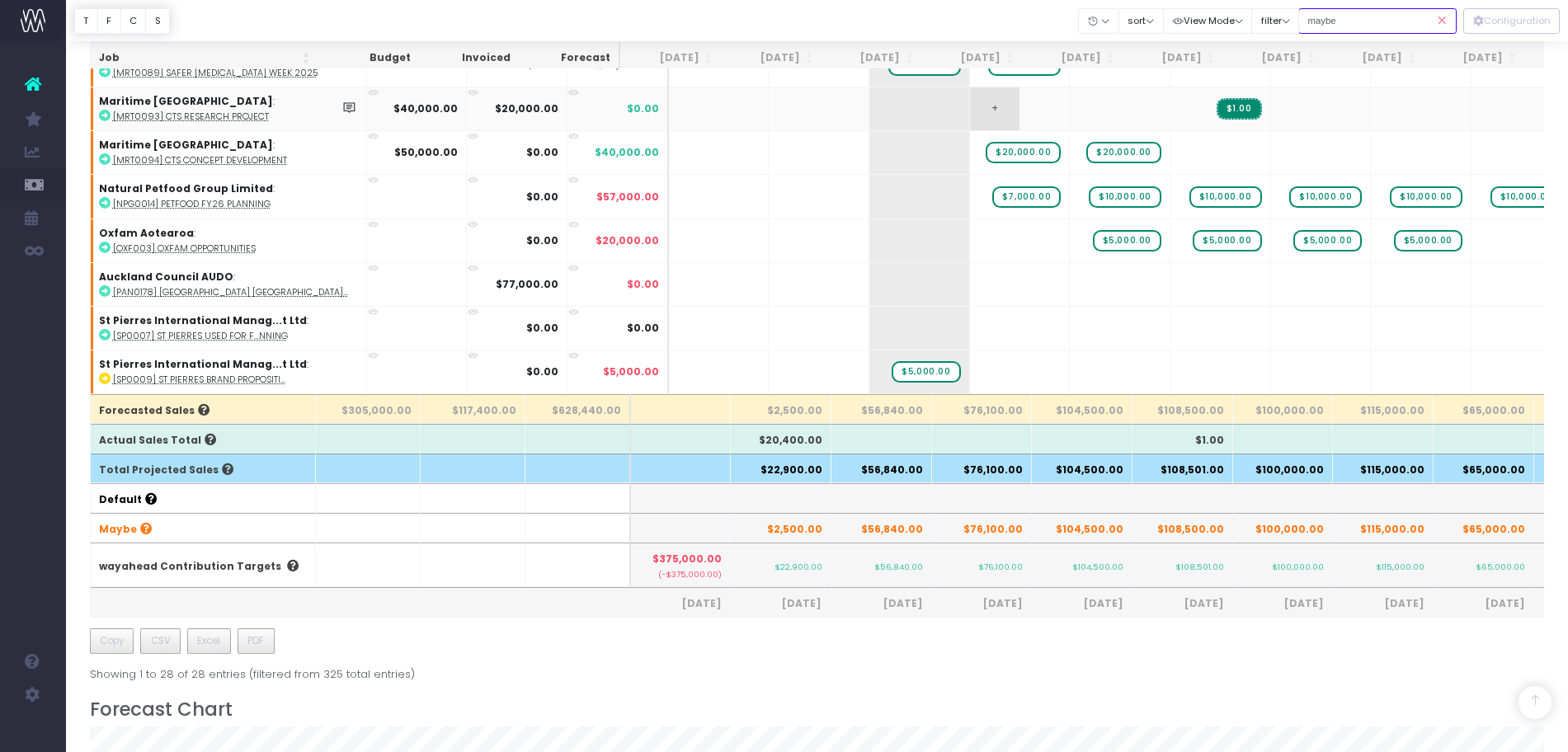
scroll to position [413, 0]
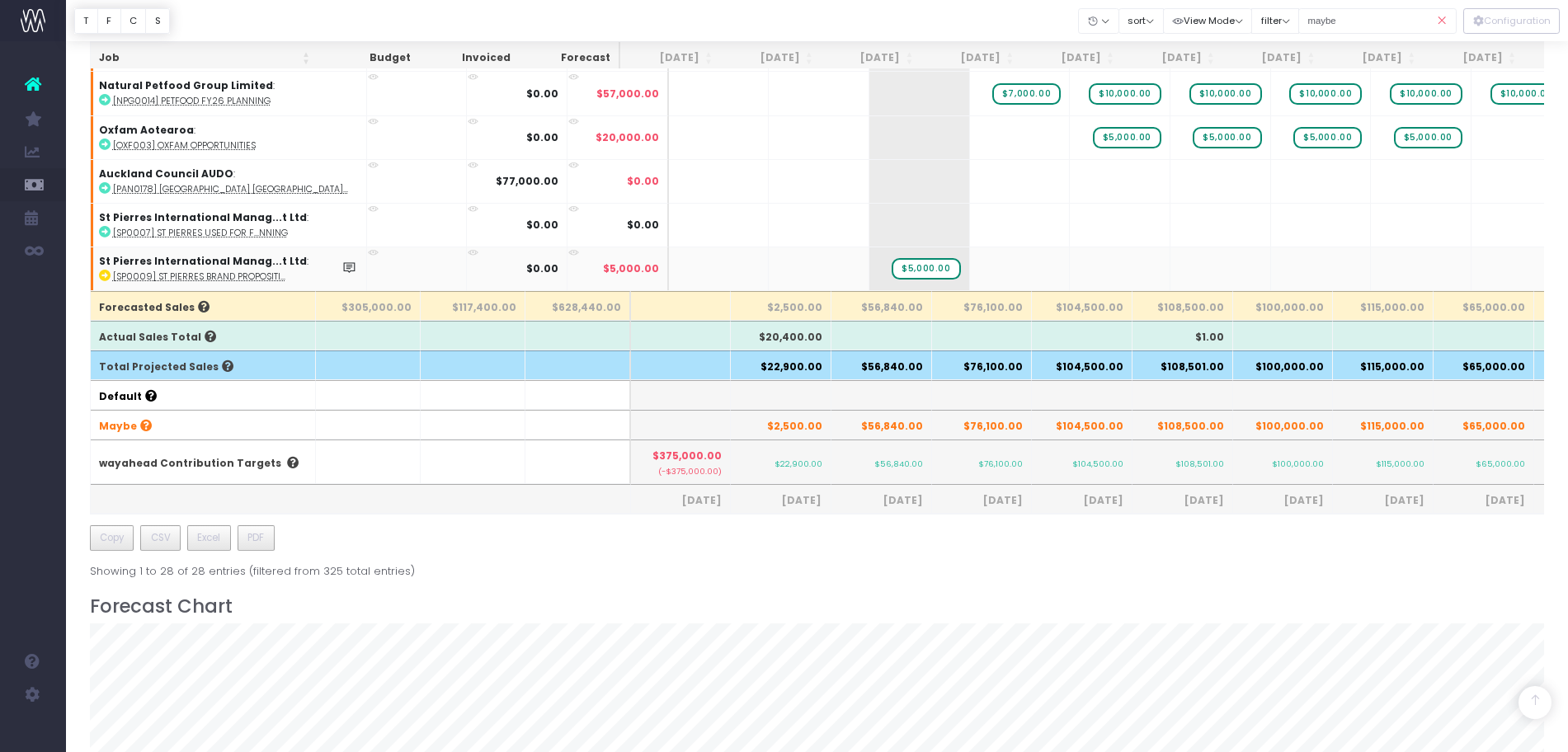
click at [164, 271] on abbr "[SP0009] St Pierres Brand Propositi..." at bounding box center [198, 276] width 172 height 13
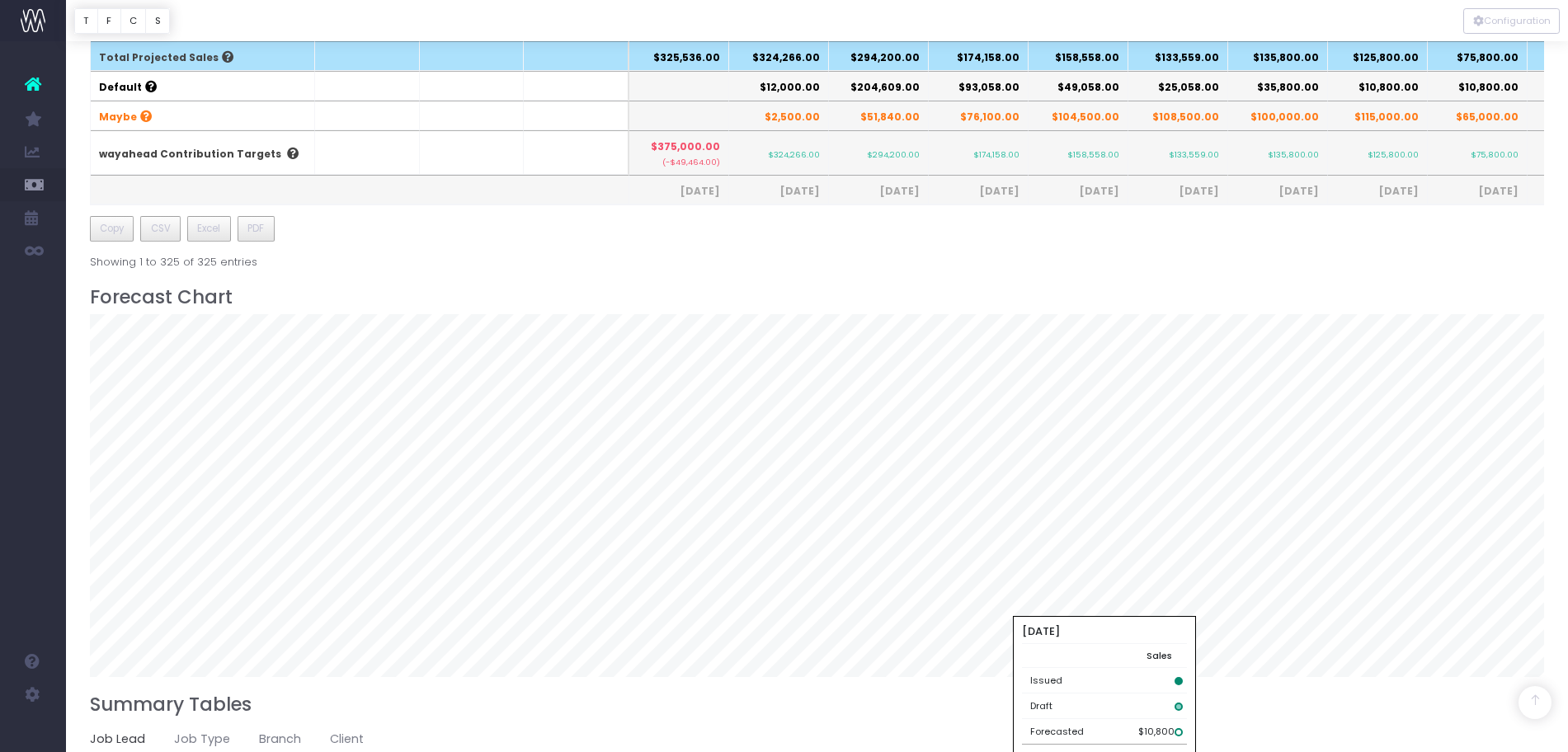
scroll to position [516, 0]
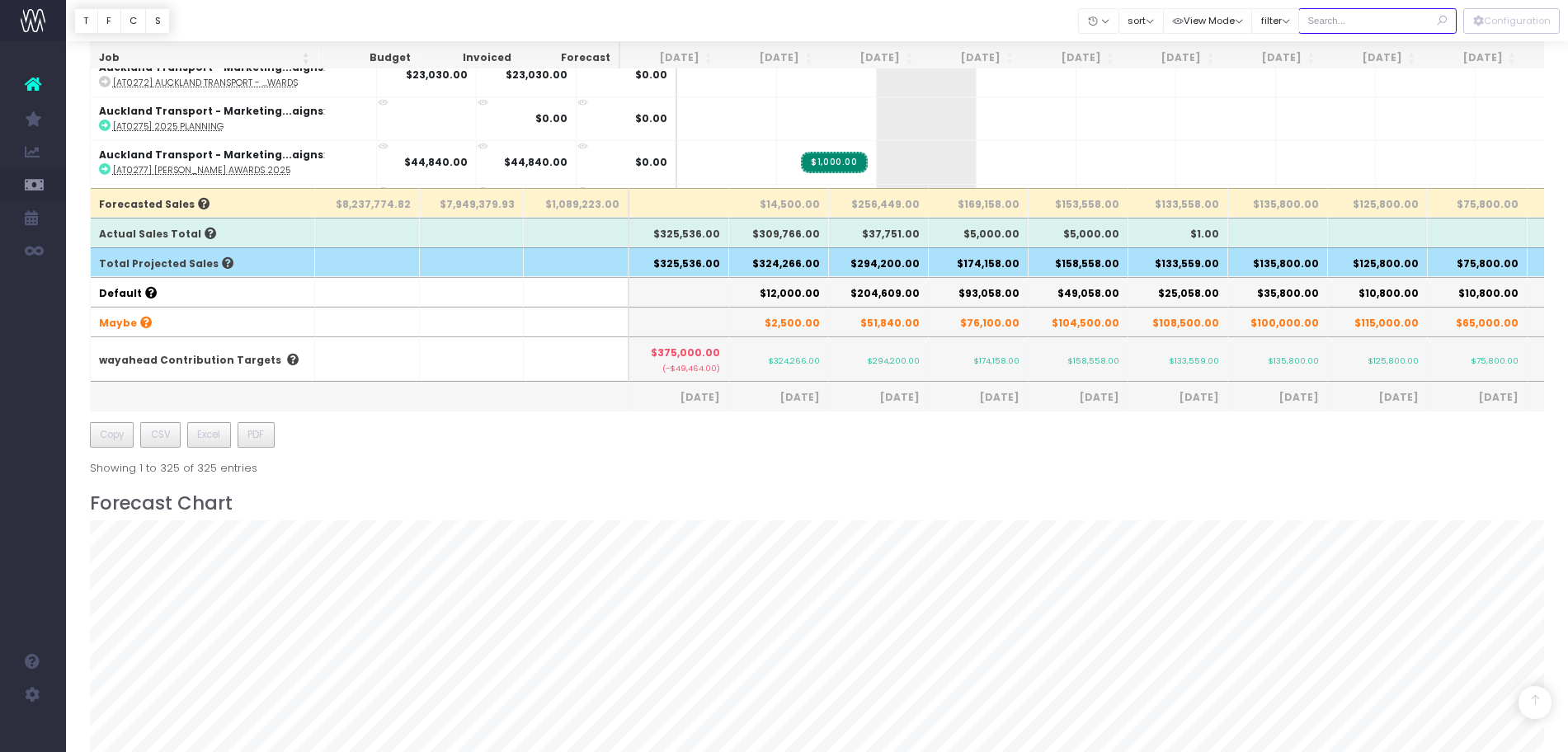
click at [1364, 22] on input "text" at bounding box center [1377, 21] width 158 height 25
type input "maybe"
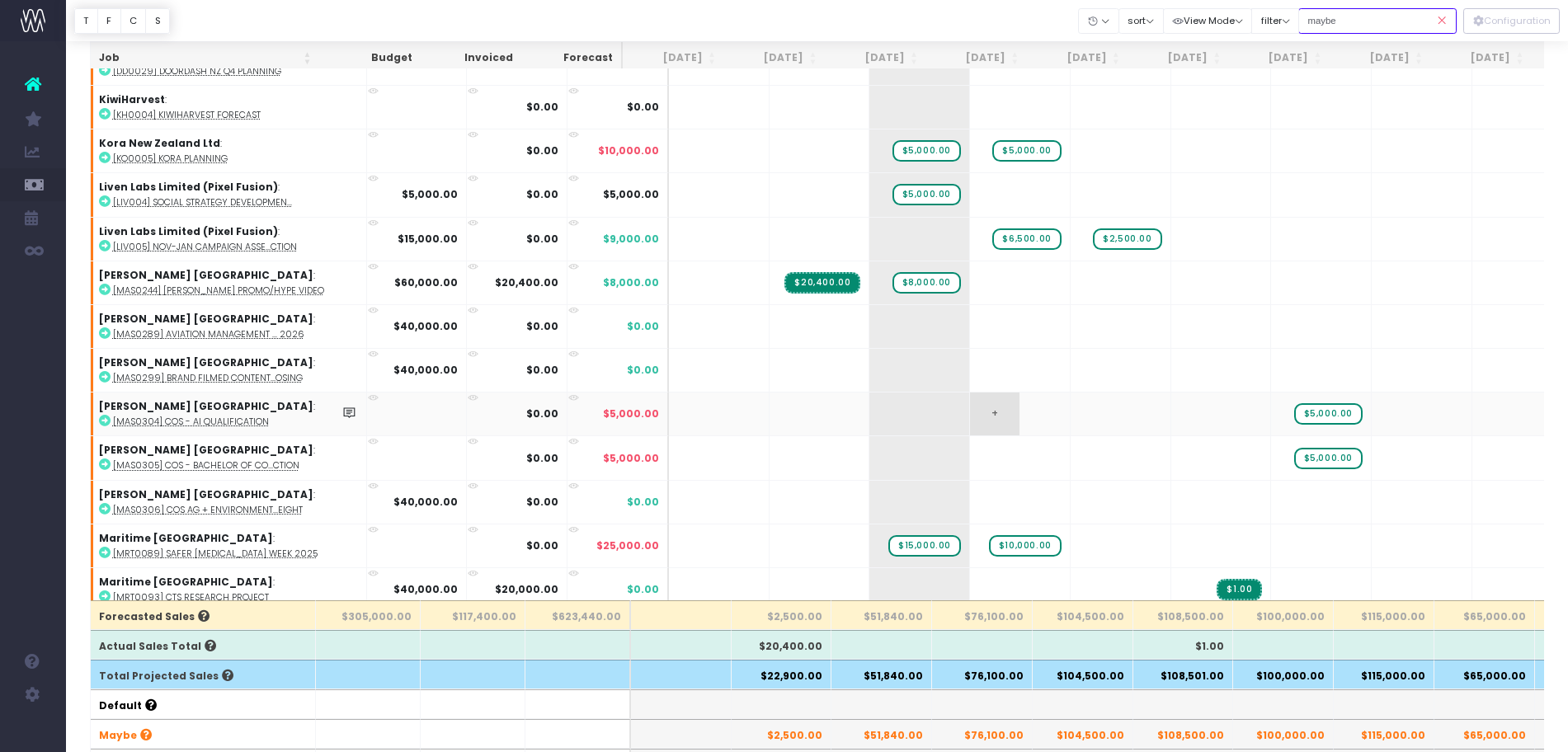
scroll to position [339, 0]
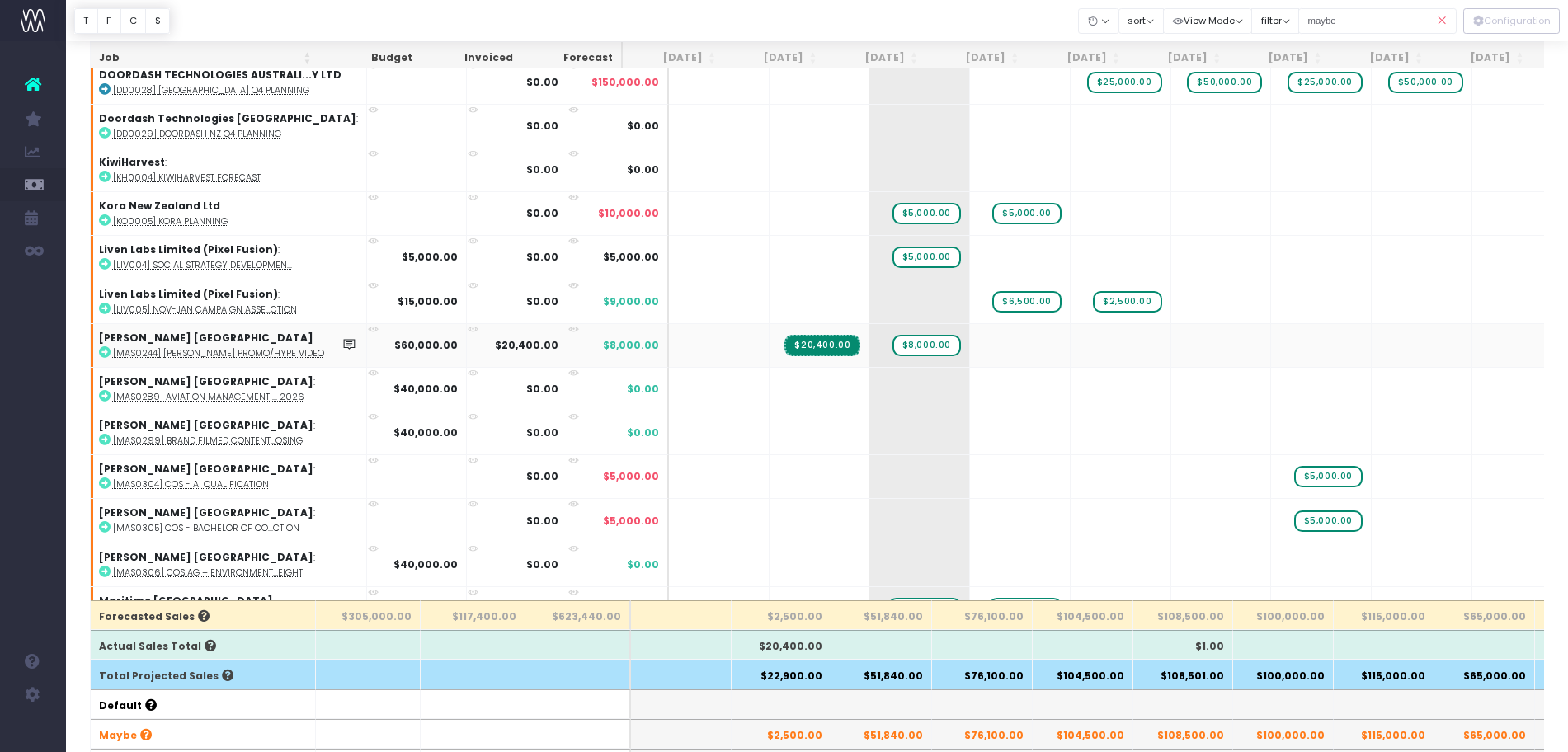
click at [185, 358] on abbr "[MAS0244] [PERSON_NAME] Promo/Hype Video" at bounding box center [218, 353] width 211 height 13
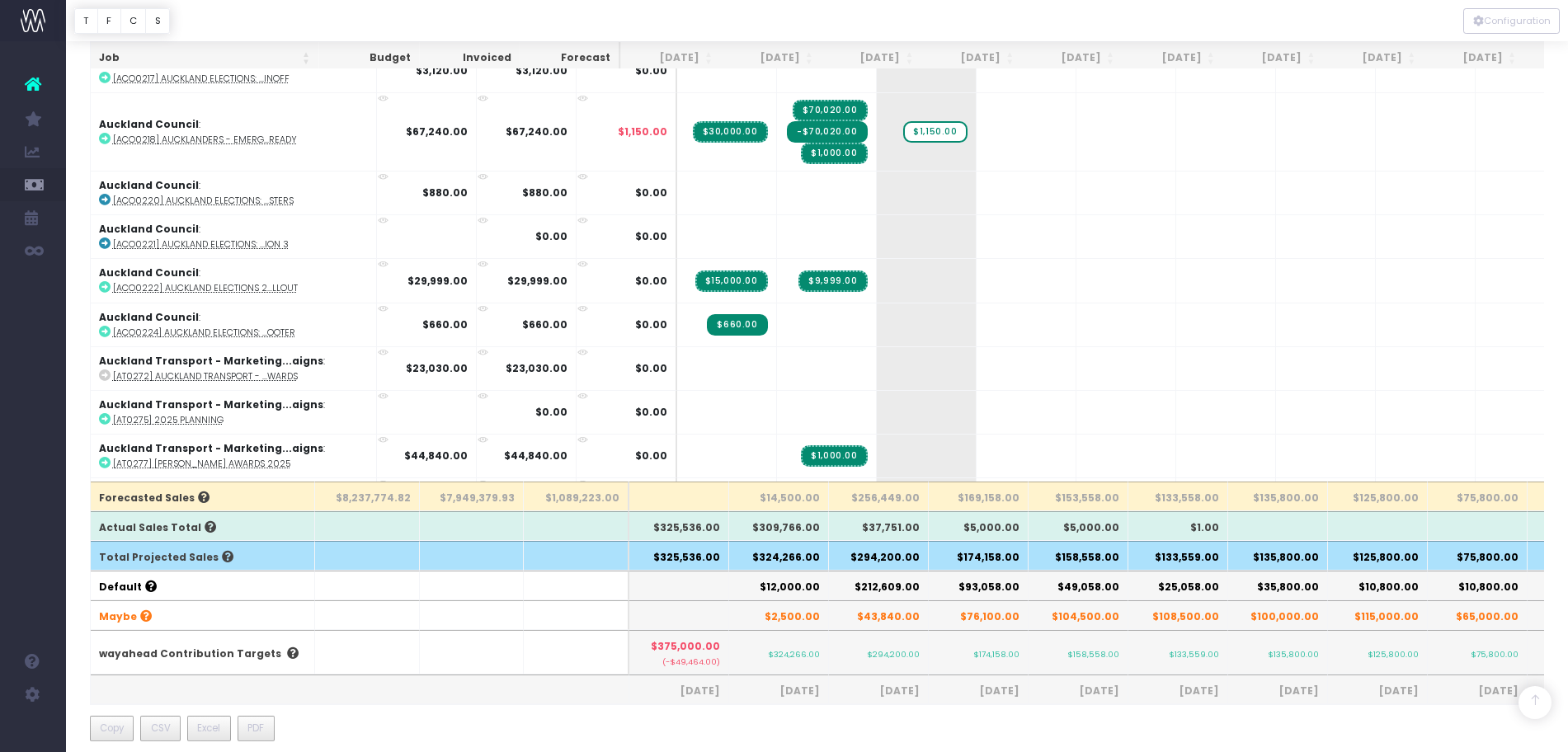
scroll to position [413, 0]
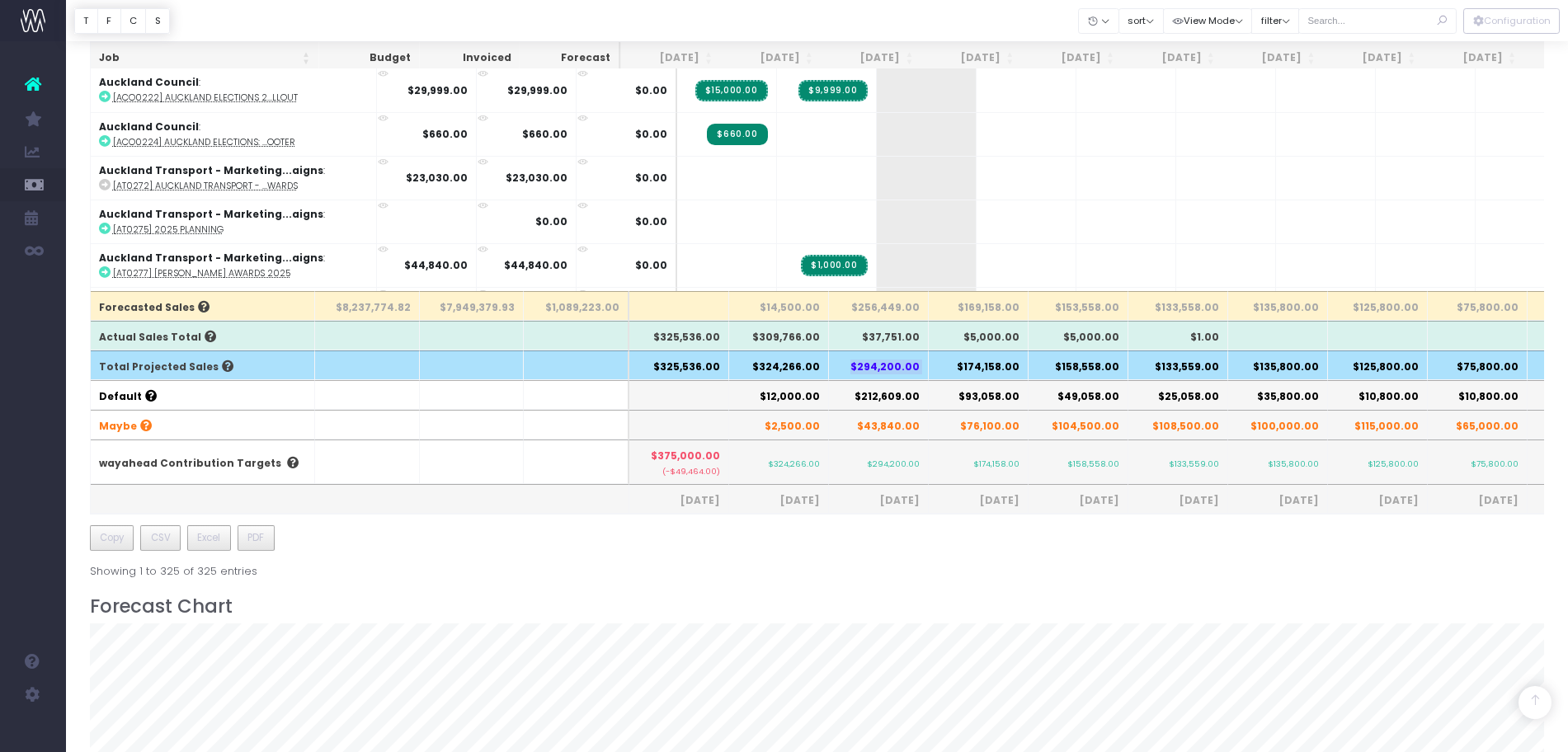
drag, startPoint x: 873, startPoint y: 366, endPoint x: 939, endPoint y: 369, distance: 66.1
click at [939, 369] on tr "Total Projected Sales $325,536.00 $324,266.00 $294,200.00 $174,158.00 $158,558.…" at bounding box center [1059, 365] width 1936 height 29
click at [919, 392] on th "$212,609.00" at bounding box center [879, 395] width 100 height 29
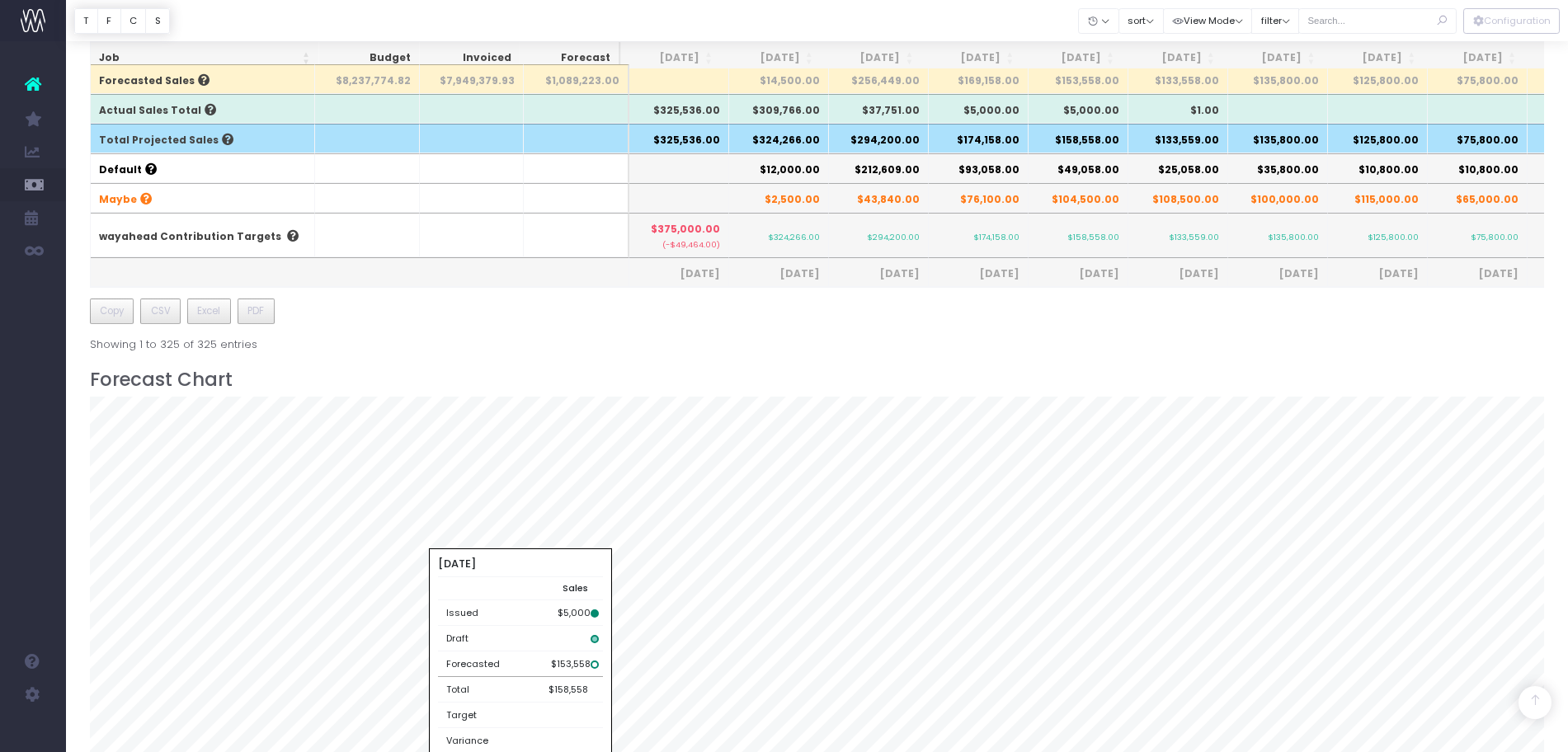
scroll to position [496, 0]
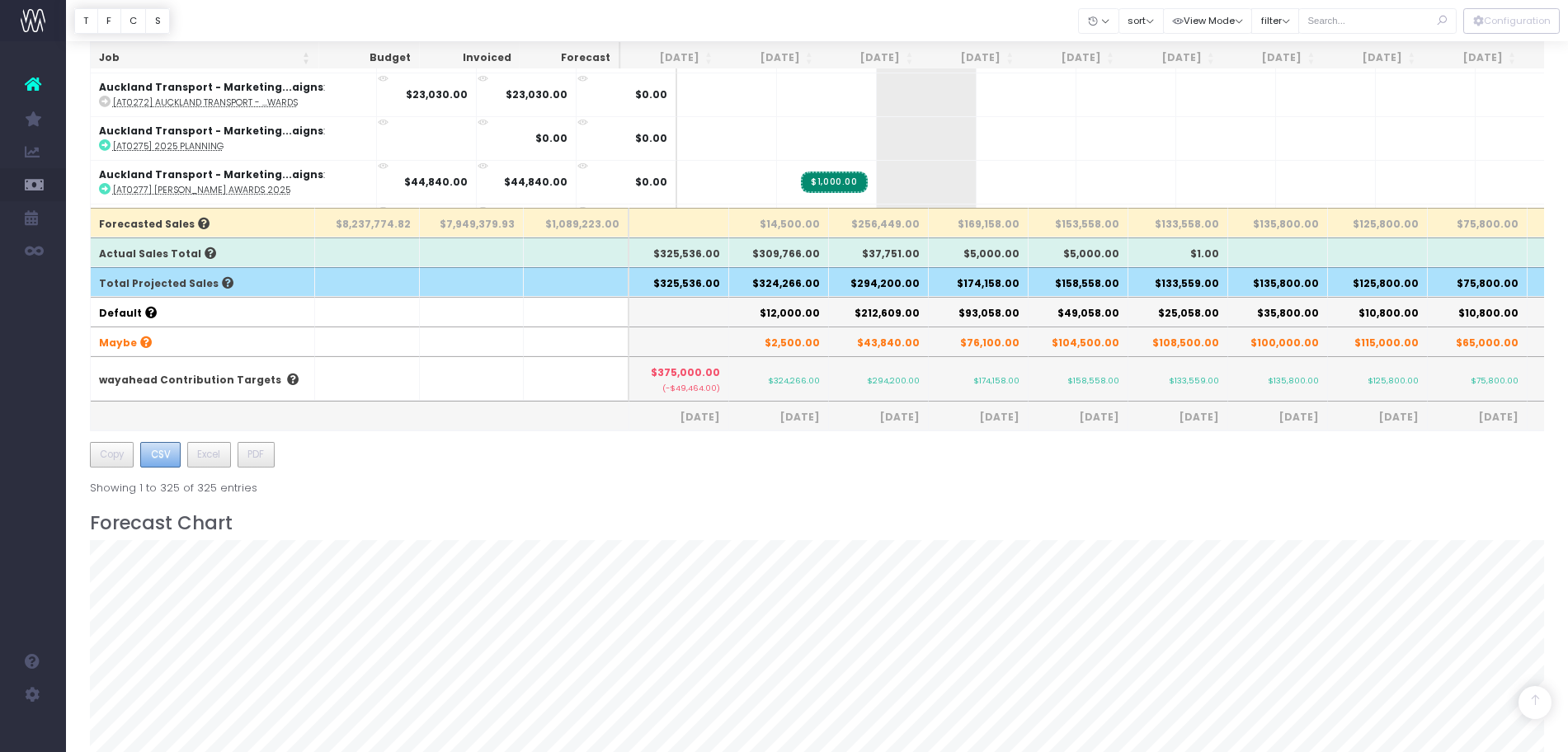
click at [164, 459] on span "CSV" at bounding box center [161, 455] width 20 height 15
